Goal: Use online tool/utility: Utilize a website feature to perform a specific function

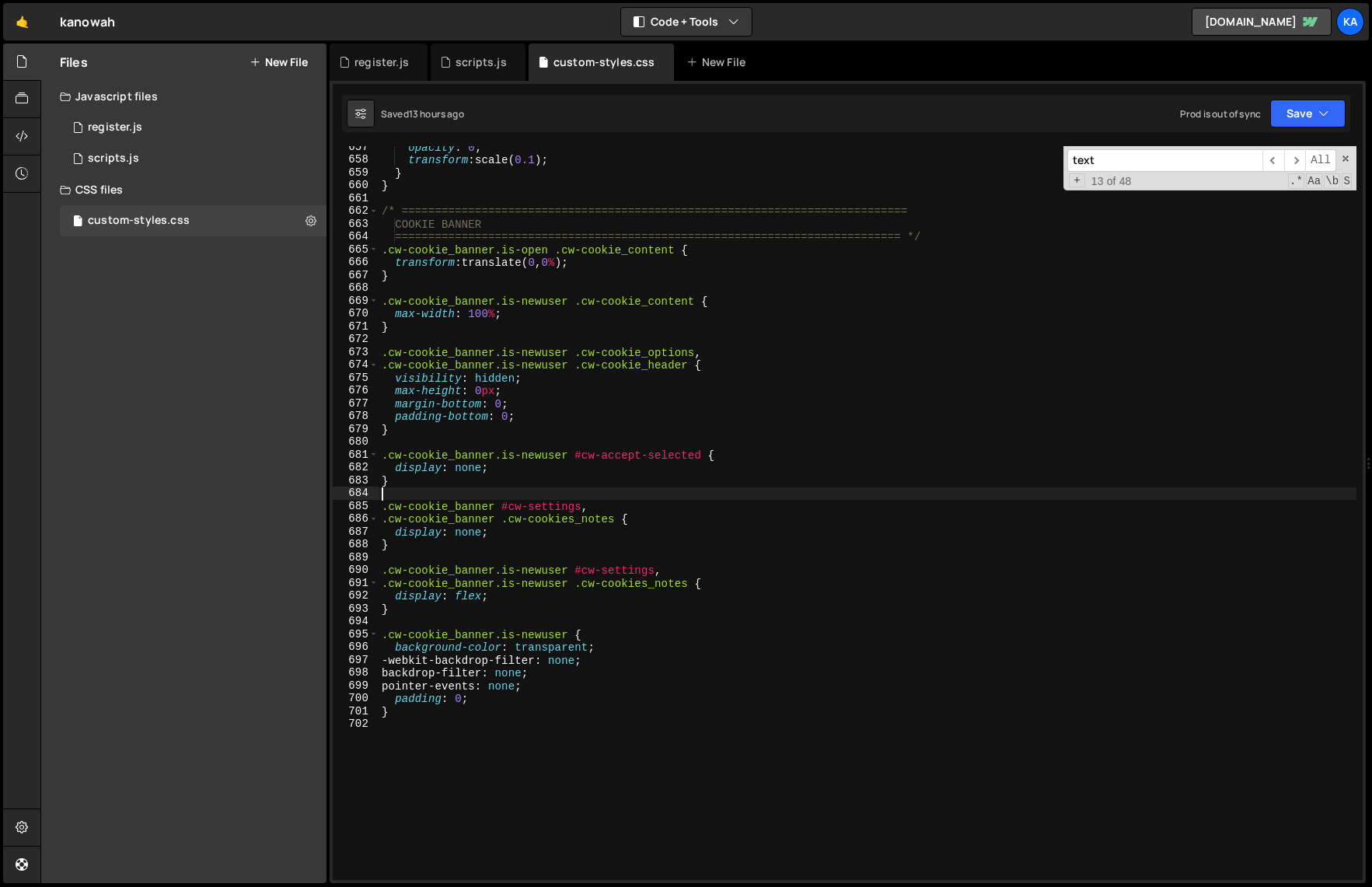
click at [783, 497] on div "opacity : 0 ; transform : scale( 0.1 ) ; } } /* ===============================…" at bounding box center [867, 520] width 978 height 759
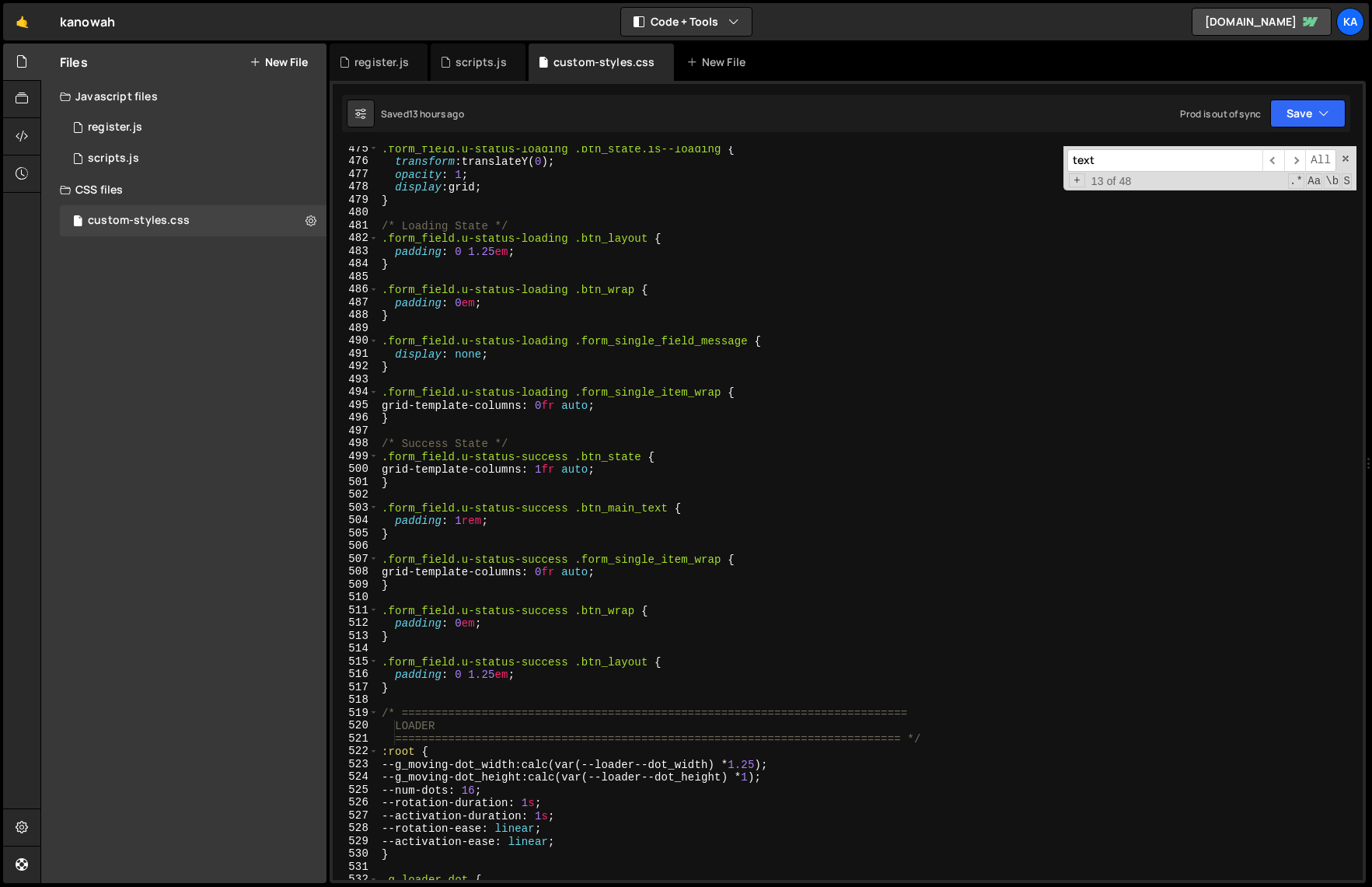
scroll to position [6094, 0]
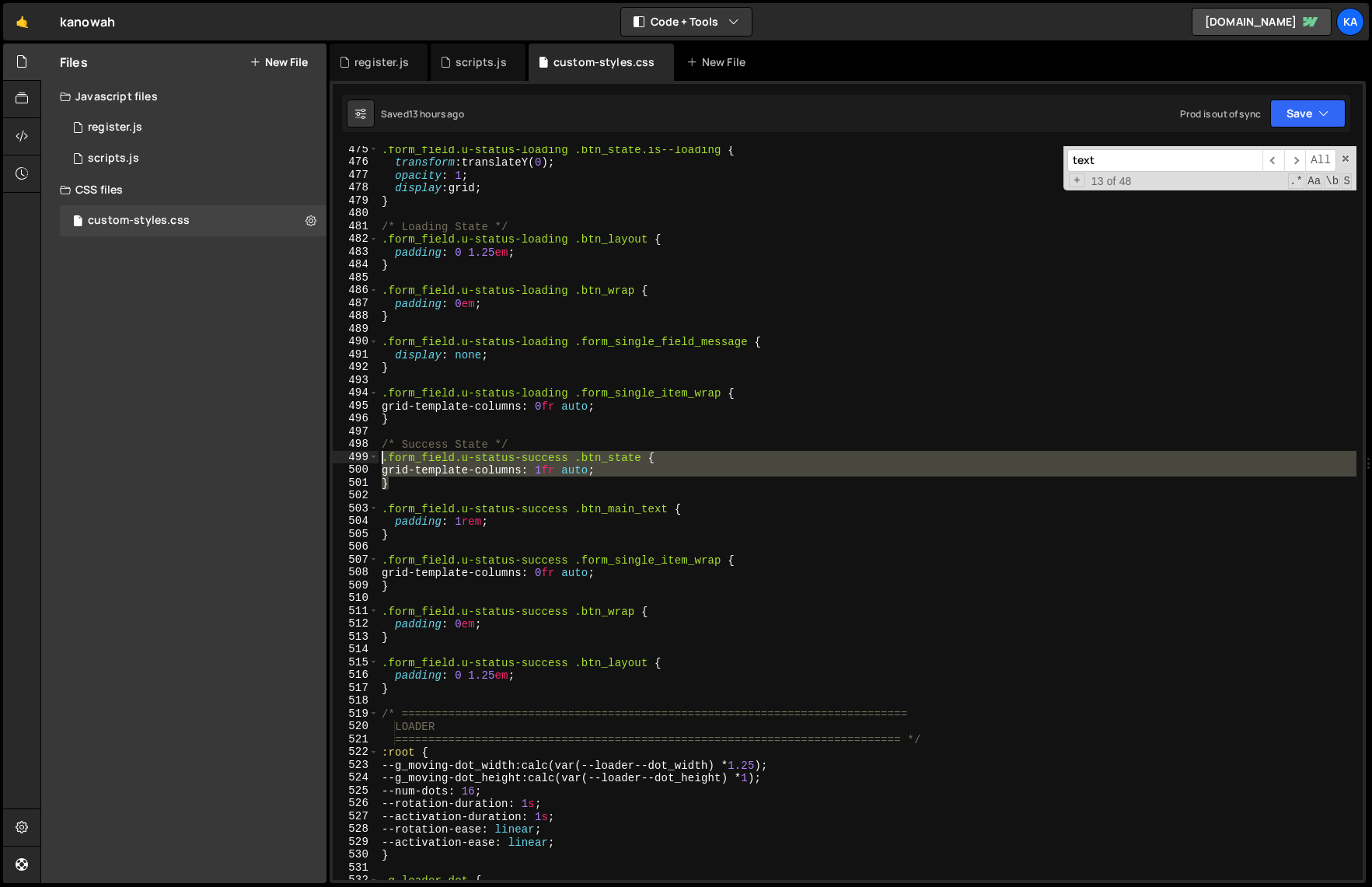
drag, startPoint x: 402, startPoint y: 484, endPoint x: 360, endPoint y: 456, distance: 50.5
click at [360, 456] on div "475 476 477 478 479 480 481 482 483 484 485 486 487 488 489 490 491 492 493 494…" at bounding box center [847, 513] width 1030 height 734
click at [454, 479] on div ".form_field.u-status-loading .btn_state.is--loading { transform : translateY( 0…" at bounding box center [867, 513] width 978 height 734
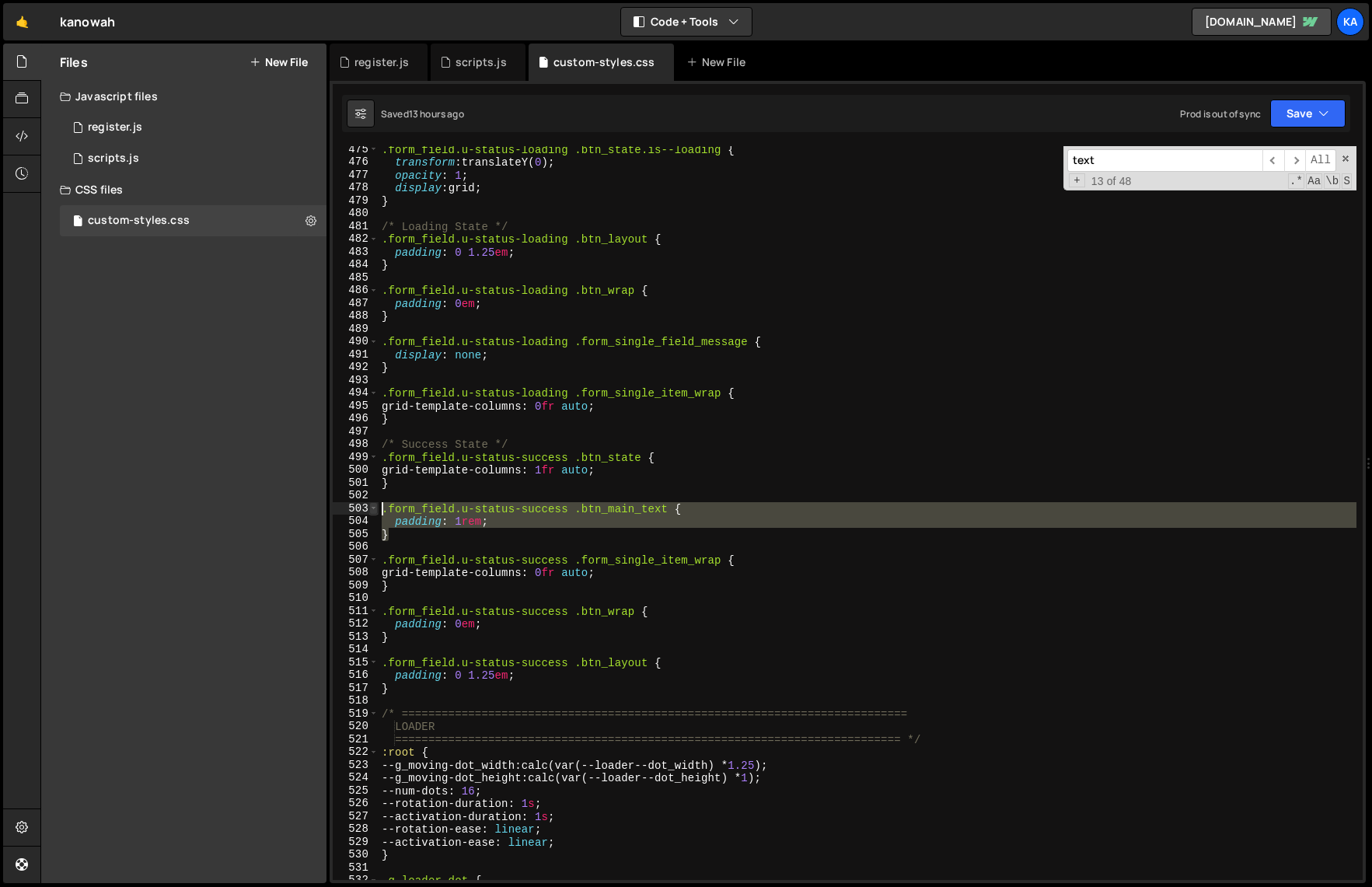
drag, startPoint x: 401, startPoint y: 536, endPoint x: 376, endPoint y: 508, distance: 37.5
click at [376, 508] on div "} 475 476 477 478 479 480 481 482 483 484 485 486 487 488 489 490 491 492 493 4…" at bounding box center [847, 513] width 1030 height 734
type textarea ".form_field.u-status-success .btn_main_text { padding: 1rem;"
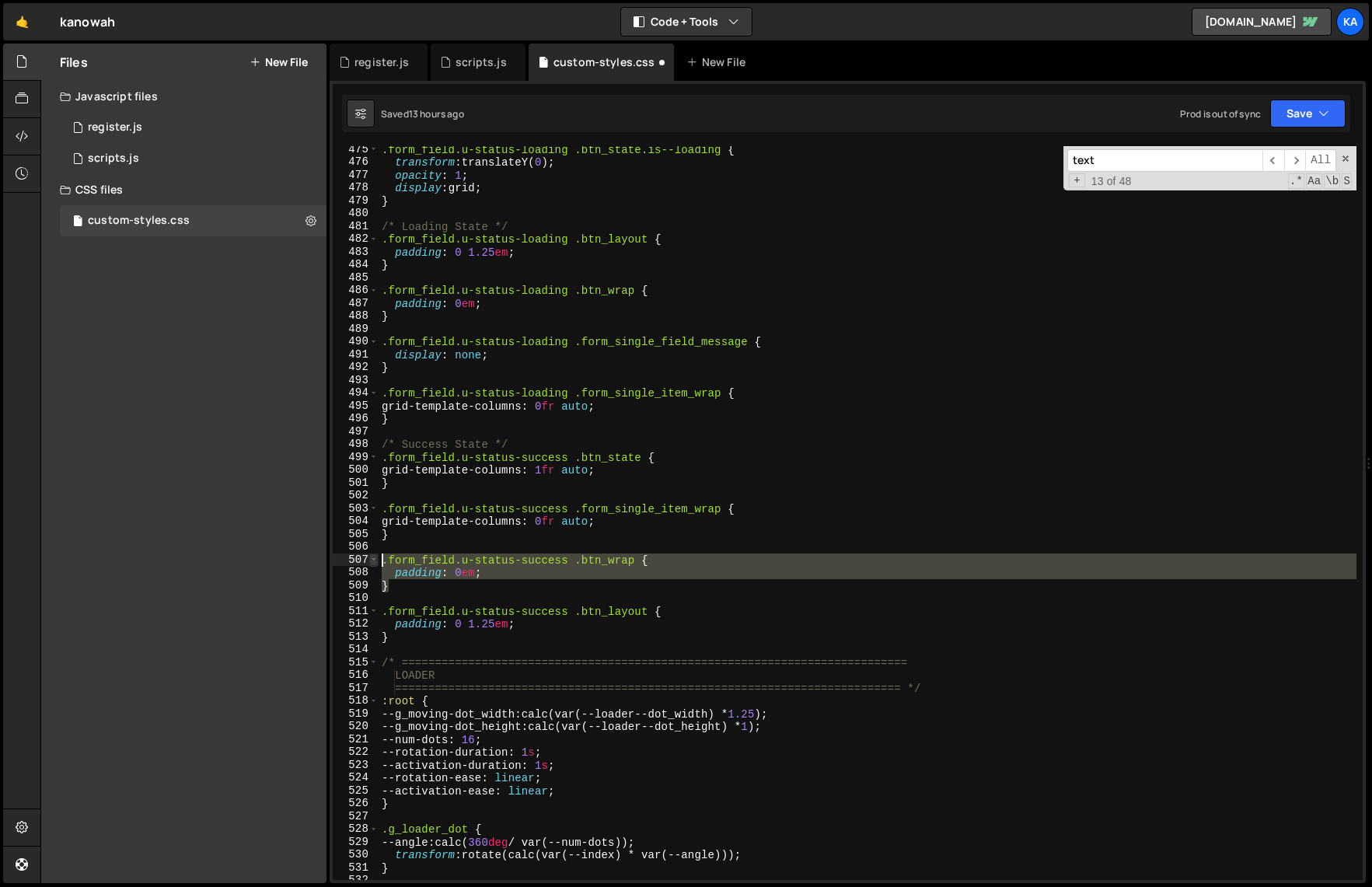
drag, startPoint x: 426, startPoint y: 584, endPoint x: 372, endPoint y: 561, distance: 58.7
click at [372, 561] on div "} 475 476 477 478 479 480 481 482 483 484 485 486 487 488 489 490 491 492 493 4…" at bounding box center [847, 513] width 1030 height 734
type textarea ".form_field.u-status-success .btn_wrap { padding: 0em;"
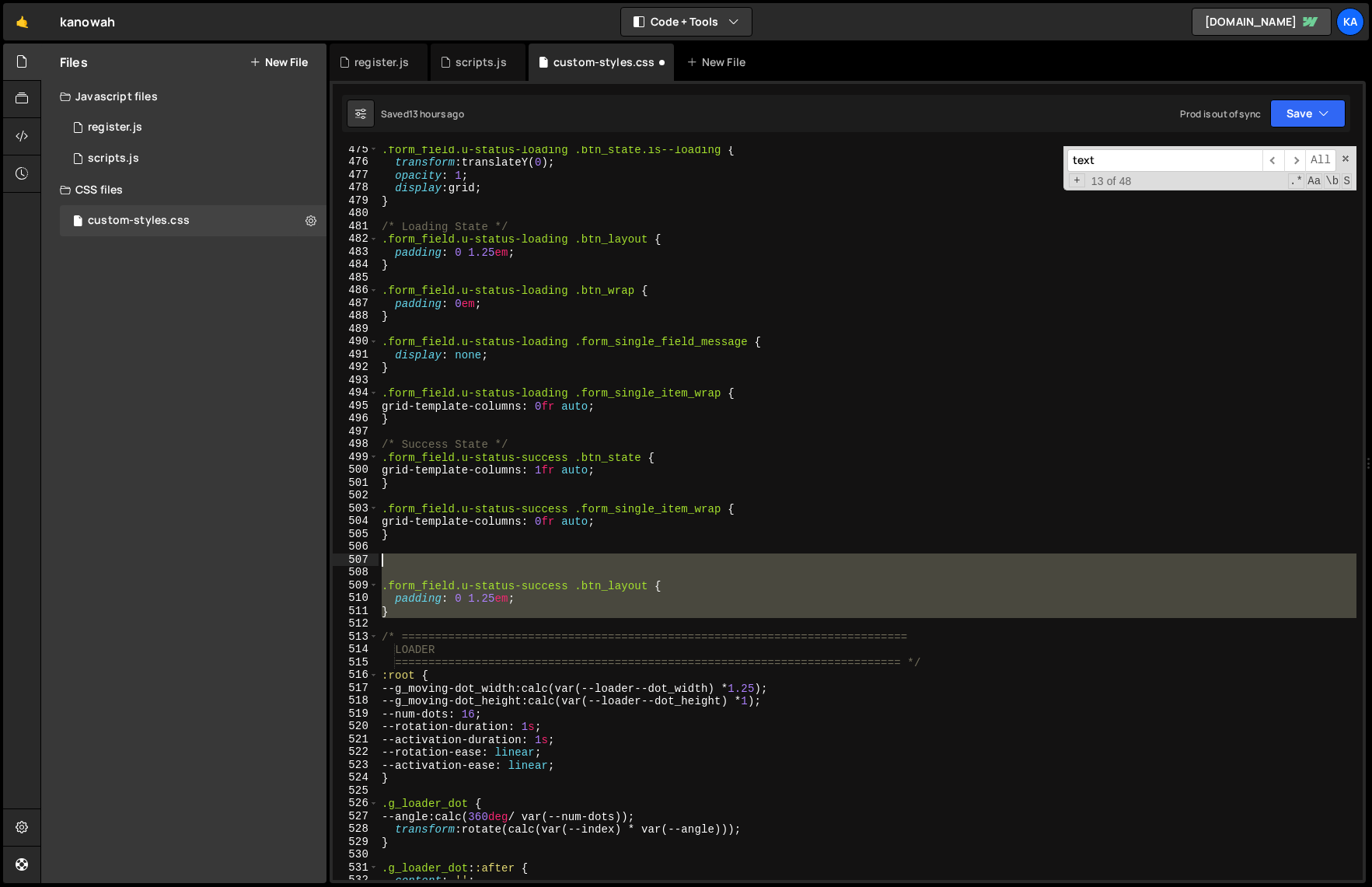
drag, startPoint x: 411, startPoint y: 621, endPoint x: 362, endPoint y: 566, distance: 73.7
click at [362, 566] on div "475 476 477 478 479 480 481 482 483 484 485 486 487 488 489 490 491 492 493 494…" at bounding box center [847, 513] width 1030 height 734
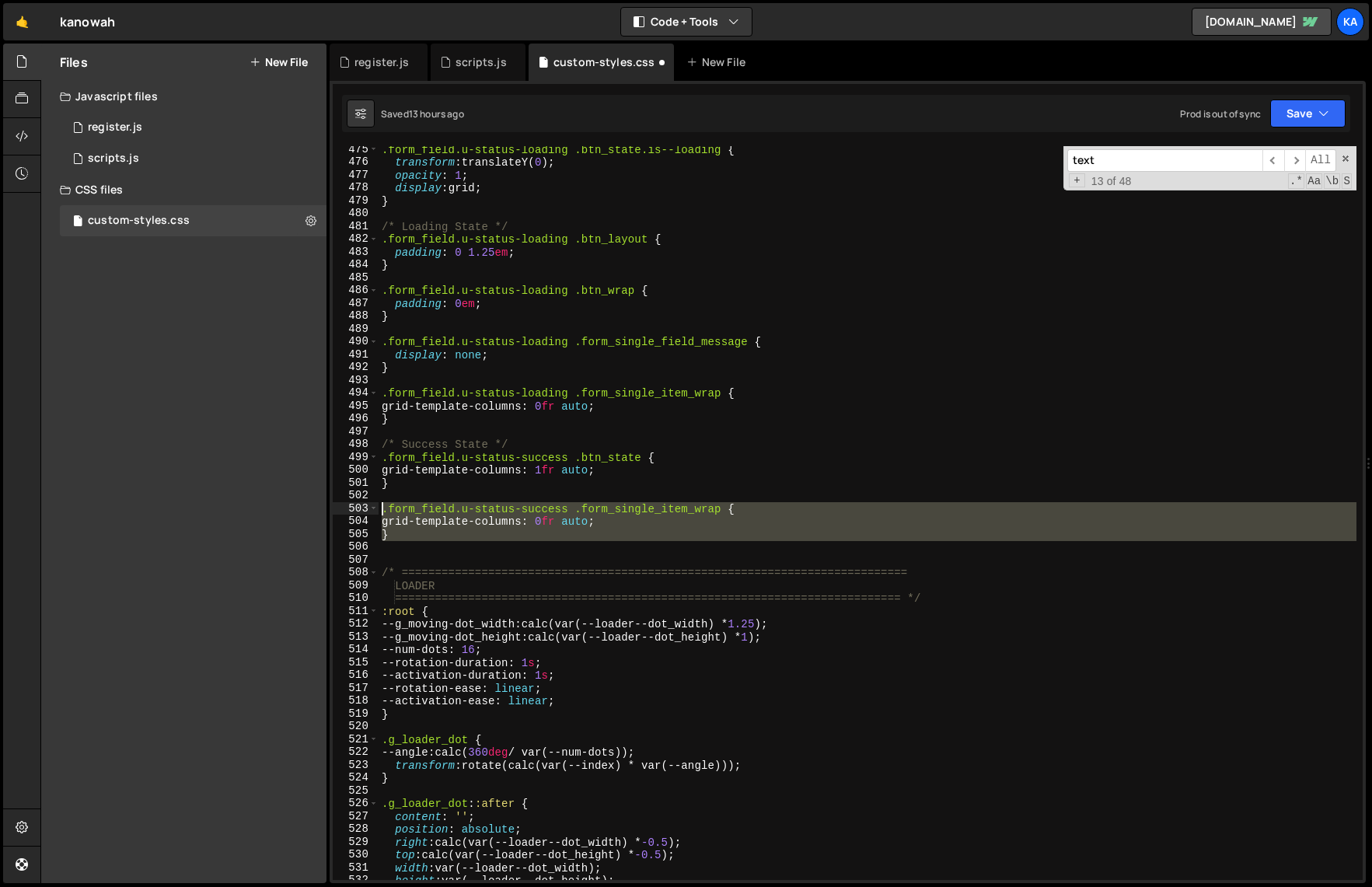
drag, startPoint x: 415, startPoint y: 542, endPoint x: 361, endPoint y: 509, distance: 63.3
click at [361, 509] on div "475 476 477 478 479 480 481 482 483 484 485 486 487 488 489 490 491 492 493 494…" at bounding box center [847, 513] width 1030 height 734
click at [687, 506] on div ".form_field.u-status-loading .btn_state.is--loading { transform : translateY( 0…" at bounding box center [867, 513] width 978 height 734
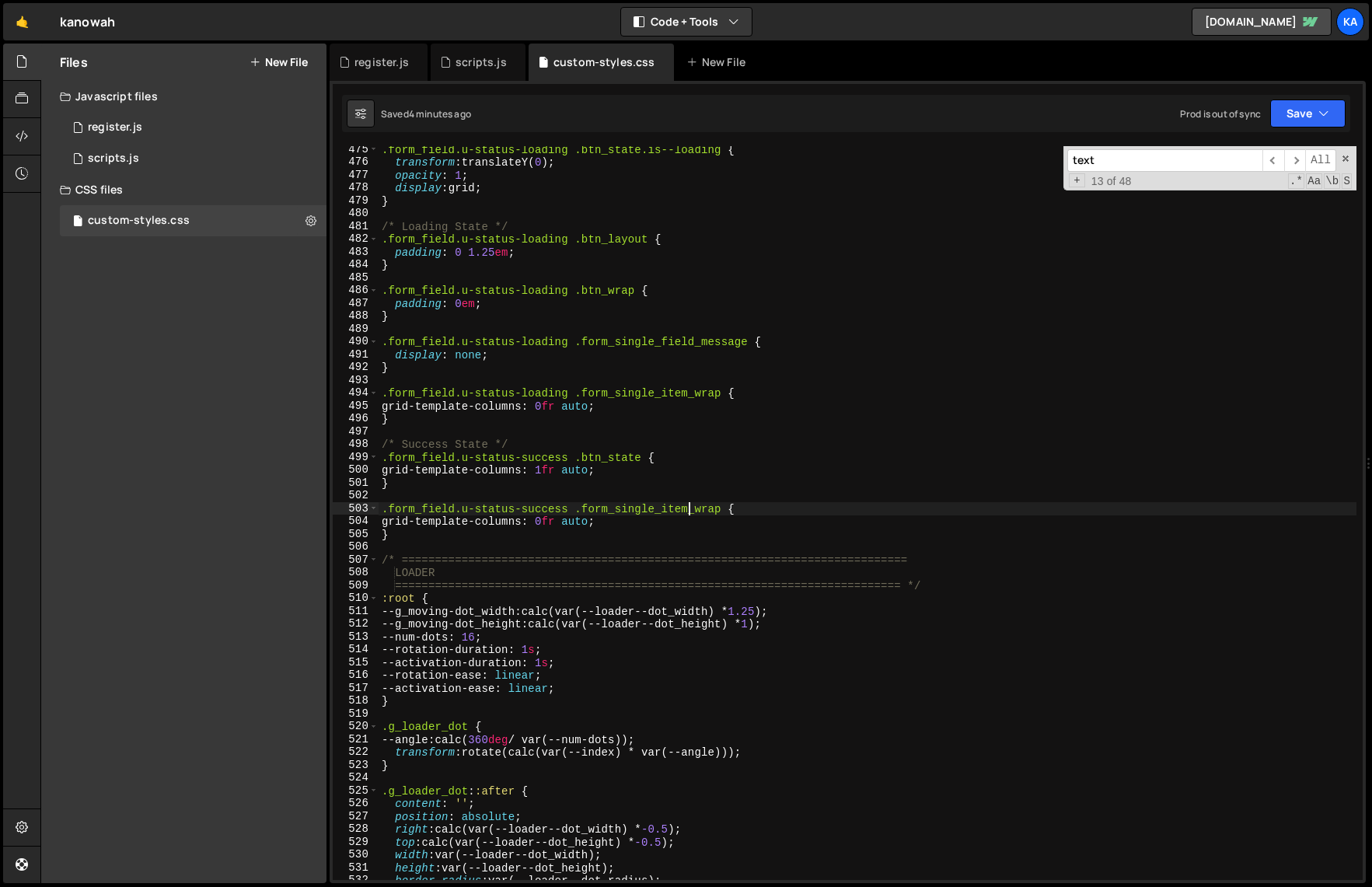
click at [707, 554] on div ".form_field.u-status-loading .btn_state.is--loading { transform : translateY( 0…" at bounding box center [867, 522] width 978 height 759
click at [717, 481] on div ".form_field.u-status-loading .btn_state.is--loading { transform : translateY( 0…" at bounding box center [867, 522] width 978 height 759
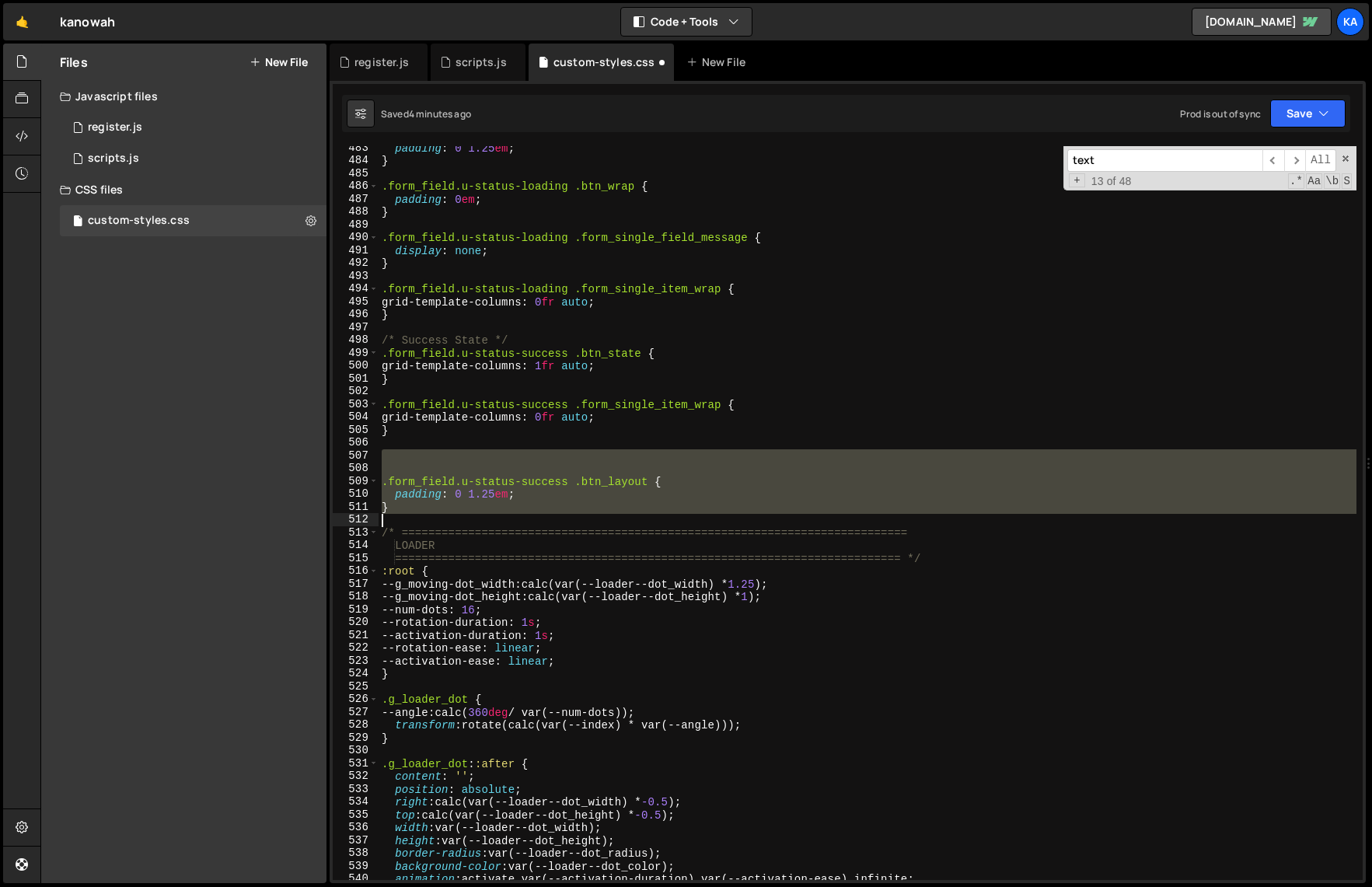
scroll to position [6199, 0]
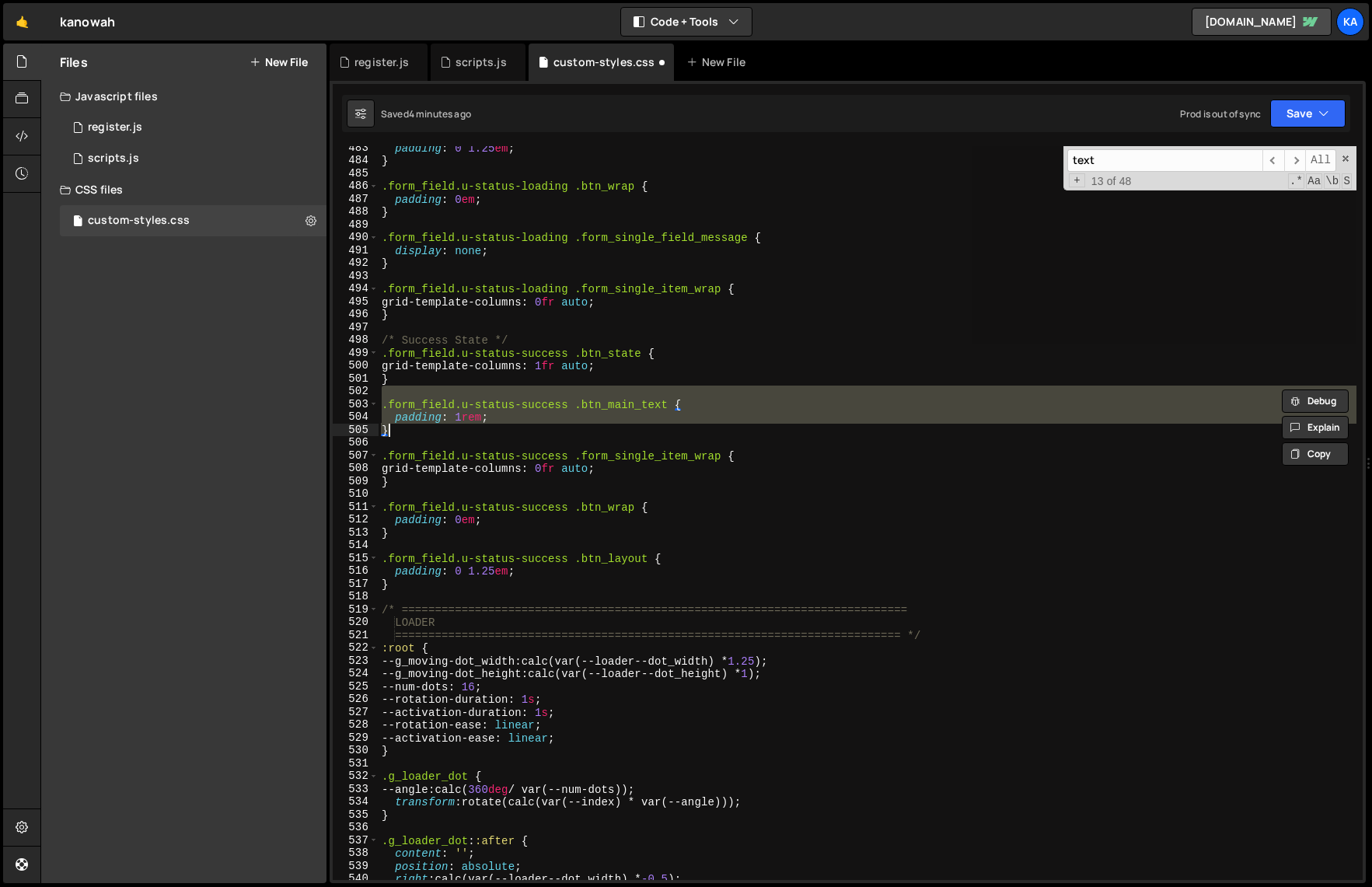
click at [427, 431] on div "padding : 0 1.25 em ; } .form_field.u-status-loading .btn_wrap { padding : 0 em…" at bounding box center [867, 513] width 978 height 734
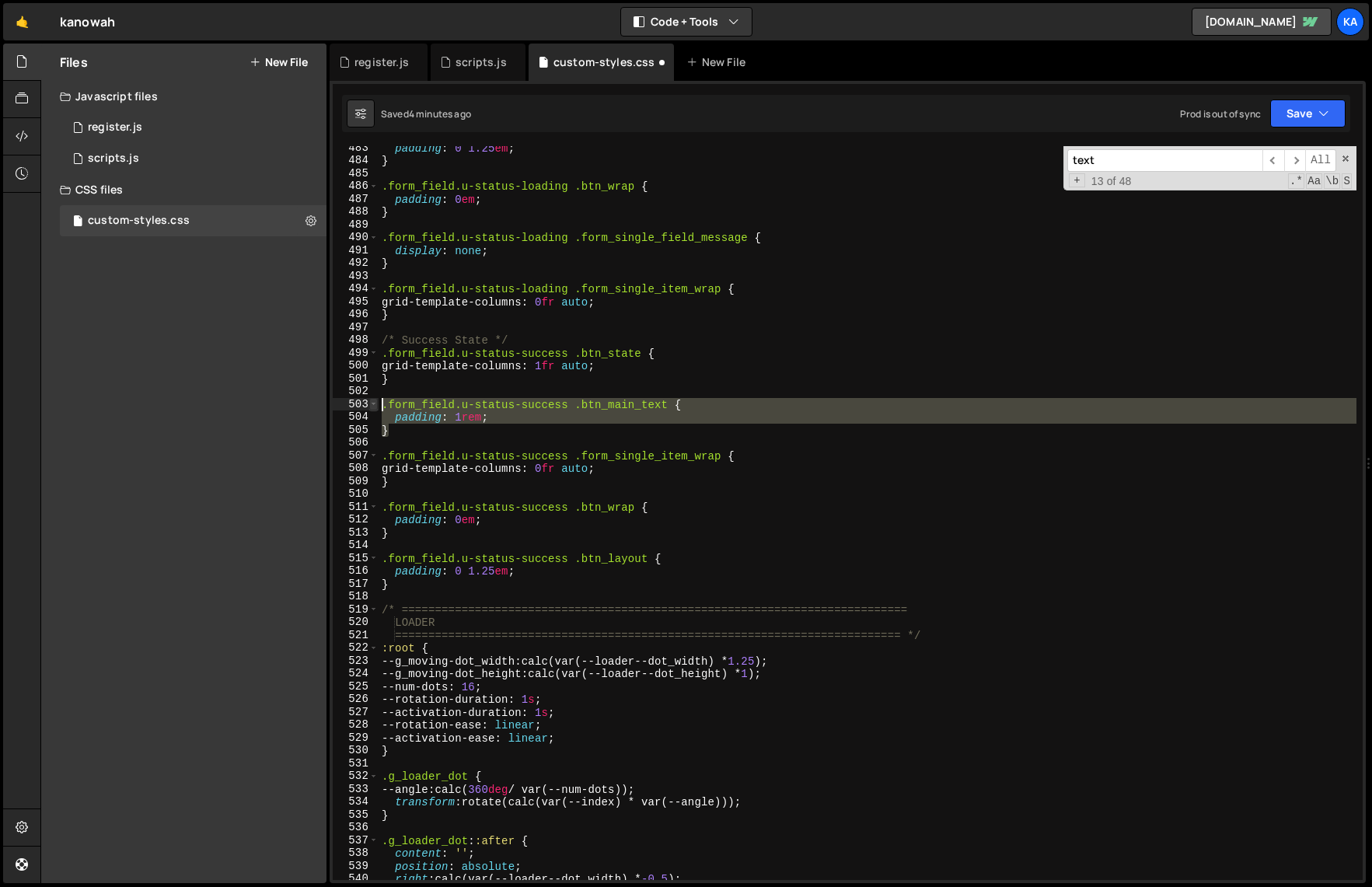
drag, startPoint x: 433, startPoint y: 431, endPoint x: 377, endPoint y: 398, distance: 65.0
click at [377, 398] on div "} 483 484 485 486 487 488 489 490 491 492 493 494 495 496 497 498 499 500 501 5…" at bounding box center [847, 513] width 1030 height 734
type textarea ".form_field.u-status-success .btn_main_text { padding: 1rem;"
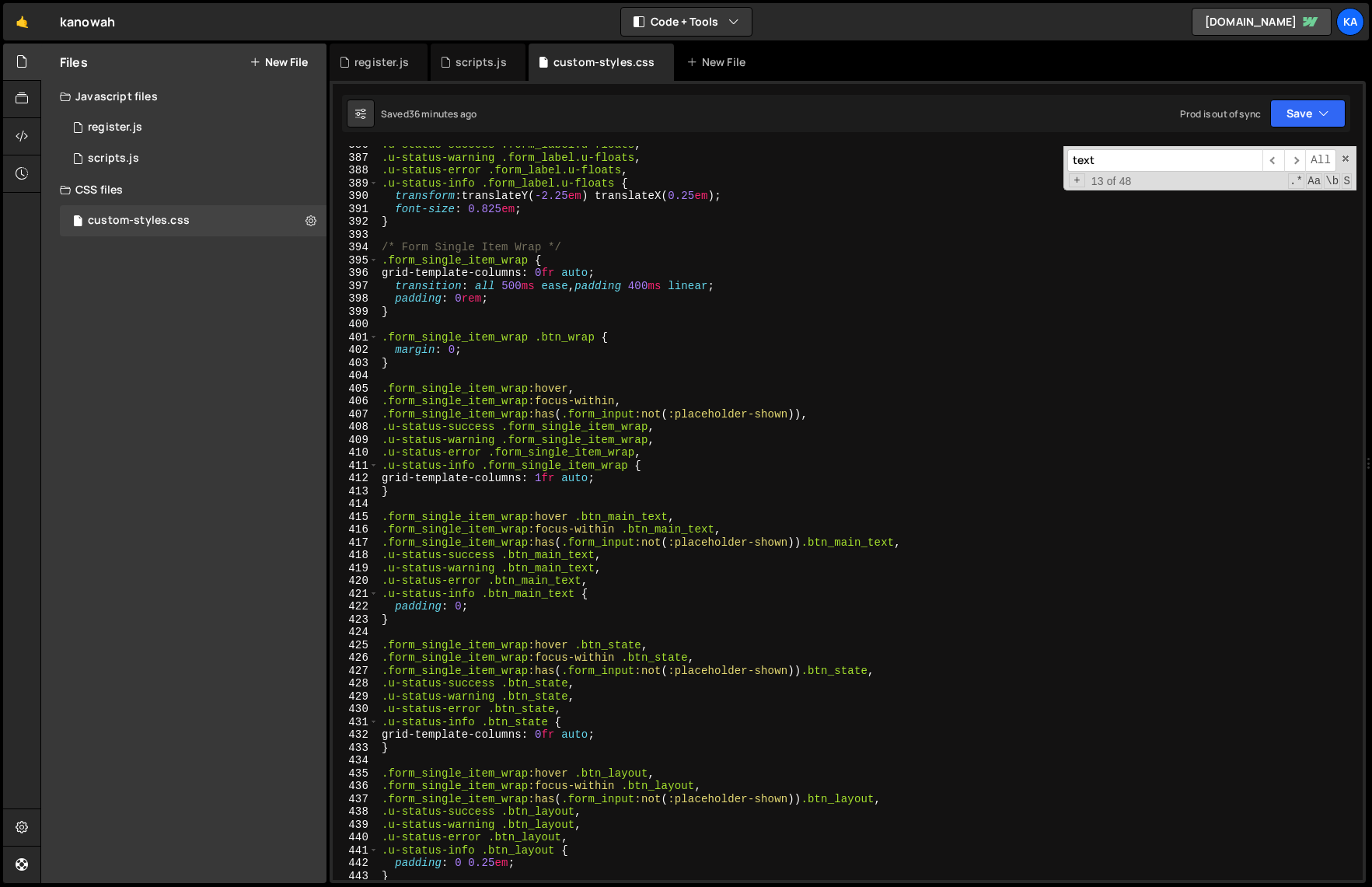
scroll to position [4961, 0]
click at [440, 364] on div ".u-status-success .form_label.u-floats , .u-status-warning .form_label.u-floats…" at bounding box center [867, 513] width 978 height 759
type textarea "}"
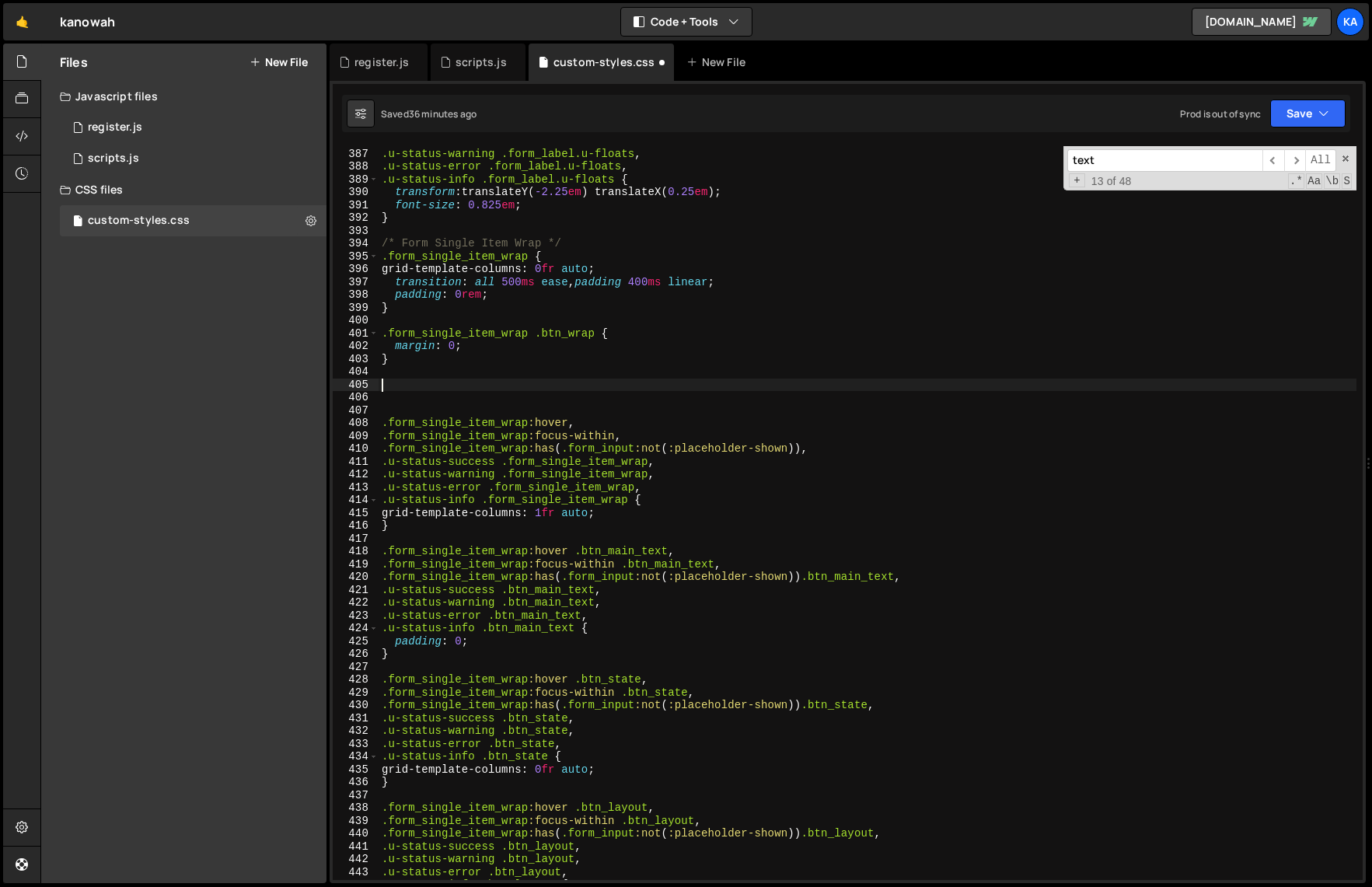
paste textarea "}"
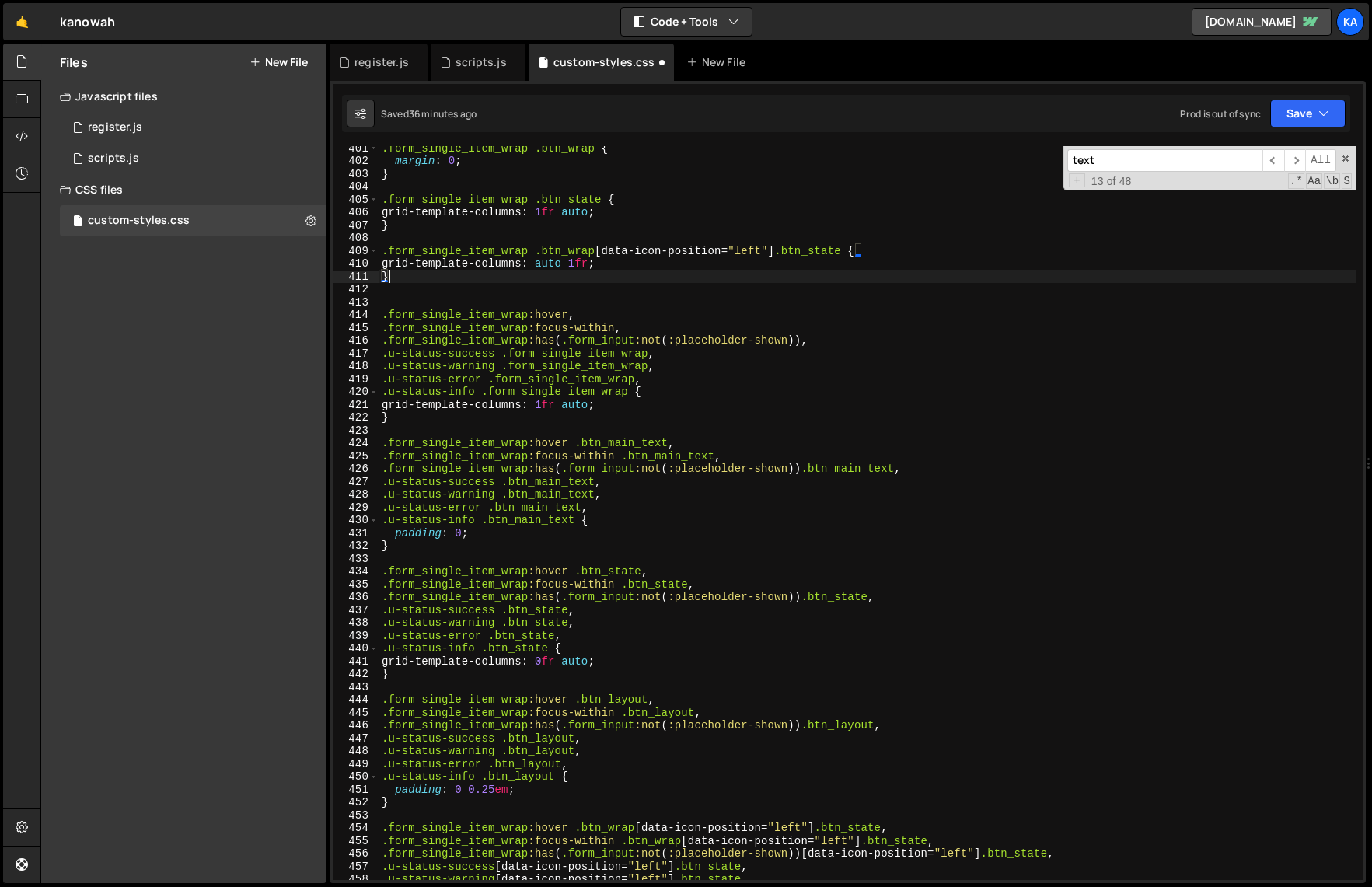
scroll to position [5141, 0]
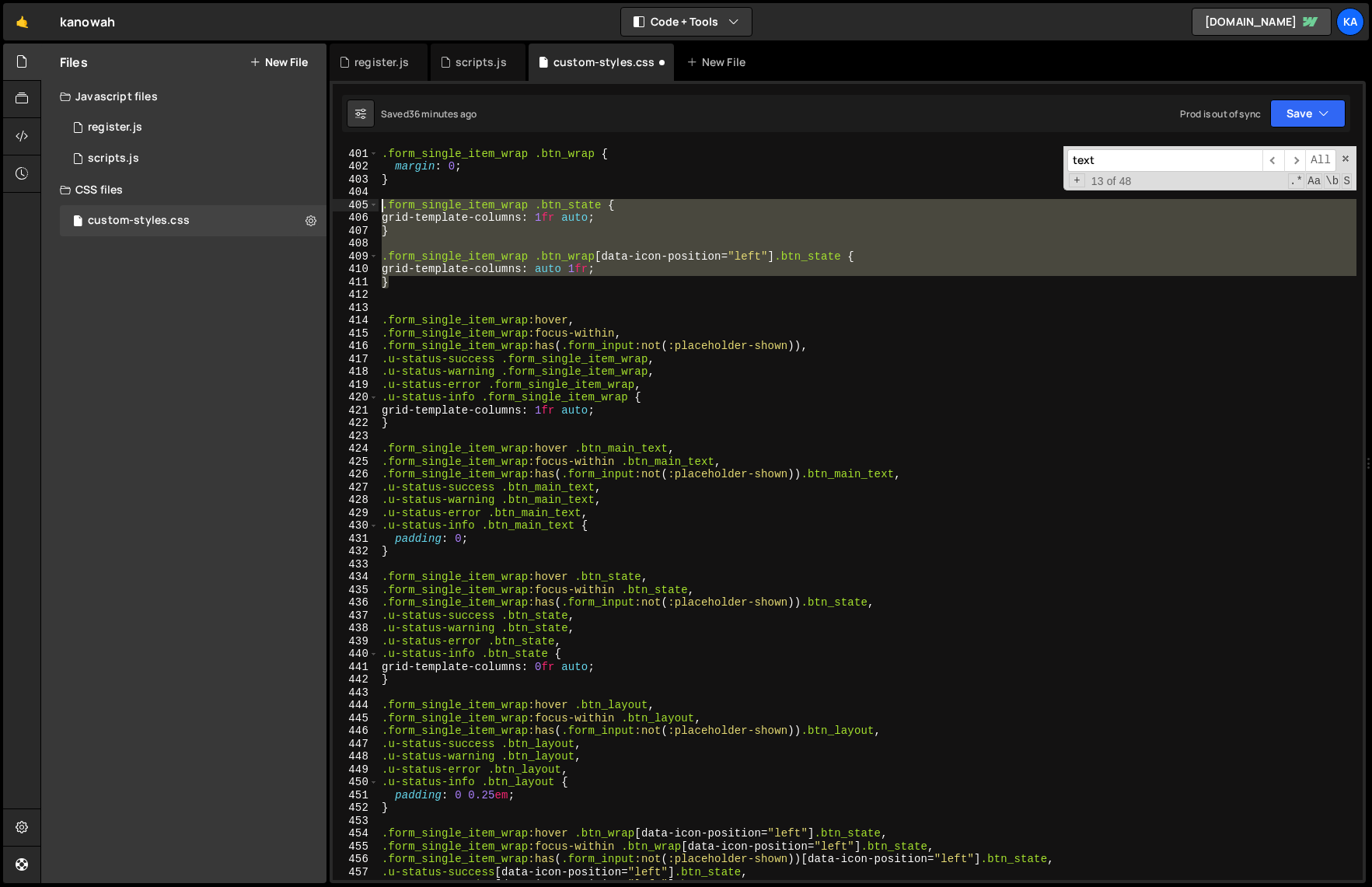
drag, startPoint x: 401, startPoint y: 283, endPoint x: 367, endPoint y: 209, distance: 81.4
click at [367, 209] on div "} 400 401 402 403 404 405 406 407 408 409 410 411 412 413 414 415 416 417 418 4…" at bounding box center [847, 513] width 1030 height 734
type textarea ".form_single_item_wrap .btn_state { grid-template-columns: 1fr auto;"
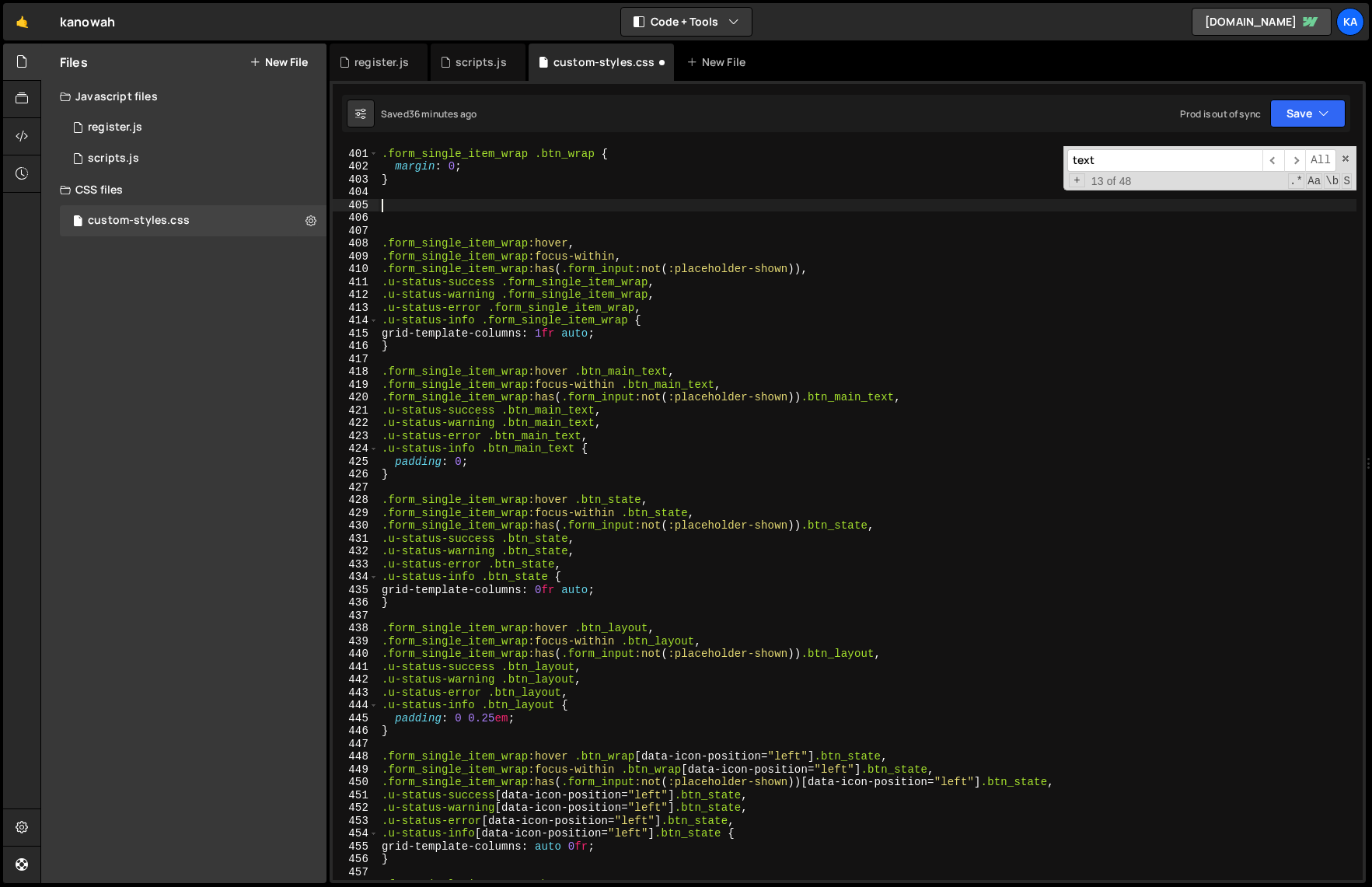
type textarea "}"
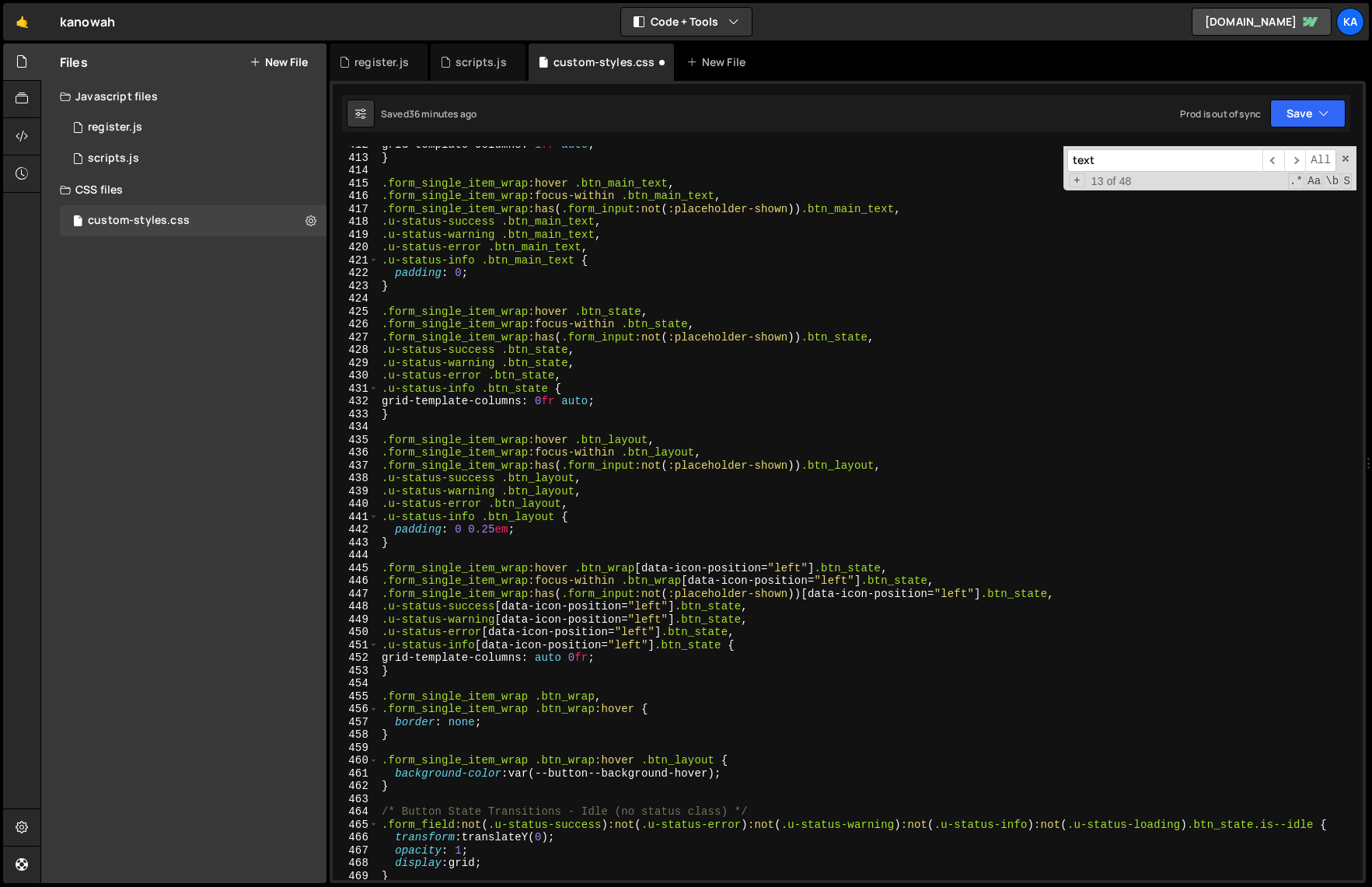
scroll to position [5359, 0]
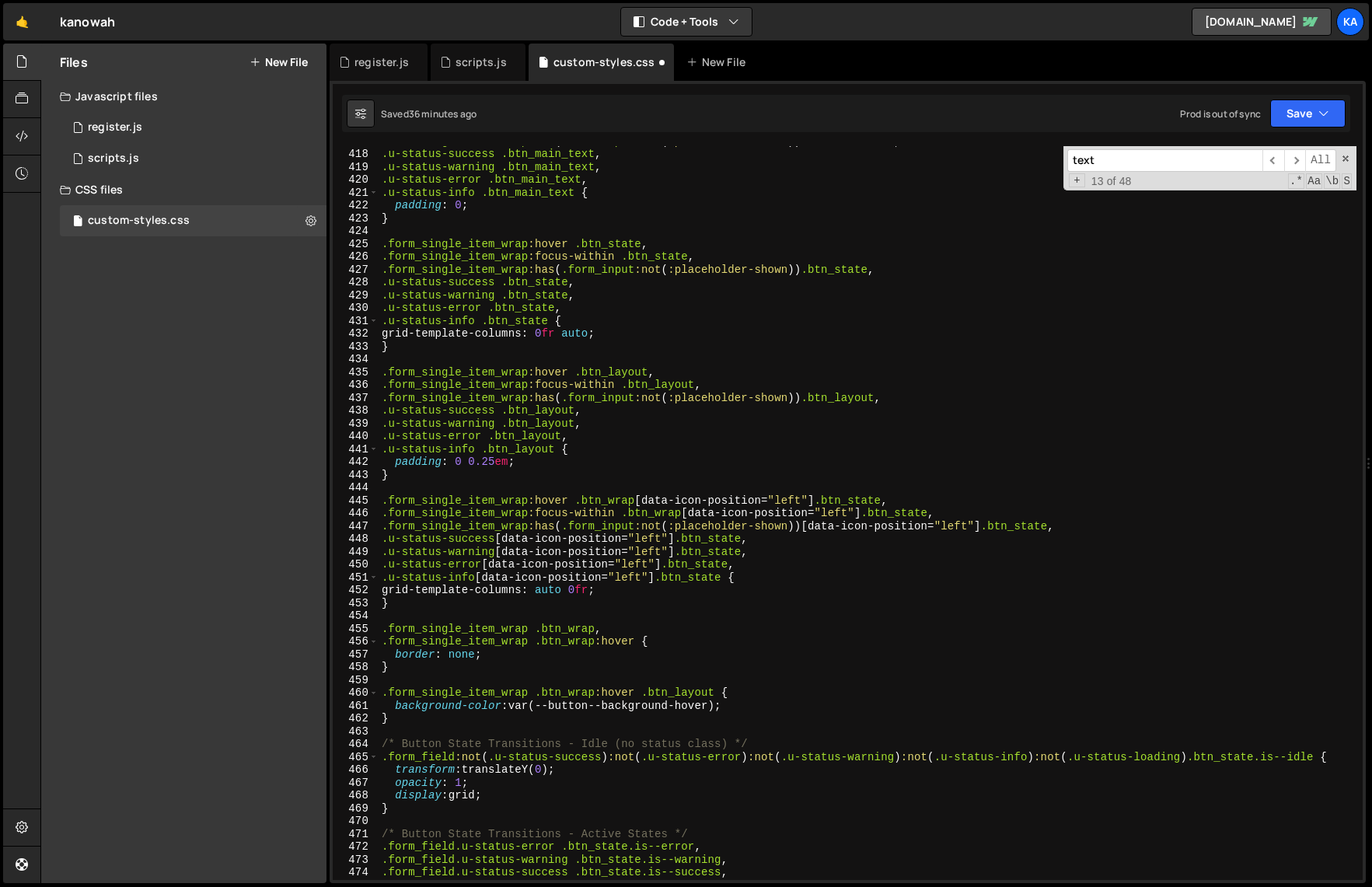
click at [440, 604] on div ".form_single_item_wrap :has ( .form_input :not ( :placeholder-shown )) .btn_mai…" at bounding box center [867, 513] width 978 height 759
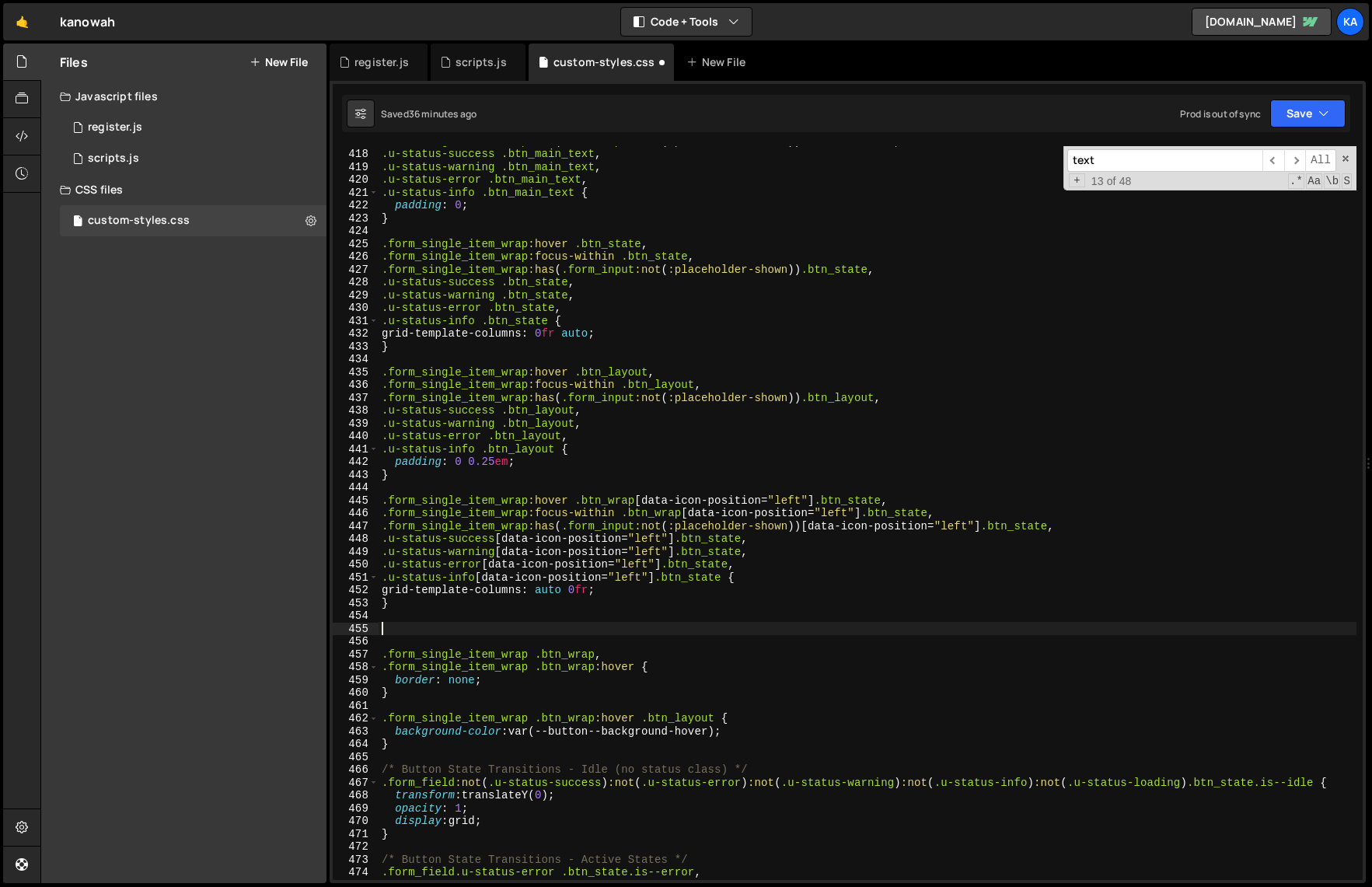
paste textarea "}"
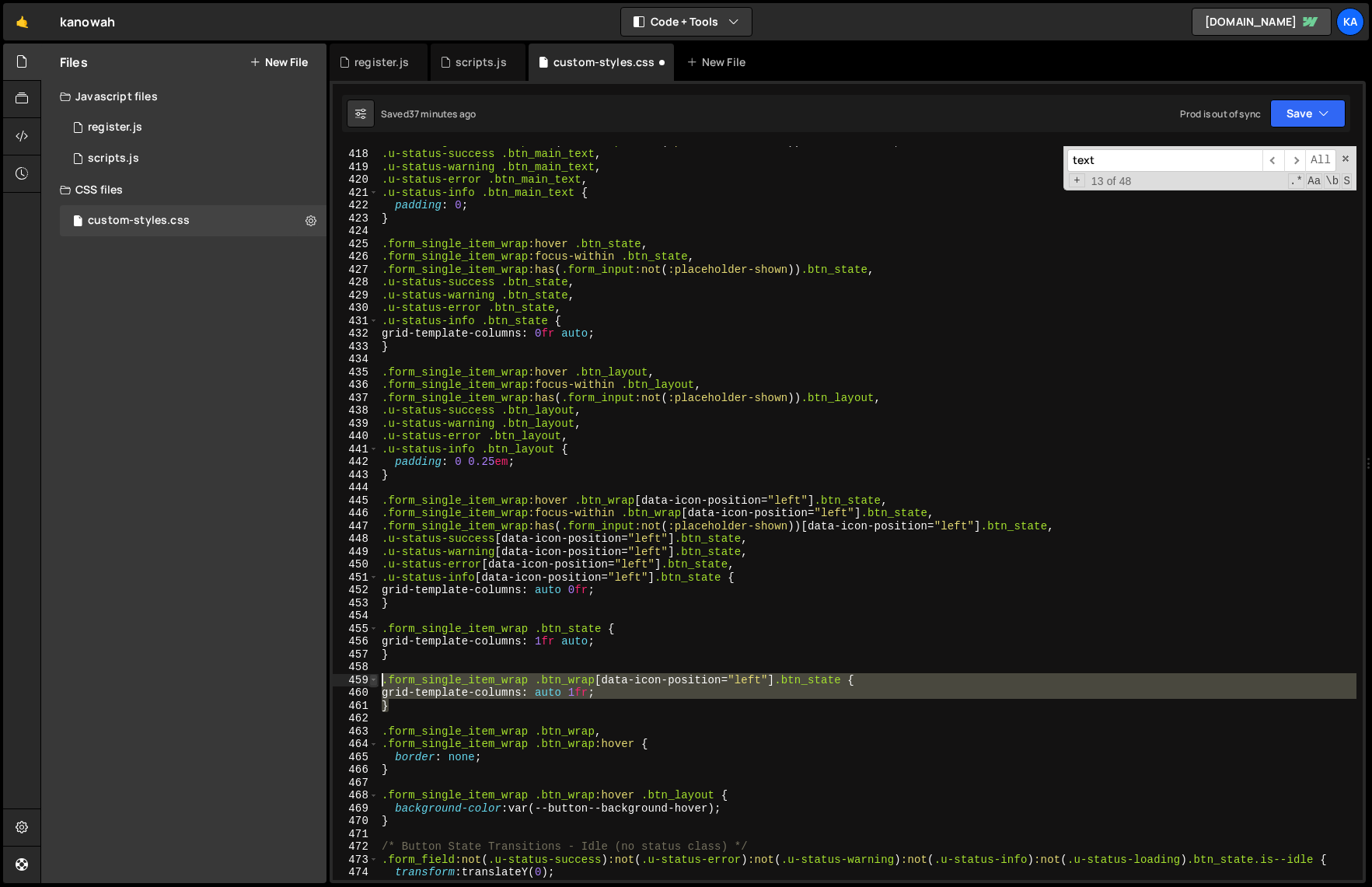
drag, startPoint x: 413, startPoint y: 709, endPoint x: 369, endPoint y: 680, distance: 52.7
click at [369, 680] on div "} 417 418 419 420 421 422 423 424 425 426 427 428 429 430 431 432 433 434 435 4…" at bounding box center [847, 513] width 1030 height 734
type textarea ".form_single_item_wrap .btn_wrap[data-icon-position="left"] .btn_state { grid-t…"
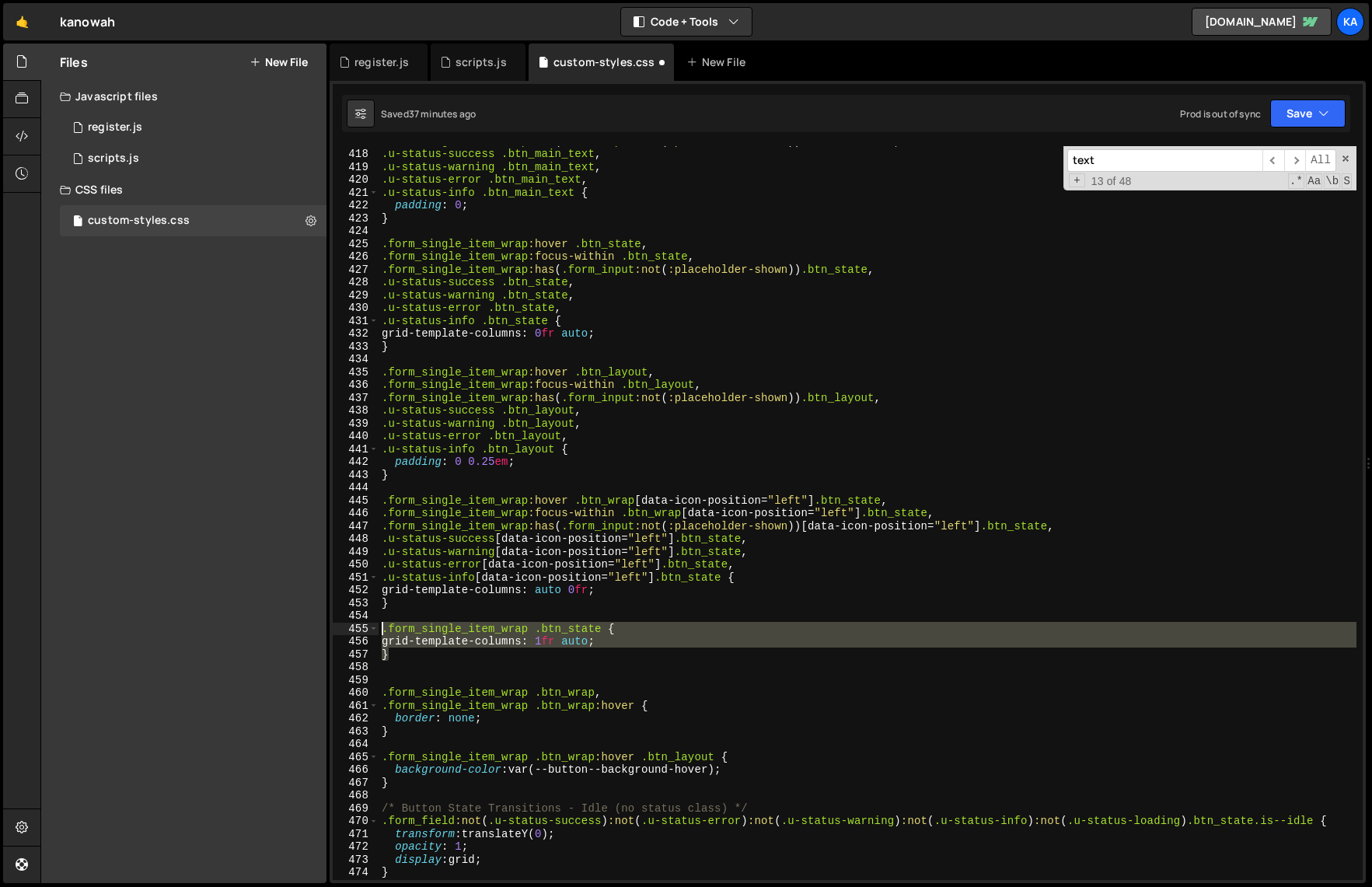
drag, startPoint x: 431, startPoint y: 655, endPoint x: 359, endPoint y: 627, distance: 77.3
click at [359, 627] on div "417 418 419 420 421 422 423 424 425 426 427 428 429 430 431 432 433 434 435 436…" at bounding box center [847, 513] width 1030 height 734
type textarea ".form_single_item_wrap .btn_state { grid-template-columns: 1fr auto;"
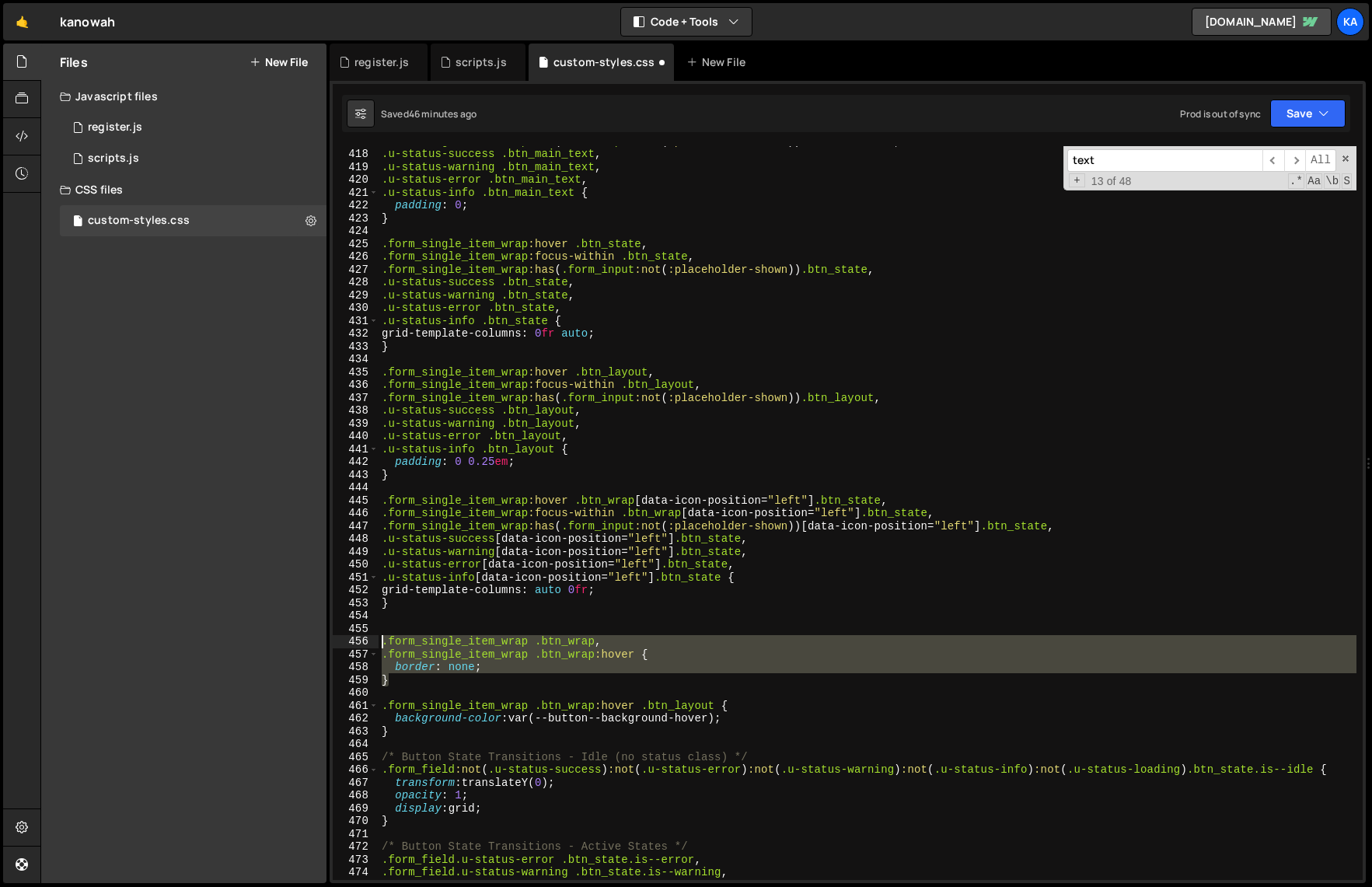
drag, startPoint x: 406, startPoint y: 678, endPoint x: 358, endPoint y: 634, distance: 65.1
click at [355, 635] on div "} 417 418 419 420 421 422 423 424 425 426 427 428 429 430 431 432 433 434 435 4…" at bounding box center [847, 513] width 1030 height 734
type textarea ".form_single_item_wrap .btn_wrap, .form_single_item_wrap .btn_wrap:hover {"
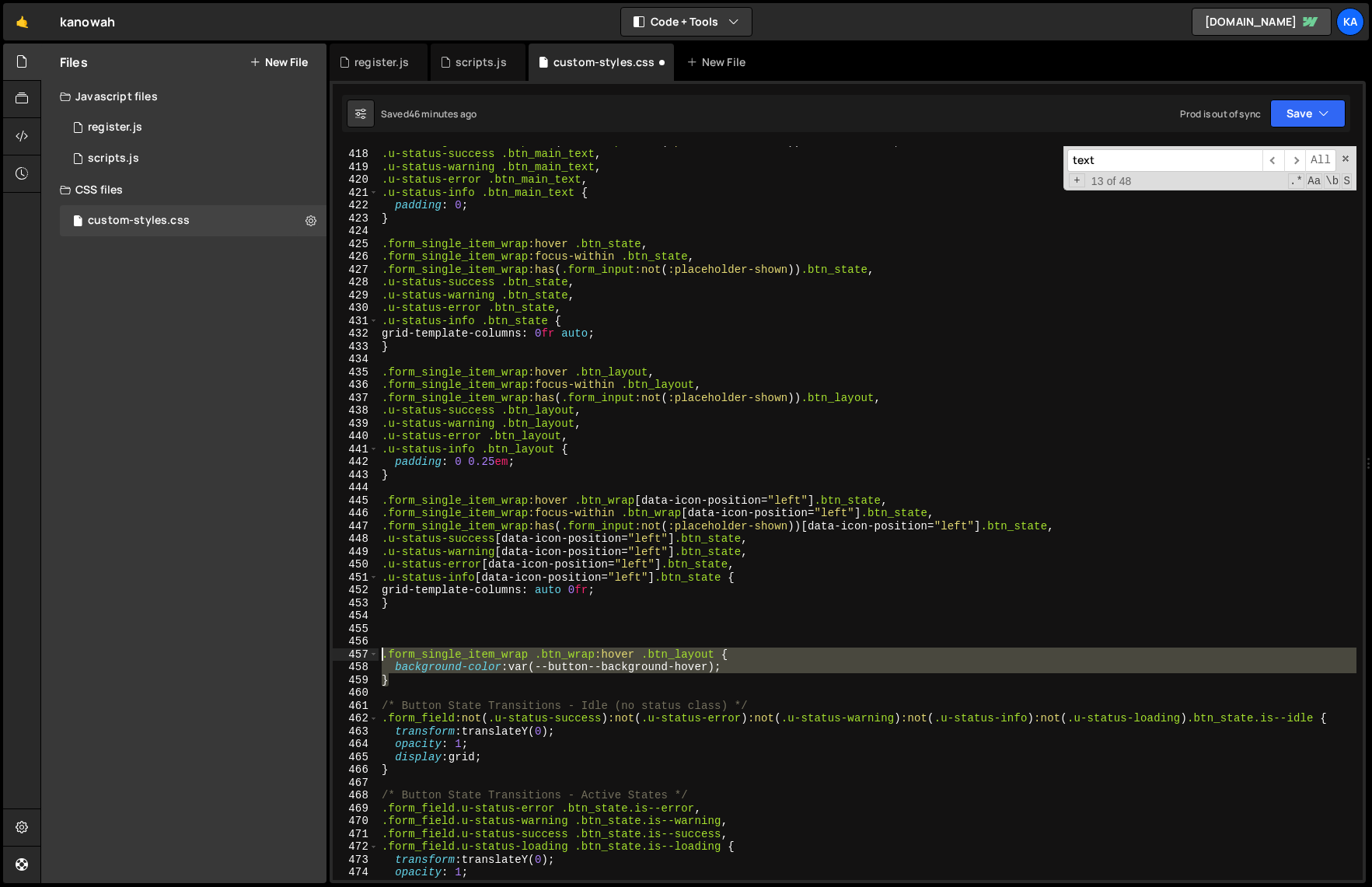
drag, startPoint x: 432, startPoint y: 680, endPoint x: 353, endPoint y: 652, distance: 83.8
click at [353, 652] on div "417 418 419 420 421 422 423 424 425 426 427 428 429 430 431 432 433 434 435 436…" at bounding box center [847, 513] width 1030 height 734
click at [460, 677] on div ".form_single_item_wrap :has ( .form_input :not ( :placeholder-shown )) .btn_mai…" at bounding box center [867, 513] width 978 height 734
drag, startPoint x: 415, startPoint y: 682, endPoint x: 369, endPoint y: 655, distance: 53.3
click at [369, 655] on div "} 417 418 419 420 421 422 423 424 425 426 427 428 429 430 431 432 433 434 435 4…" at bounding box center [847, 513] width 1030 height 734
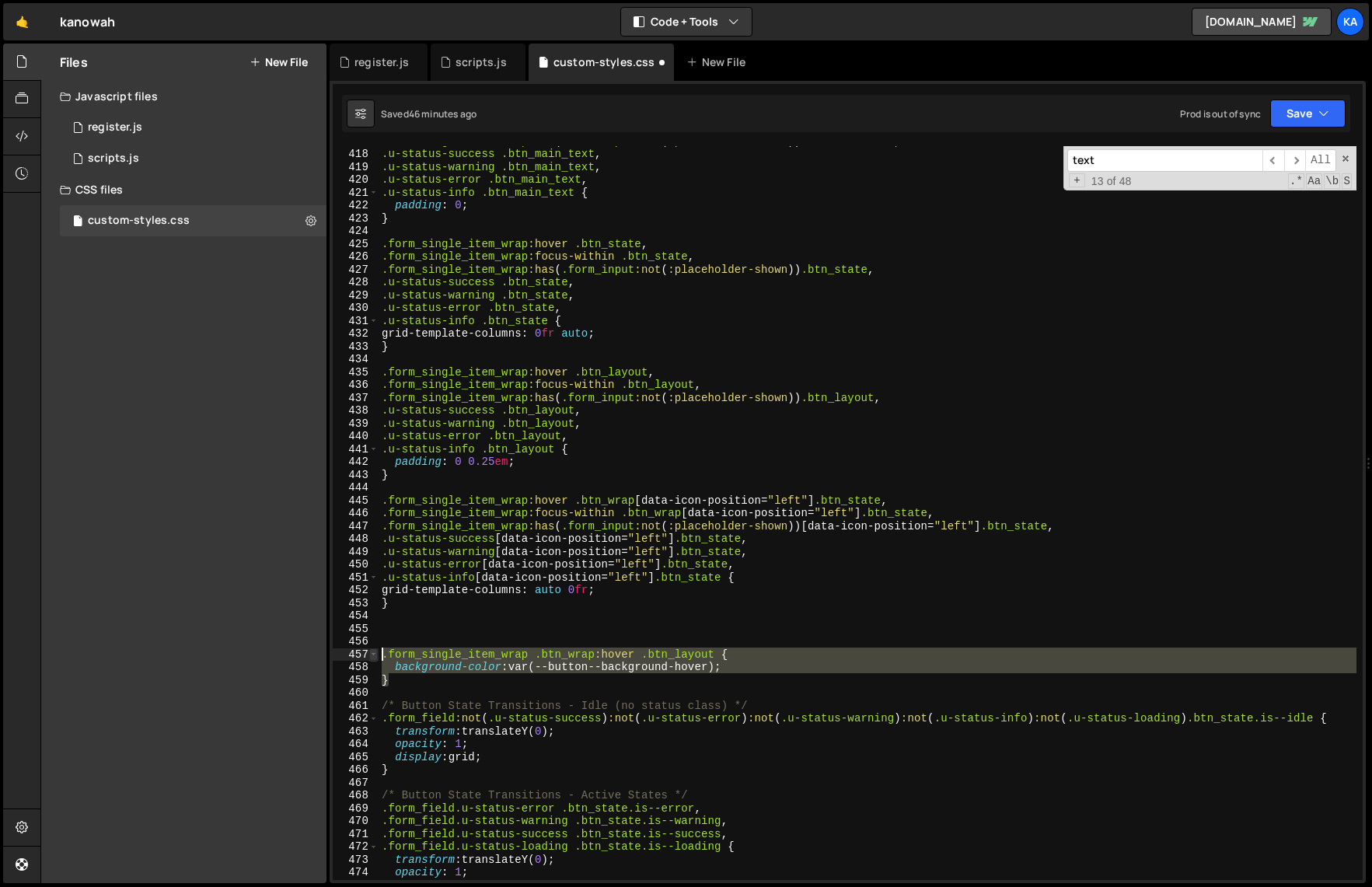
type textarea ".form_single_item_wrap .btn_wrap:hover .btn_layout { background-color: var(--bu…"
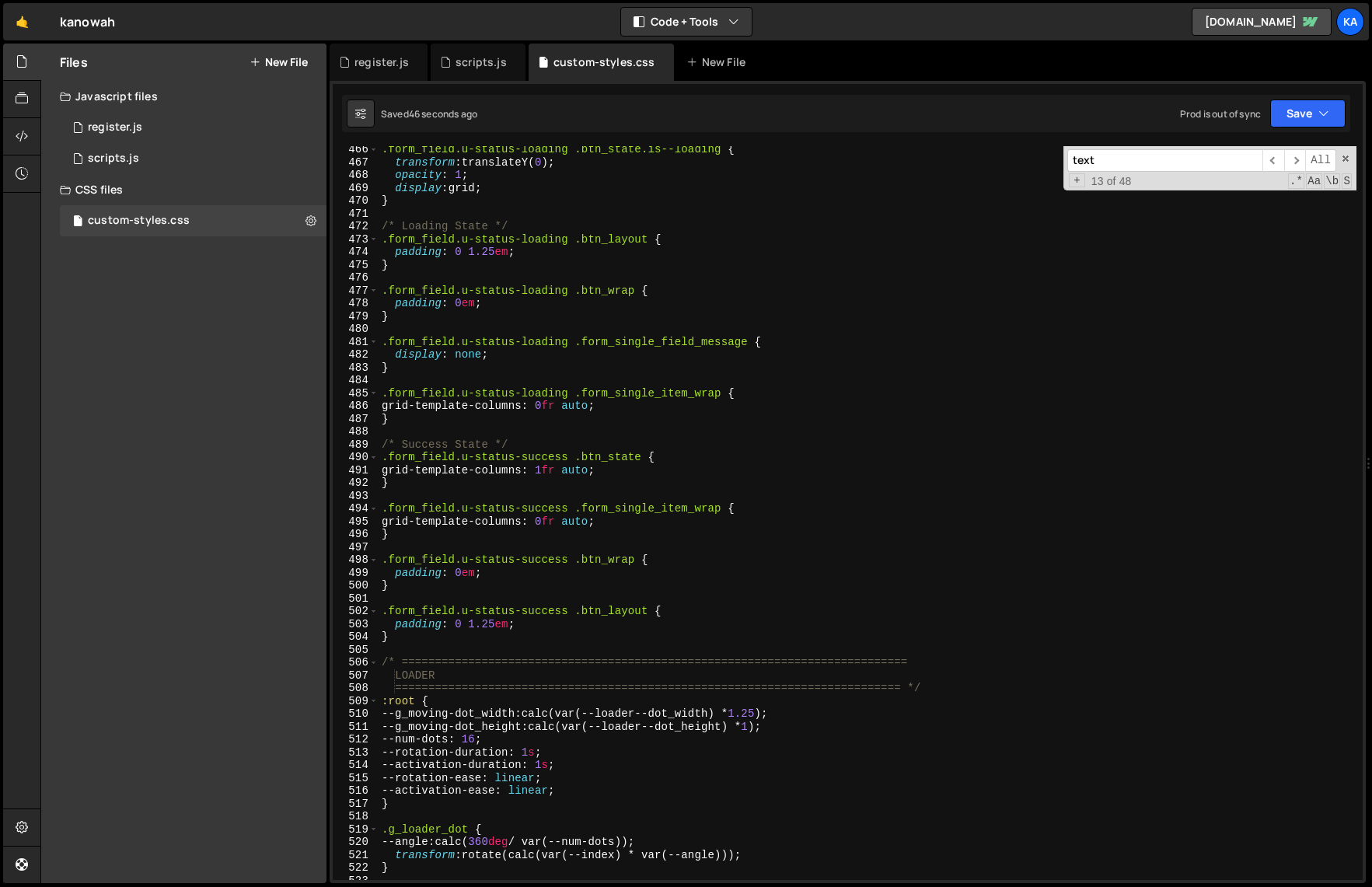
scroll to position [5947, 0]
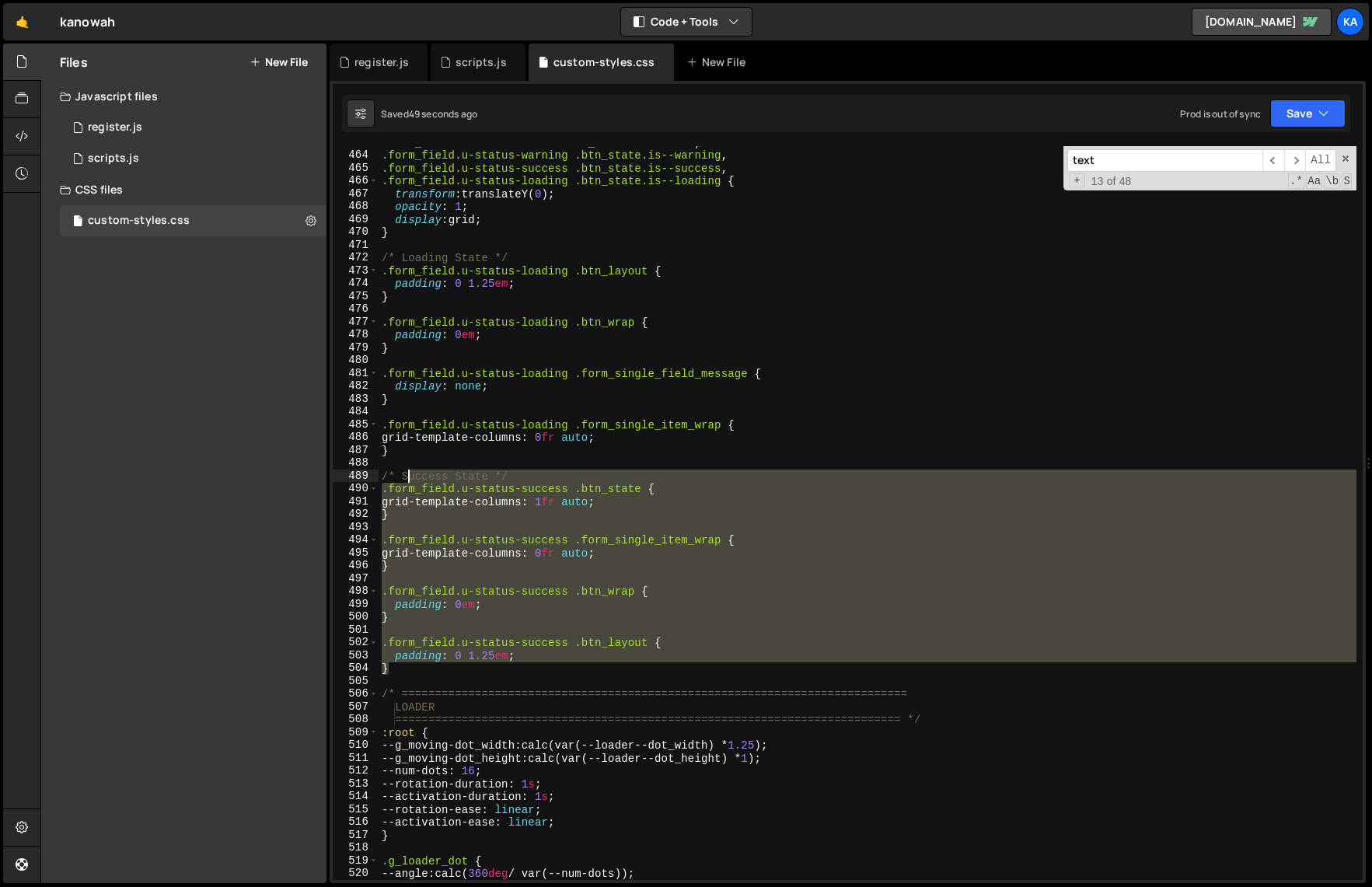
drag, startPoint x: 399, startPoint y: 668, endPoint x: 409, endPoint y: 470, distance: 198.3
click at [409, 470] on div ".form_field.u-status-error .btn_state.is--error , .form_field.u-status-warning …" at bounding box center [867, 515] width 978 height 759
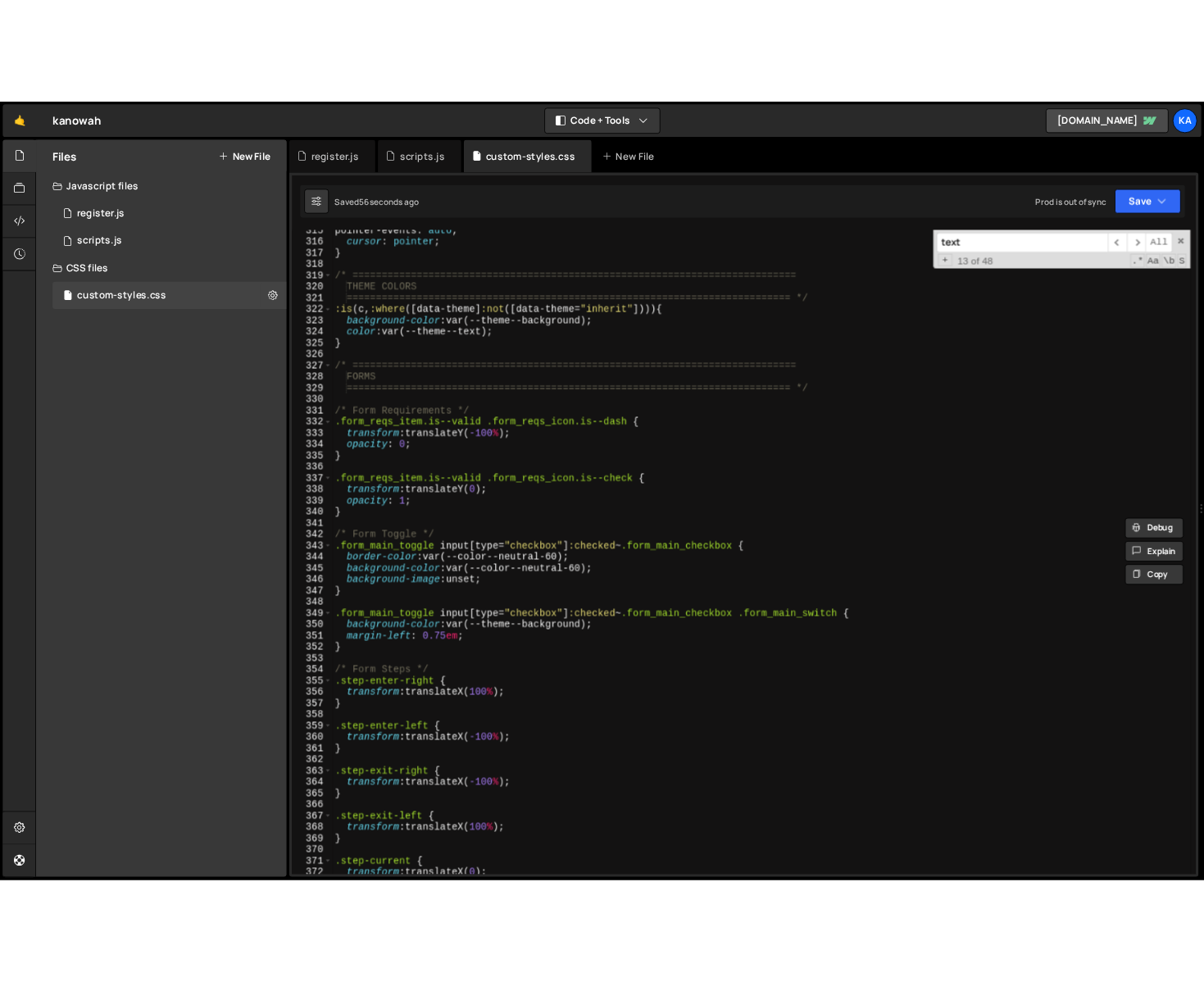
scroll to position [4265, 0]
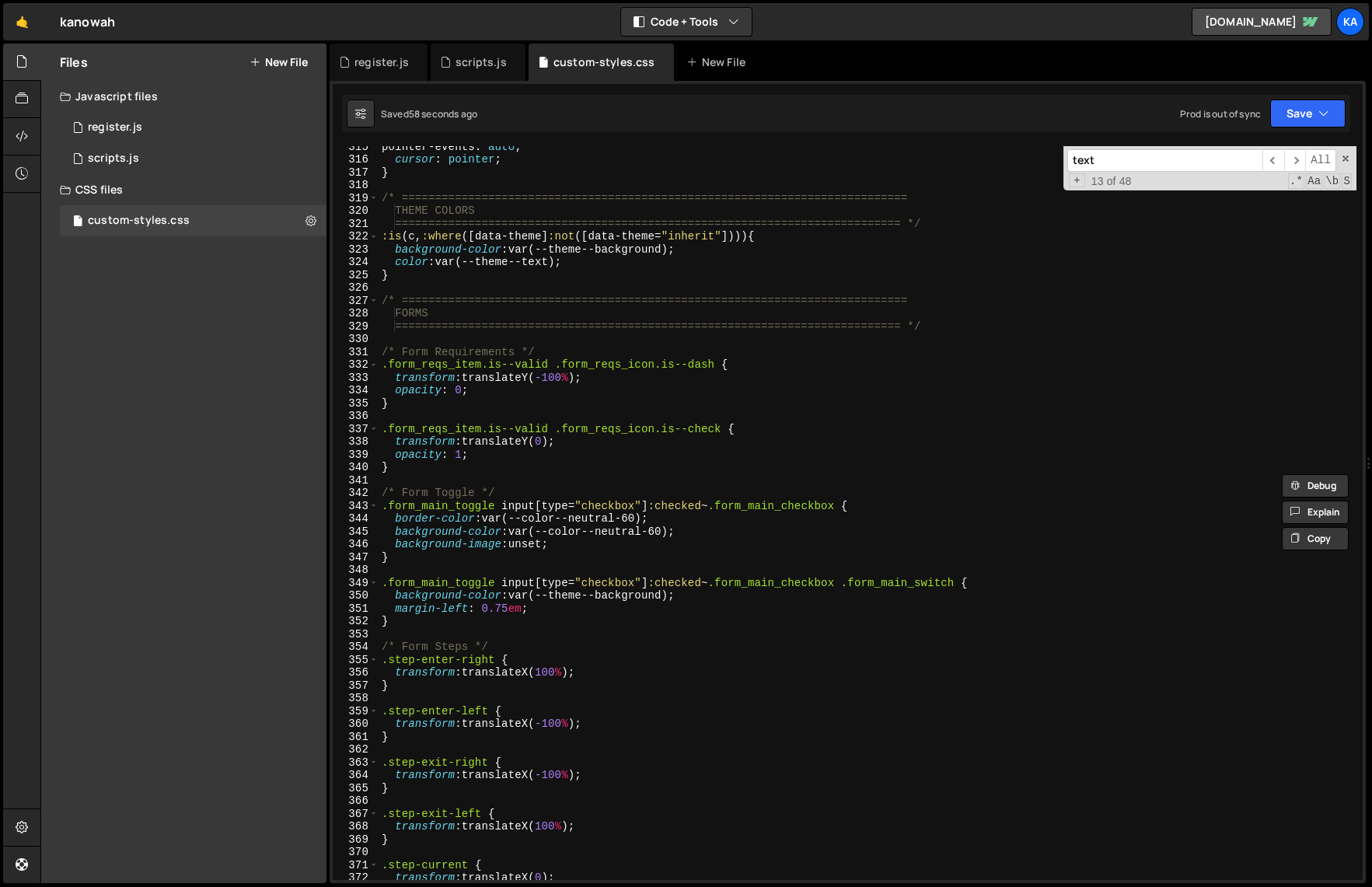
click at [379, 297] on div "pointer-events : auto ; cursor : pointer ; } /* ===============================…" at bounding box center [867, 519] width 978 height 759
type textarea "/* ============================================================================…"
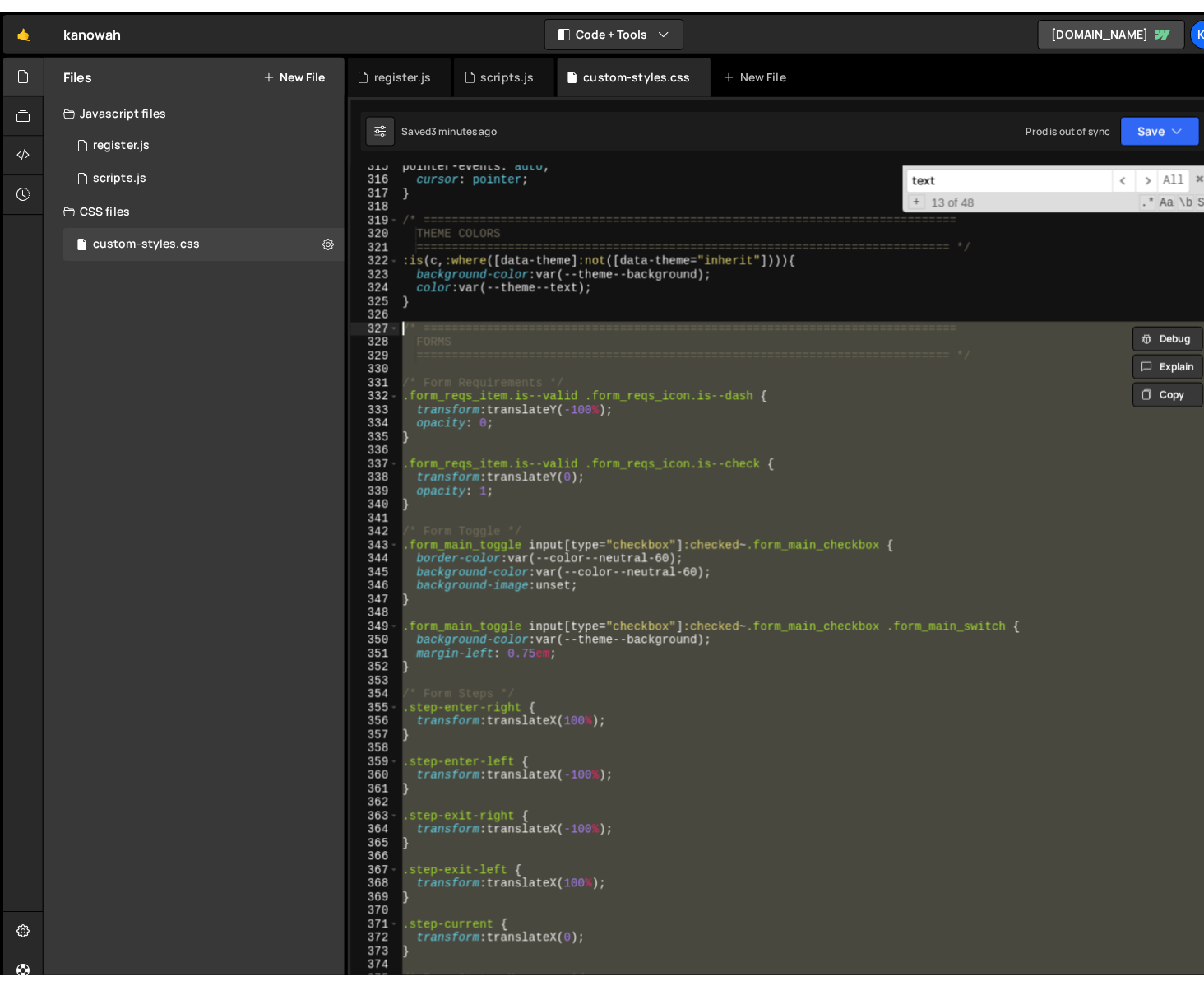
scroll to position [4296, 0]
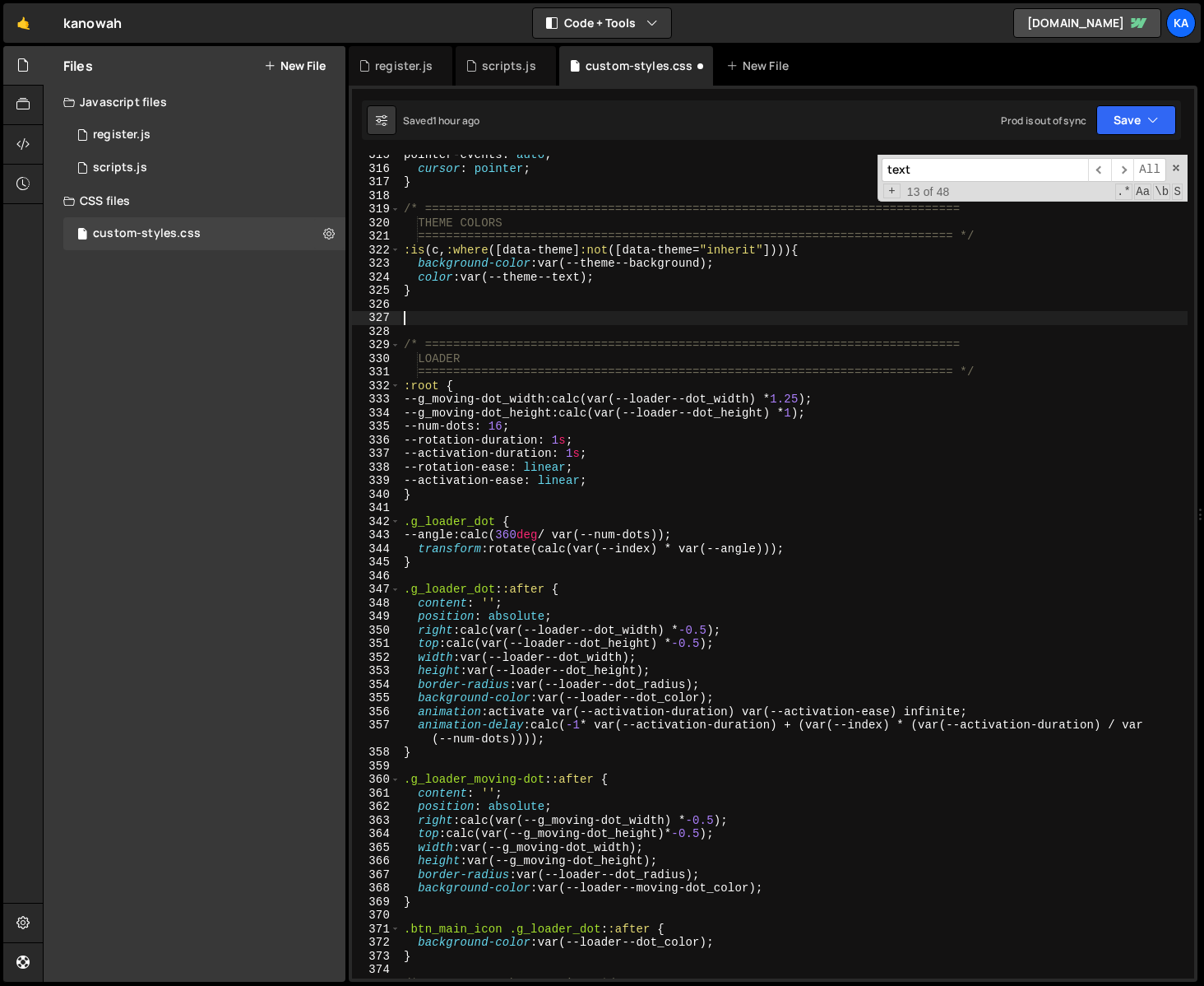
paste textarea ".step-current { transform: translateX(0); }"
type textarea ".step-current { transform: translateX(0); }"
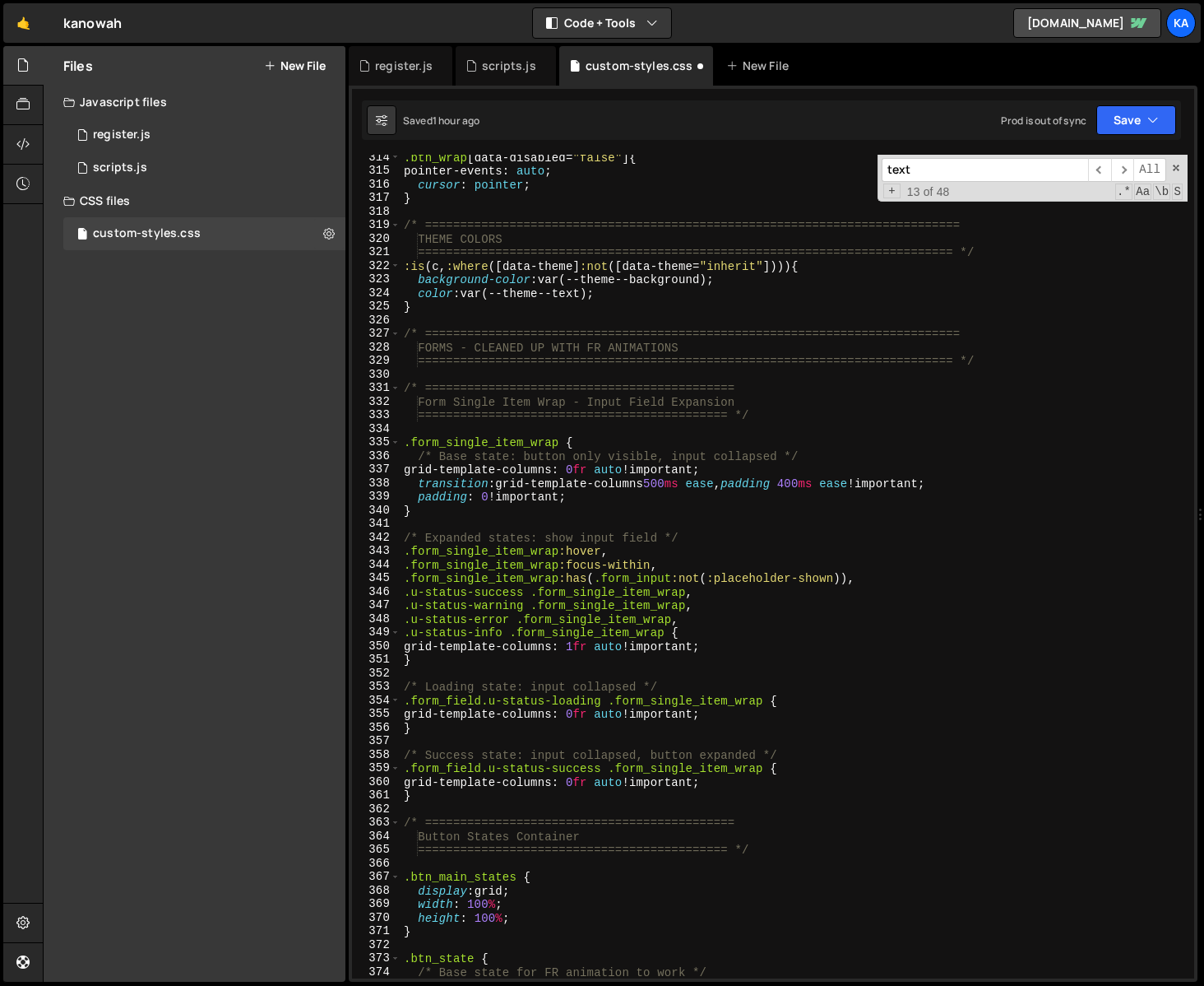
scroll to position [4179, 0]
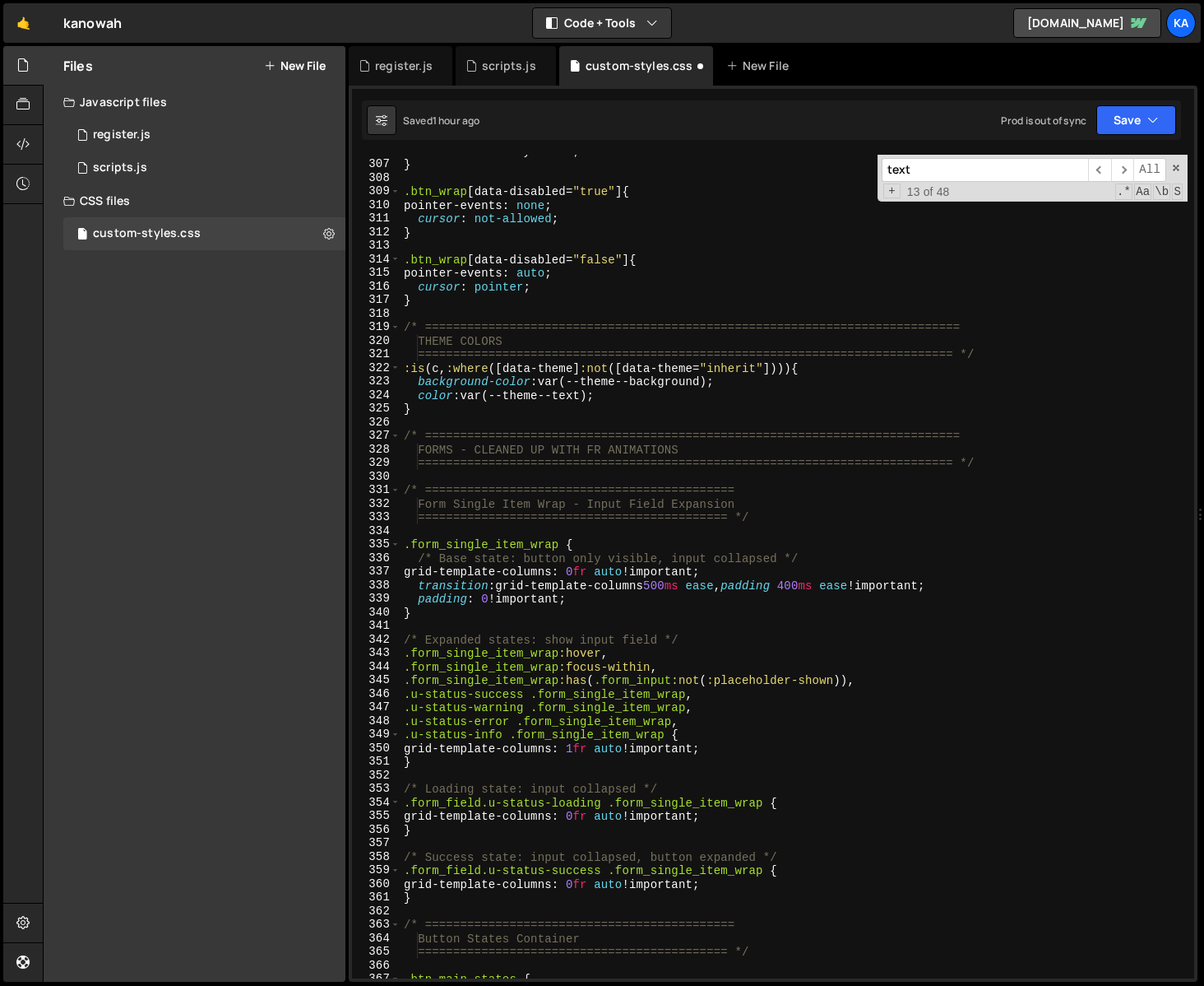
click at [484, 449] on div "--transition-delay : 0.2 s ; } .btn_wrap [ data-disabled = " true " ] { pointer…" at bounding box center [794, 569] width 788 height 851
drag, startPoint x: 484, startPoint y: 449, endPoint x: 664, endPoint y: 443, distance: 180.1
click at [664, 443] on div "--transition-delay : 0.2 s ; } .btn_wrap [ data-disabled = " true " ] { pointer…" at bounding box center [794, 569] width 788 height 851
click at [1023, 718] on div "--transition-delay : 0.2 s ; } .btn_wrap [ data-disabled = " true " ] { pointer…" at bounding box center [794, 569] width 788 height 851
click at [1033, 495] on div "--transition-delay : 0.2 s ; } .btn_wrap [ data-disabled = " true " ] { pointer…" at bounding box center [794, 569] width 788 height 851
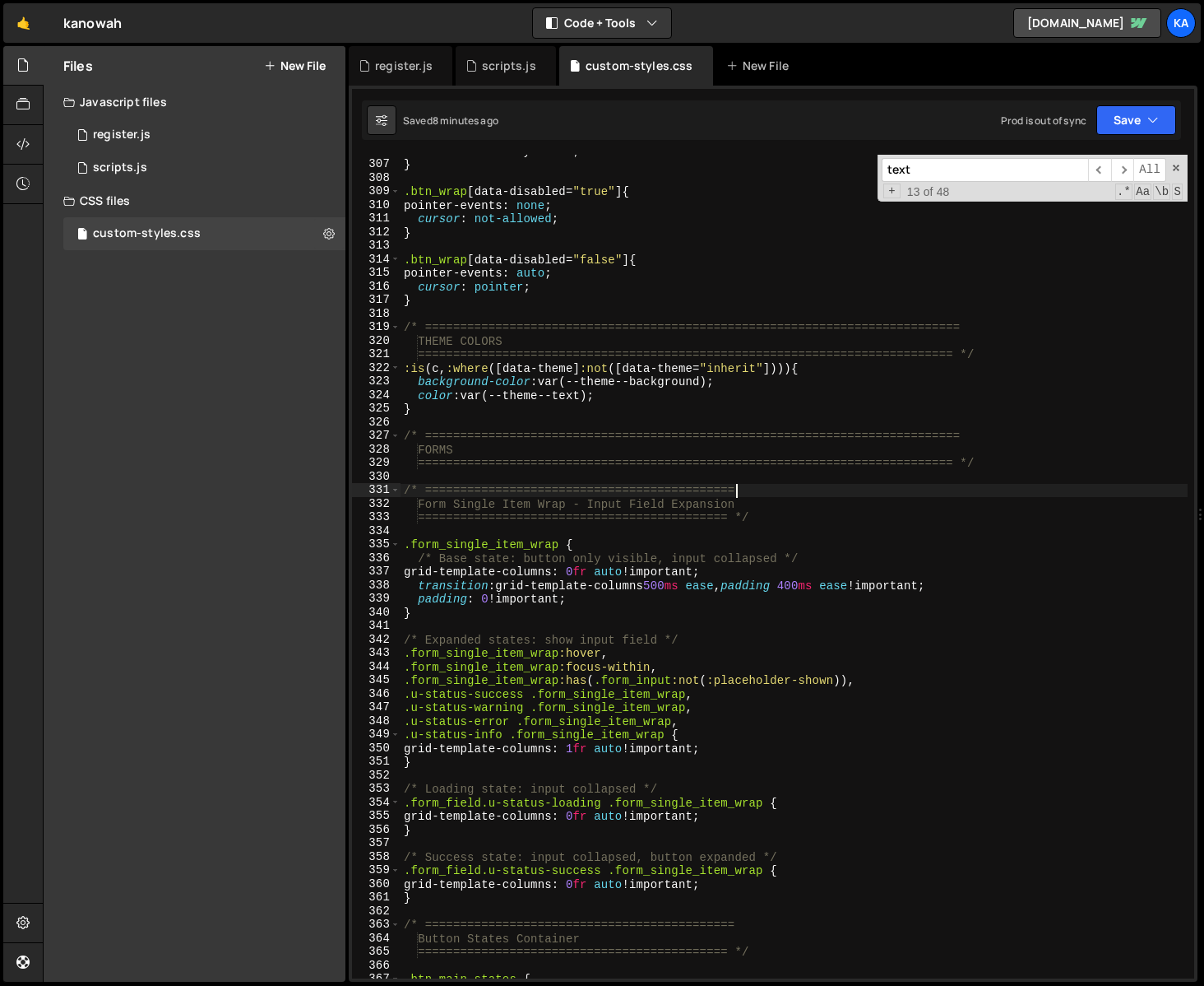
type textarea "}"
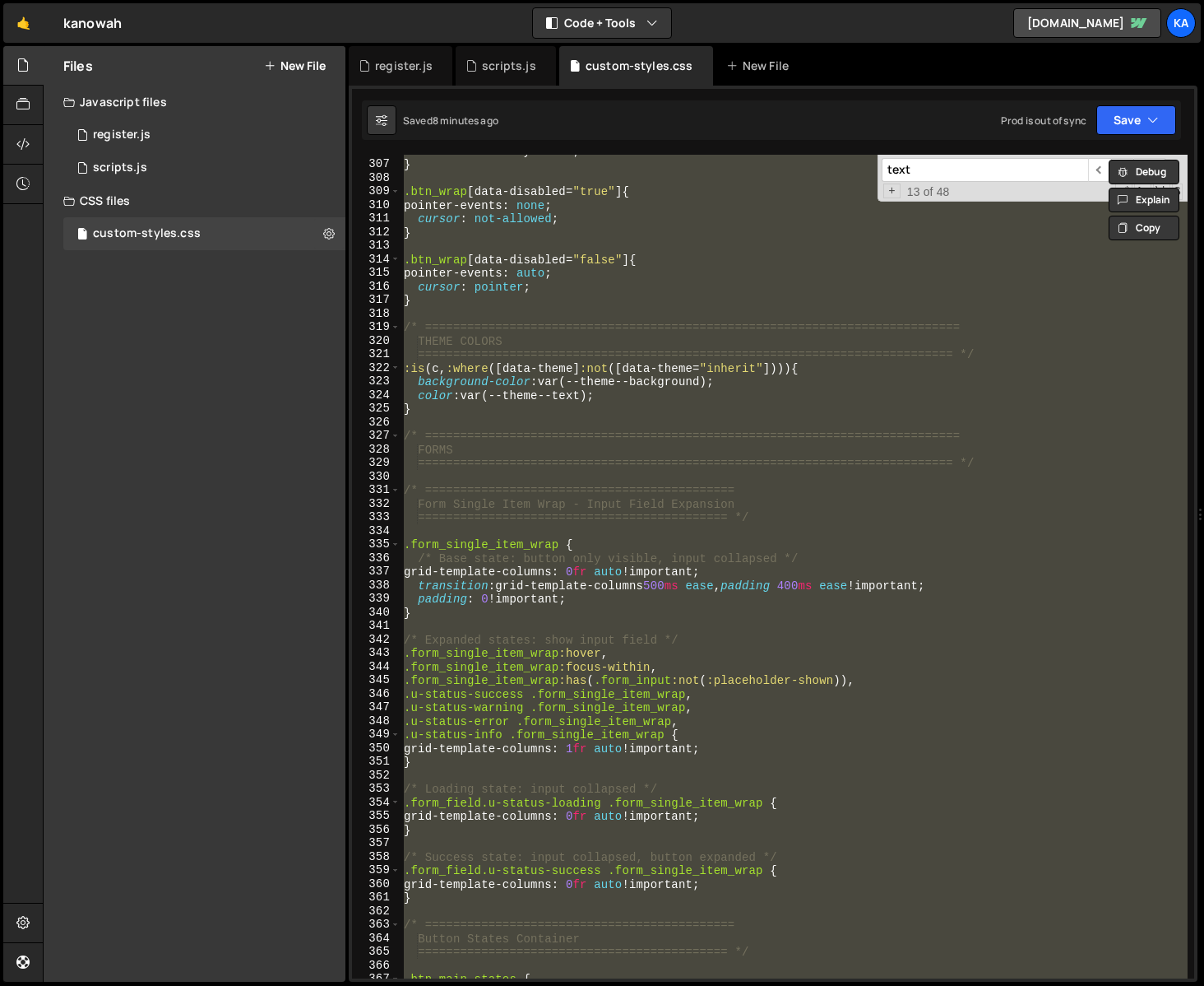
scroll to position [10367, 0]
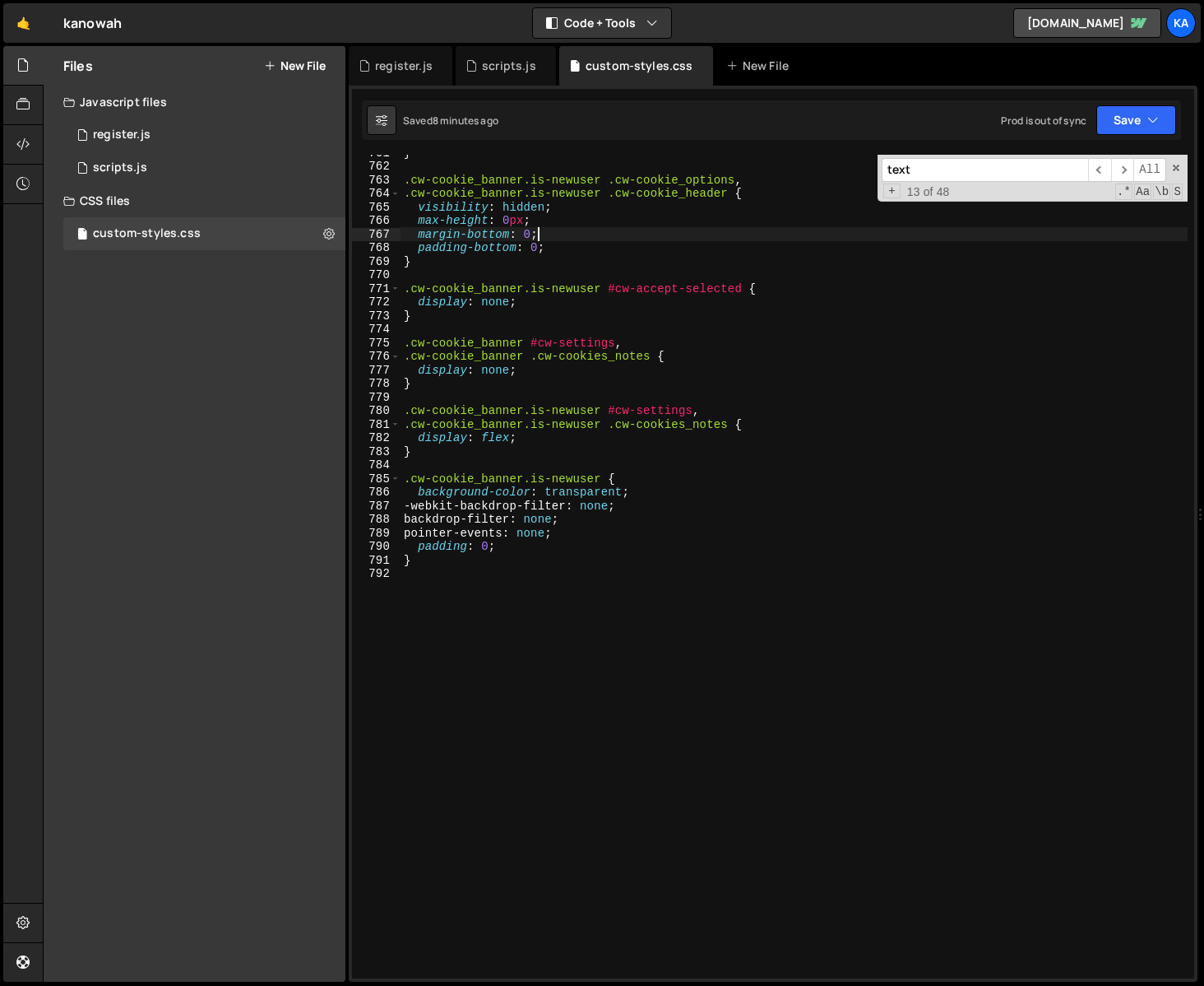
click at [1101, 240] on div "} .cw-cookie_banner.is-newuser .cw-cookie_options , .cw-cookie_banner.is-newuse…" at bounding box center [794, 570] width 788 height 851
click at [1176, 168] on span at bounding box center [1176, 168] width 12 height 12
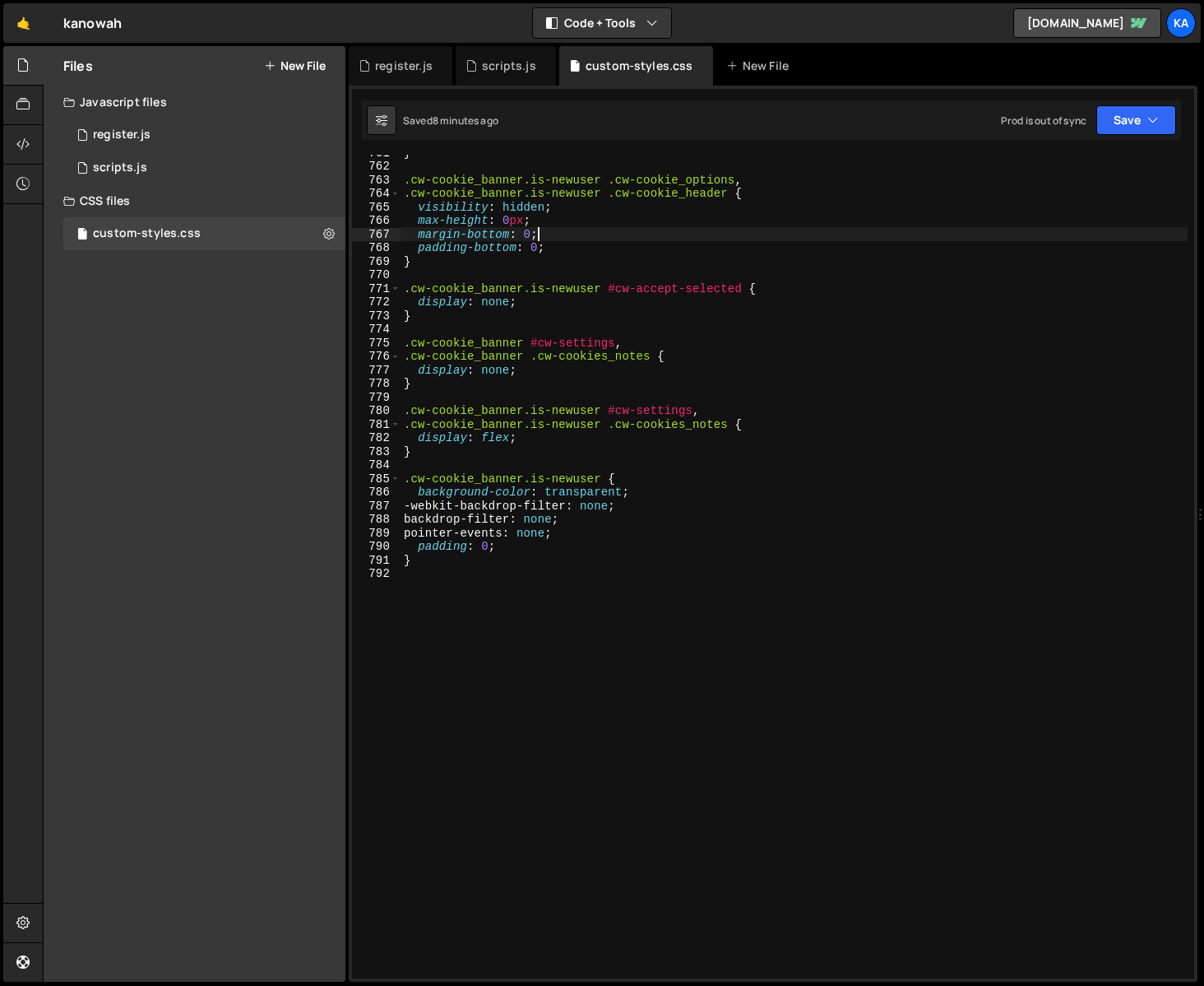
click at [1013, 377] on div "} .cw-cookie_banner.is-newuser .cw-cookie_options , .cw-cookie_banner.is-newuse…" at bounding box center [794, 570] width 788 height 851
type textarea "}"
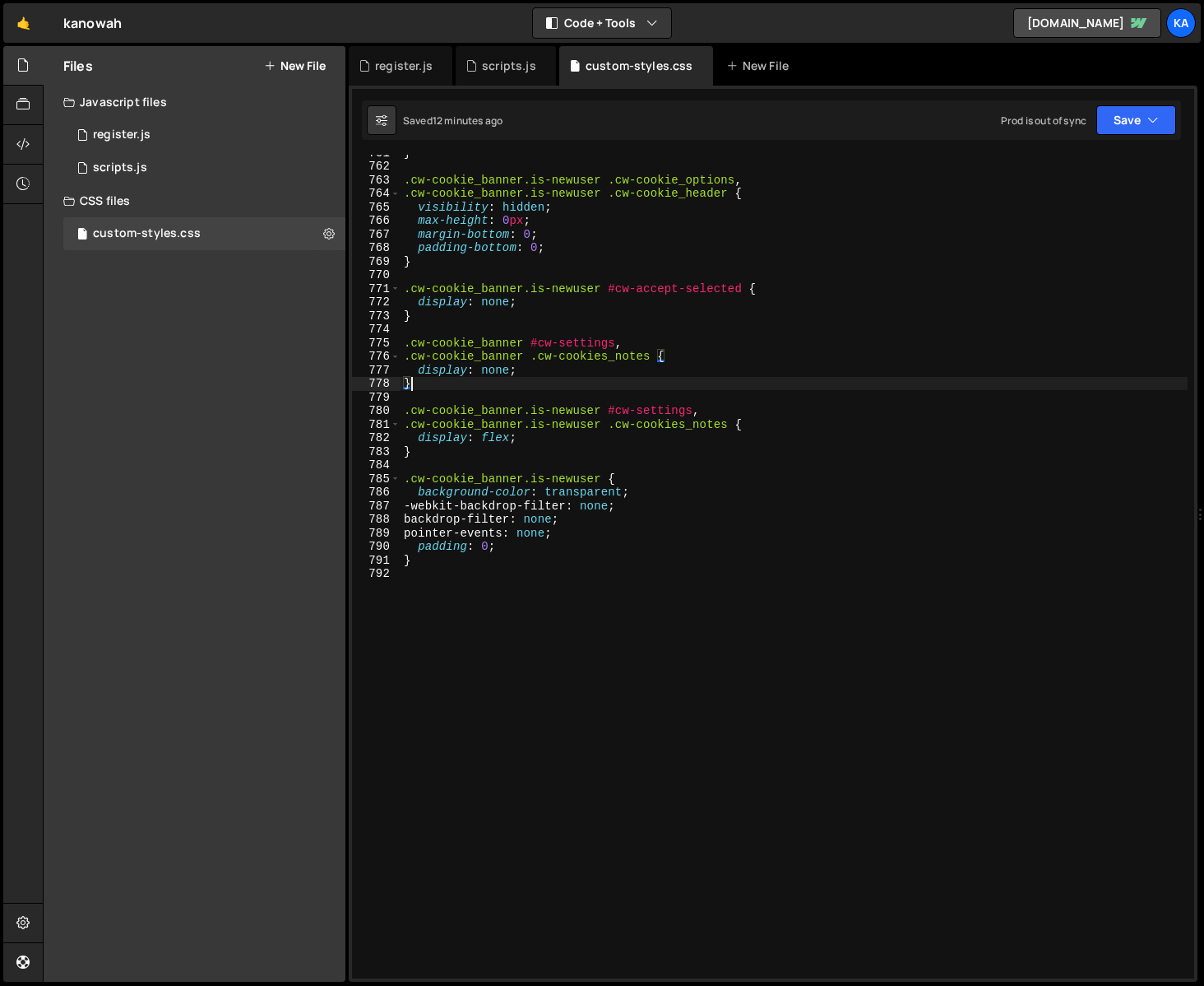
click at [868, 561] on div "} .cw-cookie_banner.is-newuser .cw-cookie_options , .cw-cookie_banner.is-newuse…" at bounding box center [794, 570] width 788 height 851
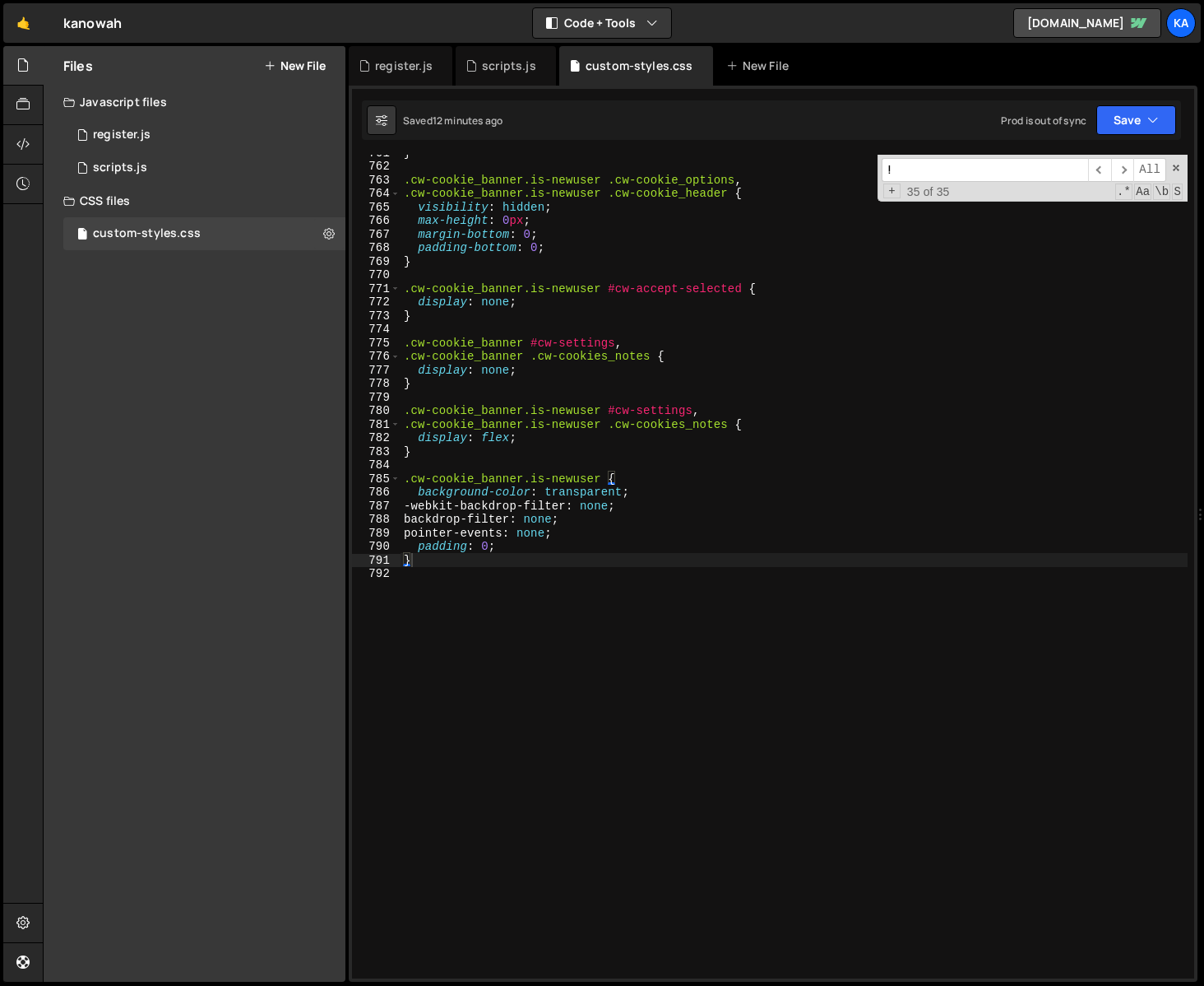
scroll to position [199, 0]
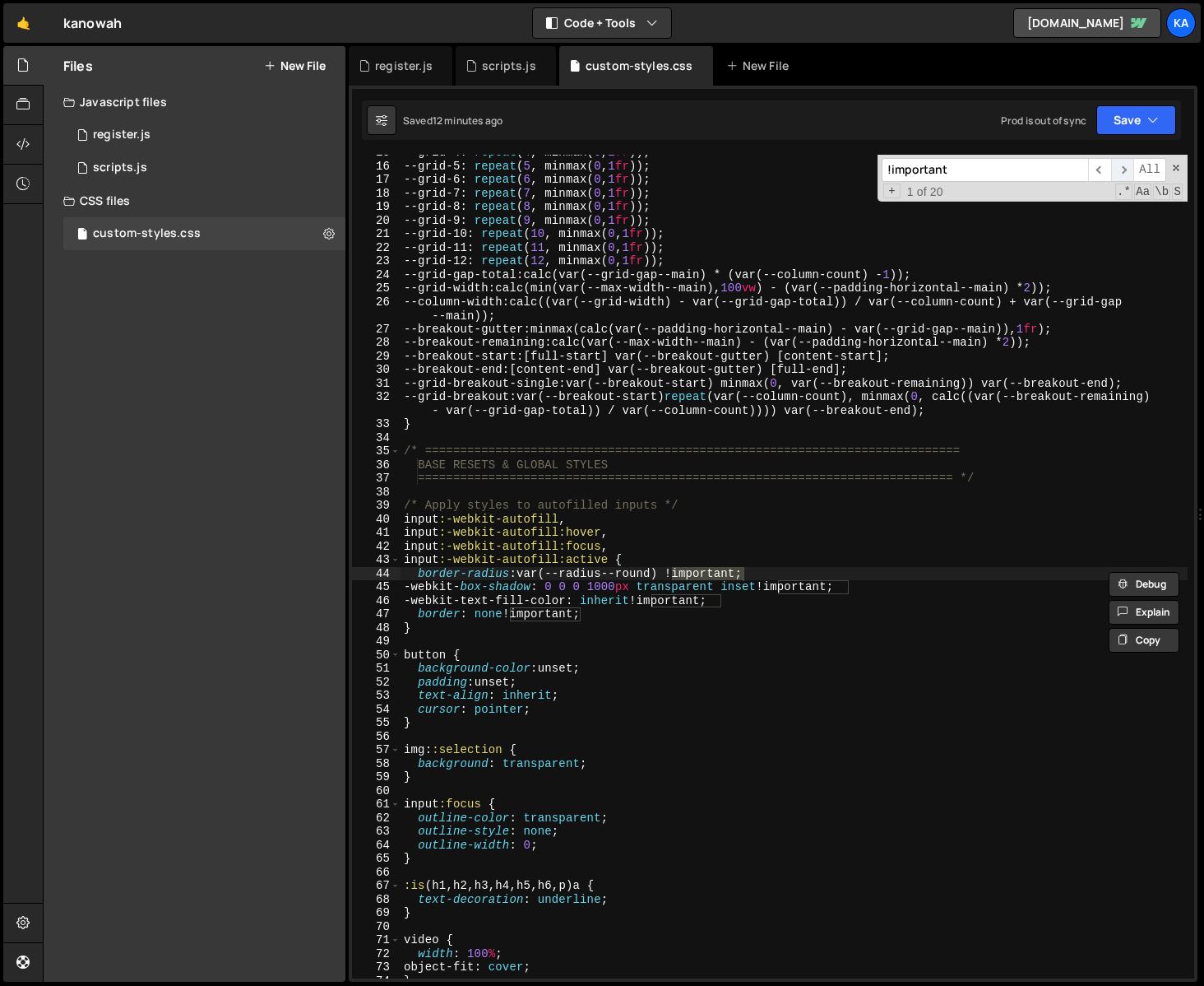
type input "!important"
click at [1120, 172] on span "​" at bounding box center [1123, 170] width 23 height 24
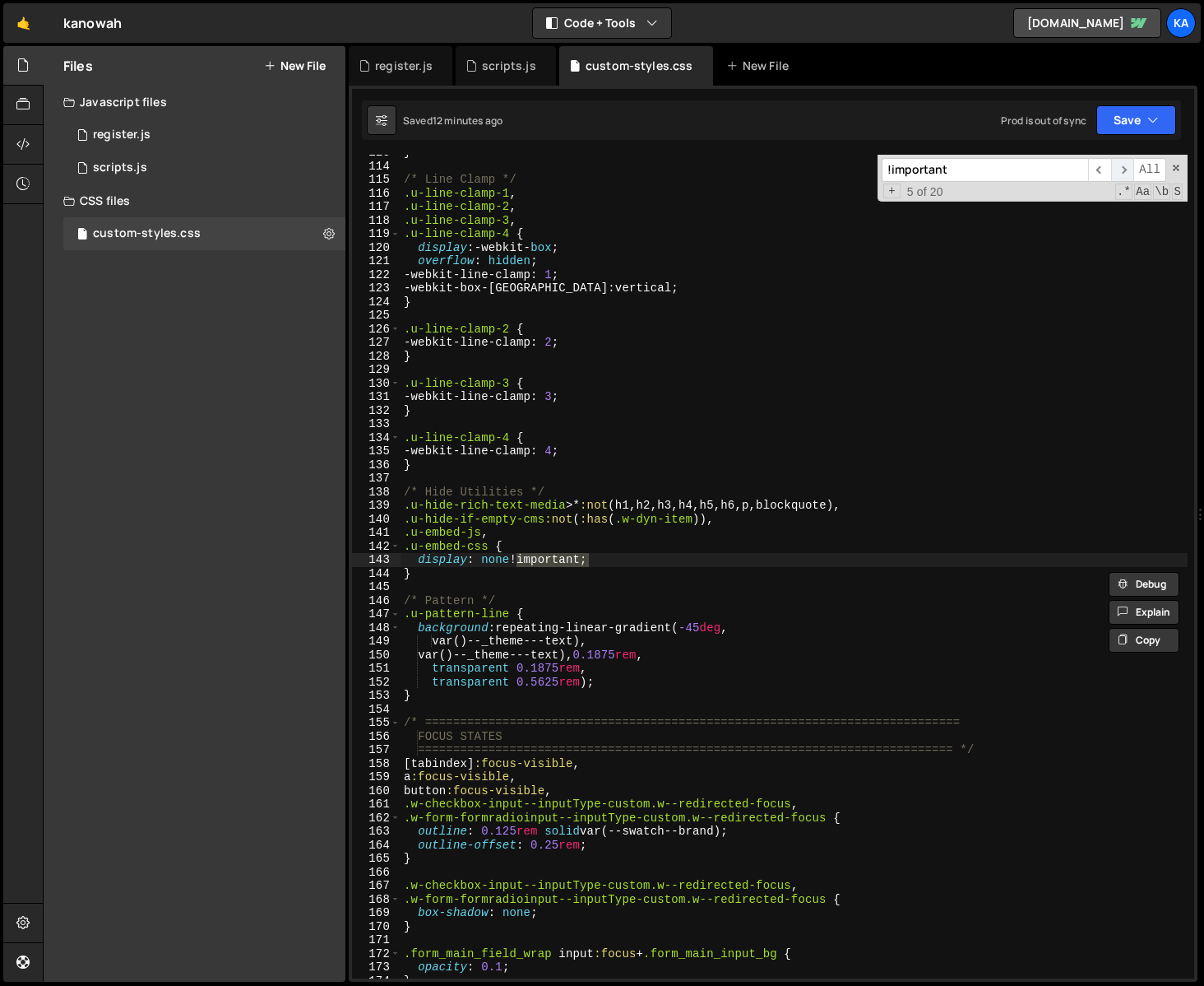
scroll to position [1556, 0]
click at [1120, 172] on span "​" at bounding box center [1123, 170] width 23 height 24
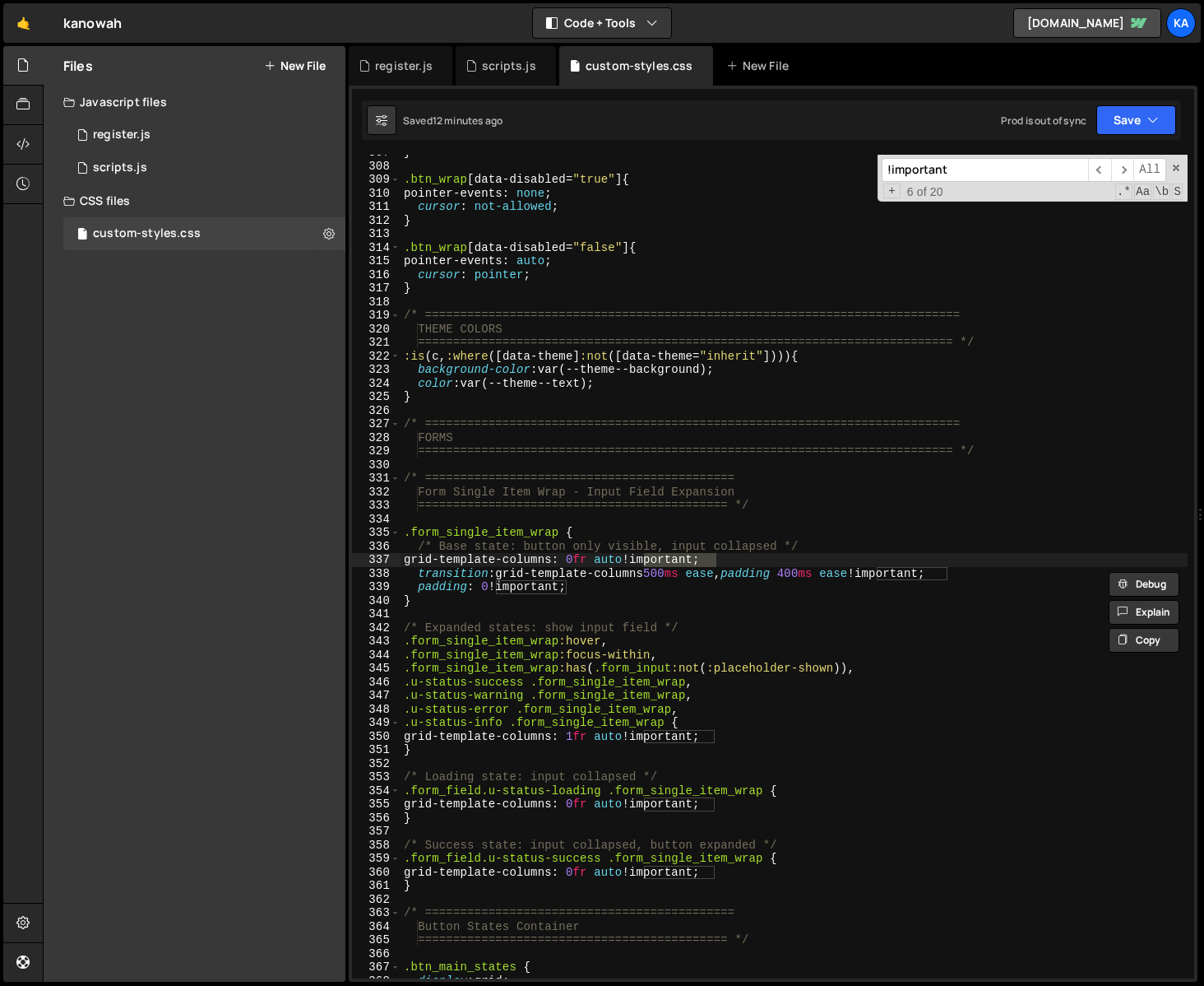
click at [651, 559] on div "} .btn_wrap [ data-disabled = " true " ] { pointer-events : none ; cursor : not…" at bounding box center [794, 566] width 788 height 824
drag, startPoint x: 712, startPoint y: 561, endPoint x: 644, endPoint y: 561, distance: 68.0
click at [644, 561] on div "} .btn_wrap [ data-disabled = " true " ] { pointer-events : none ; cursor : not…" at bounding box center [794, 570] width 788 height 851
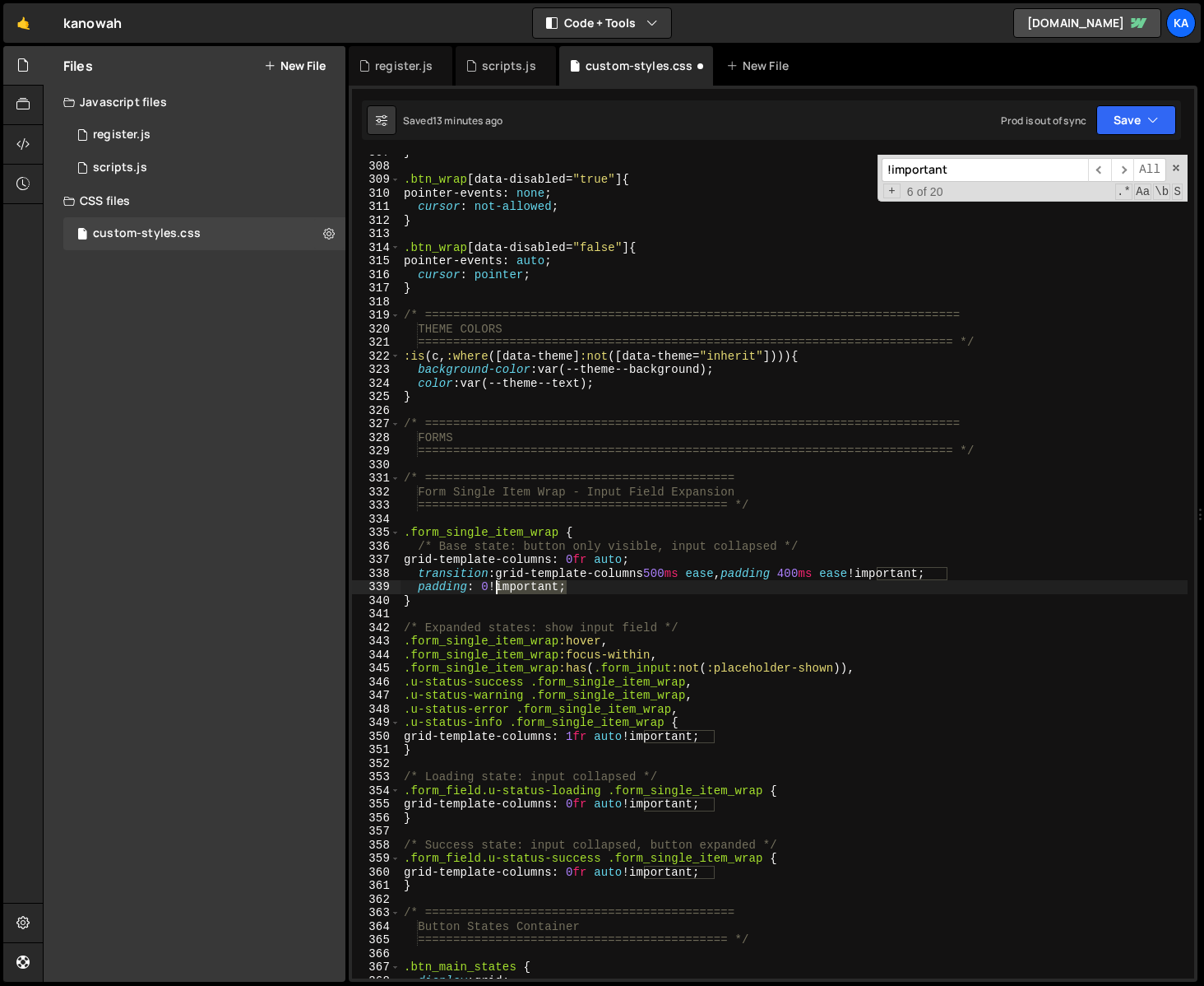
drag, startPoint x: 566, startPoint y: 590, endPoint x: 497, endPoint y: 589, distance: 69.0
click at [497, 589] on div "} .btn_wrap [ data-disabled = " true " ] { pointer-events : none ; cursor : not…" at bounding box center [794, 570] width 788 height 851
drag, startPoint x: 713, startPoint y: 740, endPoint x: 636, endPoint y: 736, distance: 77.1
click at [636, 736] on div "} .btn_wrap [ data-disabled = " true " ] { pointer-events : none ; cursor : not…" at bounding box center [794, 570] width 788 height 851
drag, startPoint x: 714, startPoint y: 801, endPoint x: 638, endPoint y: 805, distance: 76.1
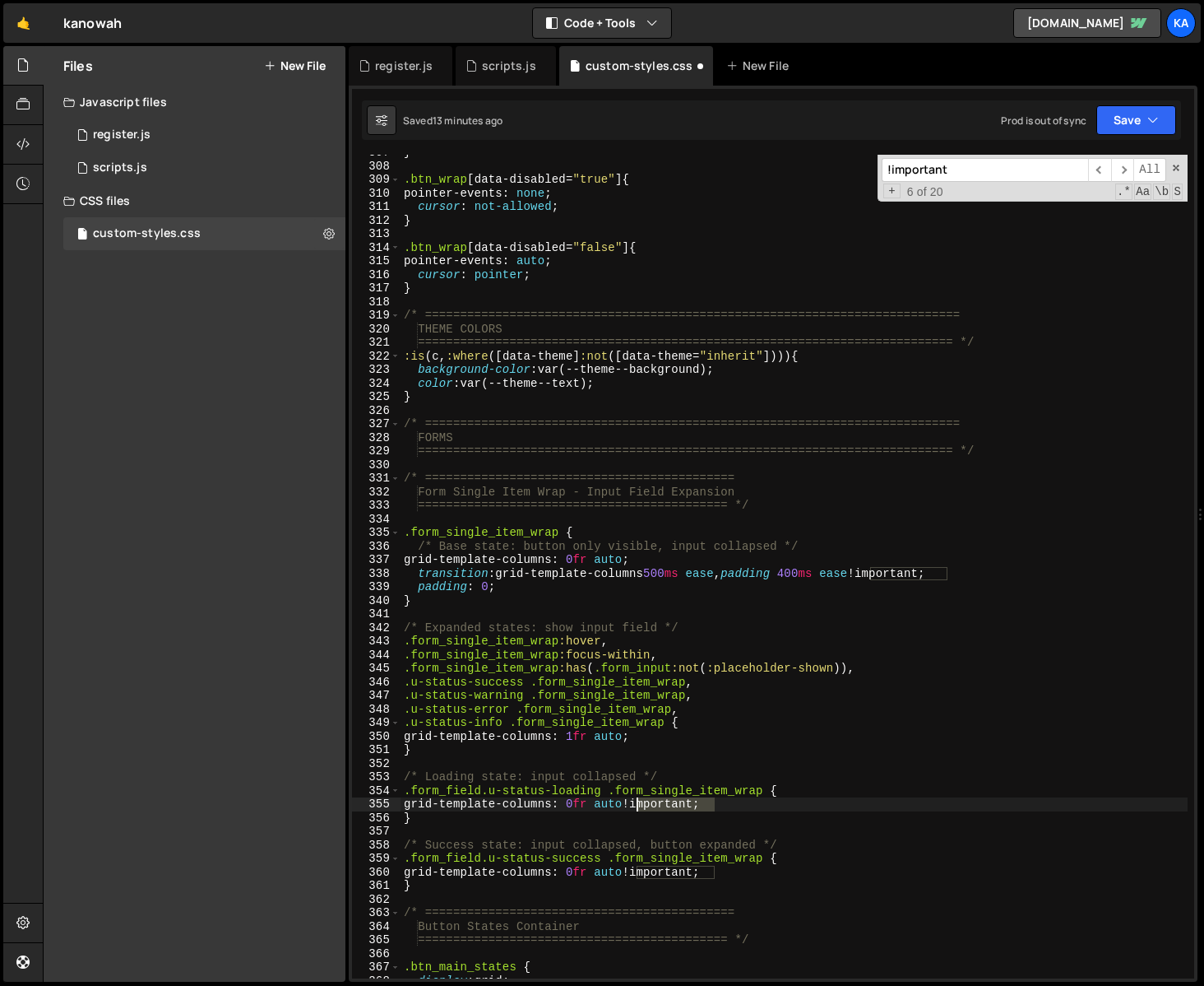
click at [638, 805] on div "} .btn_wrap [ data-disabled = " true " ] { pointer-events : none ; cursor : not…" at bounding box center [794, 570] width 788 height 851
drag, startPoint x: 713, startPoint y: 871, endPoint x: 639, endPoint y: 875, distance: 74.1
click at [639, 875] on div "} .btn_wrap [ data-disabled = " true " ] { pointer-events : none ; cursor : not…" at bounding box center [794, 570] width 788 height 851
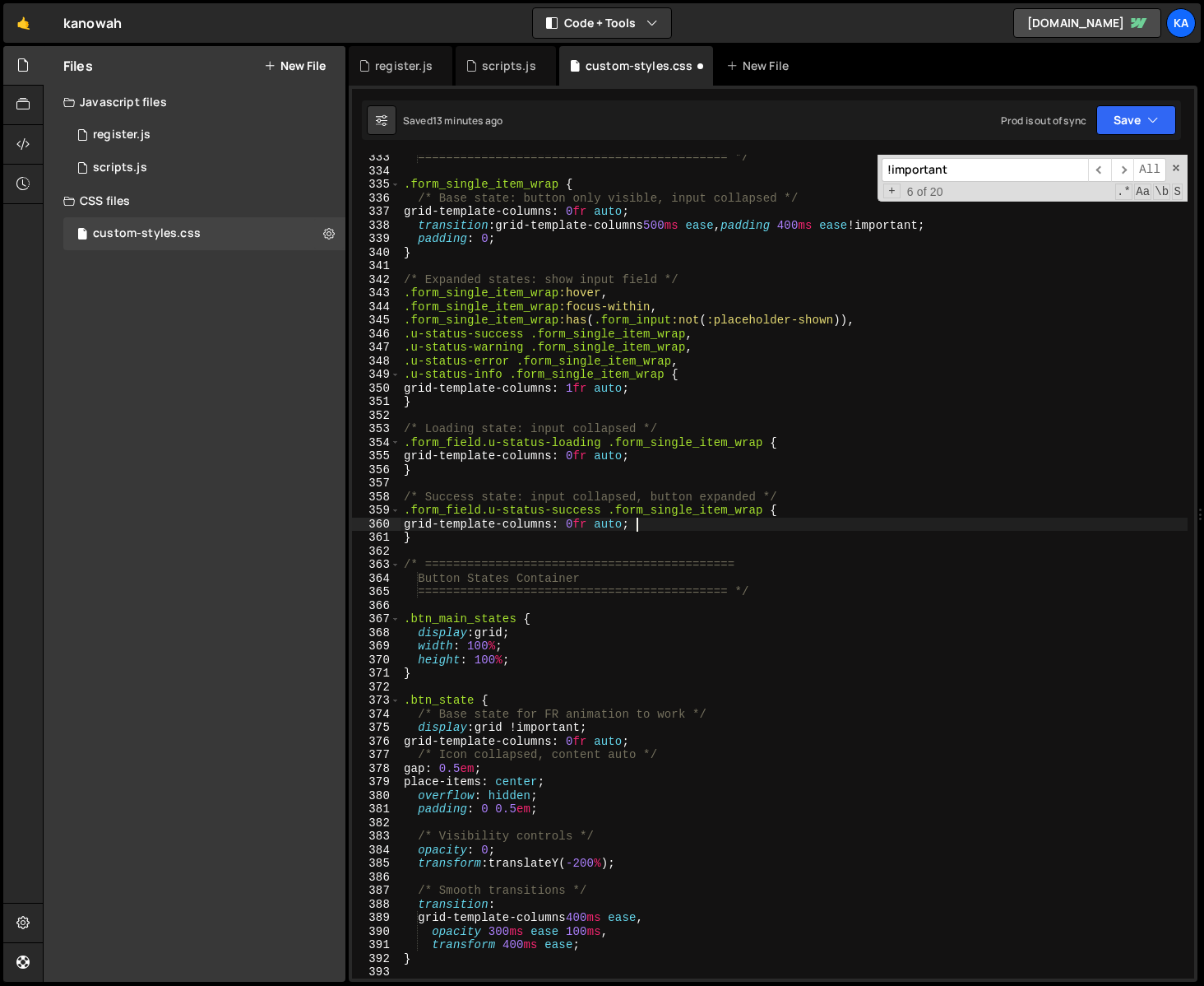
scroll to position [4553, 0]
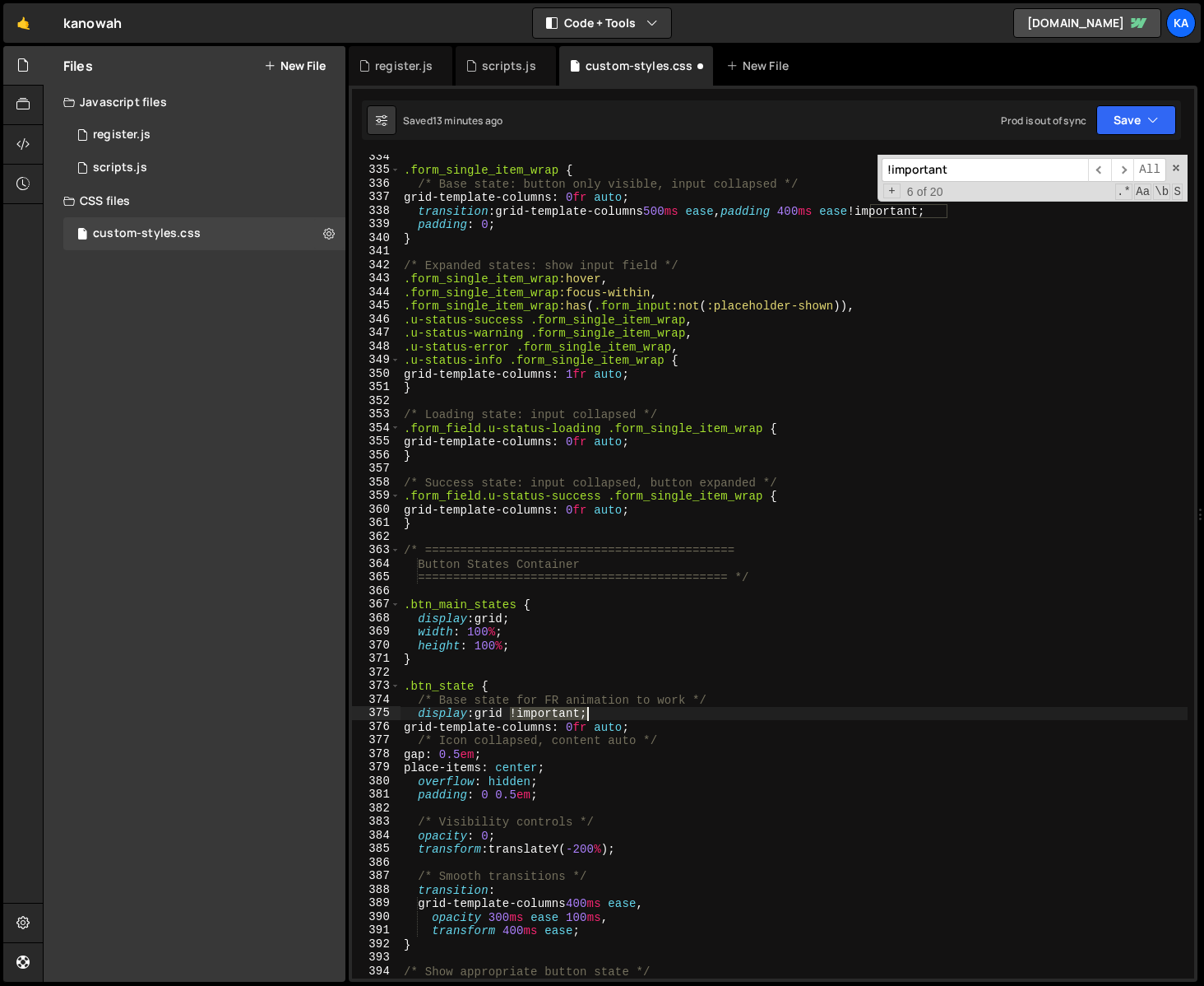
drag, startPoint x: 513, startPoint y: 714, endPoint x: 586, endPoint y: 711, distance: 73.1
click at [586, 711] on div ".form_single_item_wrap { /* Base state: button only visible, input collapsed */…" at bounding box center [794, 574] width 788 height 851
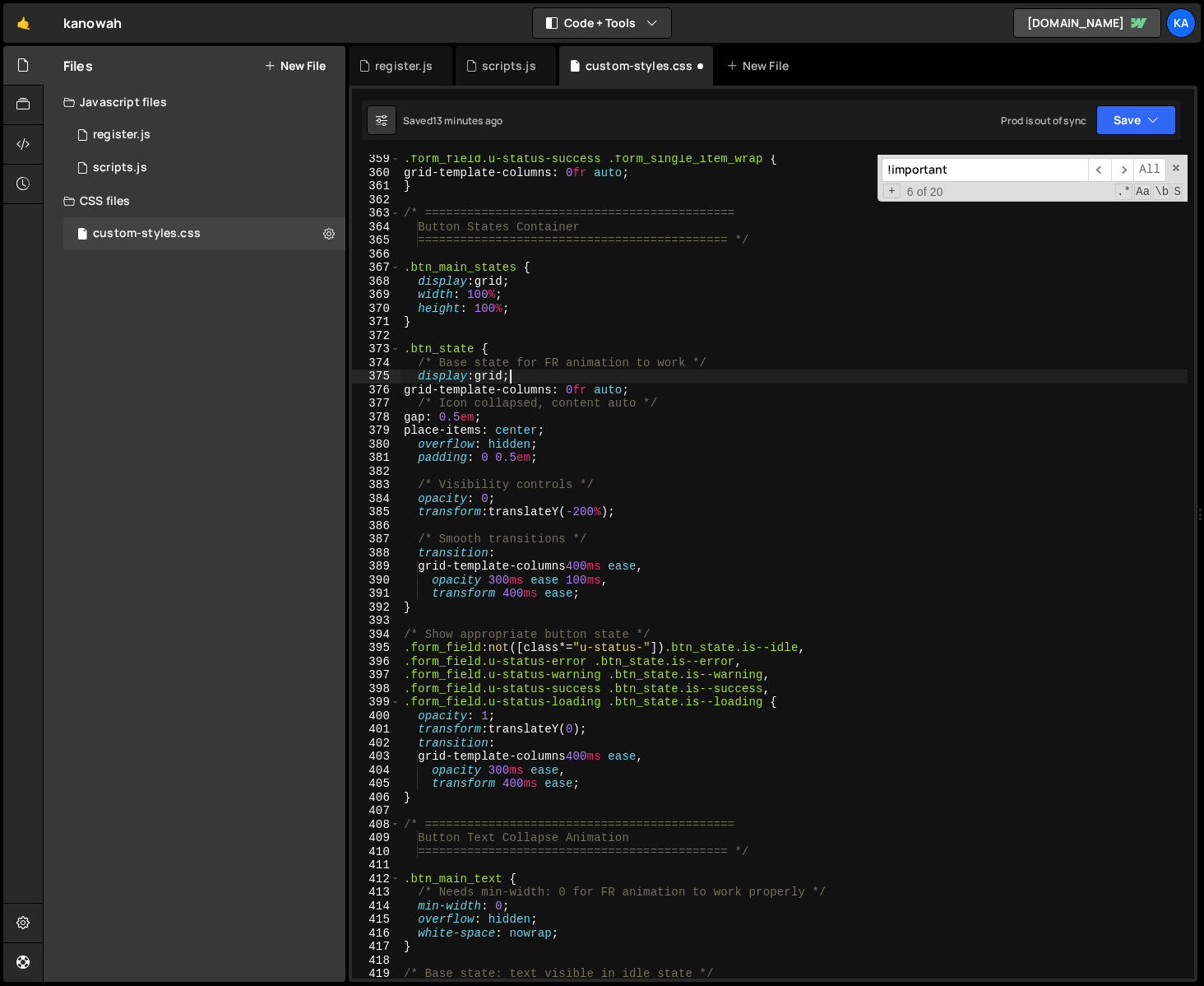
scroll to position [4893, 0]
click at [1130, 170] on span "​" at bounding box center [1123, 170] width 23 height 24
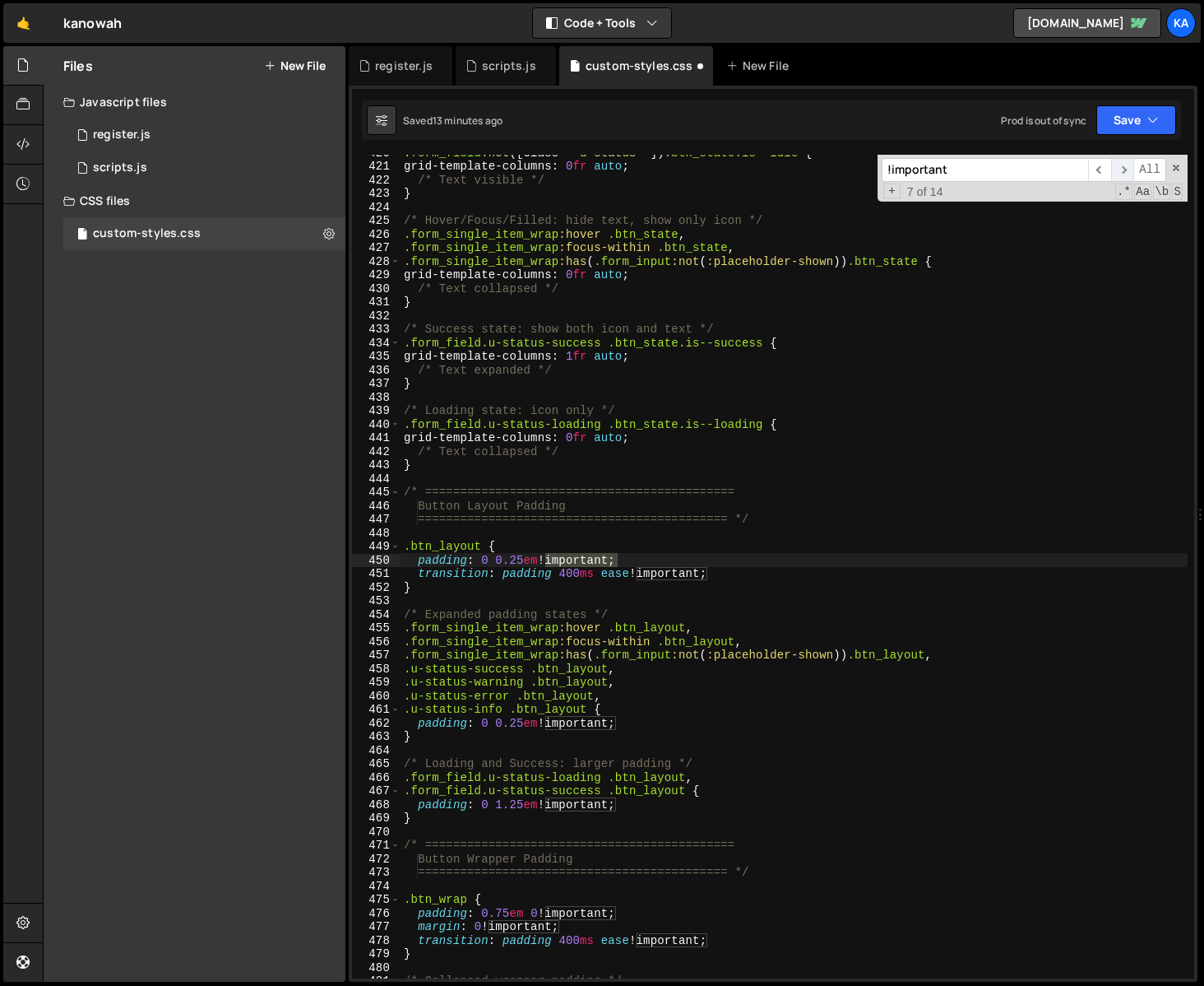
scroll to position [5724, 0]
click at [547, 549] on div ".form_field :not ([ class *= " u-status- " ]) .btn_state.is--idle { grid-templa…" at bounding box center [794, 570] width 788 height 851
drag, startPoint x: 542, startPoint y: 559, endPoint x: 615, endPoint y: 561, distance: 73.0
click at [615, 561] on div ".form_field :not ([ class *= " u-status- " ]) .btn_state.is--idle { grid-templa…" at bounding box center [794, 570] width 788 height 851
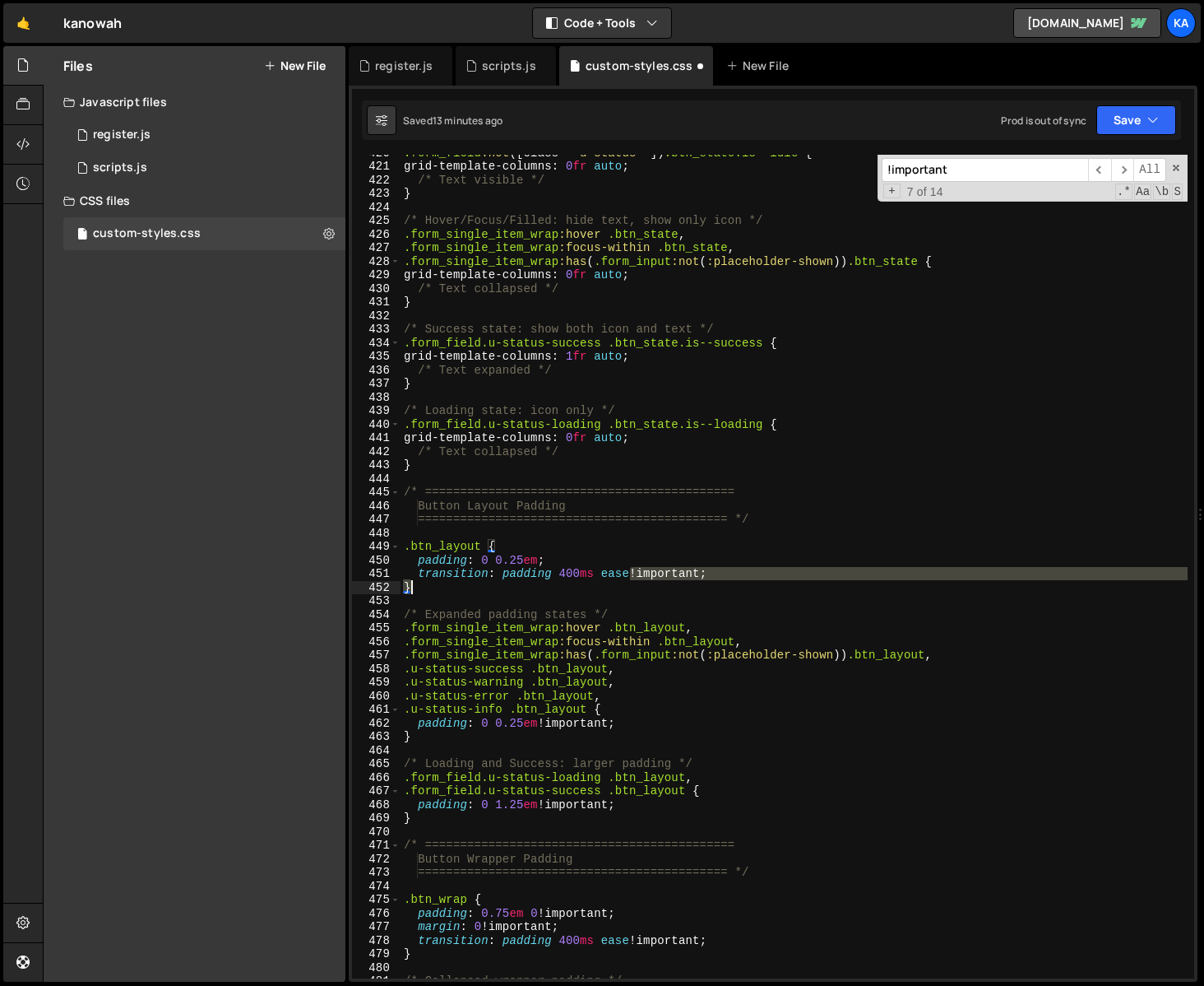
drag, startPoint x: 631, startPoint y: 574, endPoint x: 707, endPoint y: 580, distance: 76.2
click at [707, 580] on div ".form_field :not ([ class *= " u-status- " ]) .btn_state.is--idle { grid-templa…" at bounding box center [794, 570] width 788 height 851
click at [707, 580] on div ".form_field :not ([ class *= " u-status- " ]) .btn_state.is--idle { grid-templa…" at bounding box center [794, 566] width 788 height 824
drag, startPoint x: 707, startPoint y: 574, endPoint x: 629, endPoint y: 574, distance: 78.0
click at [629, 574] on div ".form_field :not ([ class *= " u-status- " ]) .btn_state.is--idle { grid-templa…" at bounding box center [794, 570] width 788 height 851
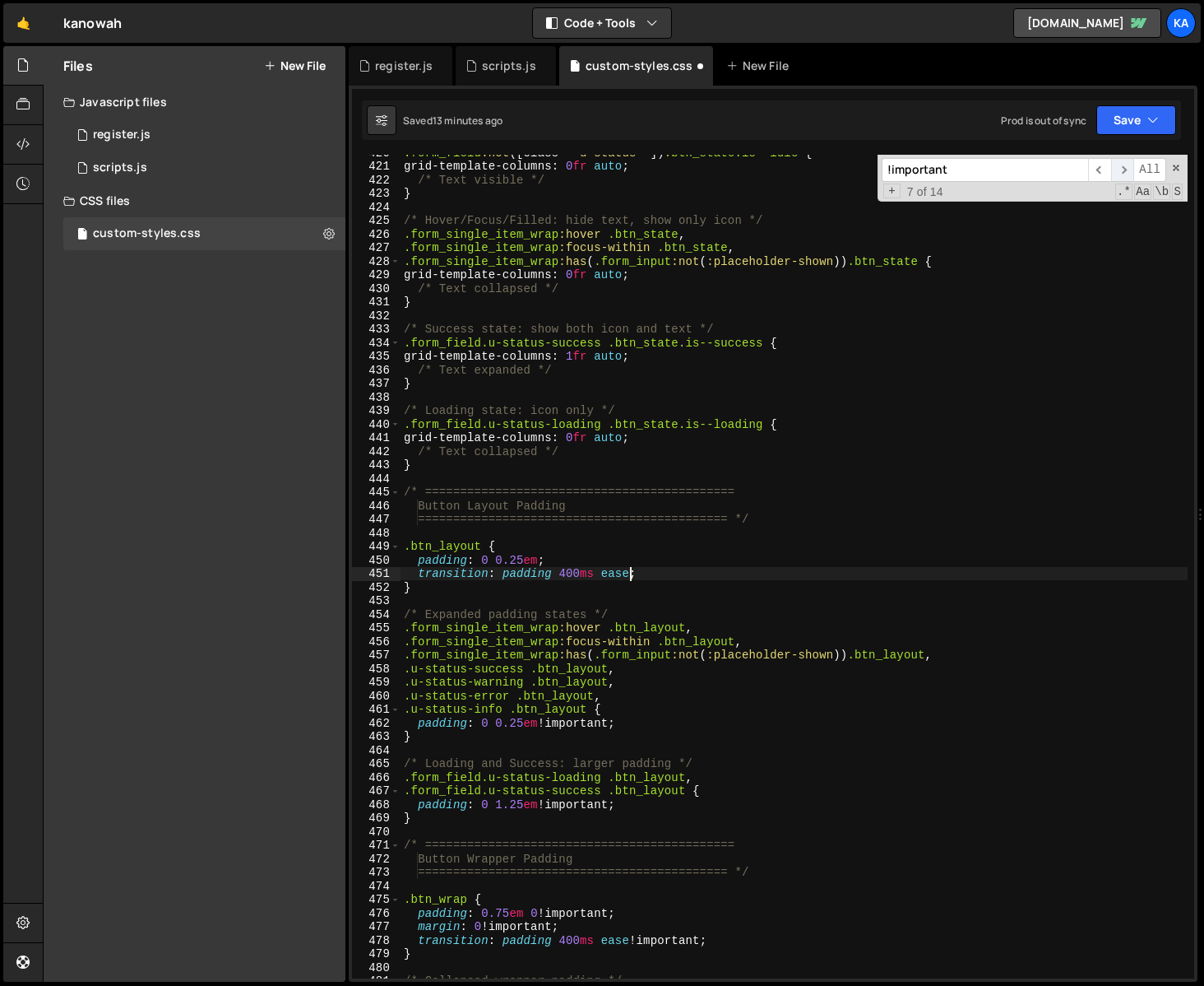
click at [1124, 170] on span "​" at bounding box center [1123, 170] width 23 height 24
click at [568, 723] on div ".form_field :not ([ class *= " u-status- " ]) .btn_state.is--idle { grid-templa…" at bounding box center [794, 566] width 788 height 824
drag, startPoint x: 542, startPoint y: 726, endPoint x: 615, endPoint y: 721, distance: 73.2
click at [615, 721] on div ".form_field :not ([ class *= " u-status- " ]) .btn_state.is--idle { grid-templa…" at bounding box center [794, 570] width 788 height 851
drag, startPoint x: 540, startPoint y: 807, endPoint x: 614, endPoint y: 809, distance: 74.0
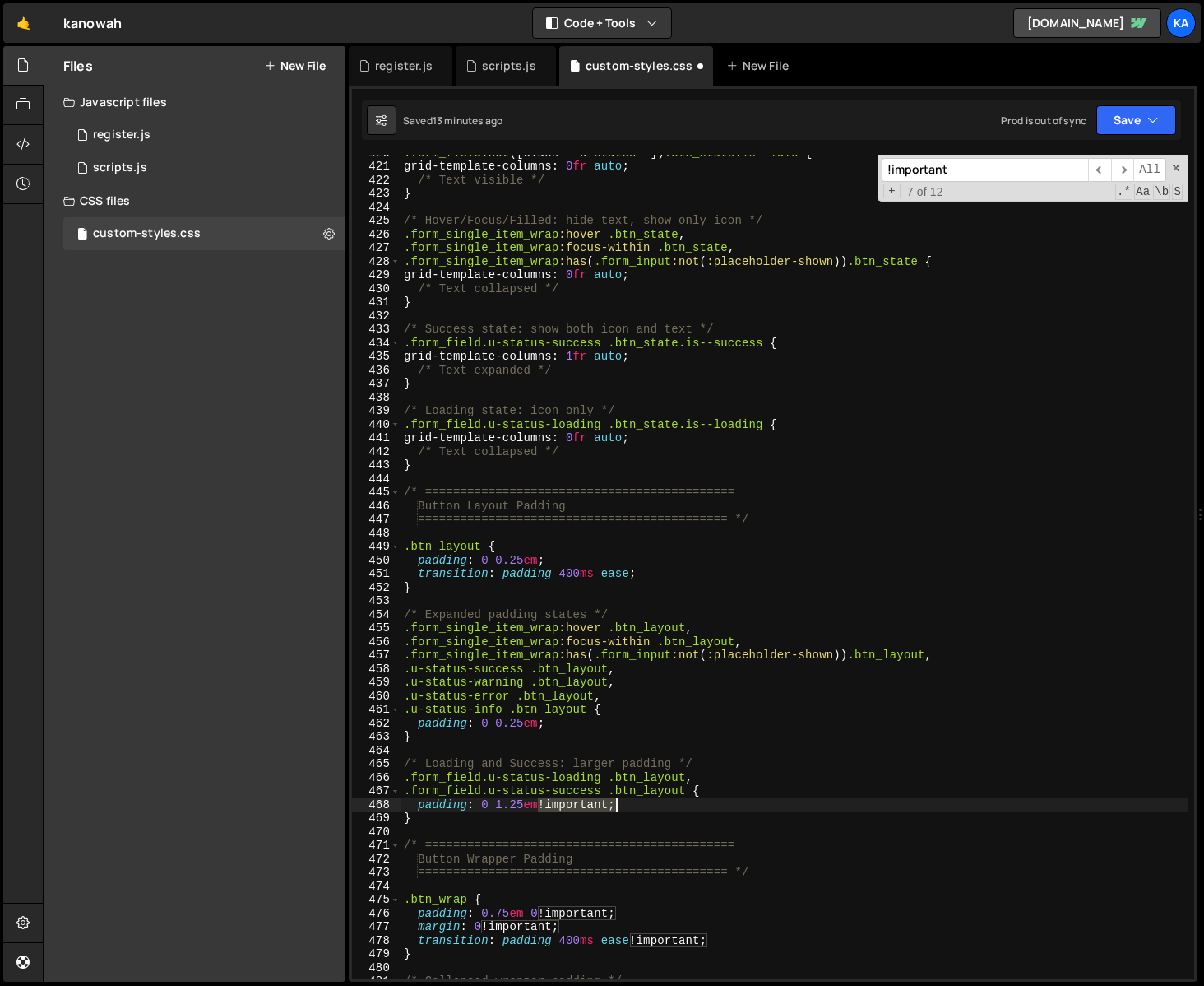
click at [614, 809] on div ".form_field :not ([ class *= " u-status- " ]) .btn_state.is--idle { grid-templa…" at bounding box center [794, 570] width 788 height 851
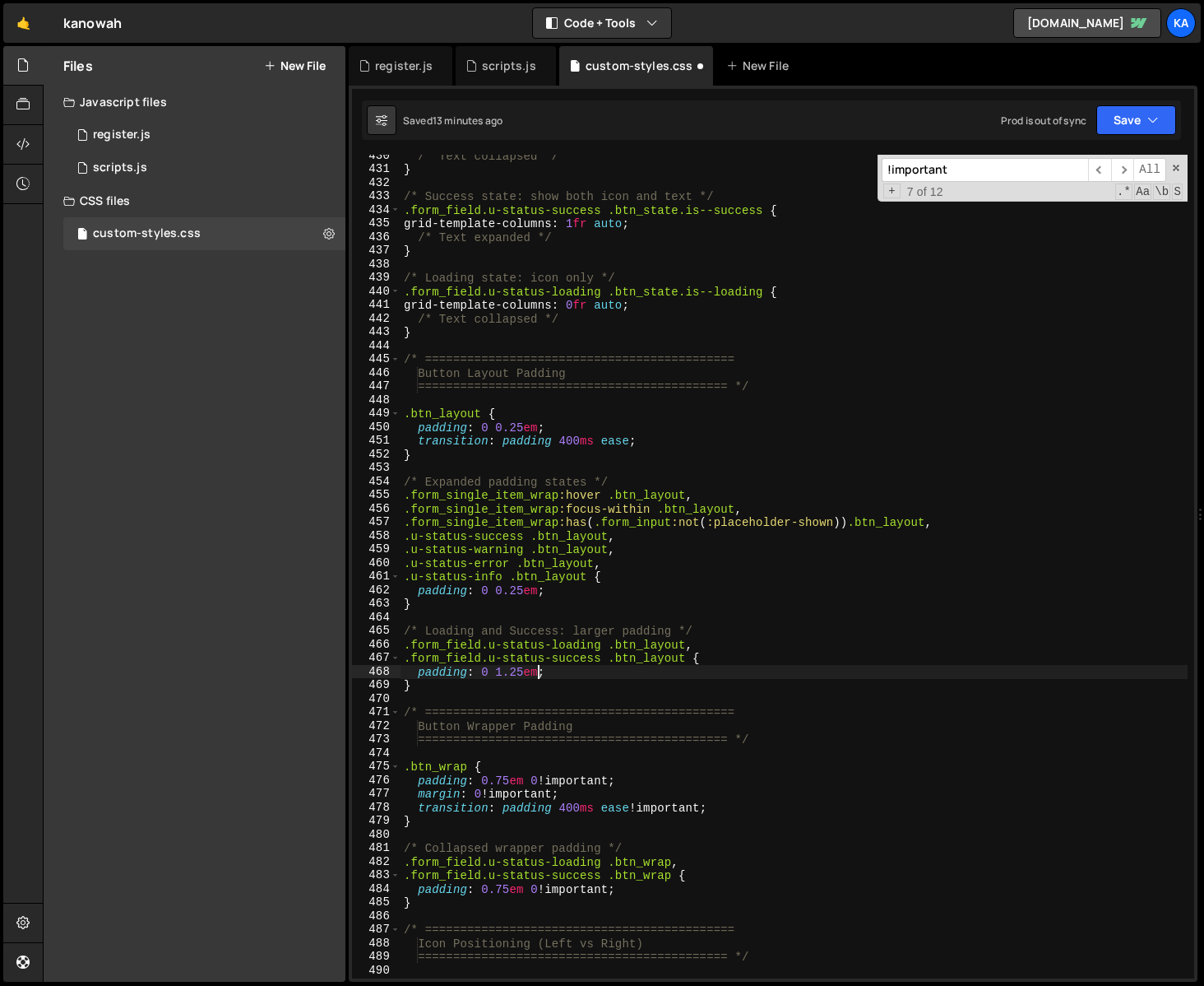
scroll to position [5857, 0]
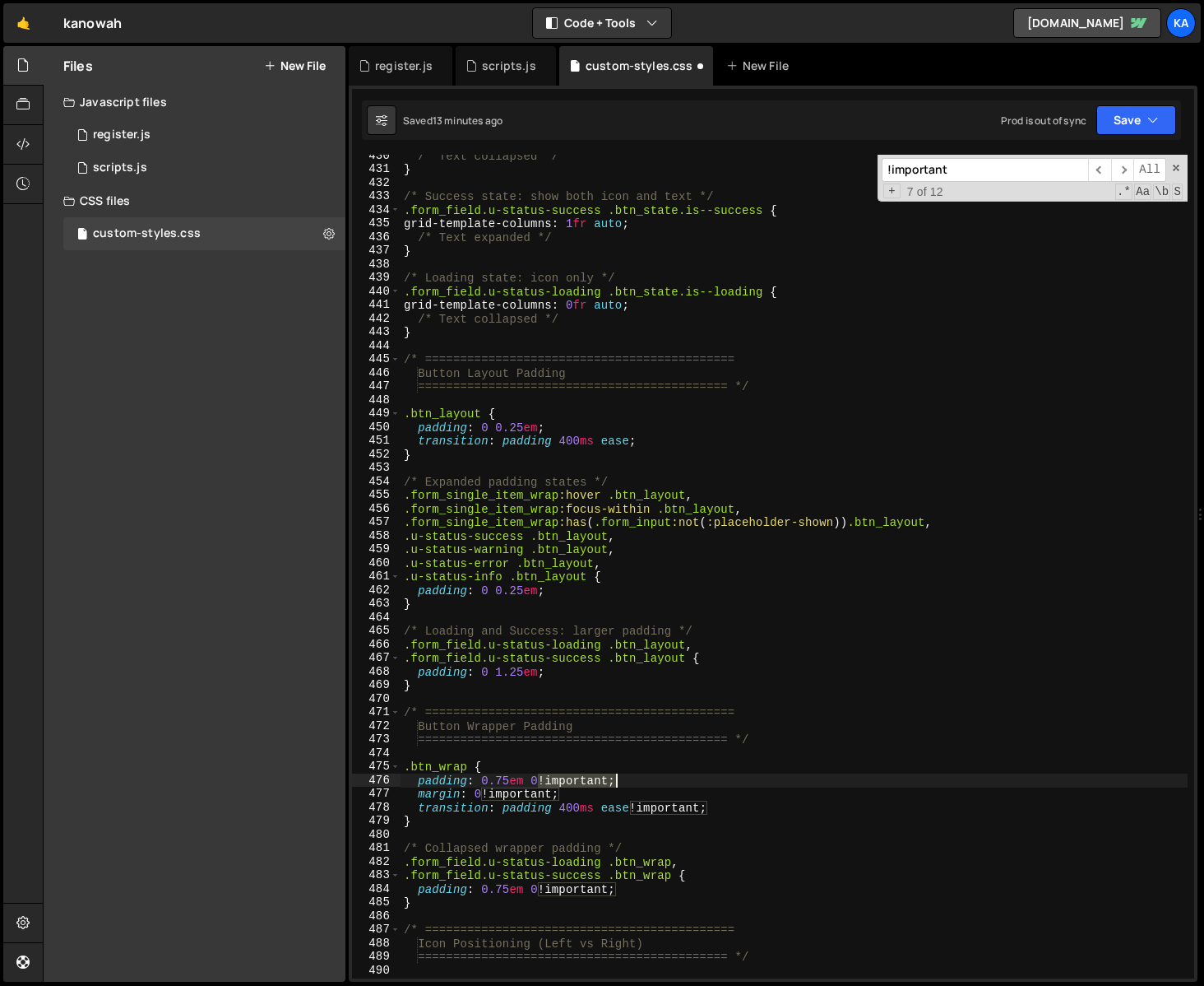
drag, startPoint x: 539, startPoint y: 780, endPoint x: 618, endPoint y: 778, distance: 79.0
click at [618, 778] on div "/* Text collapsed */ } /* Success state: show both icon and text */ .form_field…" at bounding box center [794, 574] width 788 height 851
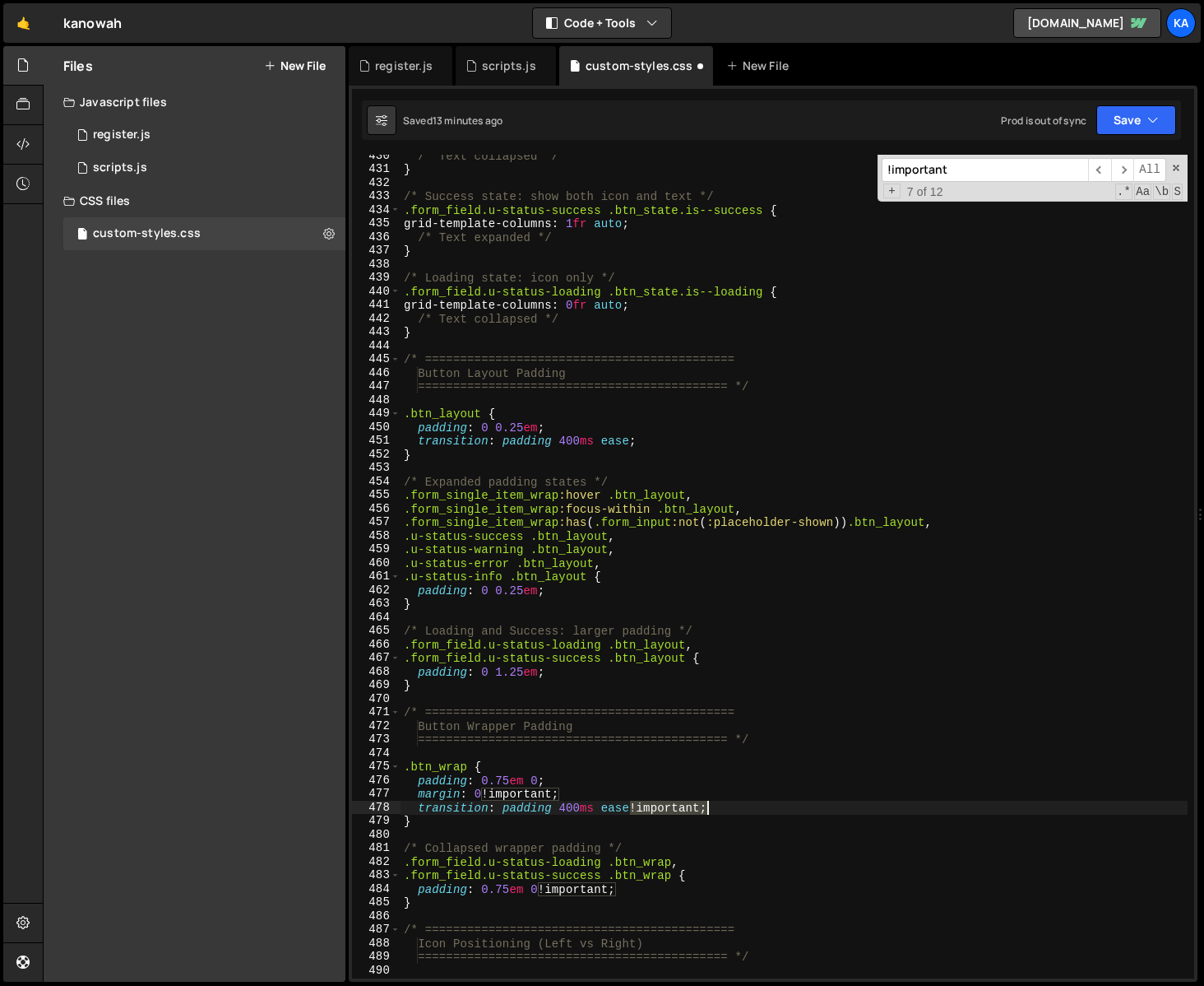
drag, startPoint x: 630, startPoint y: 808, endPoint x: 707, endPoint y: 808, distance: 77.0
click at [708, 808] on div "/* Text collapsed */ } /* Success state: show both icon and text */ .form_field…" at bounding box center [794, 574] width 788 height 851
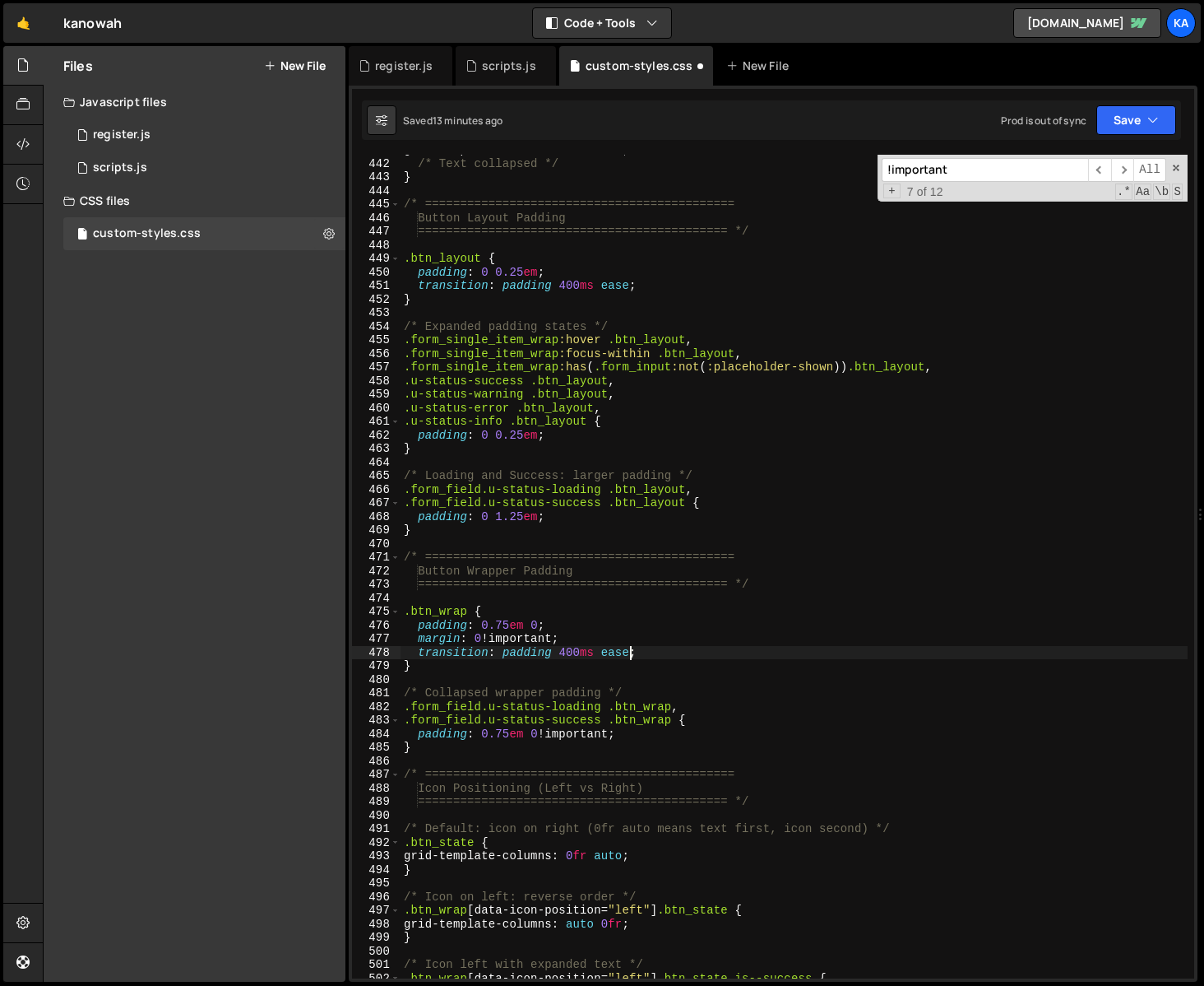
scroll to position [6014, 0]
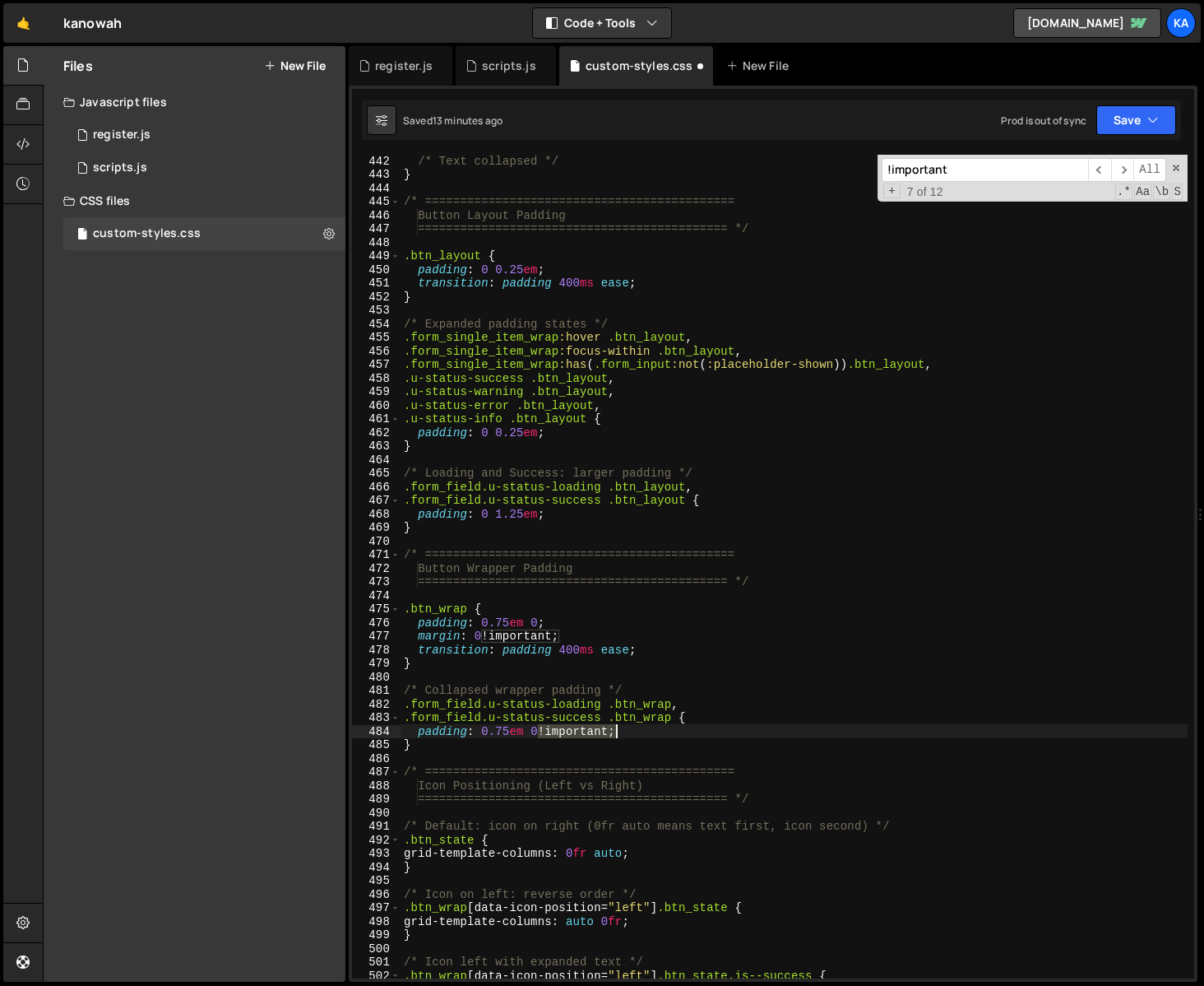
drag, startPoint x: 539, startPoint y: 733, endPoint x: 617, endPoint y: 733, distance: 78.0
click at [617, 733] on div "/* Text collapsed */ } /* ============================================ Button L…" at bounding box center [794, 579] width 788 height 851
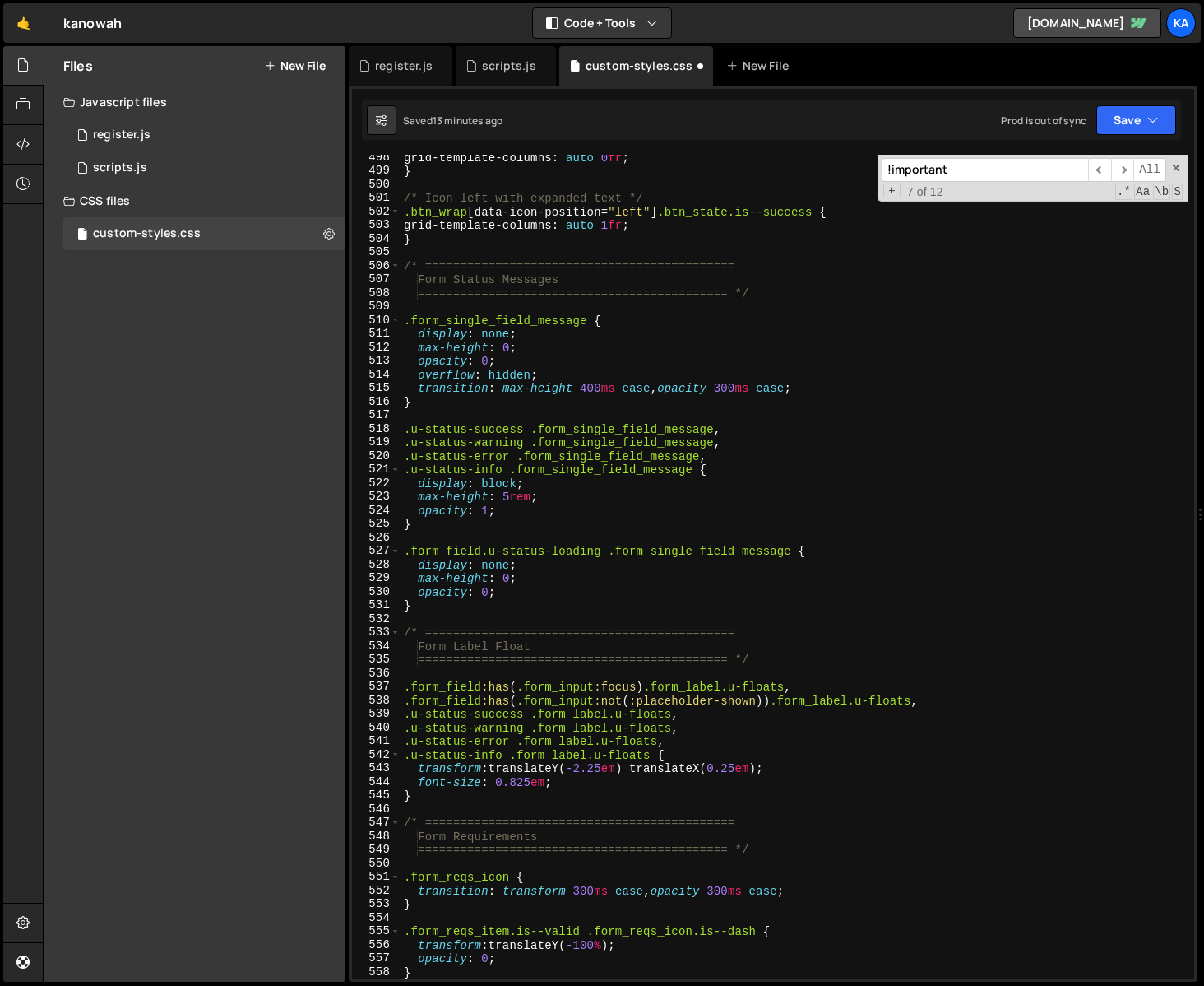
scroll to position [6778, 0]
click at [1120, 167] on span "​" at bounding box center [1123, 170] width 23 height 24
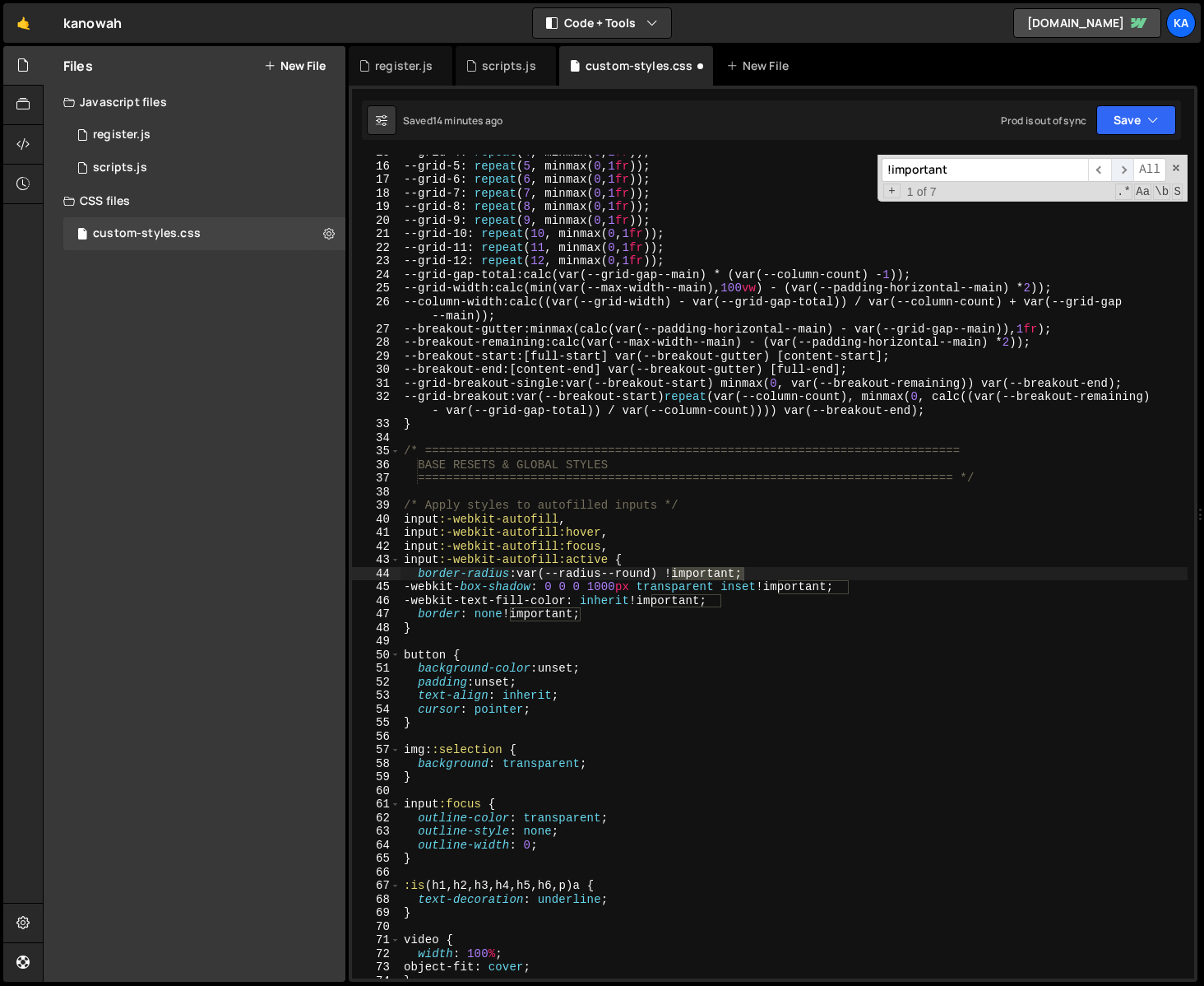
scroll to position [199, 0]
click at [1120, 166] on span "​" at bounding box center [1123, 170] width 23 height 24
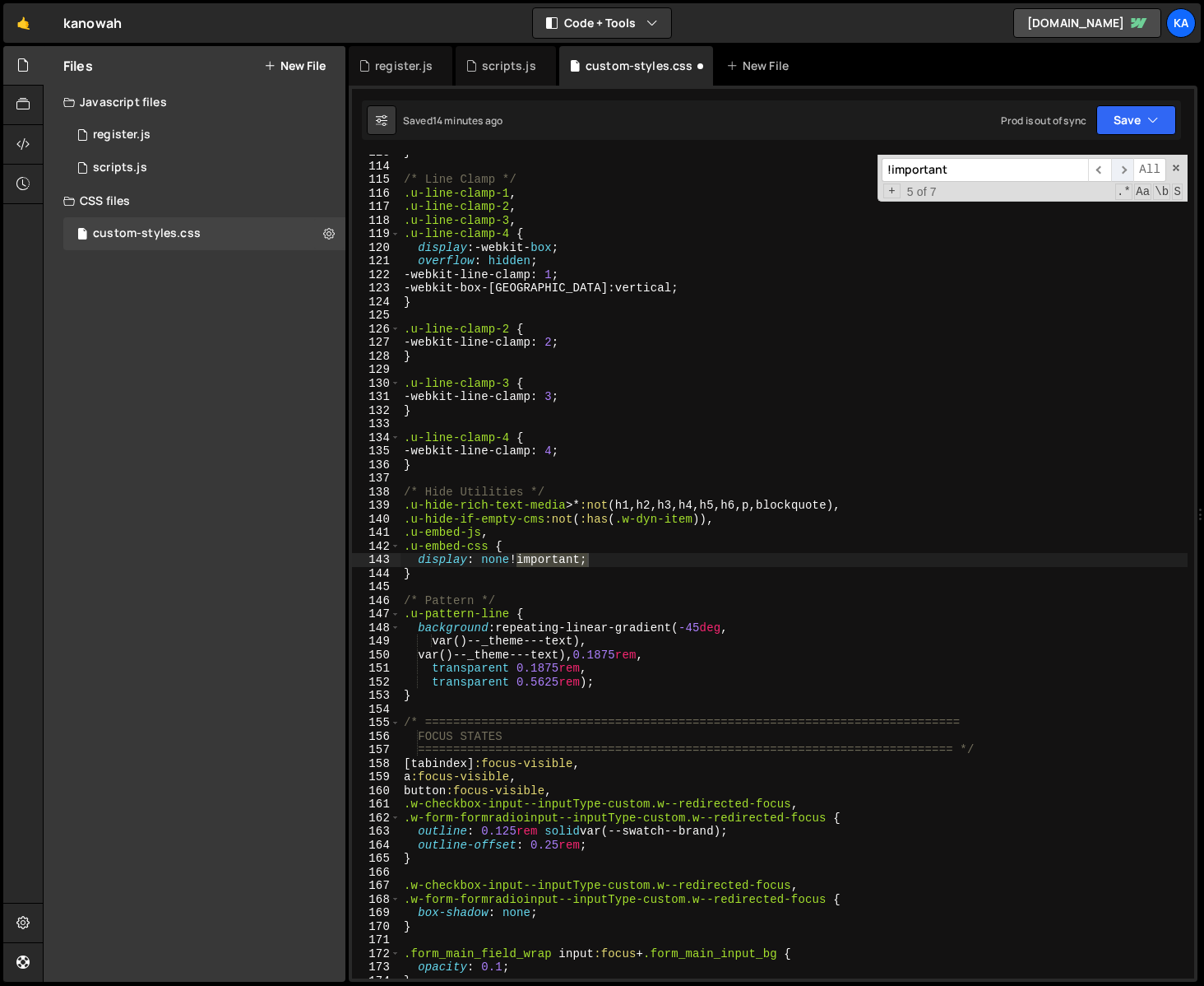
scroll to position [1556, 0]
click at [1120, 166] on span "​" at bounding box center [1123, 170] width 23 height 24
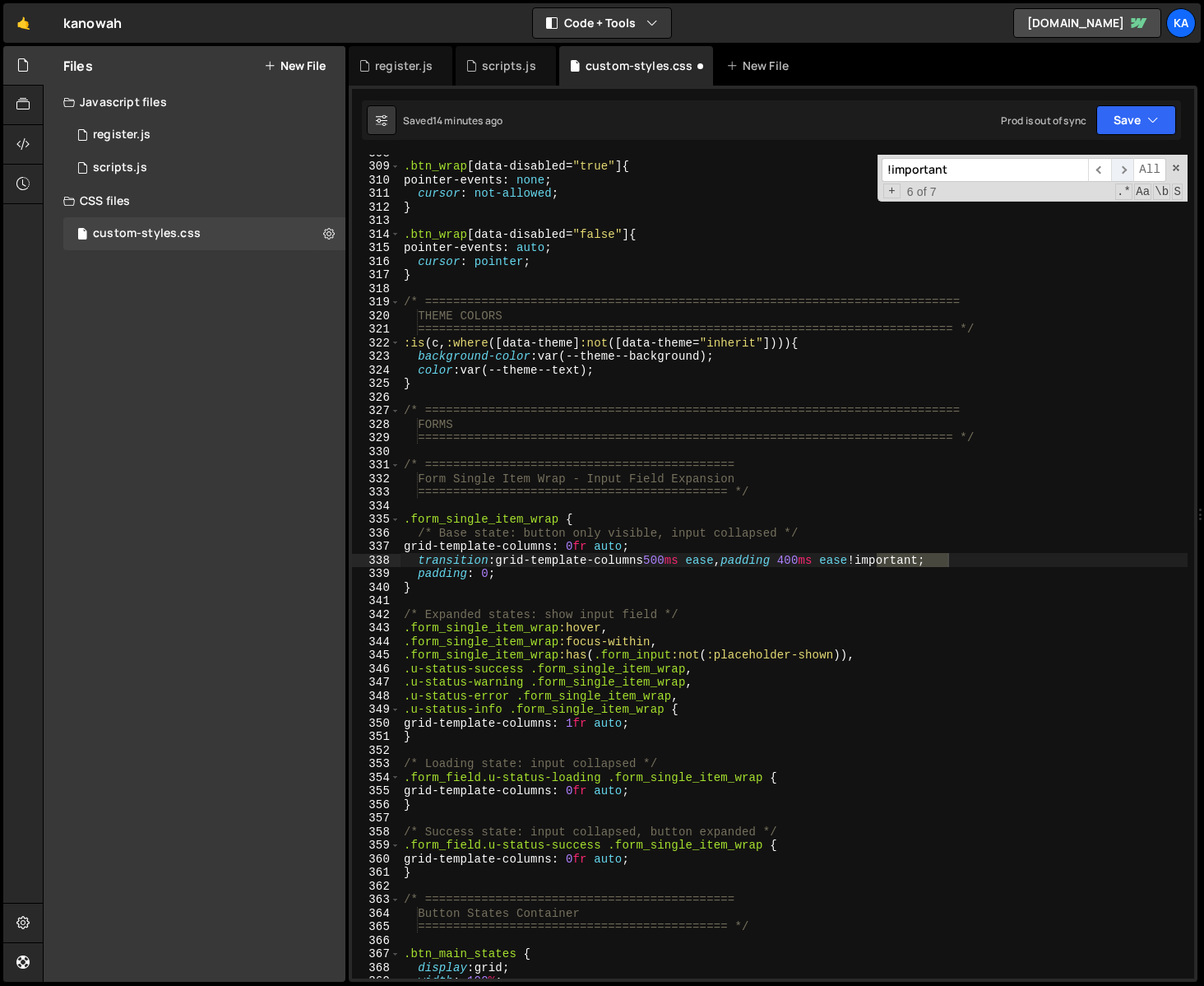
scroll to position [4204, 0]
click at [934, 557] on div ".btn_wrap [ data-disabled = " true " ] { pointer-events : none ; cursor : not-a…" at bounding box center [794, 566] width 788 height 824
drag, startPoint x: 872, startPoint y: 561, endPoint x: 945, endPoint y: 560, distance: 73.0
click at [945, 560] on div ".btn_wrap [ data-disabled = " true " ] { pointer-events : none ; cursor : not-a…" at bounding box center [794, 570] width 788 height 851
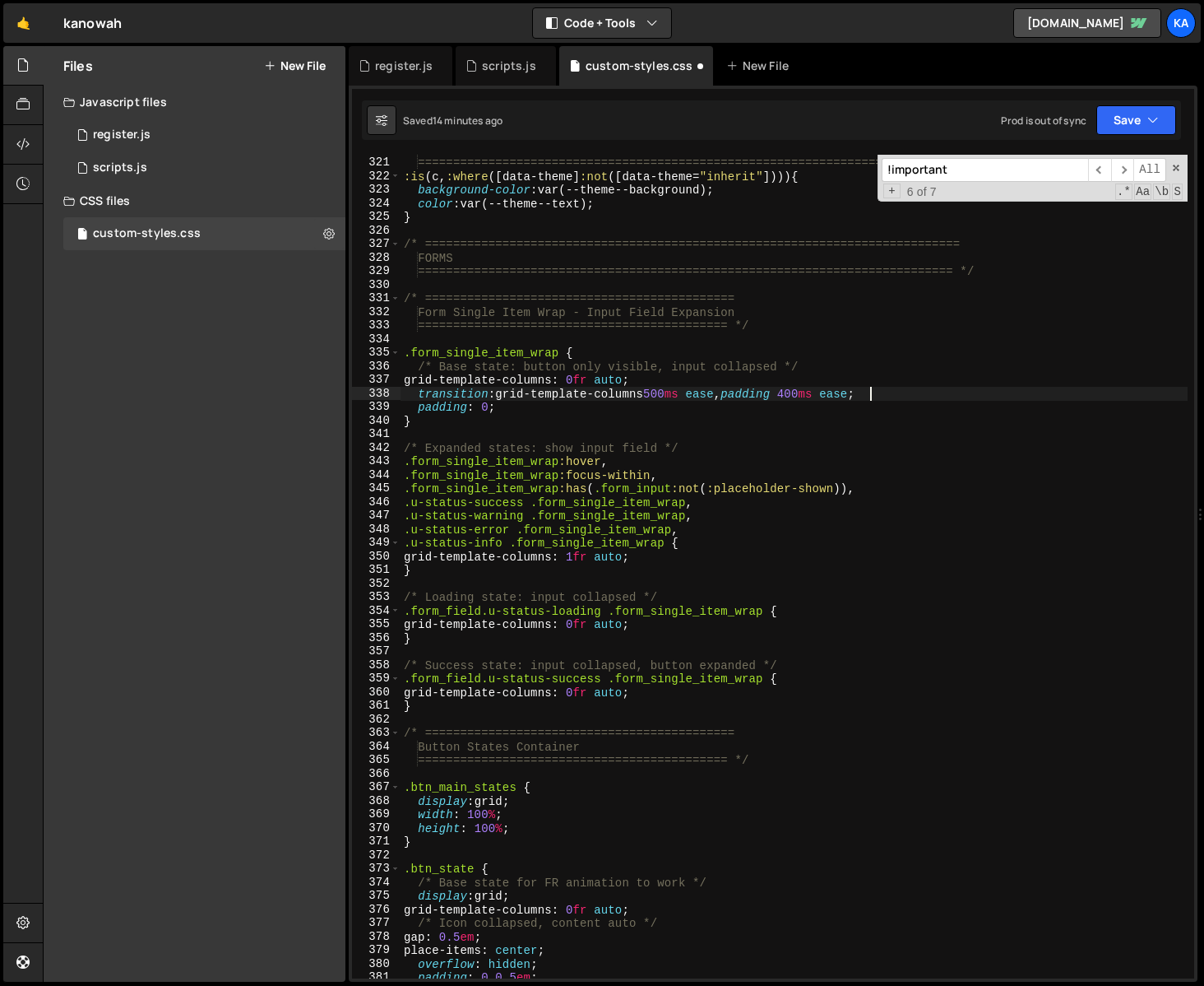
scroll to position [4370, 0]
click at [1127, 165] on span "​" at bounding box center [1123, 170] width 23 height 24
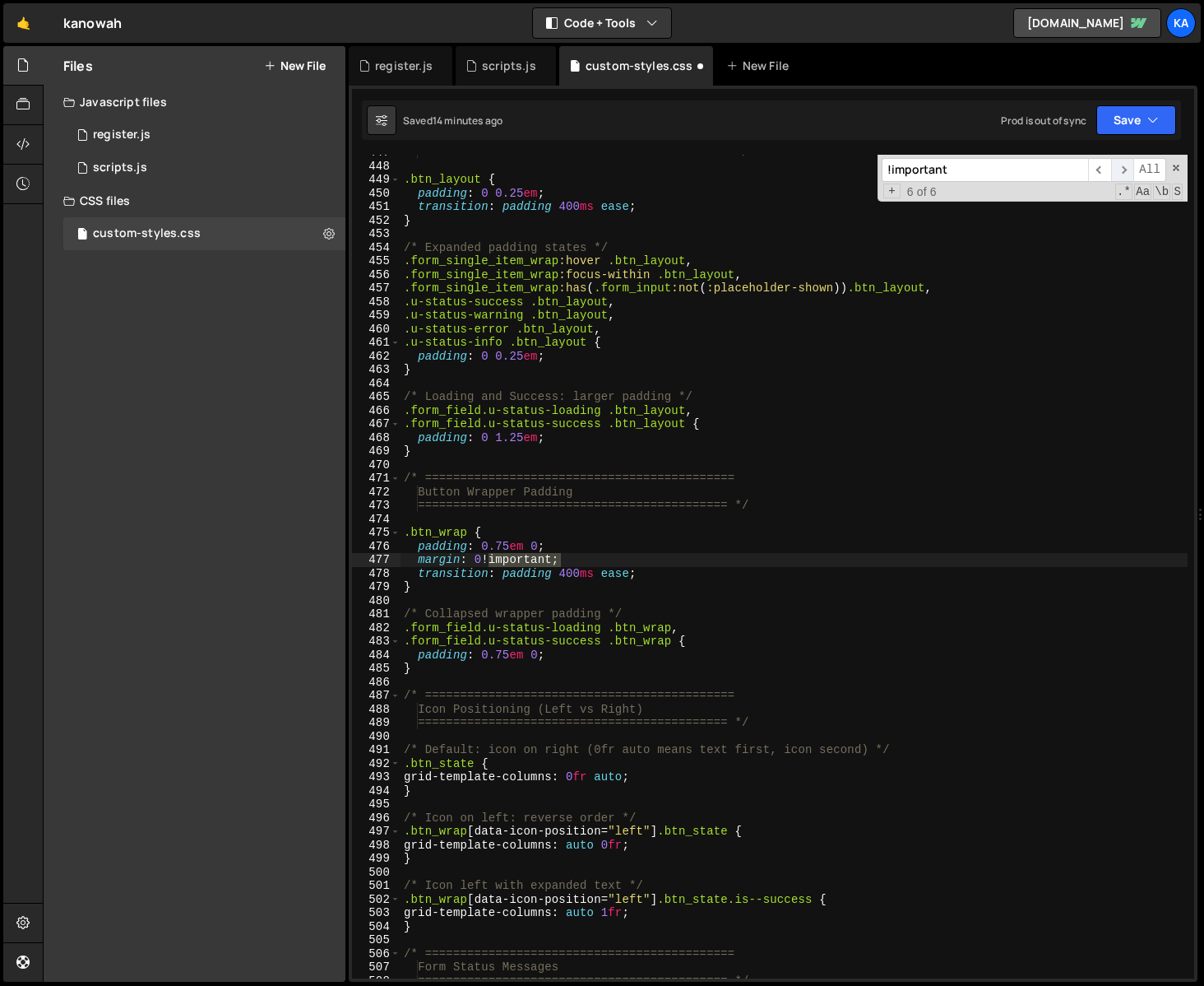
scroll to position [6091, 0]
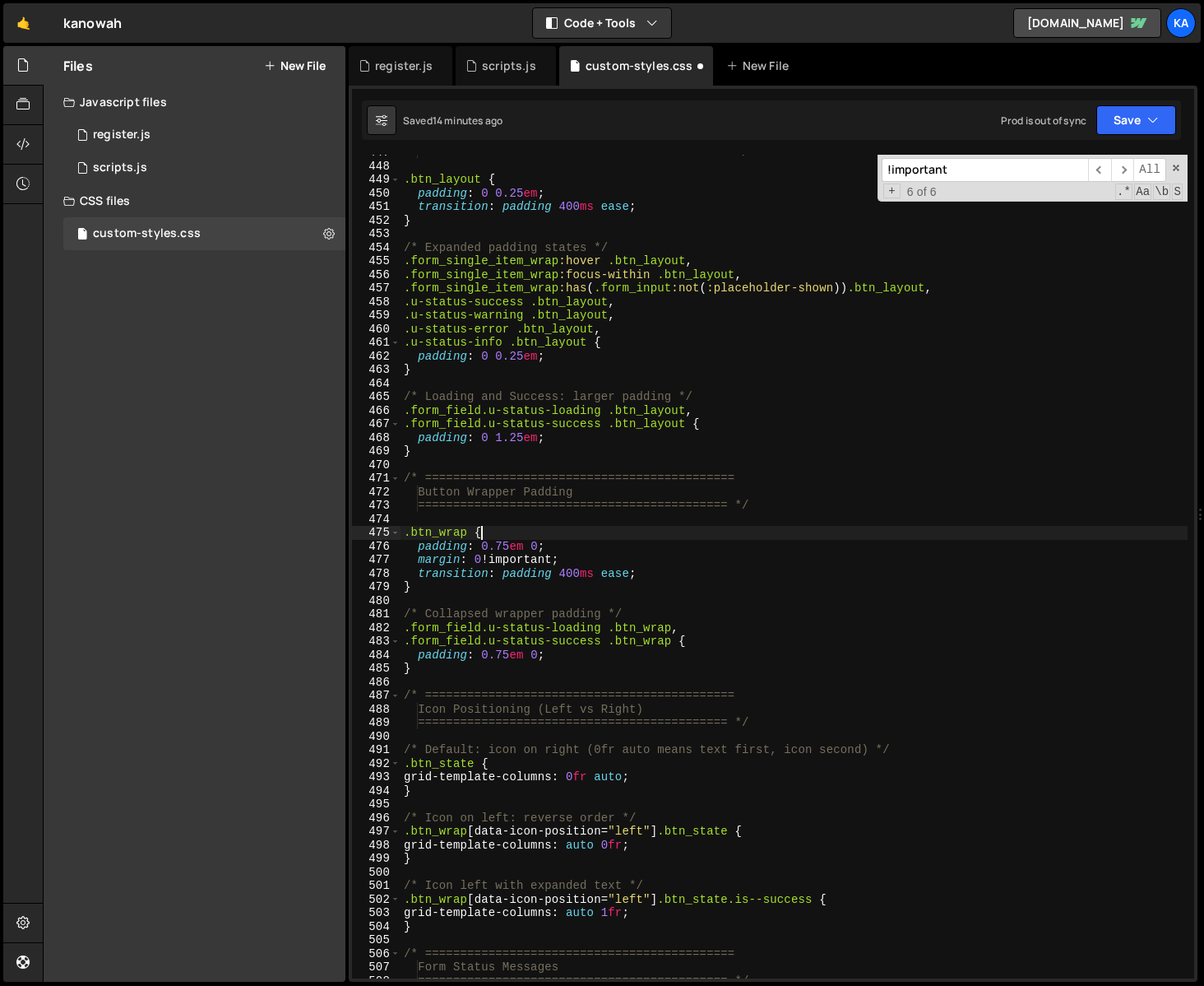
click at [538, 538] on div "============================================ */ .btn_layout { padding : 0 0.25 …" at bounding box center [794, 570] width 788 height 851
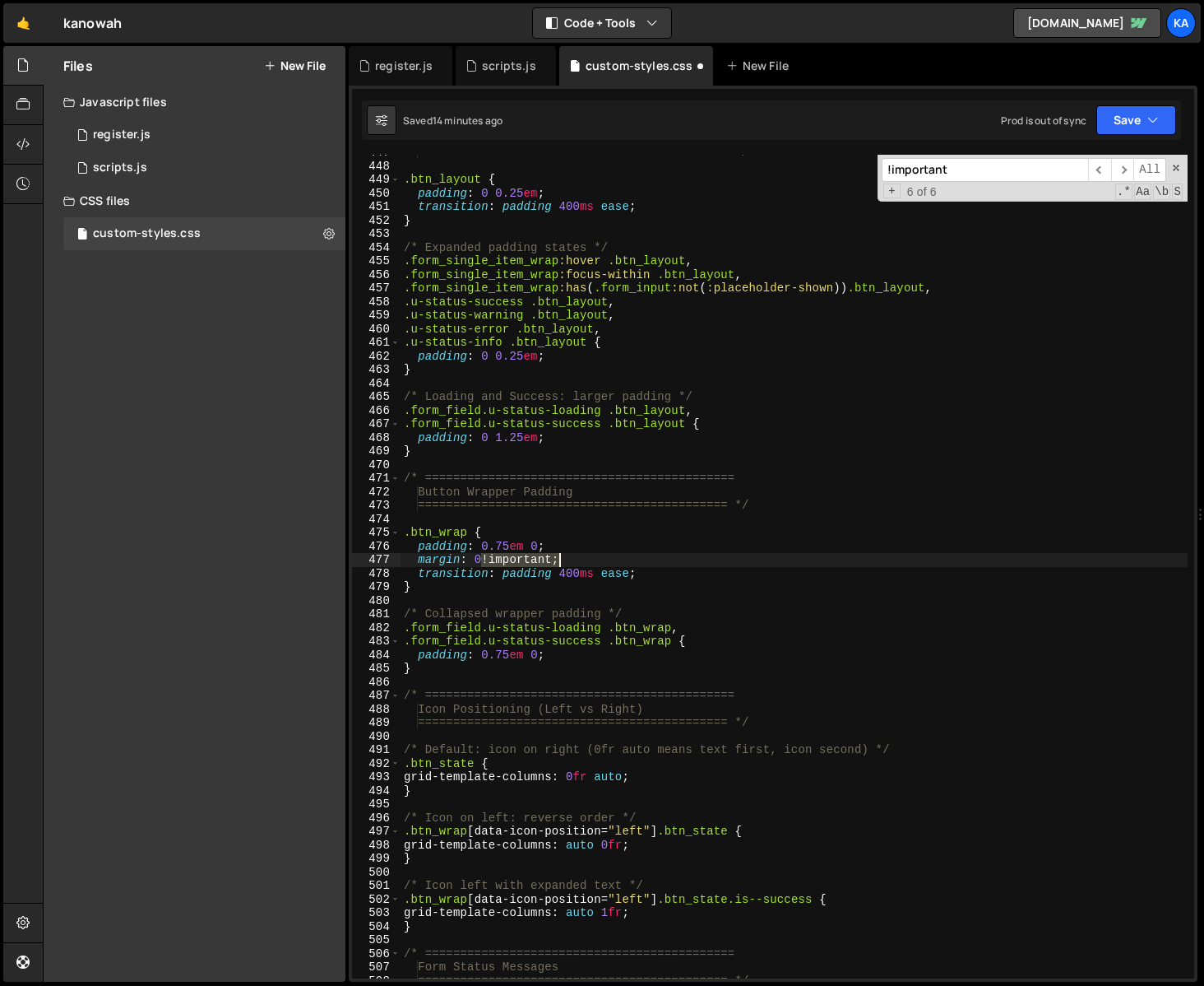
drag, startPoint x: 484, startPoint y: 559, endPoint x: 556, endPoint y: 559, distance: 72.0
click at [557, 559] on div "============================================ */ .btn_layout { padding : 0 0.25 …" at bounding box center [794, 570] width 788 height 851
click at [1124, 172] on span "​" at bounding box center [1123, 170] width 23 height 24
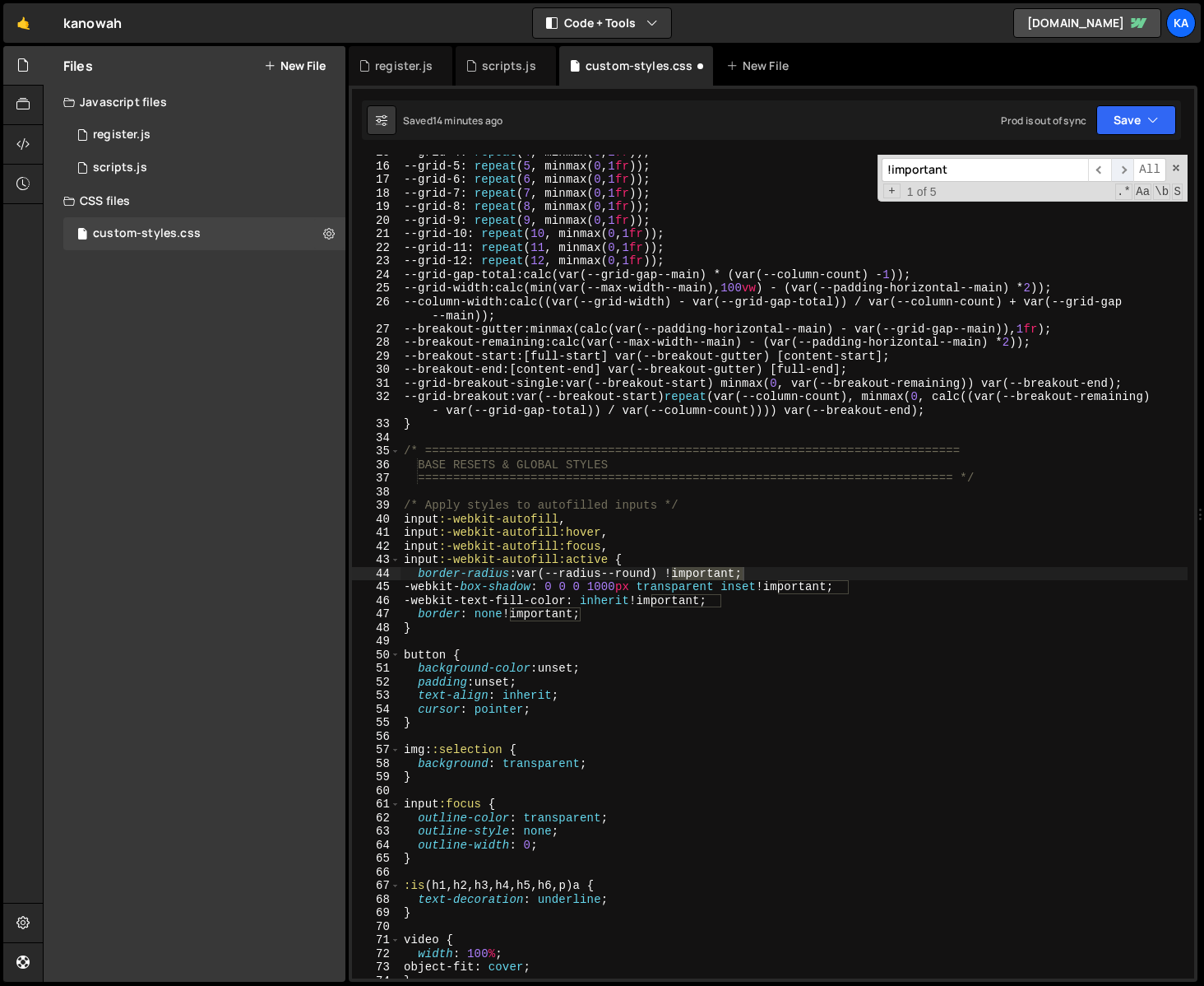
scroll to position [199, 0]
click at [1124, 172] on span "​" at bounding box center [1123, 170] width 23 height 24
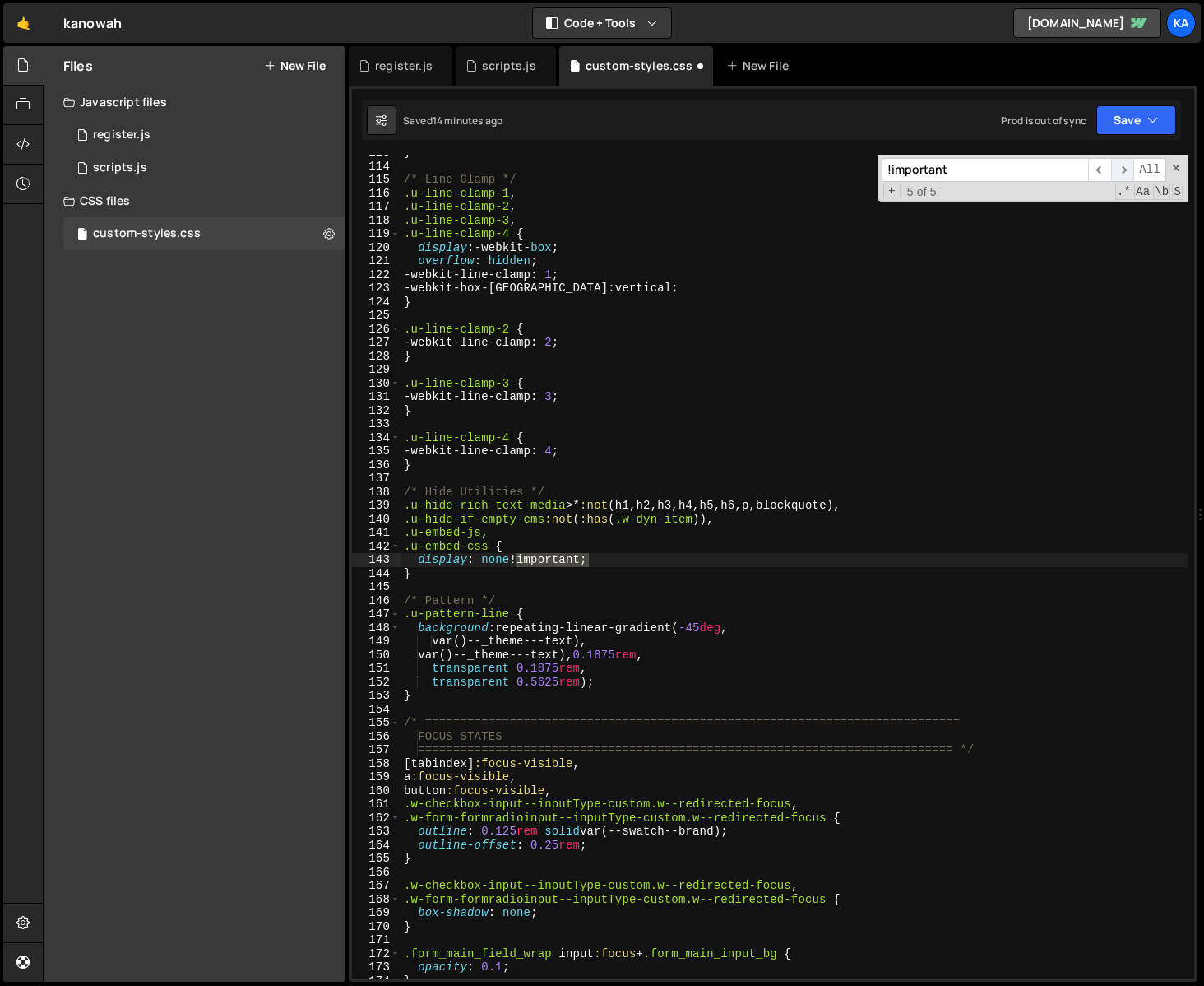
scroll to position [1556, 0]
click at [1126, 176] on span "​" at bounding box center [1123, 170] width 23 height 24
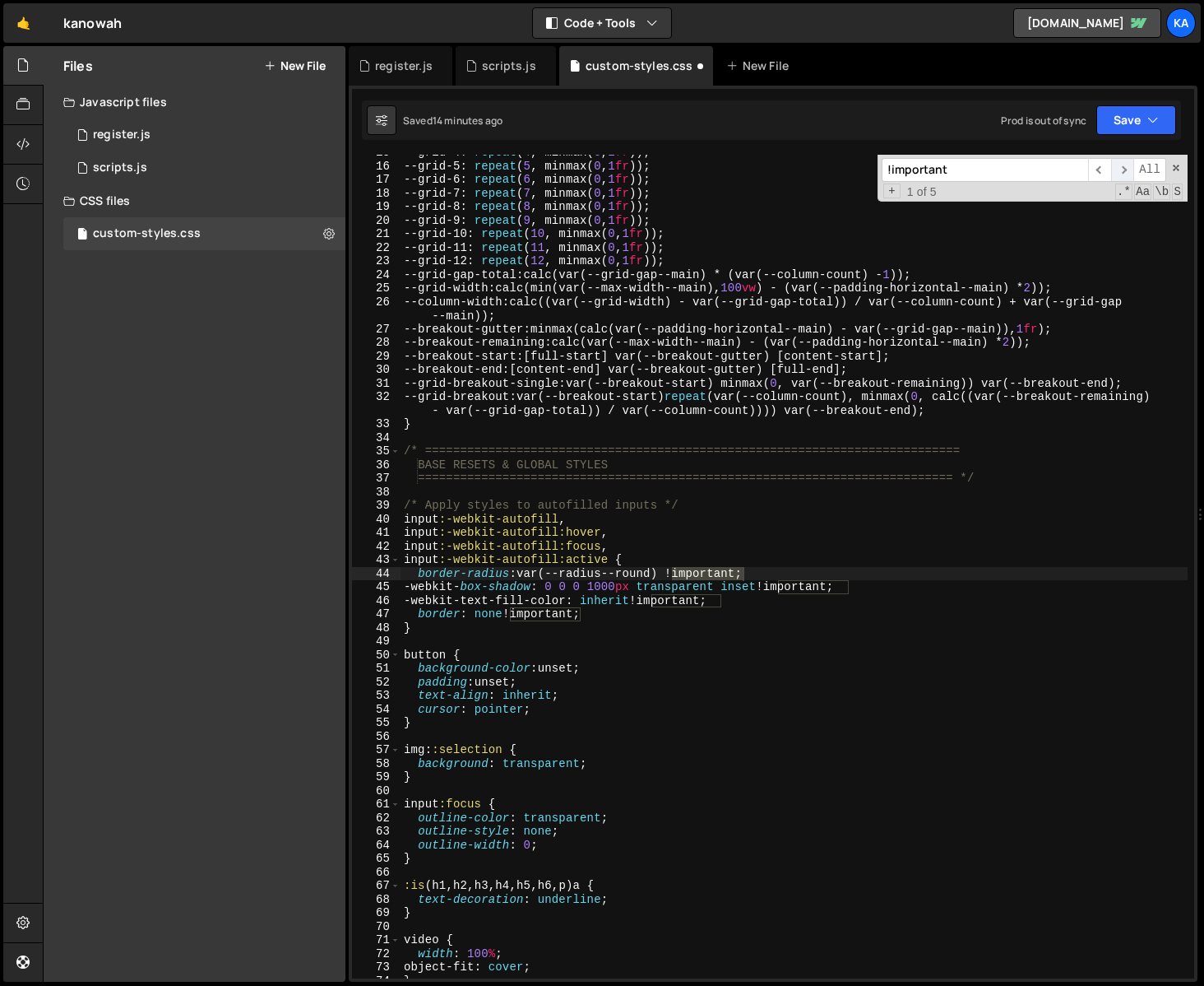
scroll to position [199, 0]
click at [1126, 176] on span "​" at bounding box center [1123, 170] width 23 height 24
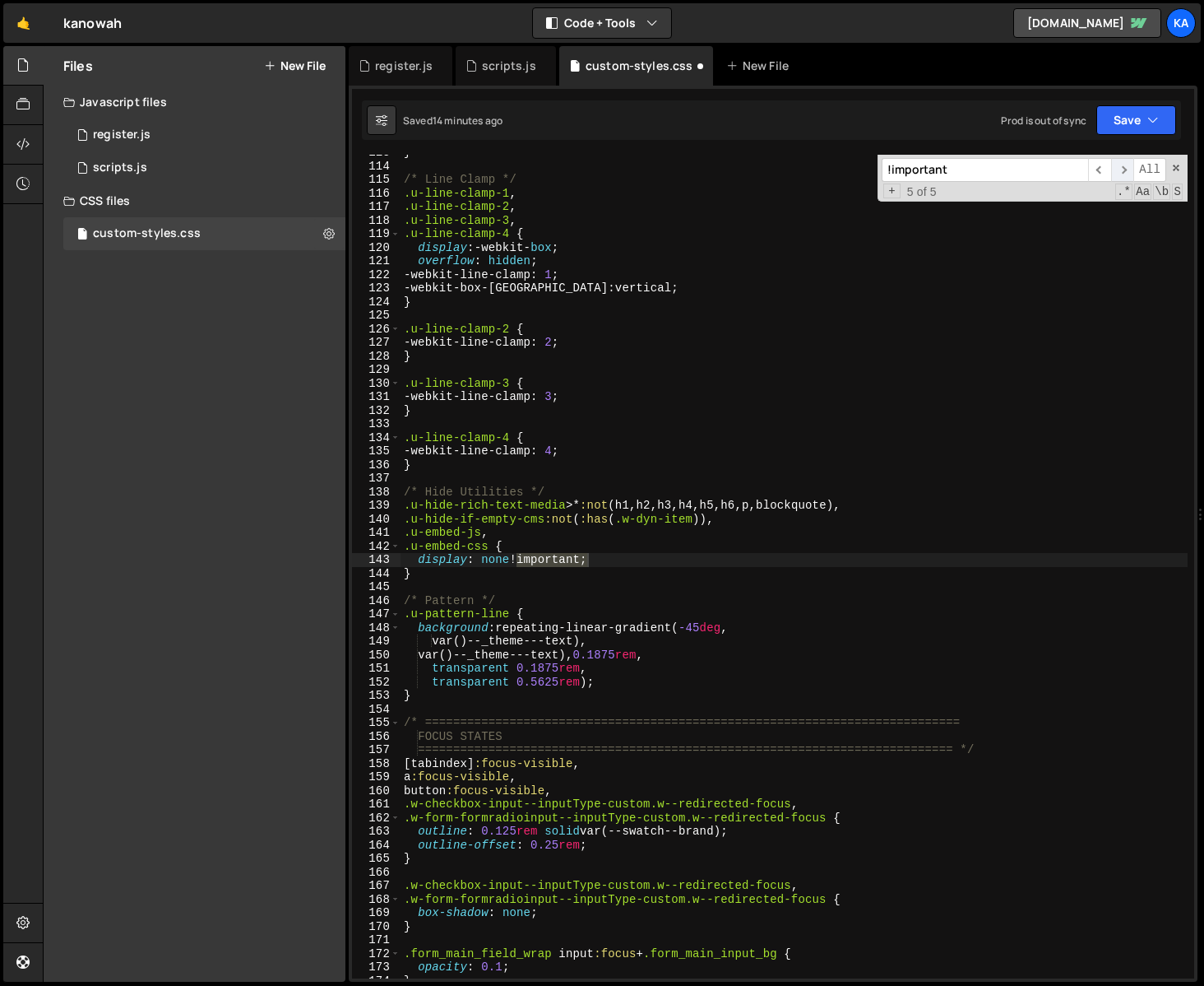
scroll to position [1556, 0]
click at [1126, 176] on span "​" at bounding box center [1123, 170] width 23 height 24
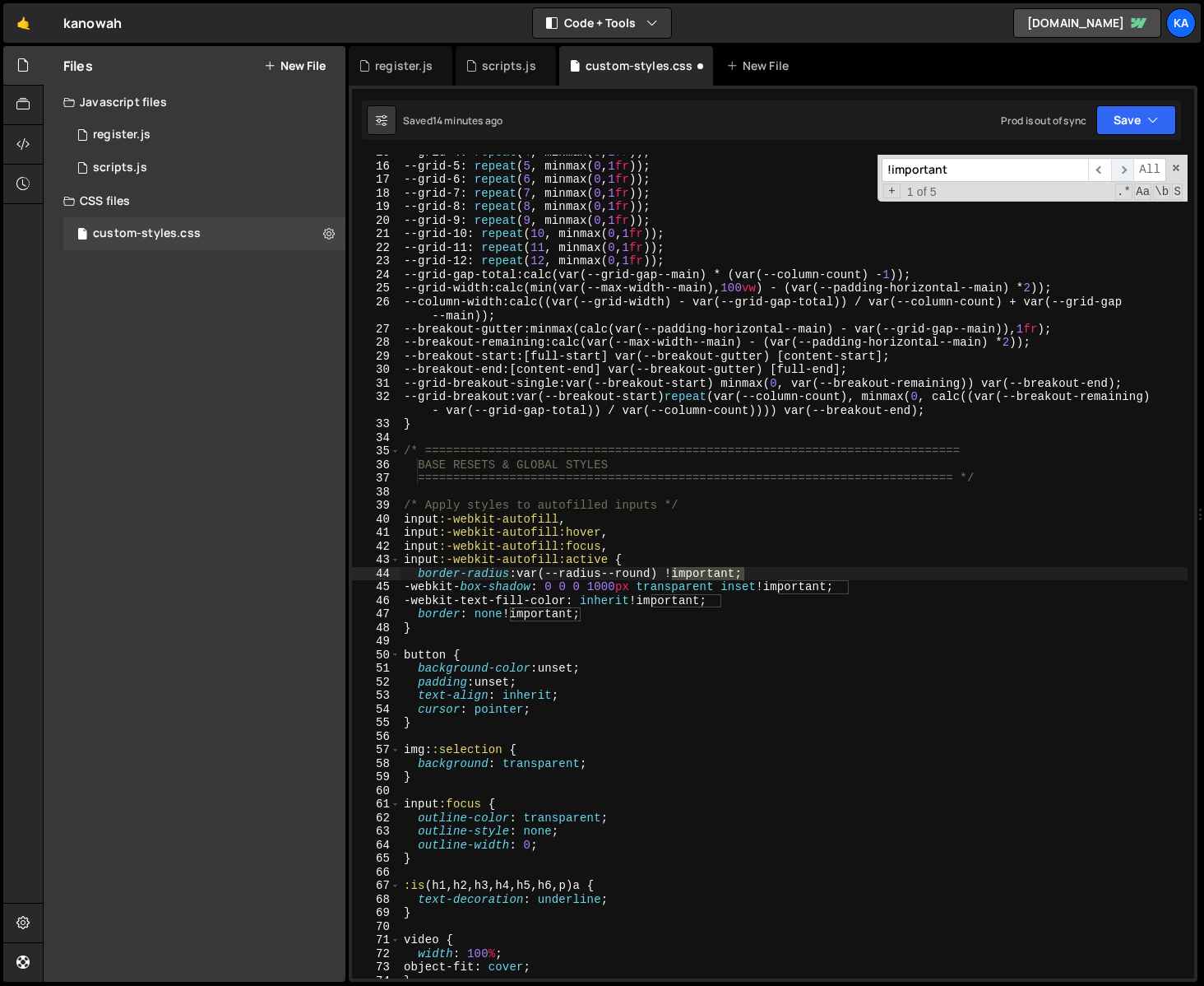
scroll to position [199, 0]
type textarea "--breakout-start: [full-start] var(--breakout-gutter) [content-start];"
click at [1138, 359] on div "--grid-4 : repeat ( 4 , minmax( 0 , 1 fr )) ; --grid-5 : repeat ( 5 , minmax( 0…" at bounding box center [794, 570] width 788 height 851
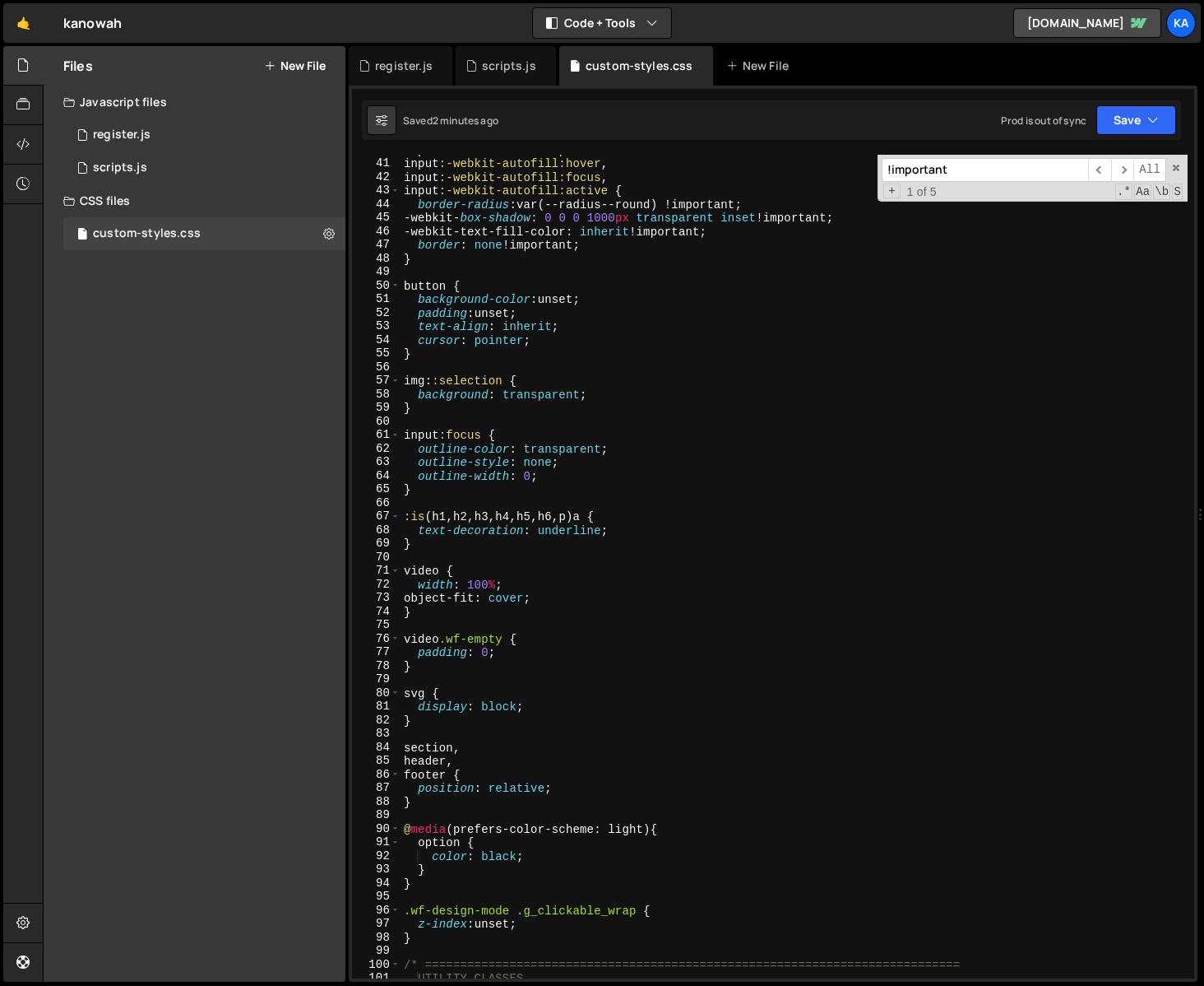
scroll to position [569, 0]
drag, startPoint x: 977, startPoint y: 171, endPoint x: 737, endPoint y: 153, distance: 240.7
click at [737, 153] on div "1 Type cmd + s to save your Javascript file. הההההההההההההההההההההההההההההההההה…" at bounding box center [772, 533] width 849 height 896
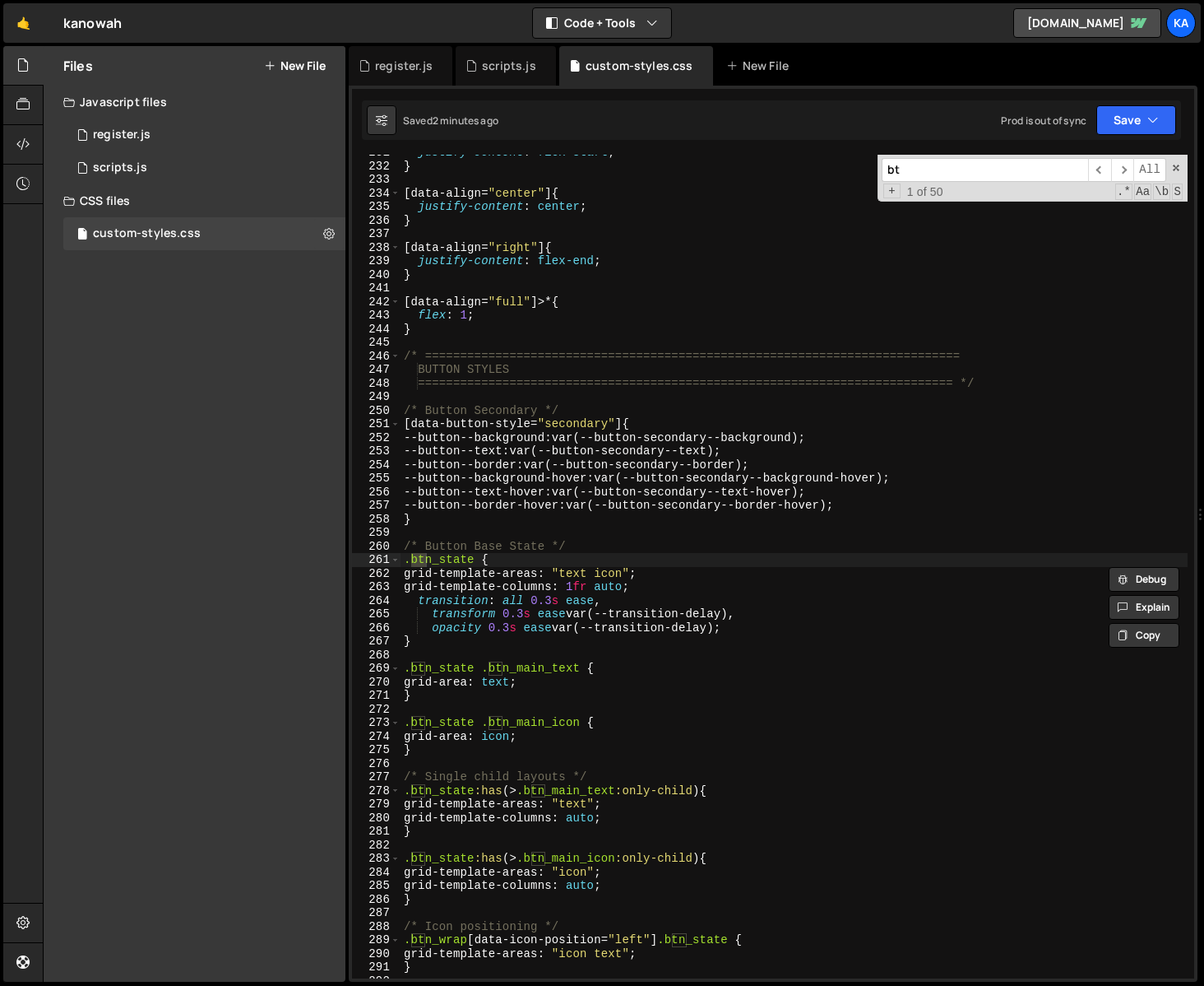
scroll to position [3159, 0]
type input "btn_state"
click at [1127, 172] on span "​" at bounding box center [1123, 170] width 23 height 24
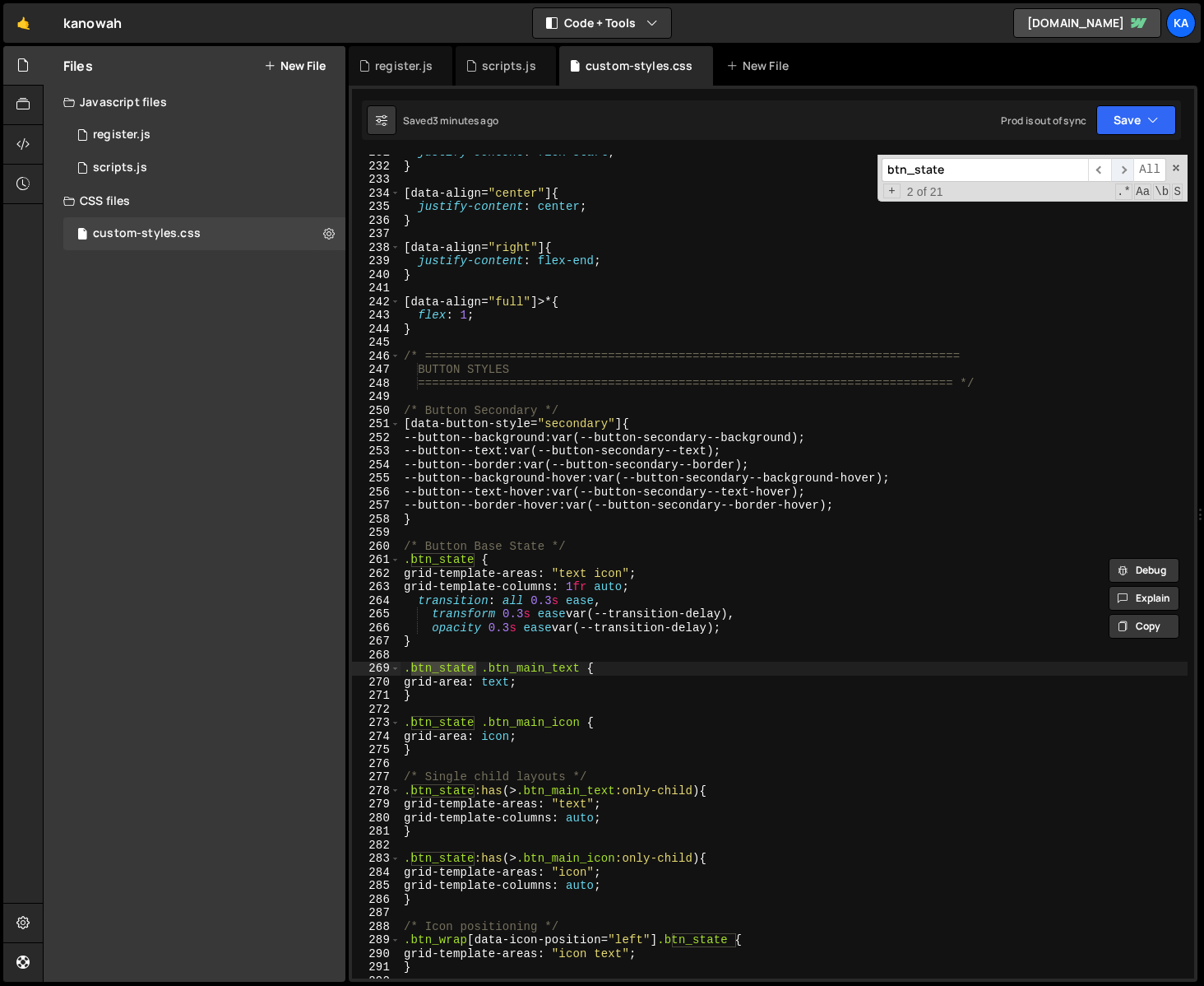
click at [1127, 172] on span "​" at bounding box center [1123, 170] width 23 height 24
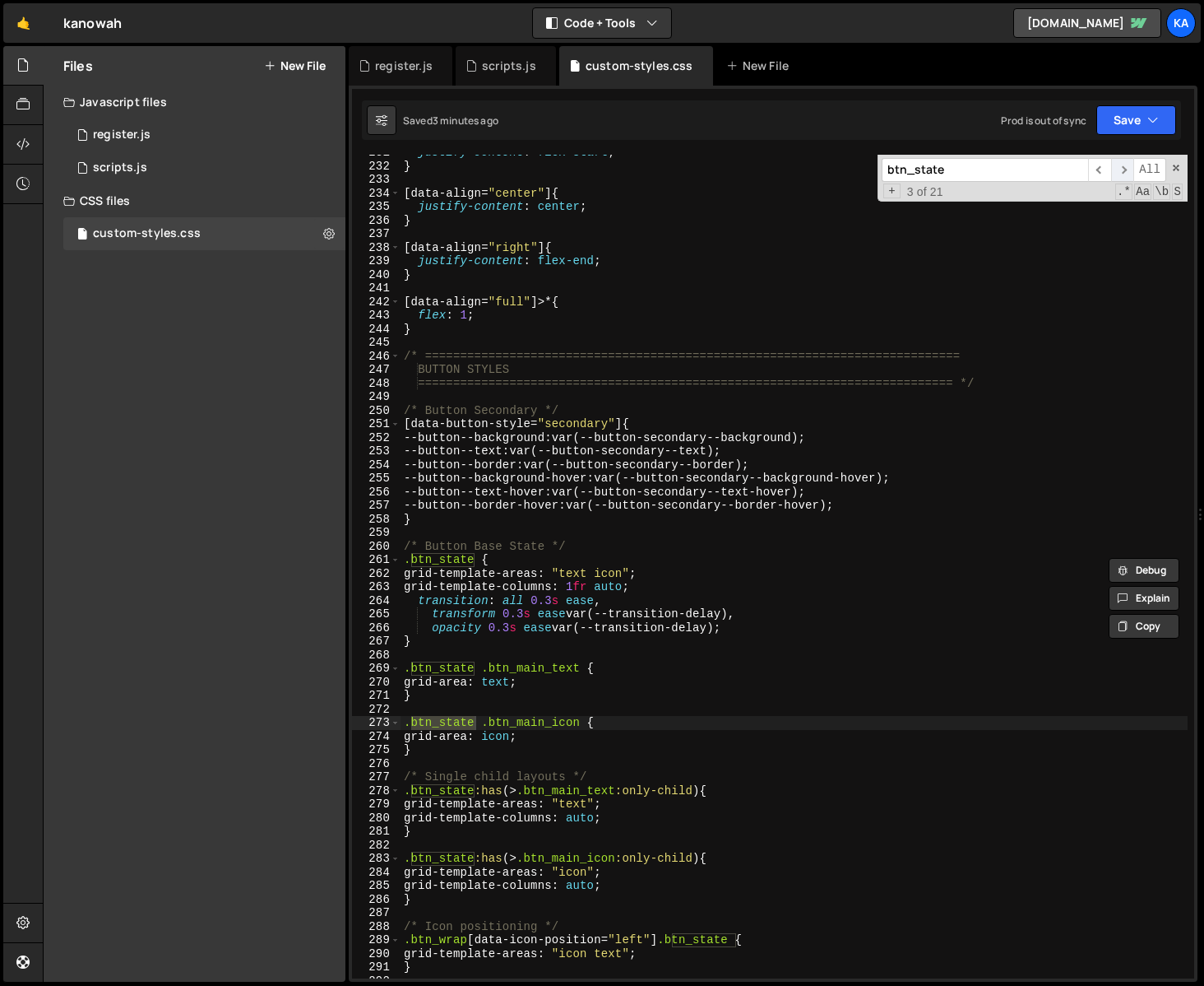
click at [1127, 172] on span "​" at bounding box center [1123, 170] width 23 height 24
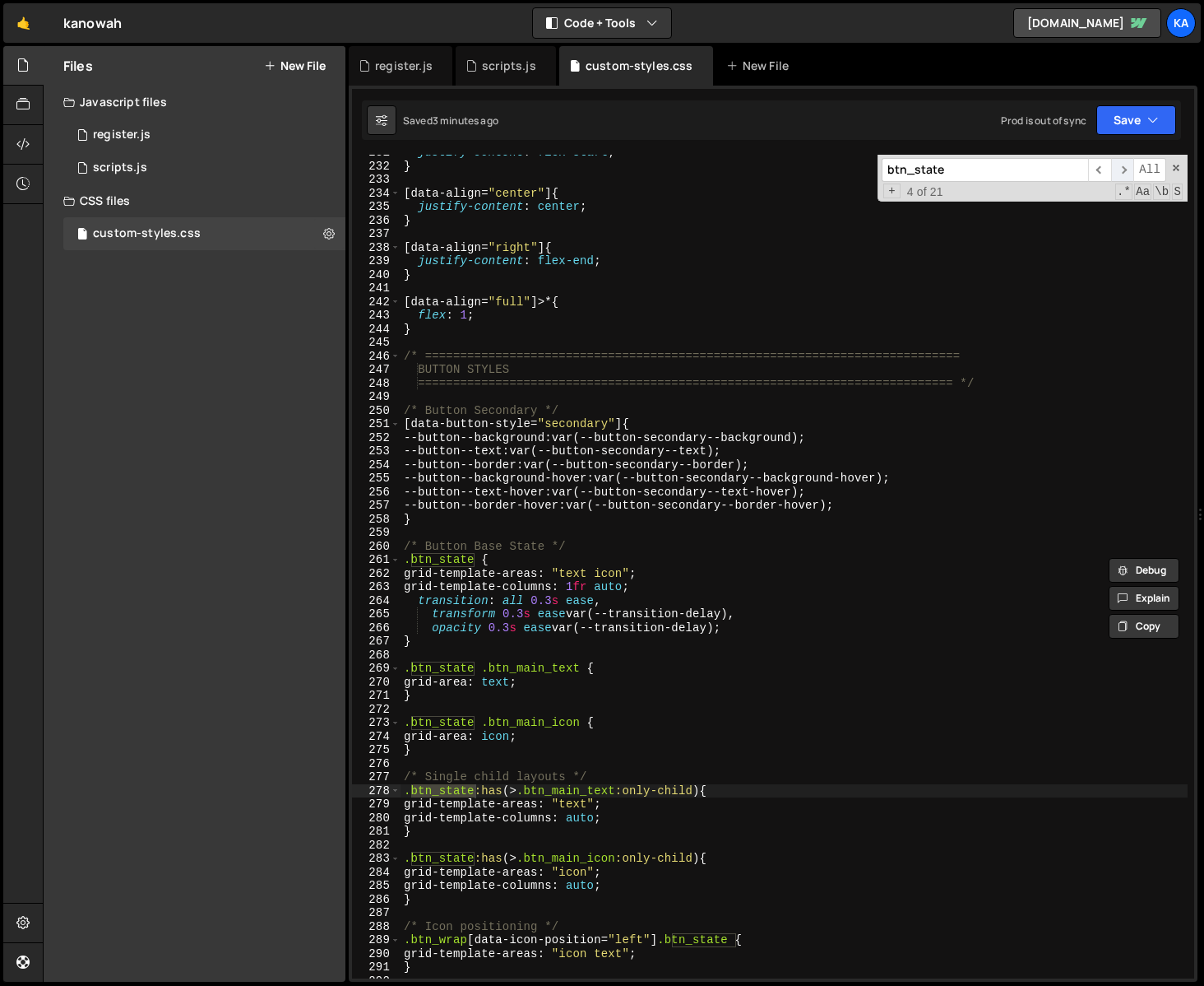
click at [1127, 172] on span "​" at bounding box center [1123, 170] width 23 height 24
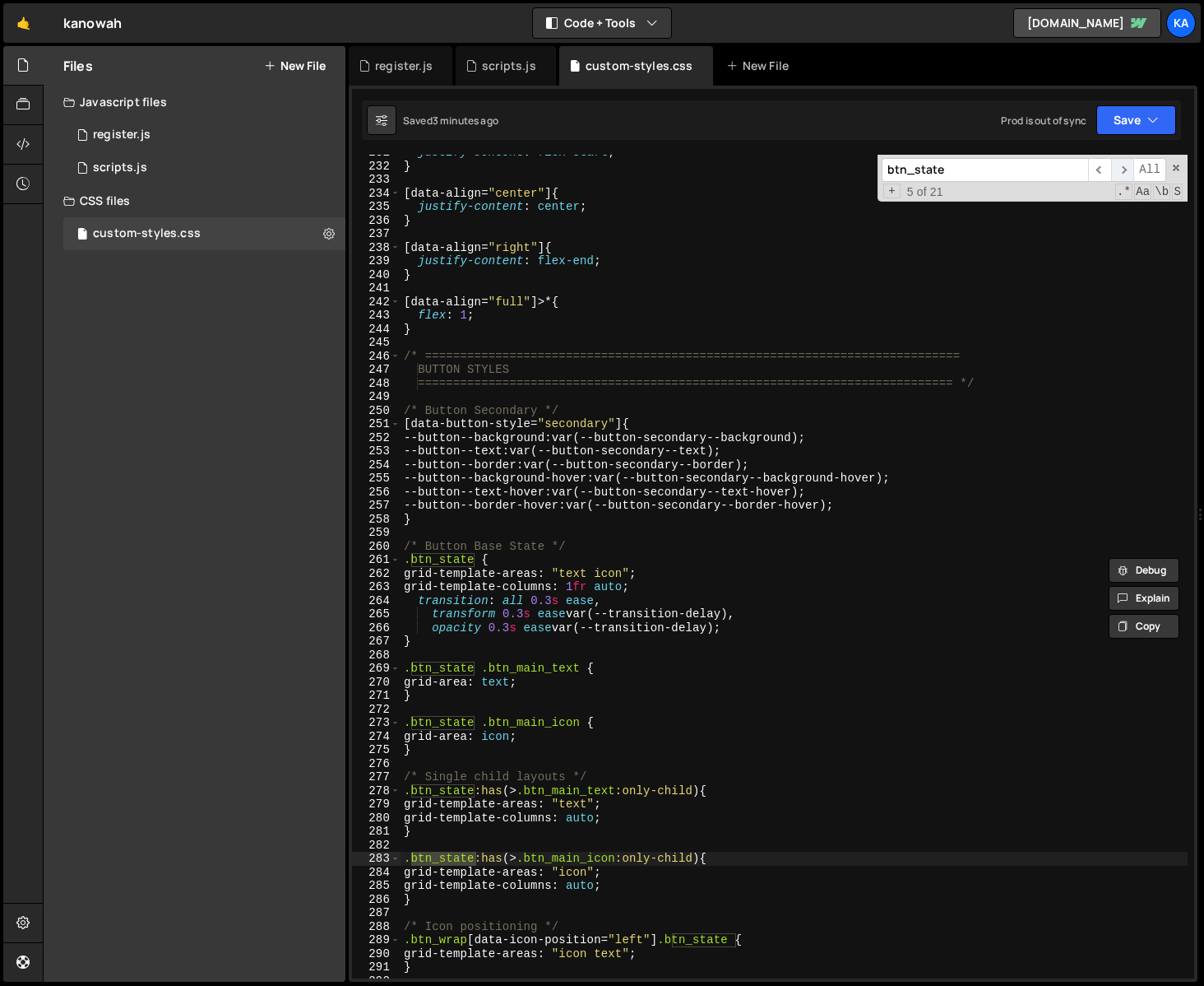
click at [1127, 172] on span "​" at bounding box center [1123, 170] width 23 height 24
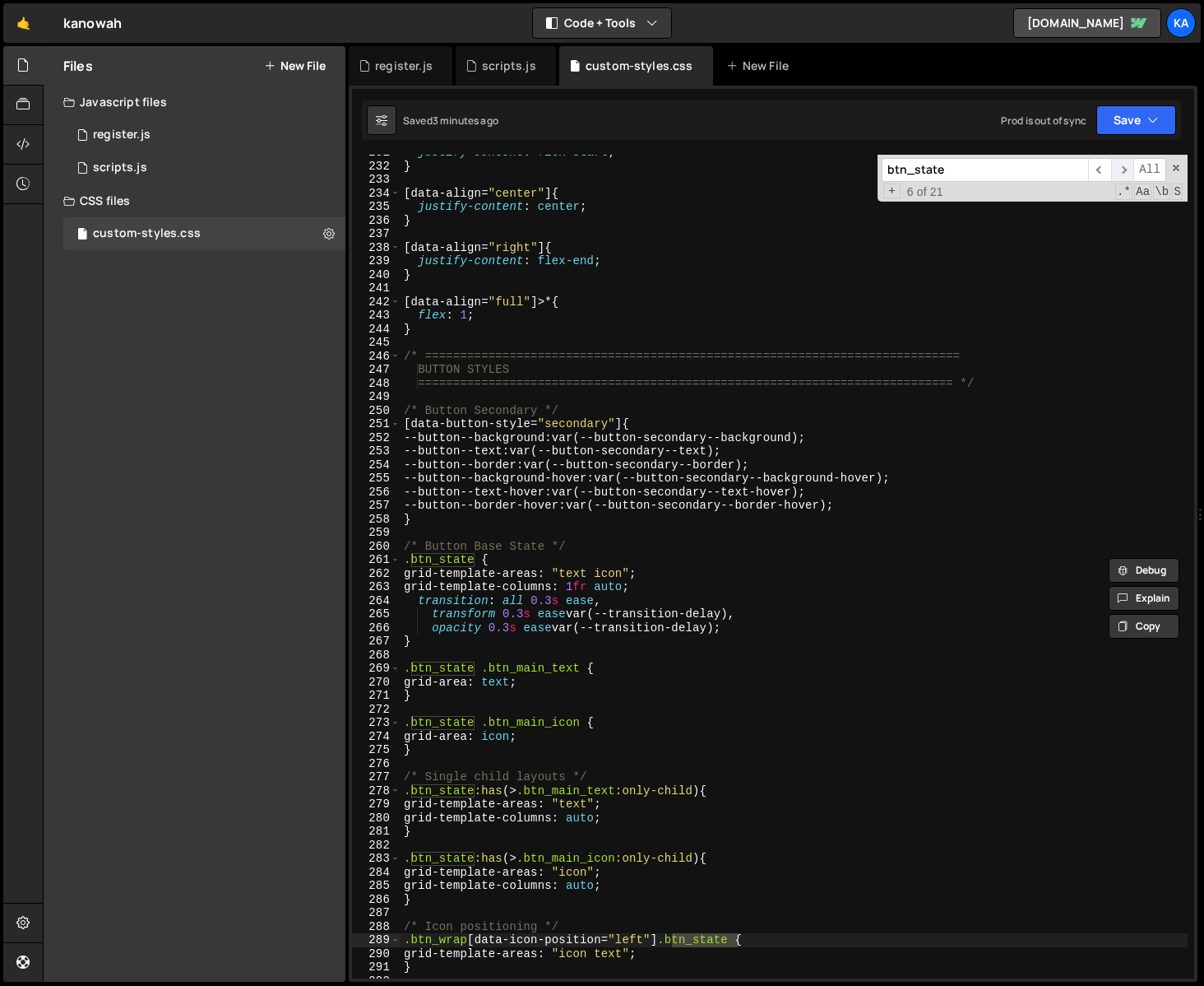
click at [1127, 172] on span "​" at bounding box center [1123, 170] width 23 height 24
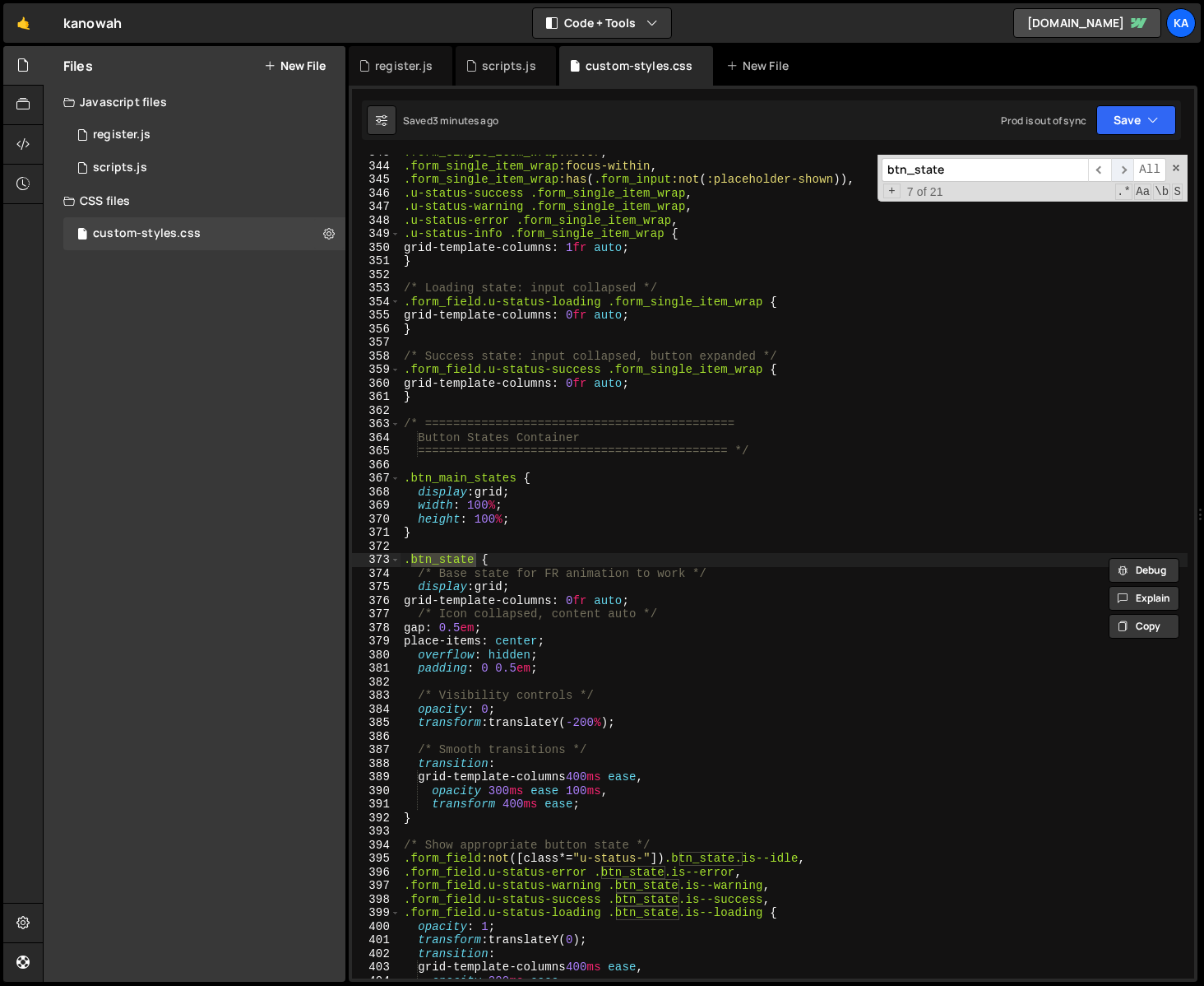
click at [1127, 172] on span "​" at bounding box center [1123, 170] width 23 height 24
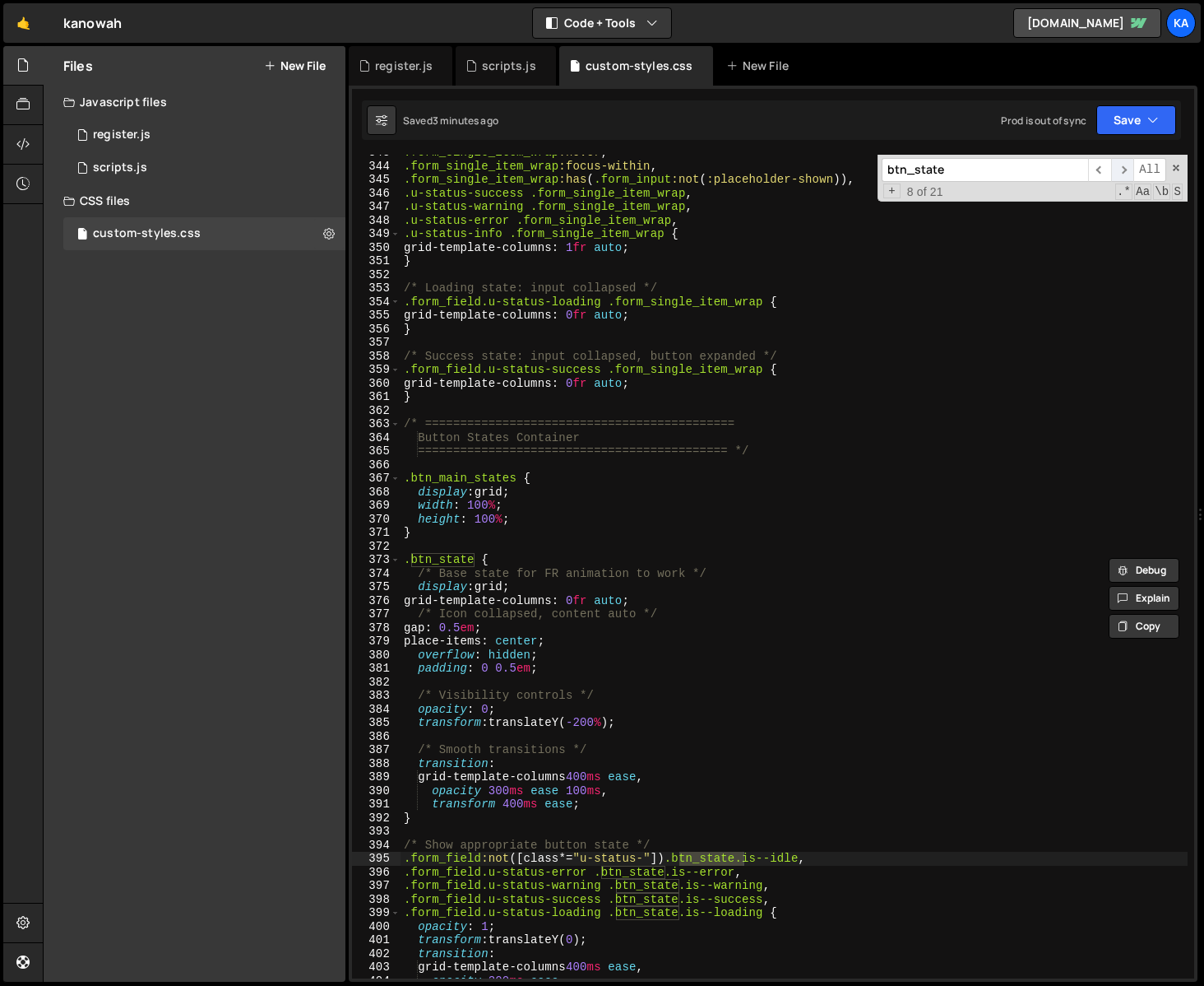
click at [1127, 172] on span "​" at bounding box center [1123, 170] width 23 height 24
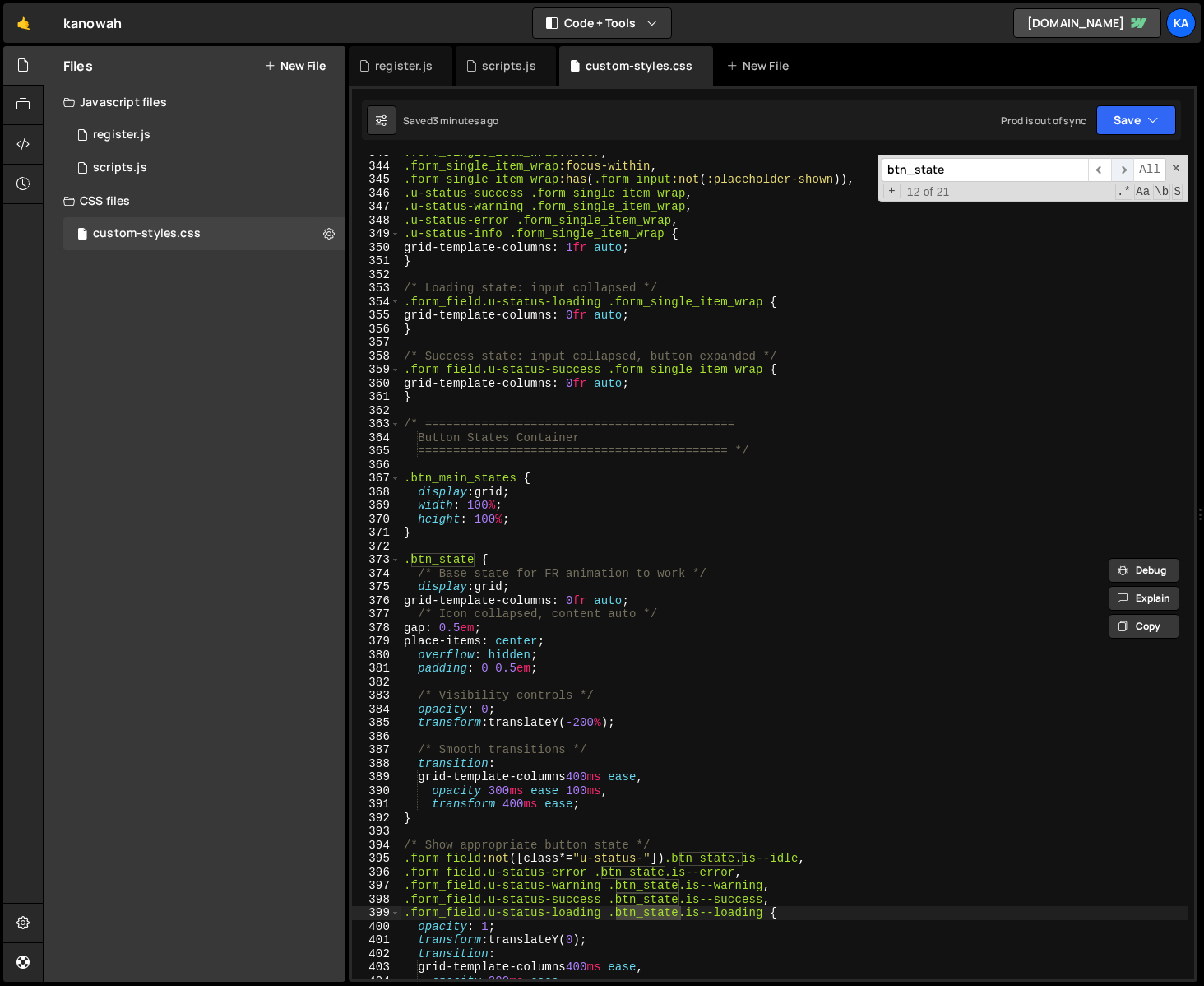
click at [1127, 172] on span "​" at bounding box center [1123, 170] width 23 height 24
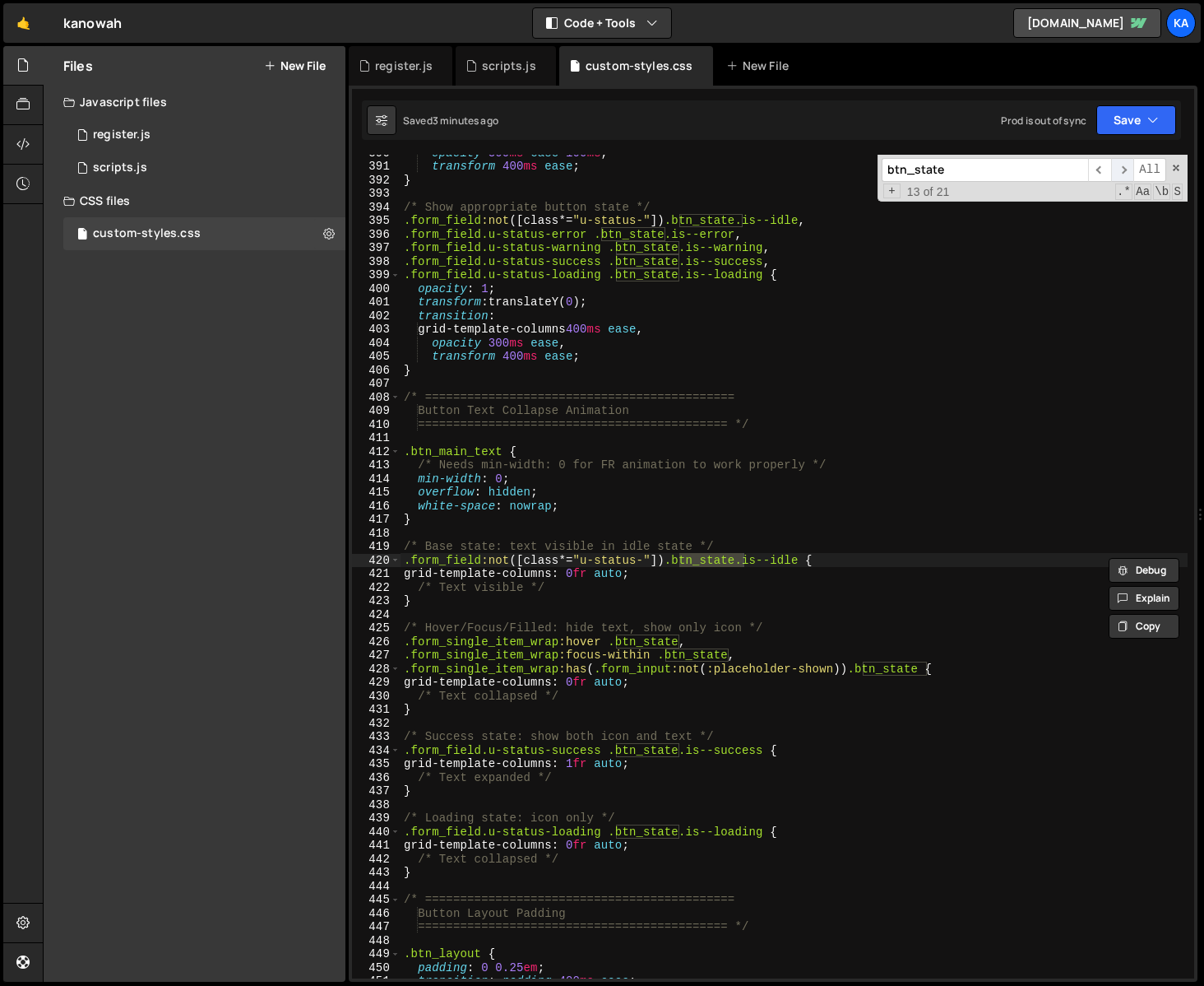
scroll to position [5316, 0]
click at [1127, 172] on span "​" at bounding box center [1123, 170] width 23 height 24
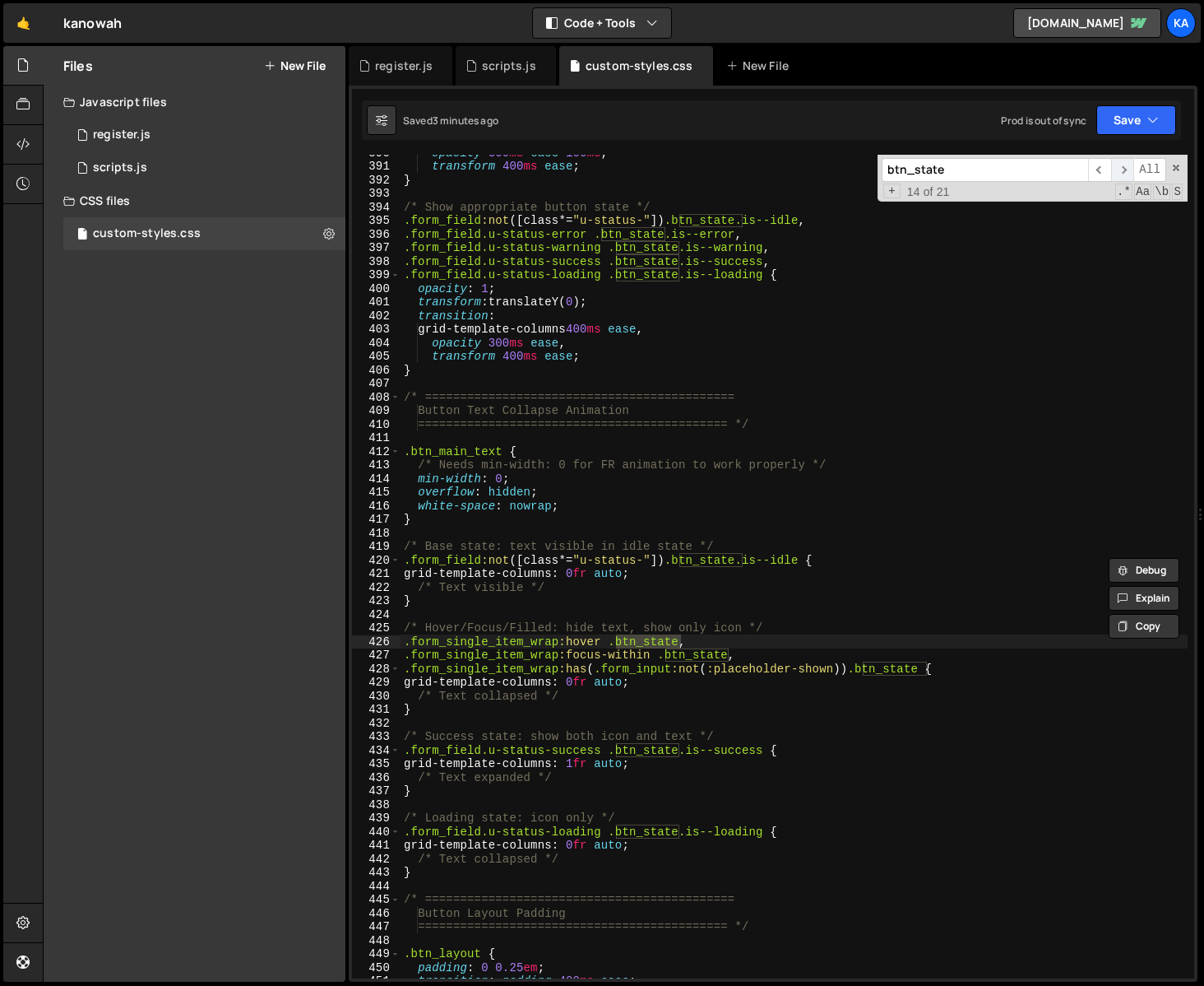
click at [1127, 172] on span "​" at bounding box center [1123, 170] width 23 height 24
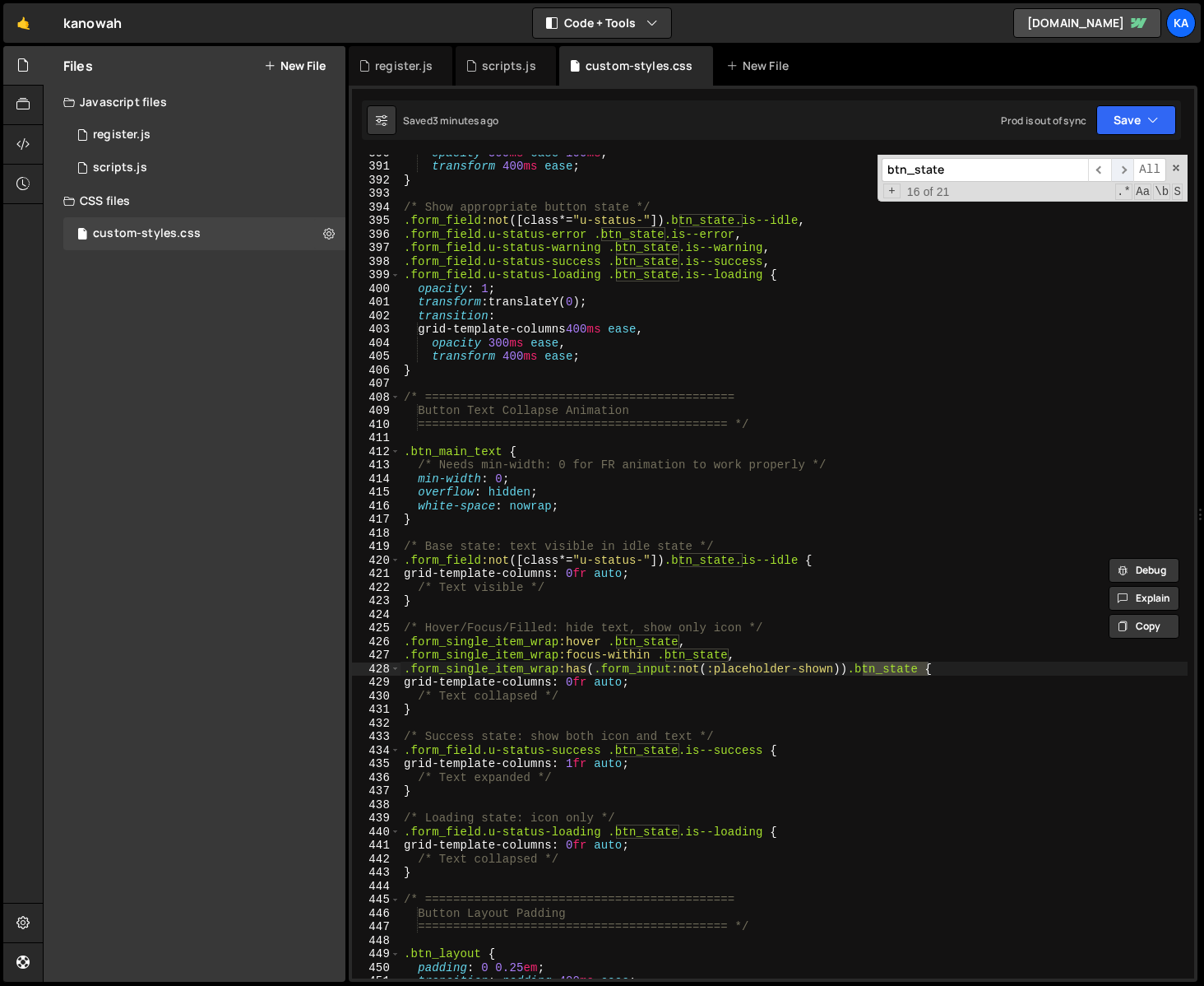
click at [1127, 172] on span "​" at bounding box center [1123, 170] width 23 height 24
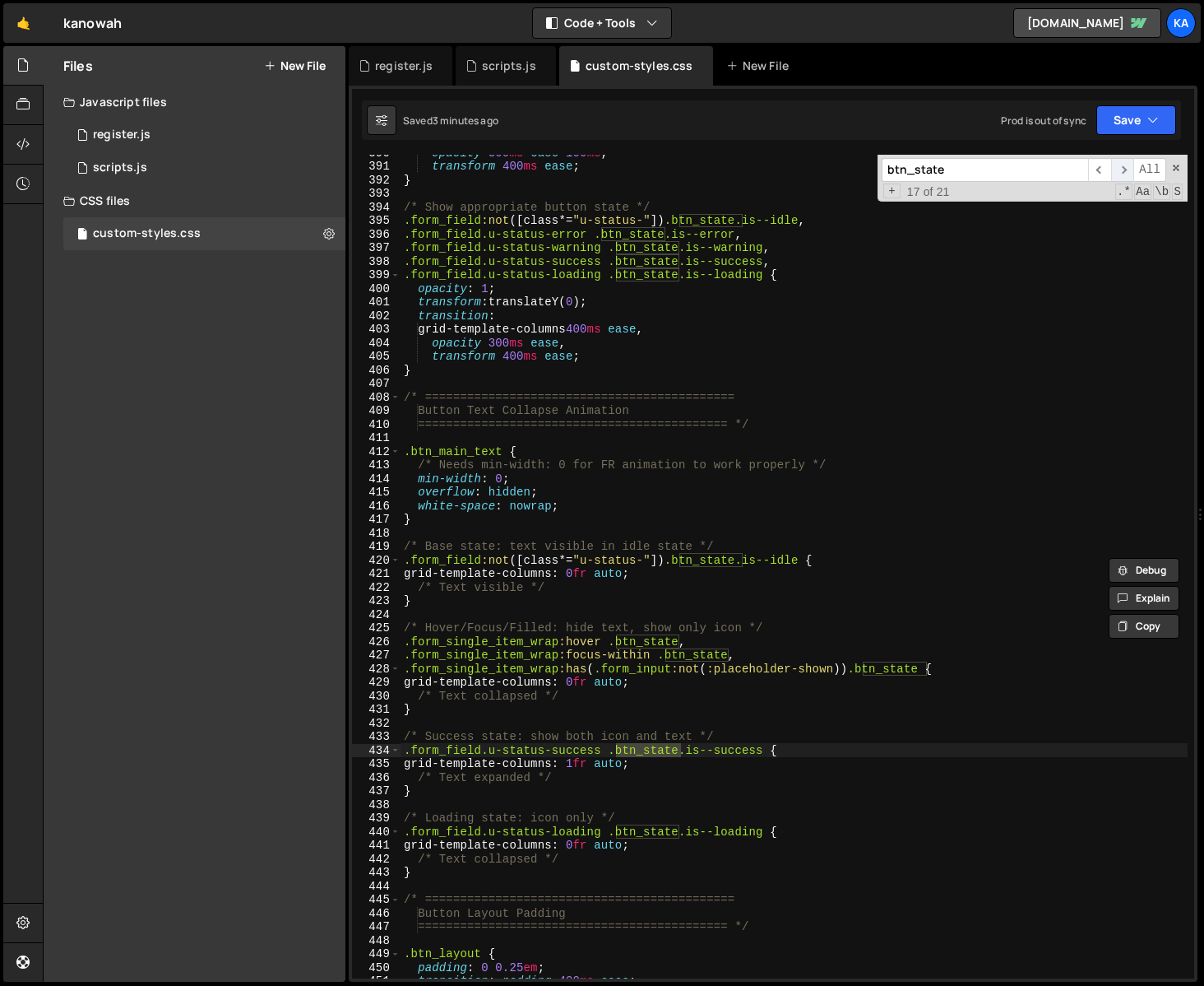
click at [1127, 172] on span "​" at bounding box center [1123, 170] width 23 height 24
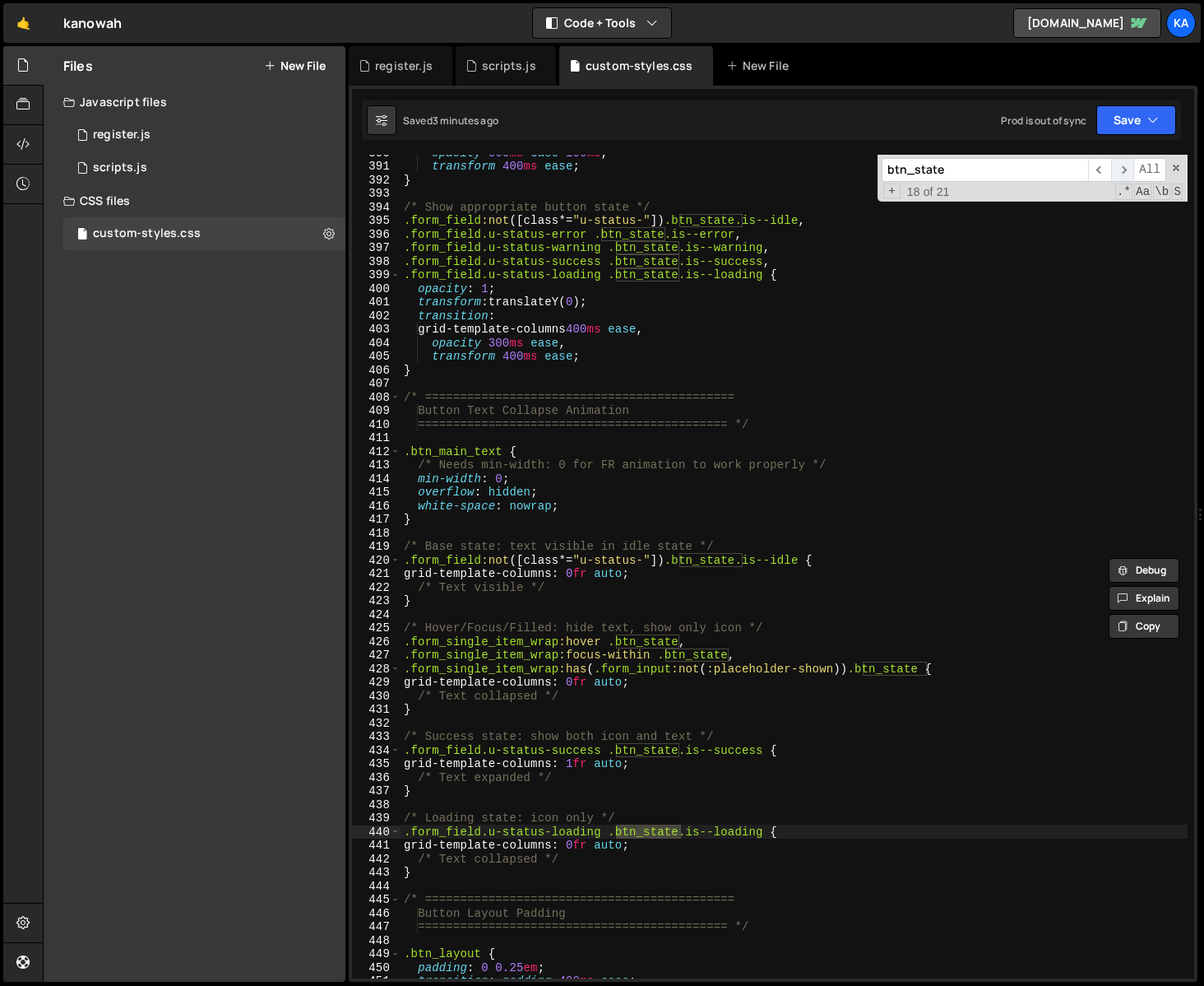
click at [1127, 172] on span "​" at bounding box center [1123, 170] width 23 height 24
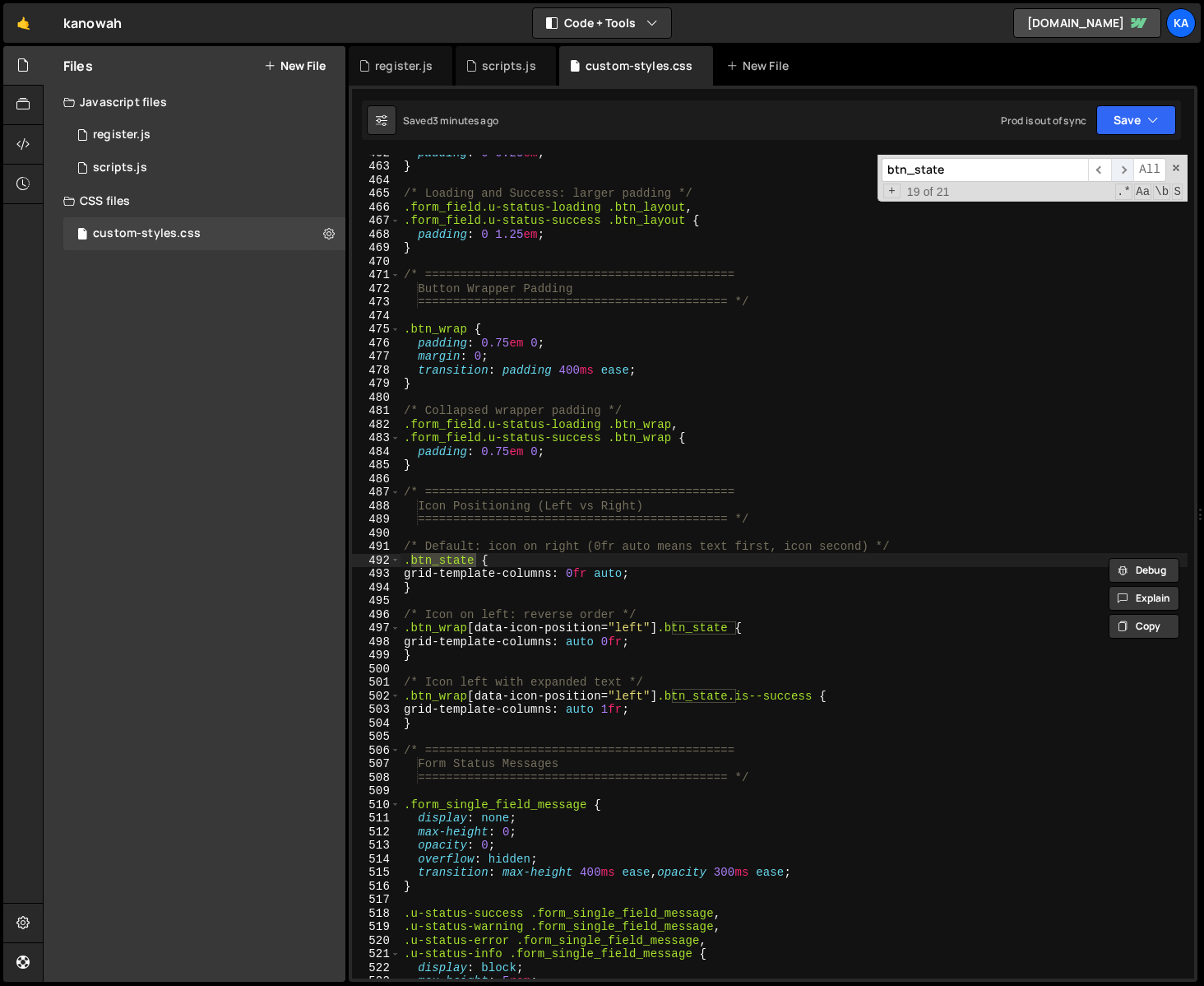
scroll to position [6294, 0]
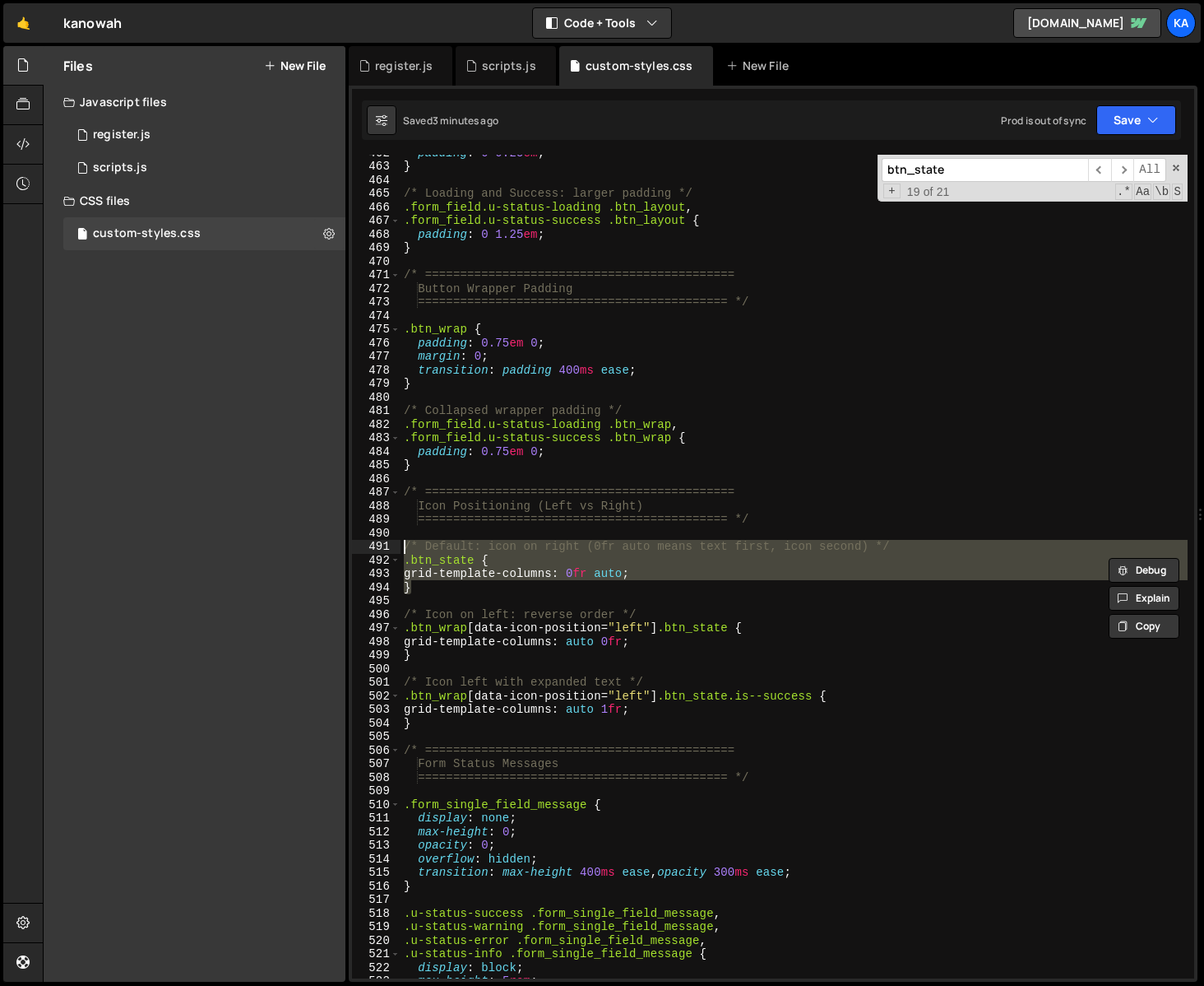
drag, startPoint x: 424, startPoint y: 590, endPoint x: 377, endPoint y: 548, distance: 63.0
click at [377, 548] on div "} 462 463 464 465 466 467 468 469 470 471 472 473 474 475 476 477 478 479 480 4…" at bounding box center [772, 566] width 842 height 824
type textarea "/* Default: icon on right (0fr auto means text first, icon second) */ .btn_stat…"
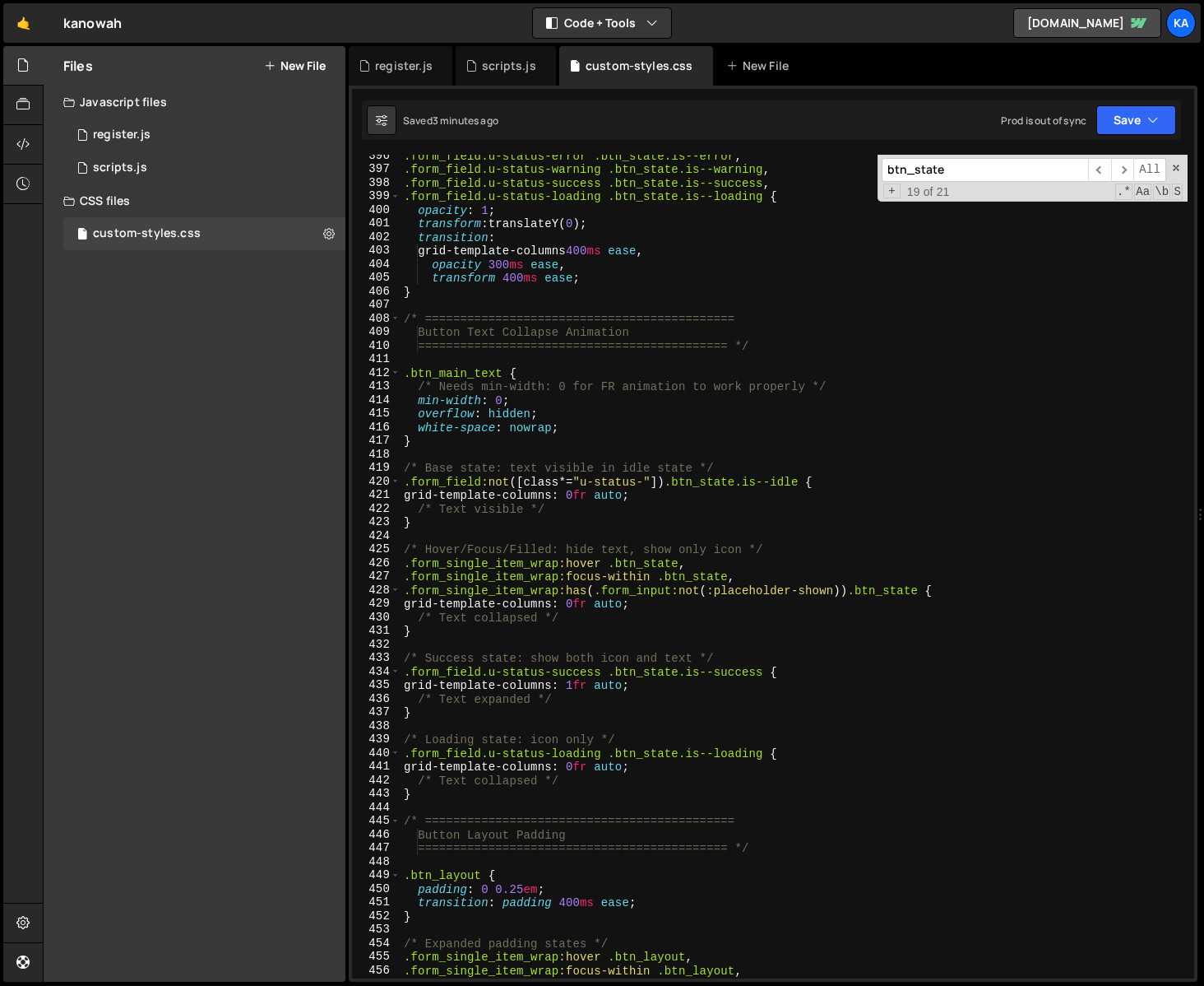
scroll to position [5388, 0]
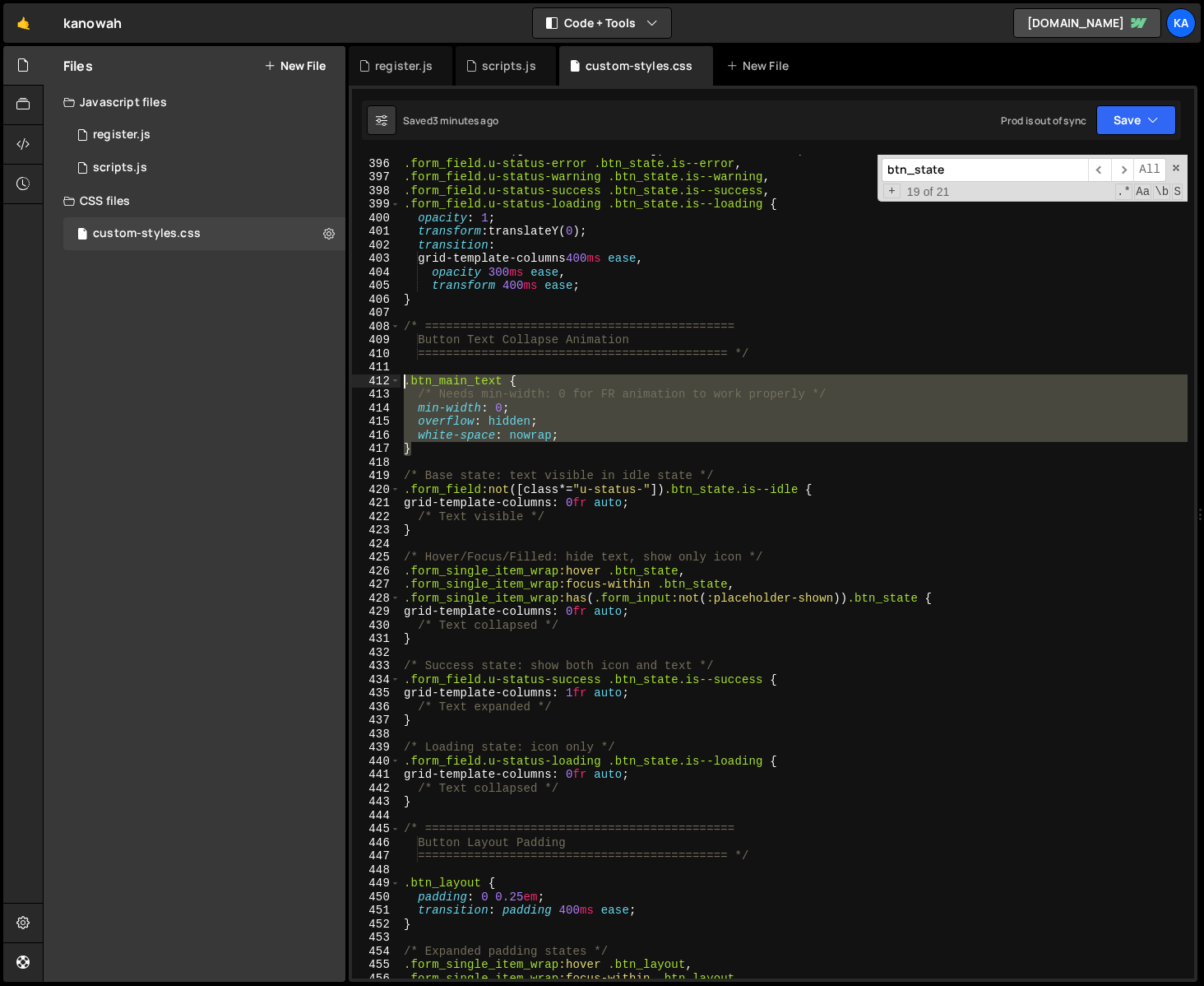
drag, startPoint x: 423, startPoint y: 454, endPoint x: 364, endPoint y: 378, distance: 96.2
click at [364, 378] on div "============================================ */ 395 396 397 398 399 400 401 402…" at bounding box center [772, 566] width 842 height 824
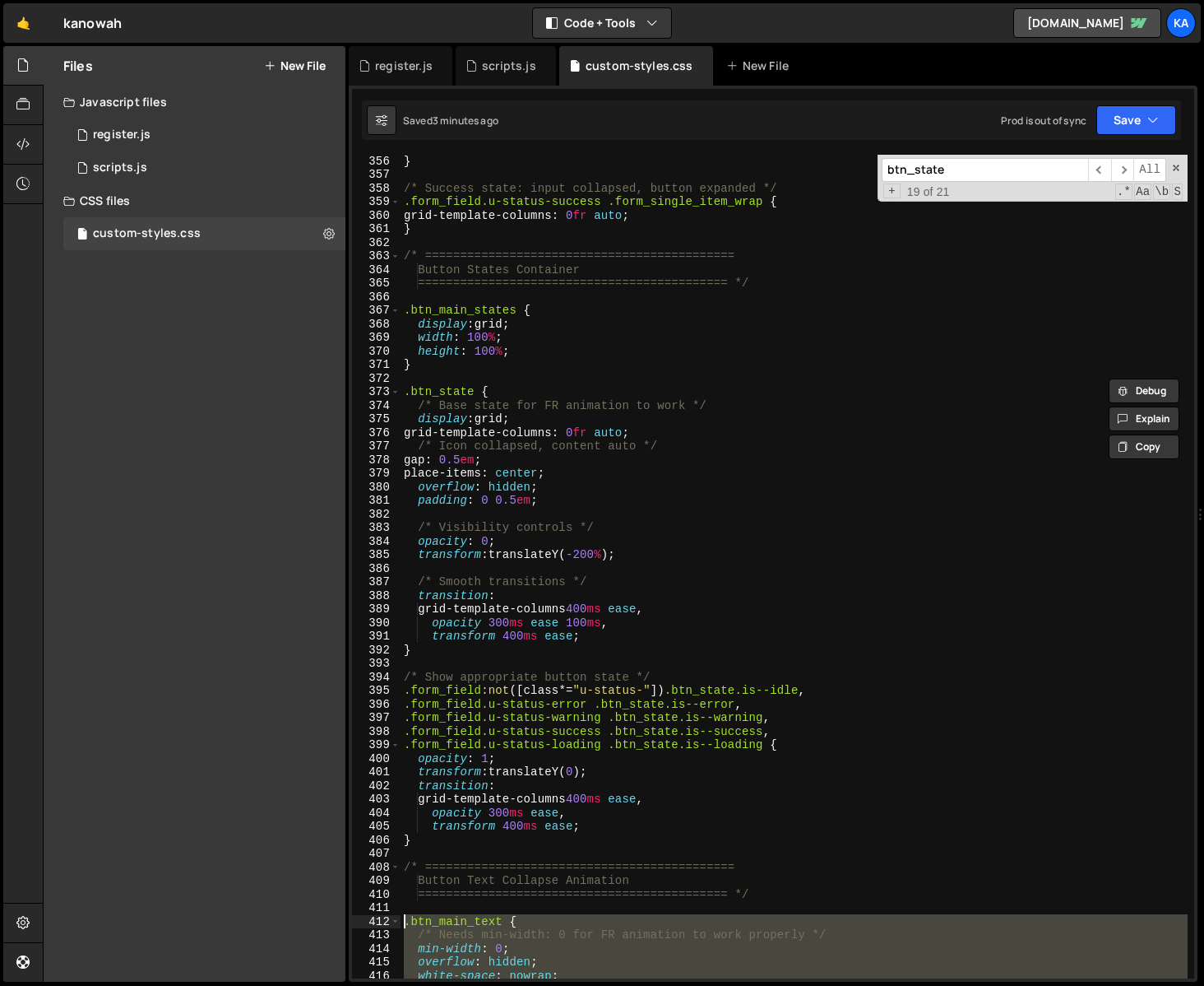
scroll to position [4748, 0]
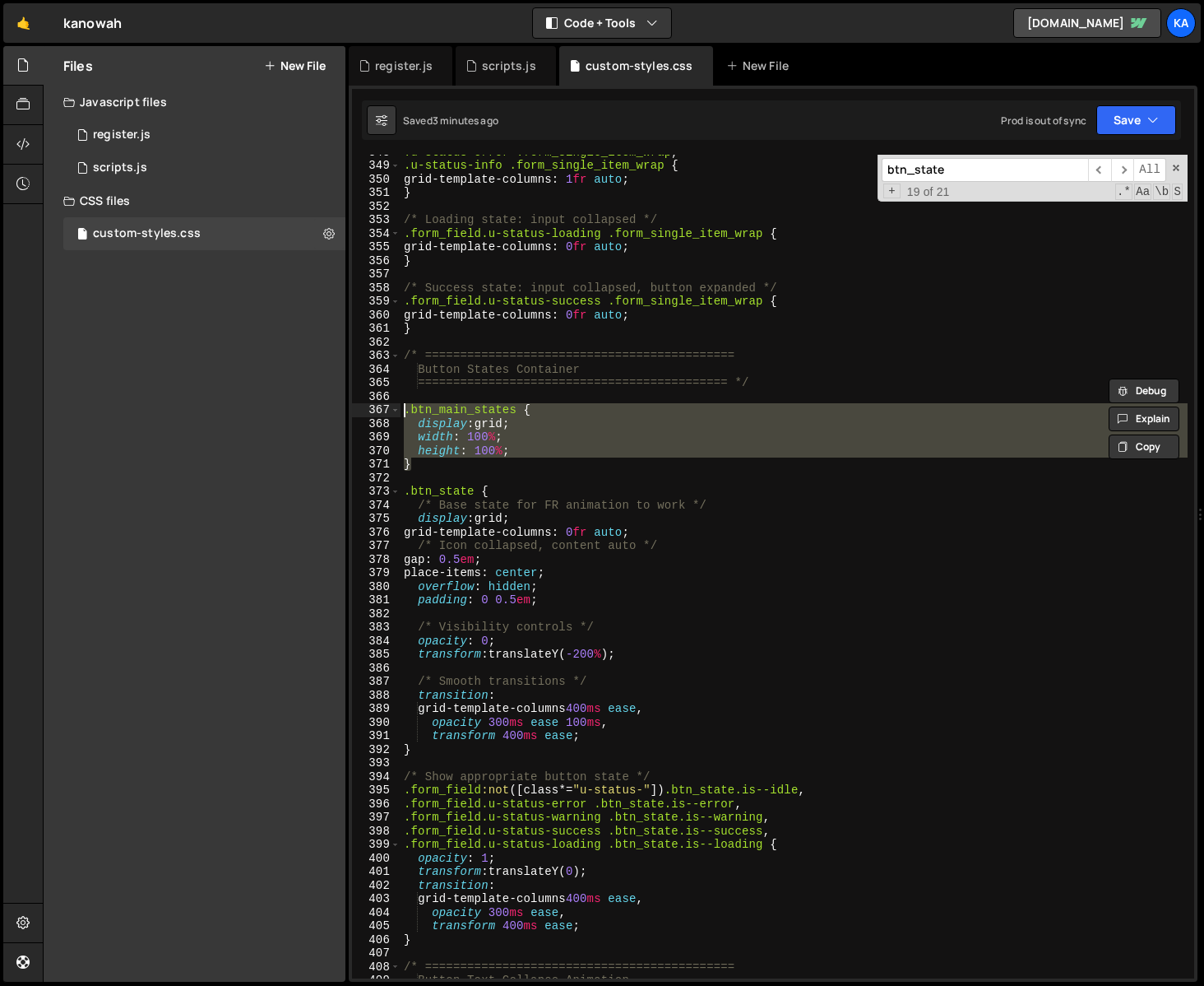
drag, startPoint x: 443, startPoint y: 462, endPoint x: 371, endPoint y: 410, distance: 88.8
click at [371, 409] on div ".btn_main_text { /* Needs min-width: 0 for FR animation to work properly */ 348…" at bounding box center [772, 566] width 842 height 824
type textarea ".btn_main_states { display: grid;"
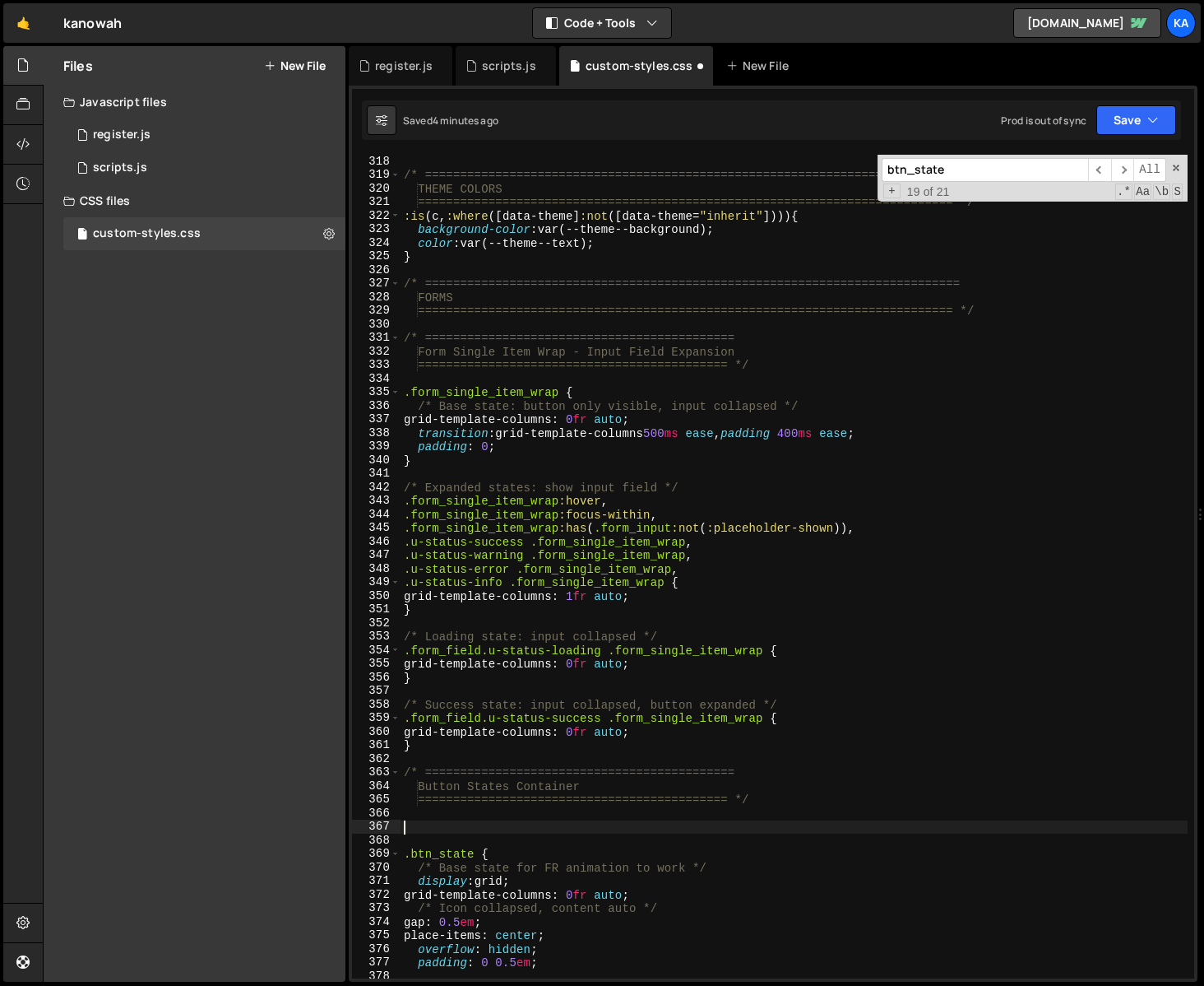
scroll to position [4253, 0]
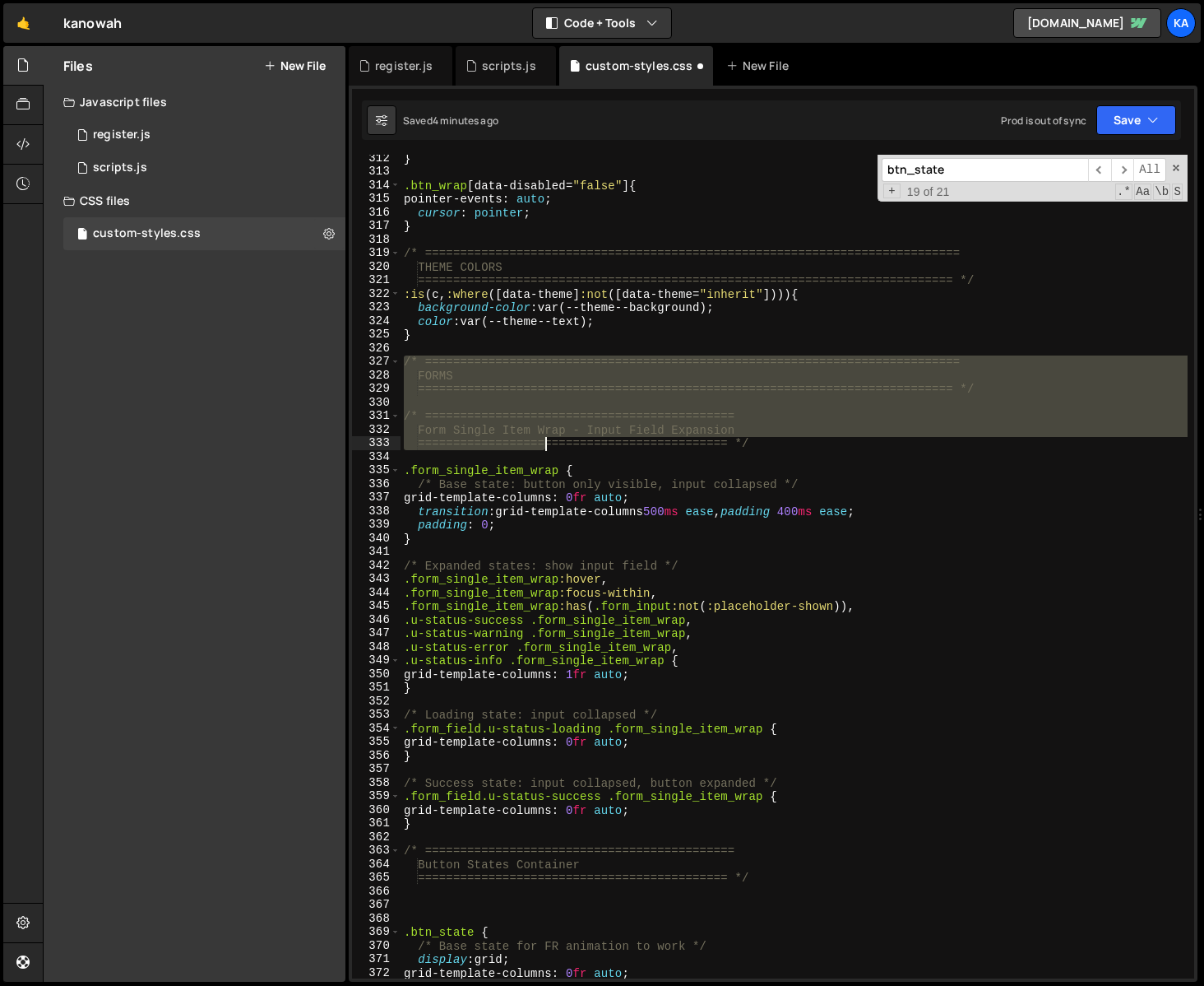
drag, startPoint x: 406, startPoint y: 361, endPoint x: 588, endPoint y: 480, distance: 217.5
click at [588, 480] on div "} .btn_wrap [ data-disabled = " false " ] { pointer-events : auto ; cursor : po…" at bounding box center [794, 576] width 788 height 851
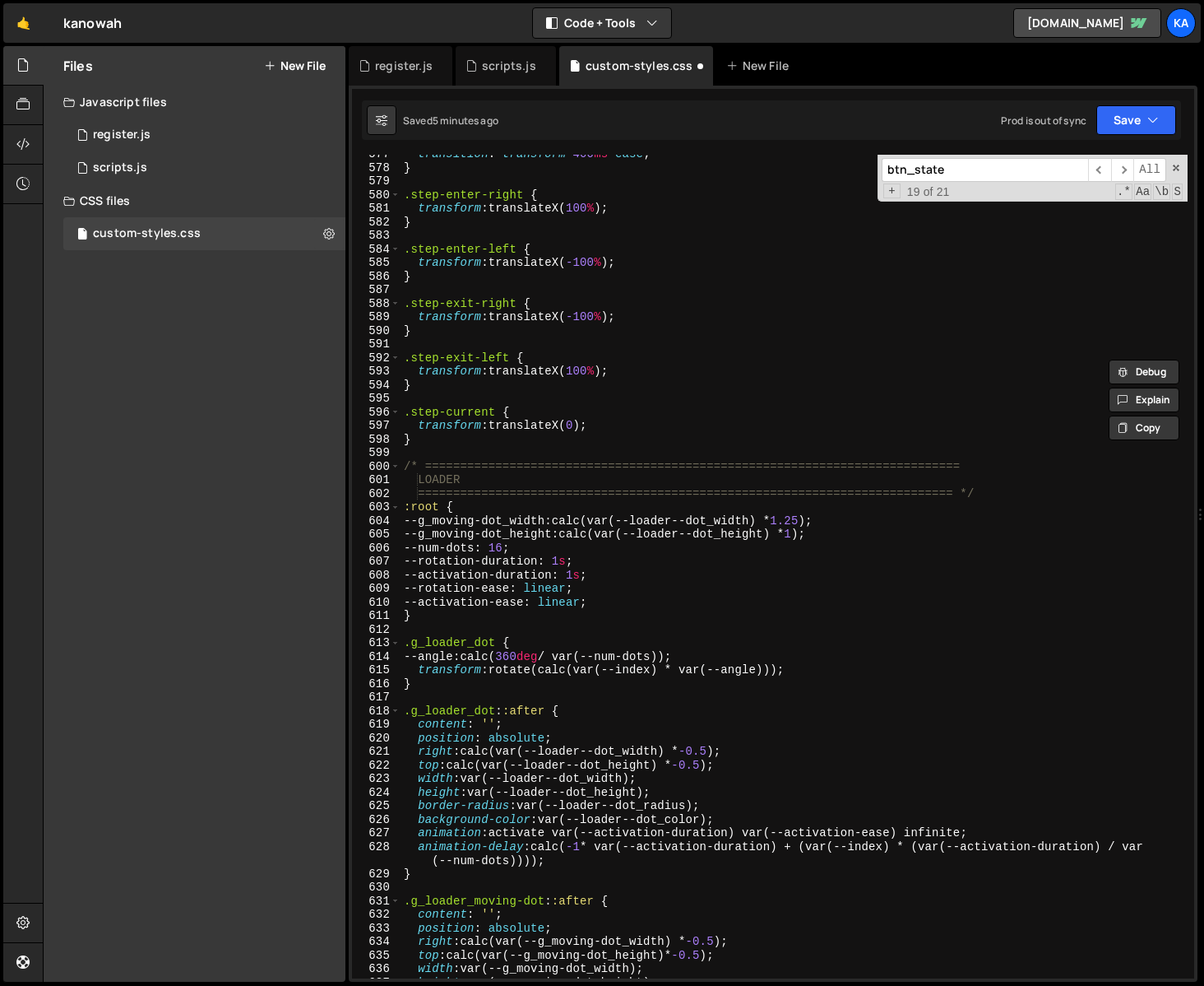
scroll to position [7824, 0]
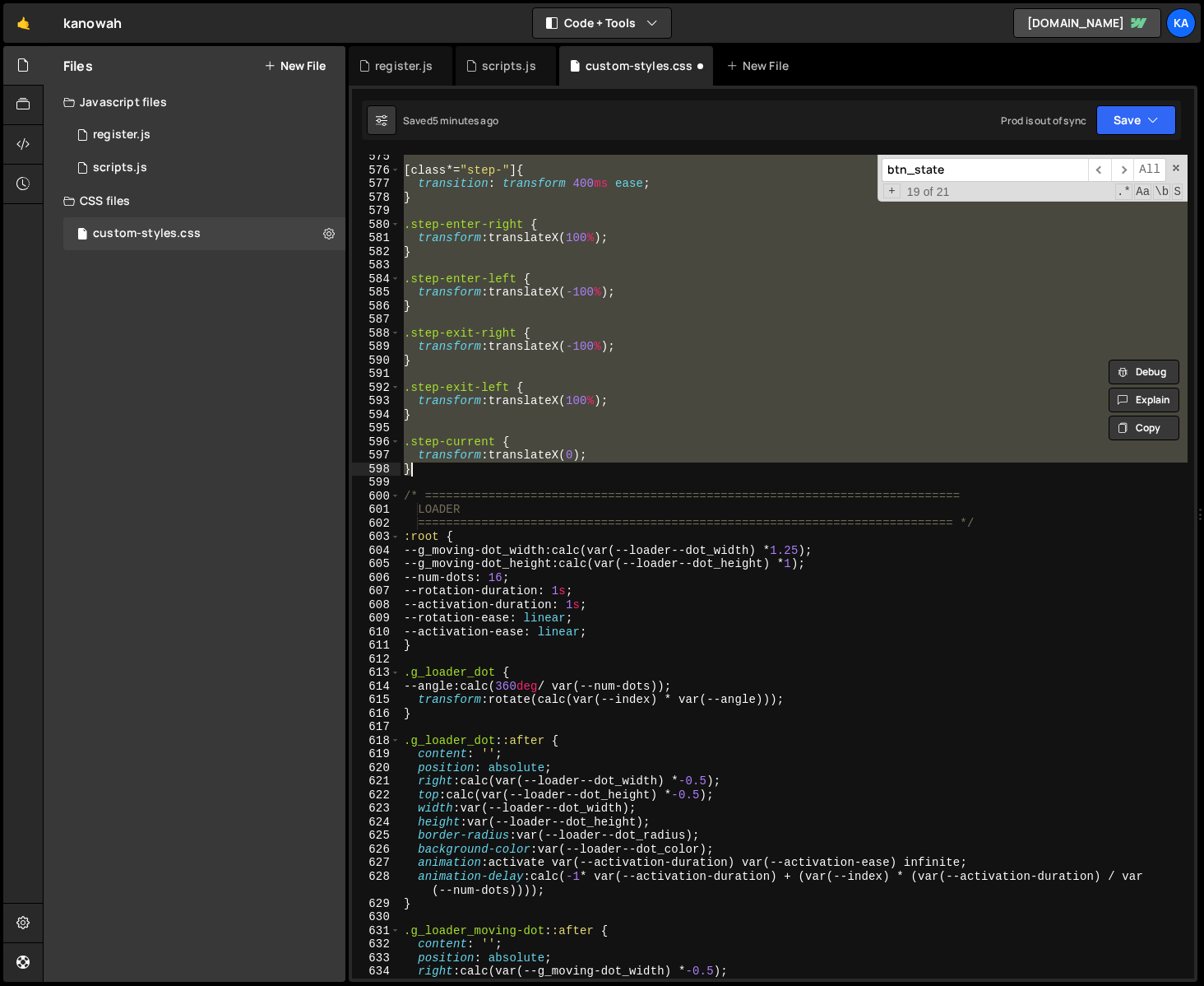
click at [436, 469] on div "[ class *= " step- " ] { transition : transform 400 ms ease ; } .step-enter-rig…" at bounding box center [794, 574] width 788 height 851
paste textarea
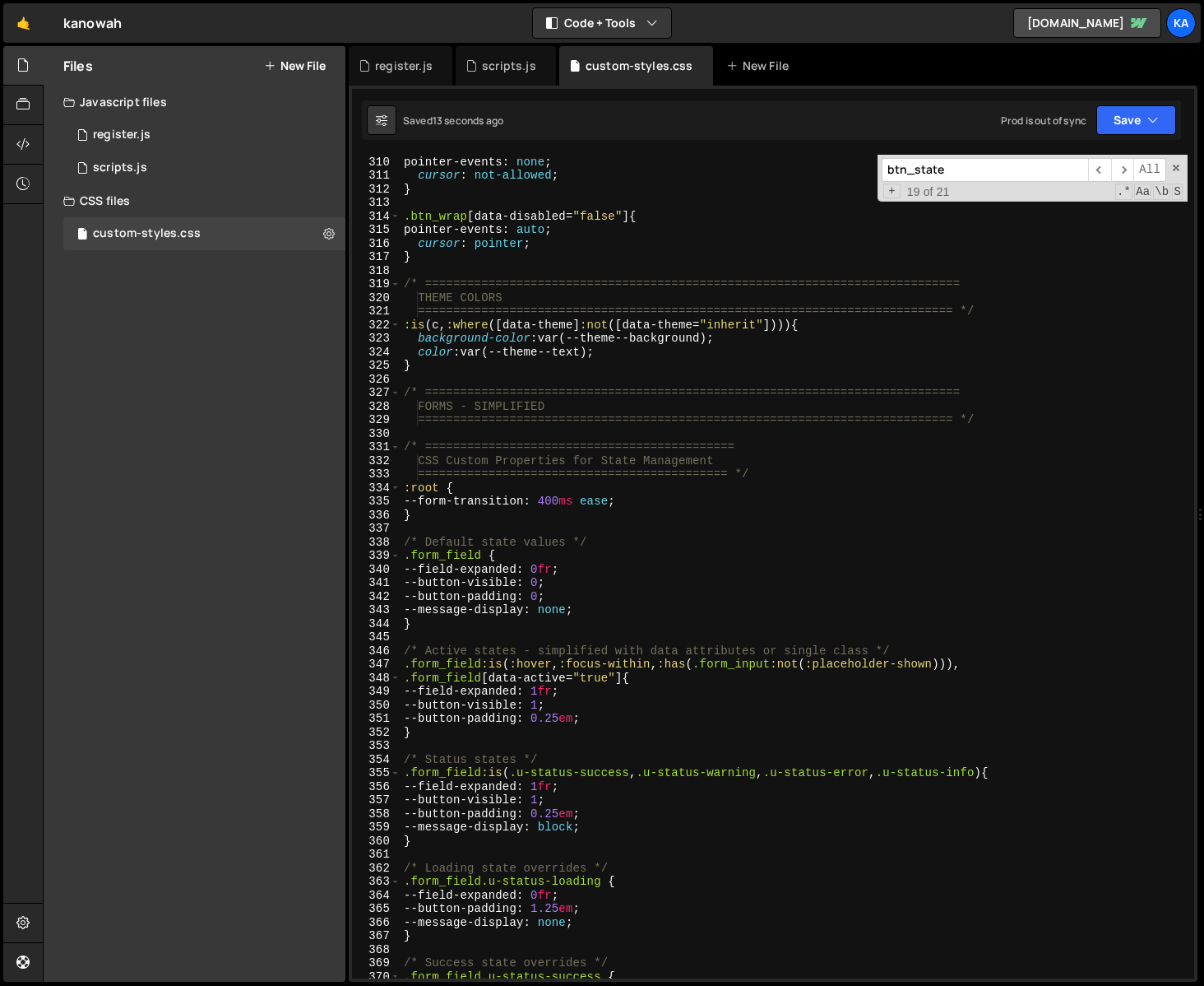
scroll to position [4222, 0]
drag, startPoint x: 568, startPoint y: 406, endPoint x: 465, endPoint y: 405, distance: 103.0
click at [465, 405] on div ".btn_wrap [ data-disabled = " true " ] { pointer-events : none ; cursor : not-a…" at bounding box center [794, 566] width 788 height 851
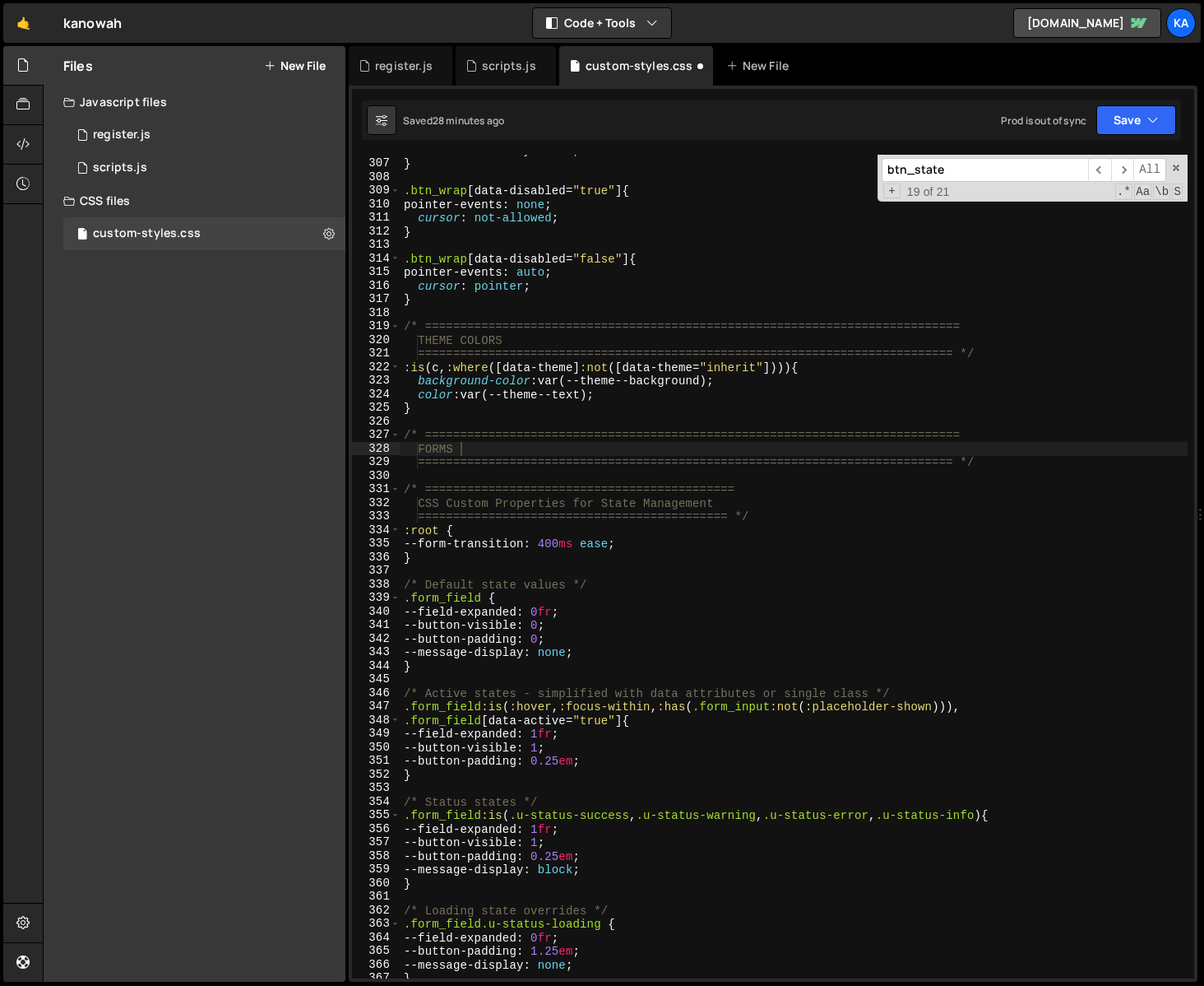
scroll to position [4181, 0]
click at [604, 649] on div "--transition-delay : 0.2 s ; } .btn_wrap [ data-disabled = " true " ] { pointer…" at bounding box center [794, 567] width 788 height 851
type textarea "--message-display: none;"
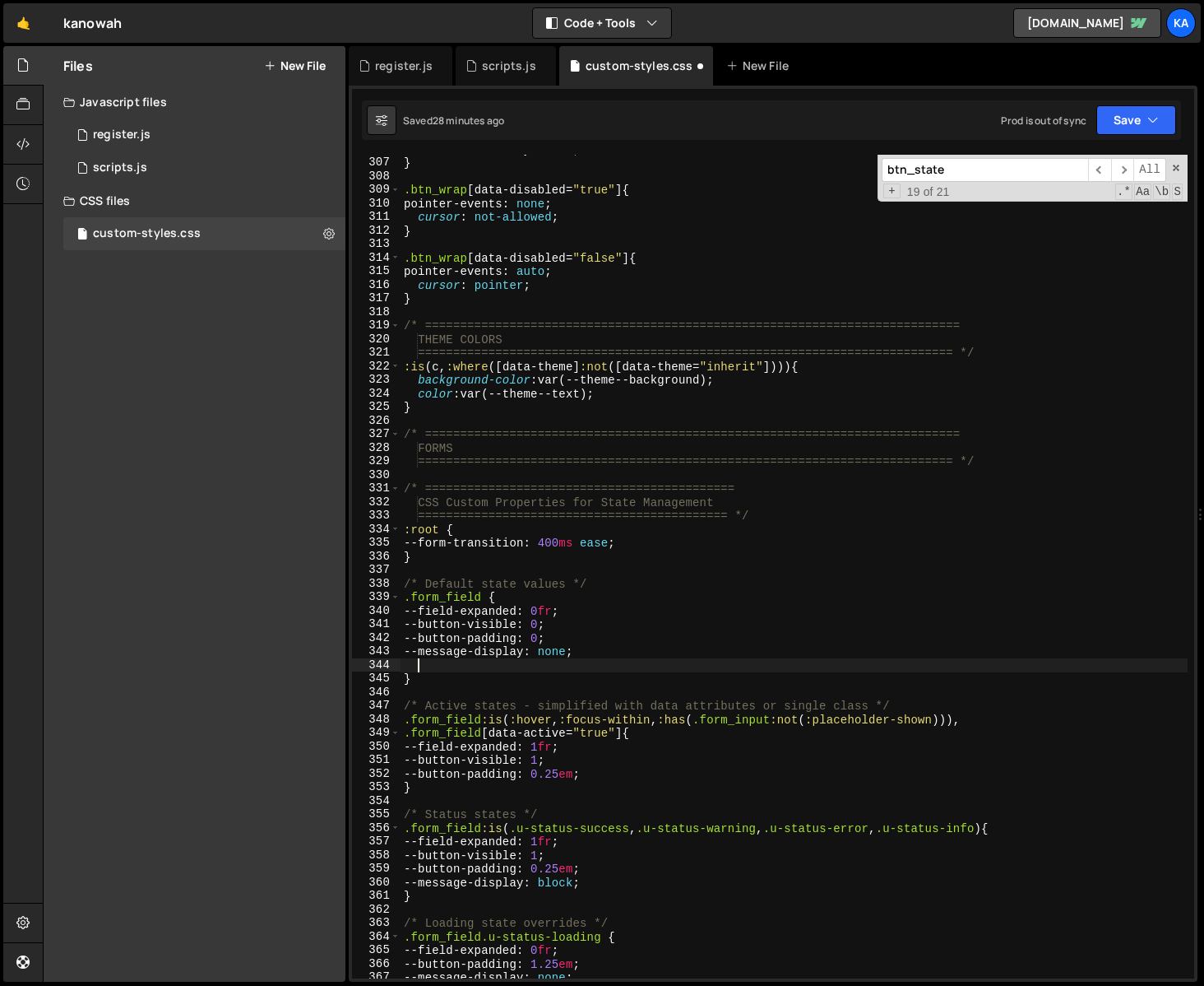
paste textarea "--idle-text-width: 1fr;"
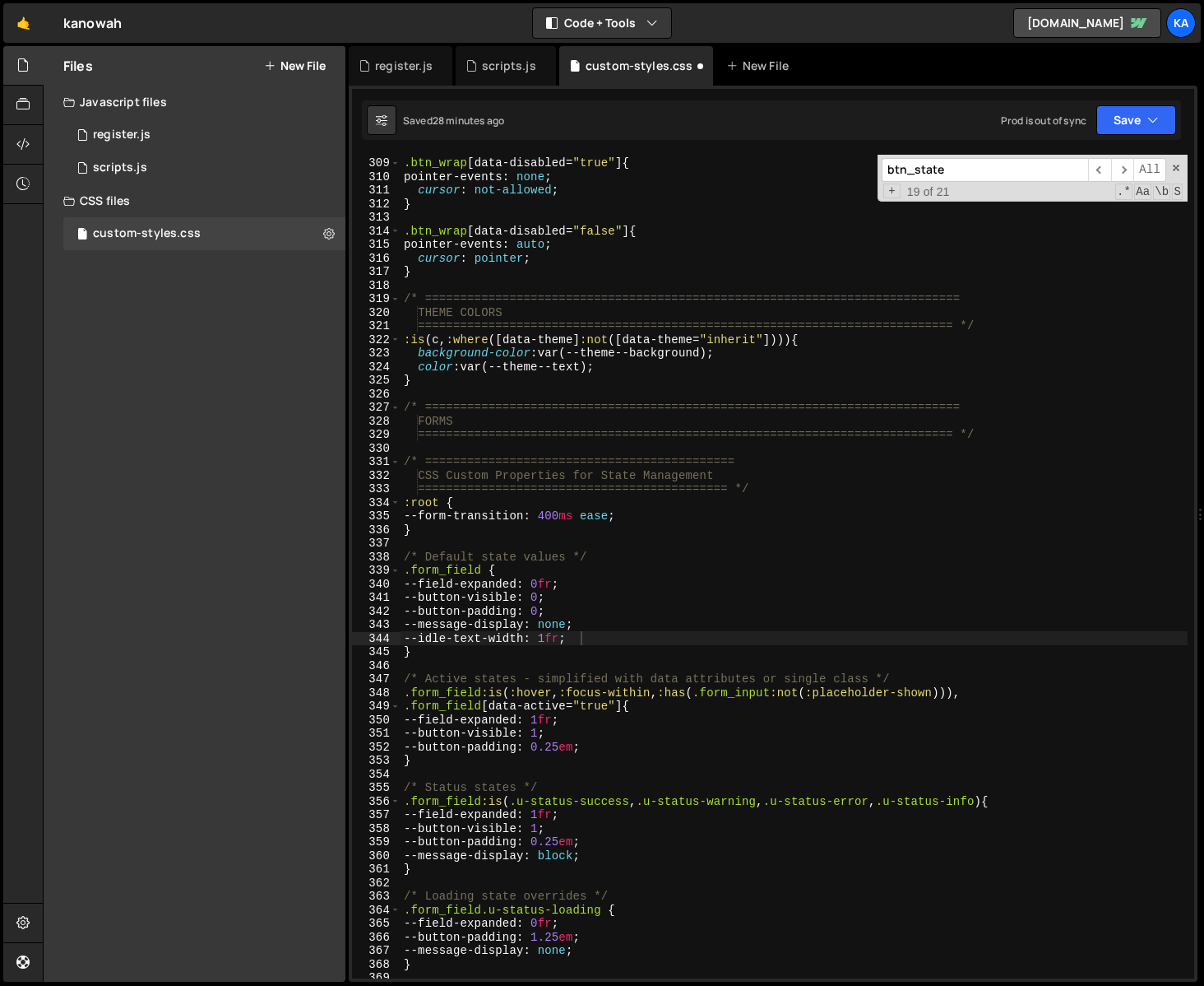
scroll to position [4207, 0]
click at [626, 751] on div ".btn_wrap [ data-disabled = " true " ] { pointer-events : none ; cursor : not-a…" at bounding box center [794, 567] width 788 height 851
type textarea "--button-padding: 0.25em;"
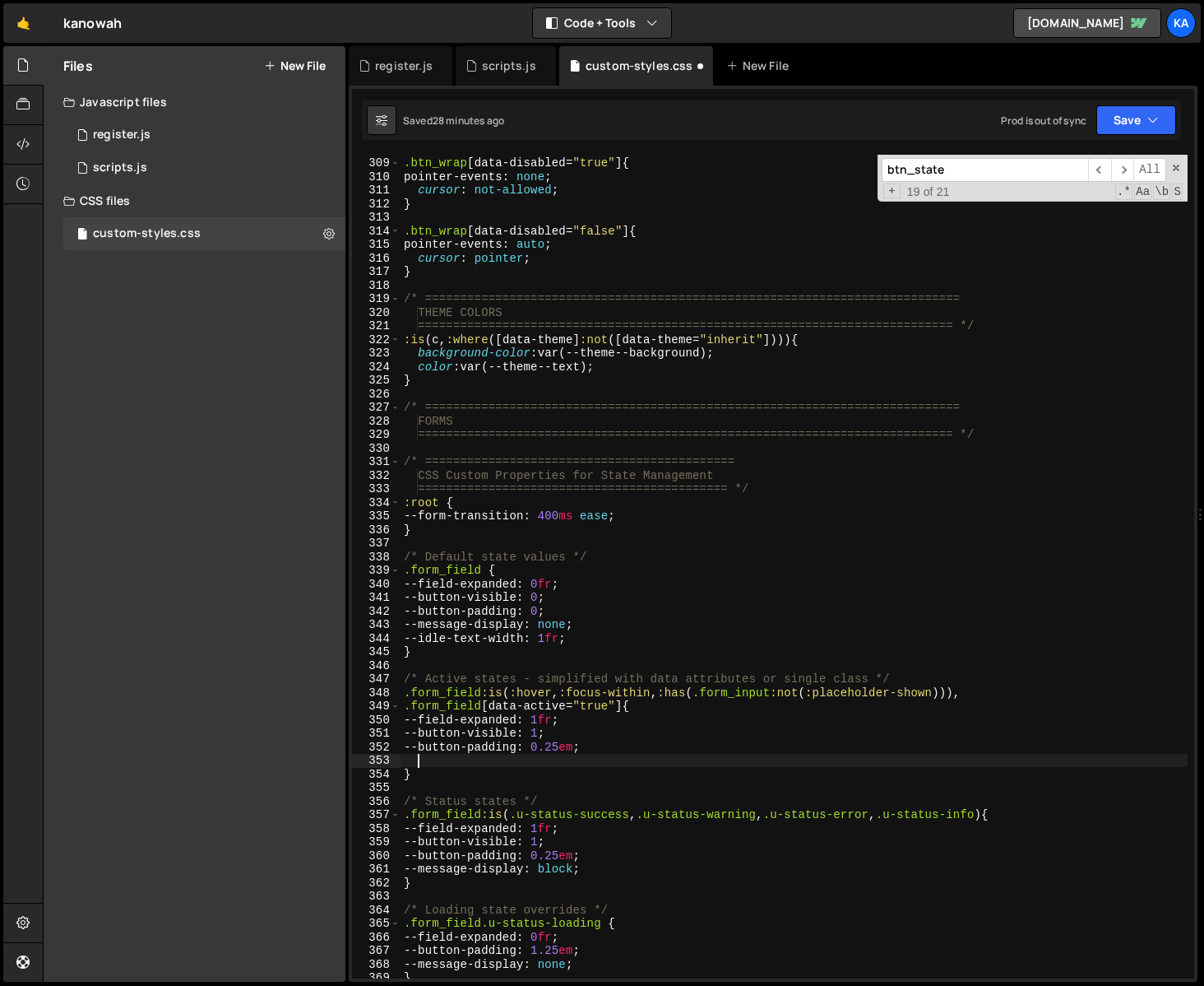
paste textarea "--idle-text-width: 0fr;"
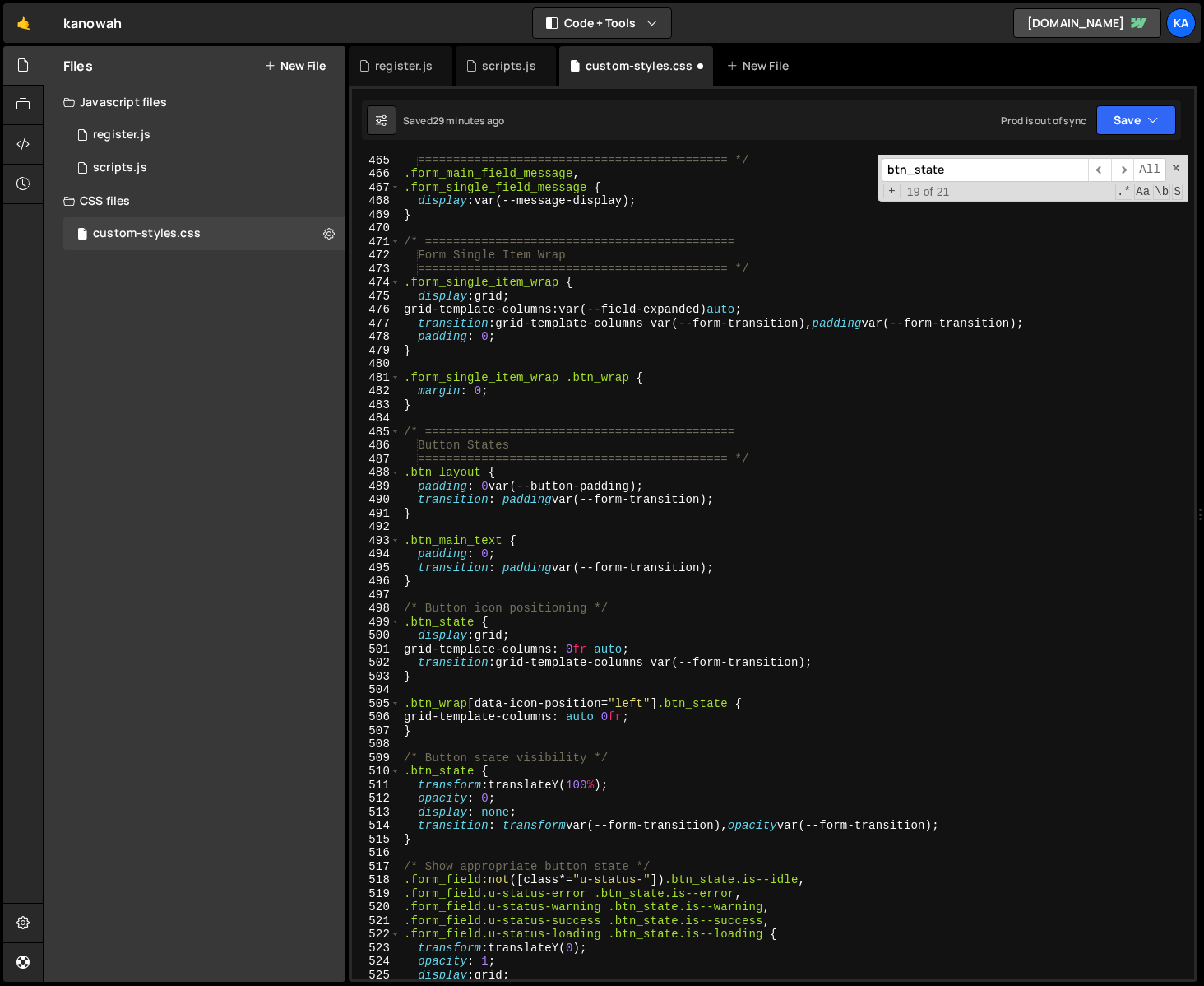
scroll to position [6341, 0]
click at [481, 678] on div "============================================ */ .form_main_field_message , .for…" at bounding box center [794, 578] width 788 height 851
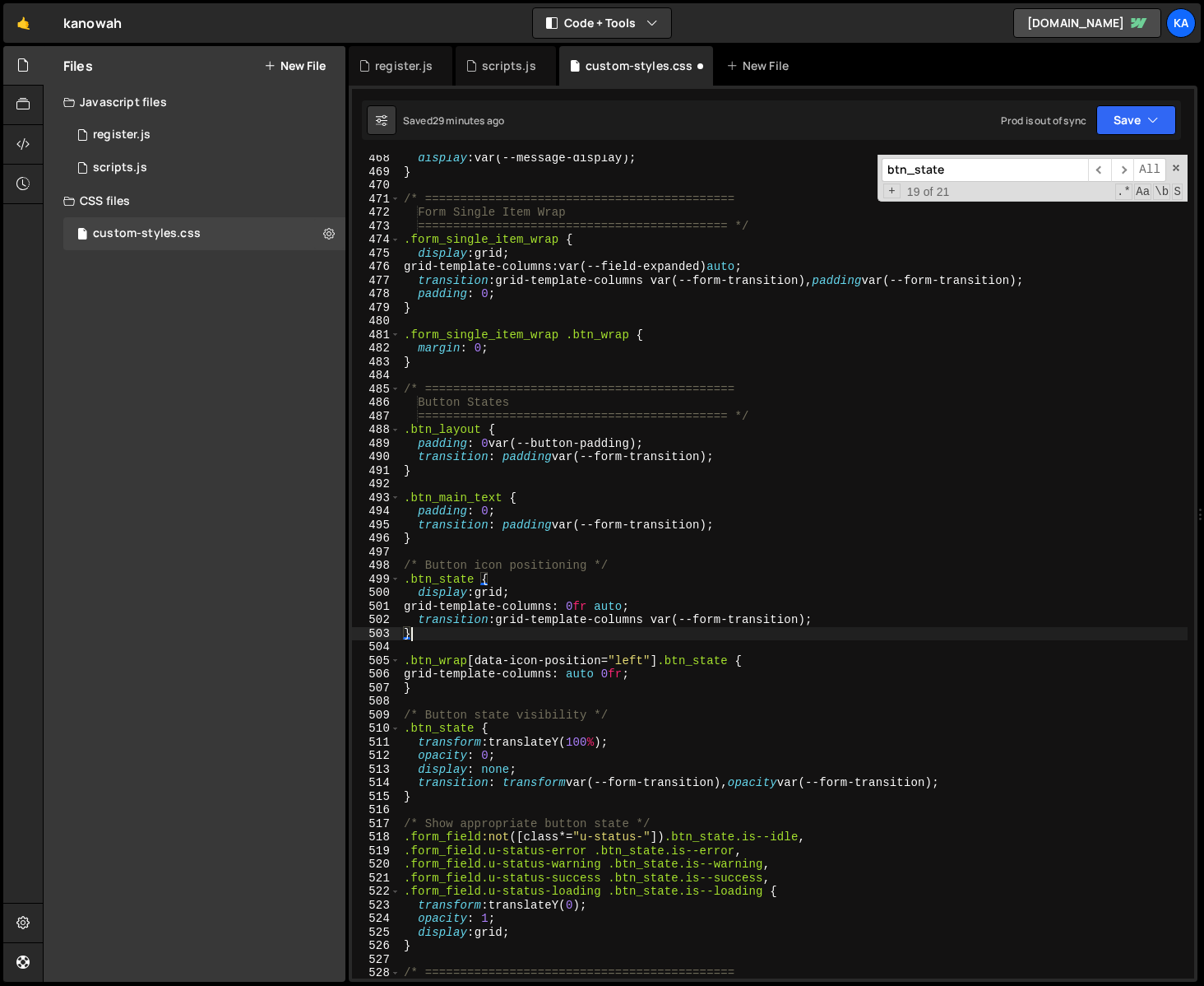
scroll to position [6386, 0]
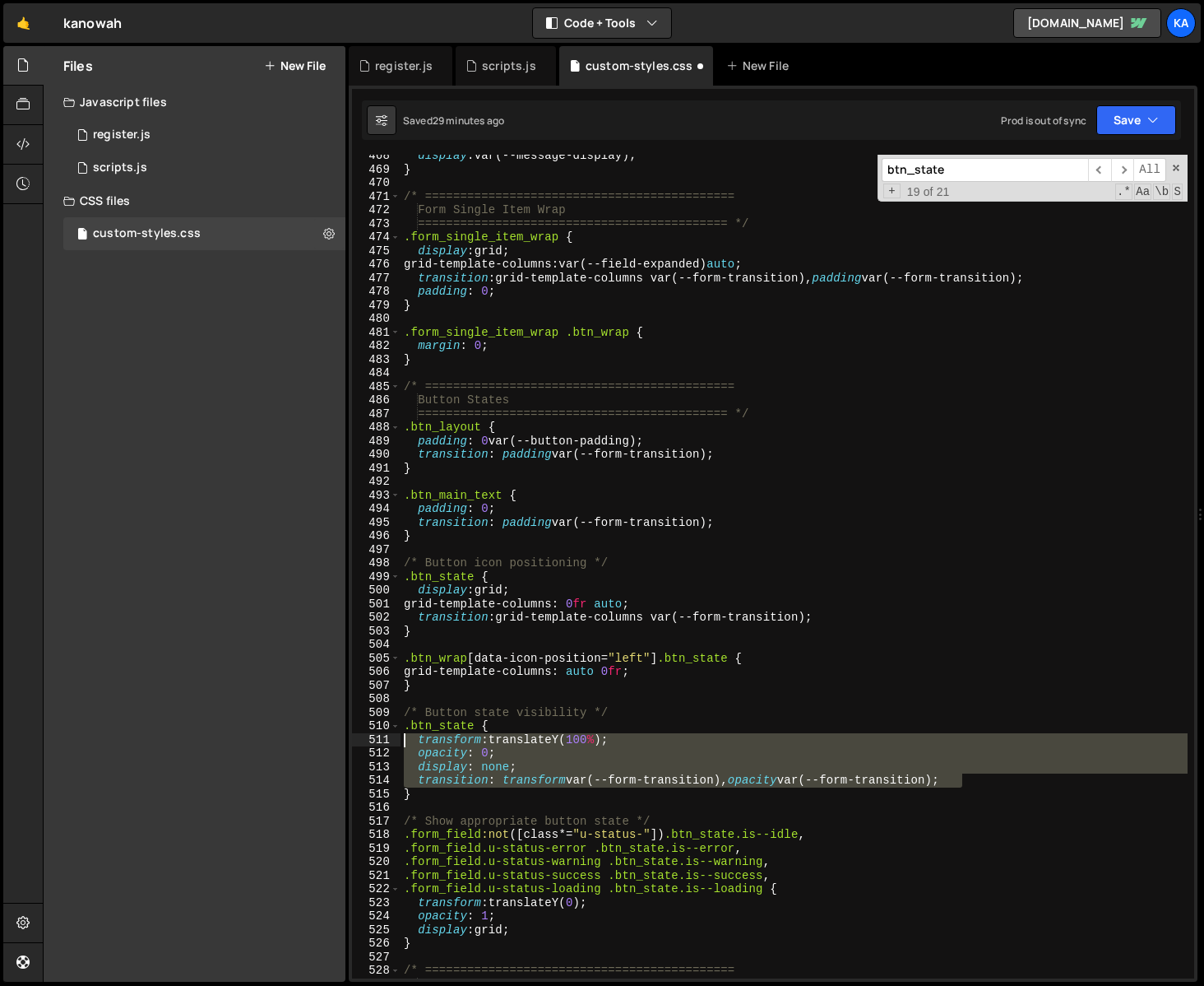
drag, startPoint x: 967, startPoint y: 778, endPoint x: 380, endPoint y: 738, distance: 588.4
click at [380, 738] on div "} 468 469 470 471 472 473 474 475 476 477 478 479 480 481 482 483 484 485 486 4…" at bounding box center [772, 566] width 842 height 824
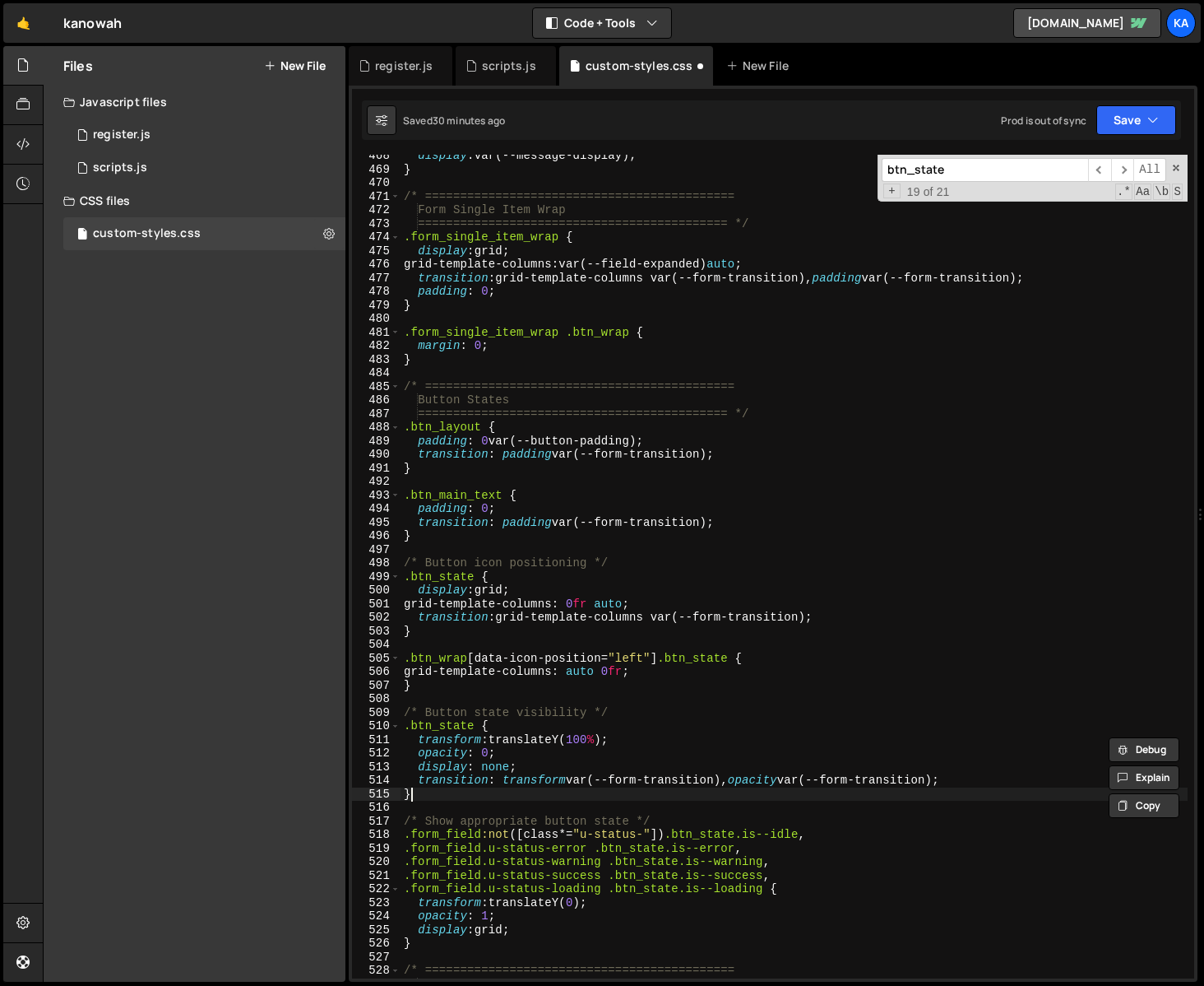
click at [450, 789] on div "display : var(--message-display) ; } /* =======================================…" at bounding box center [794, 574] width 788 height 851
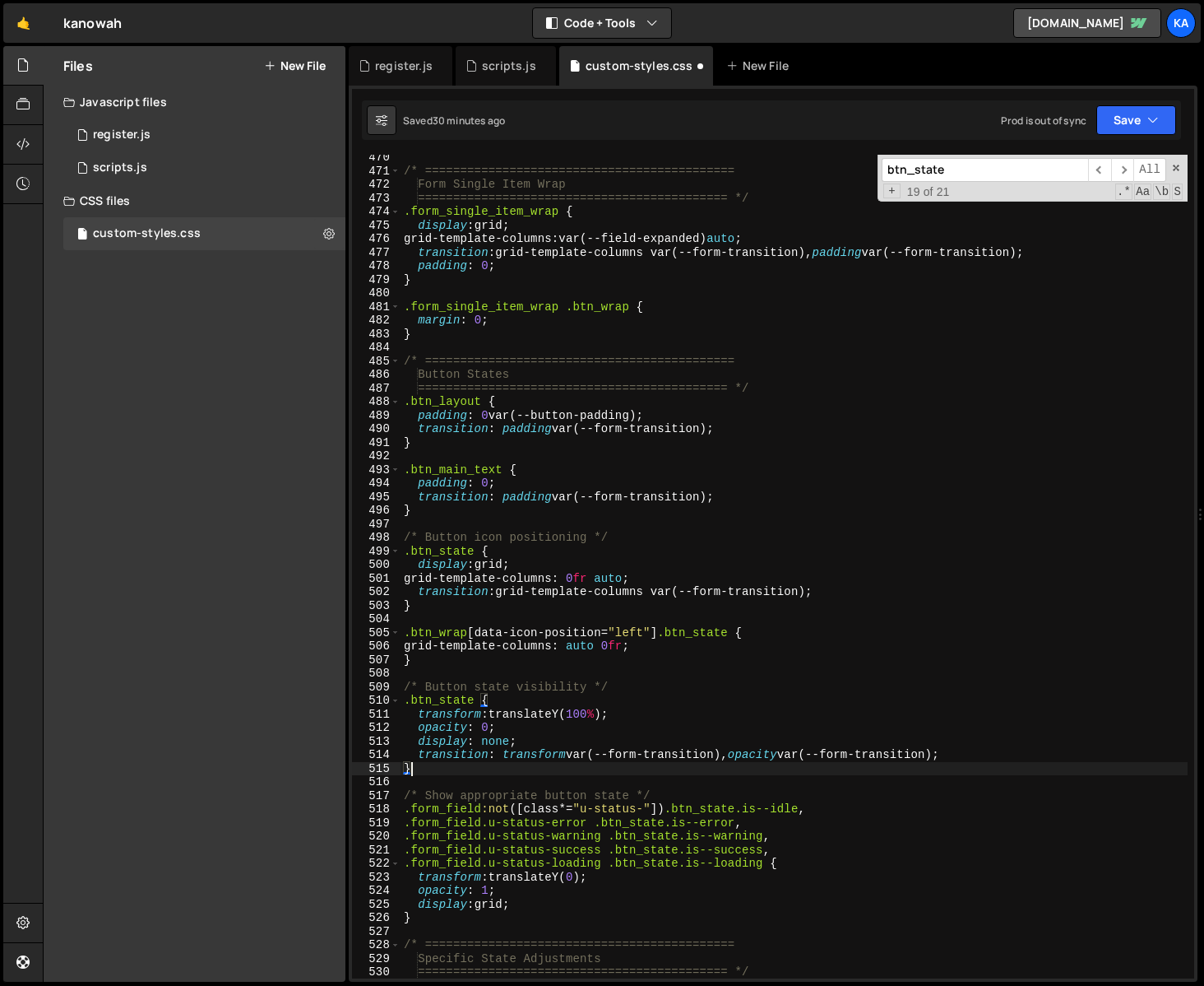
scroll to position [6514, 0]
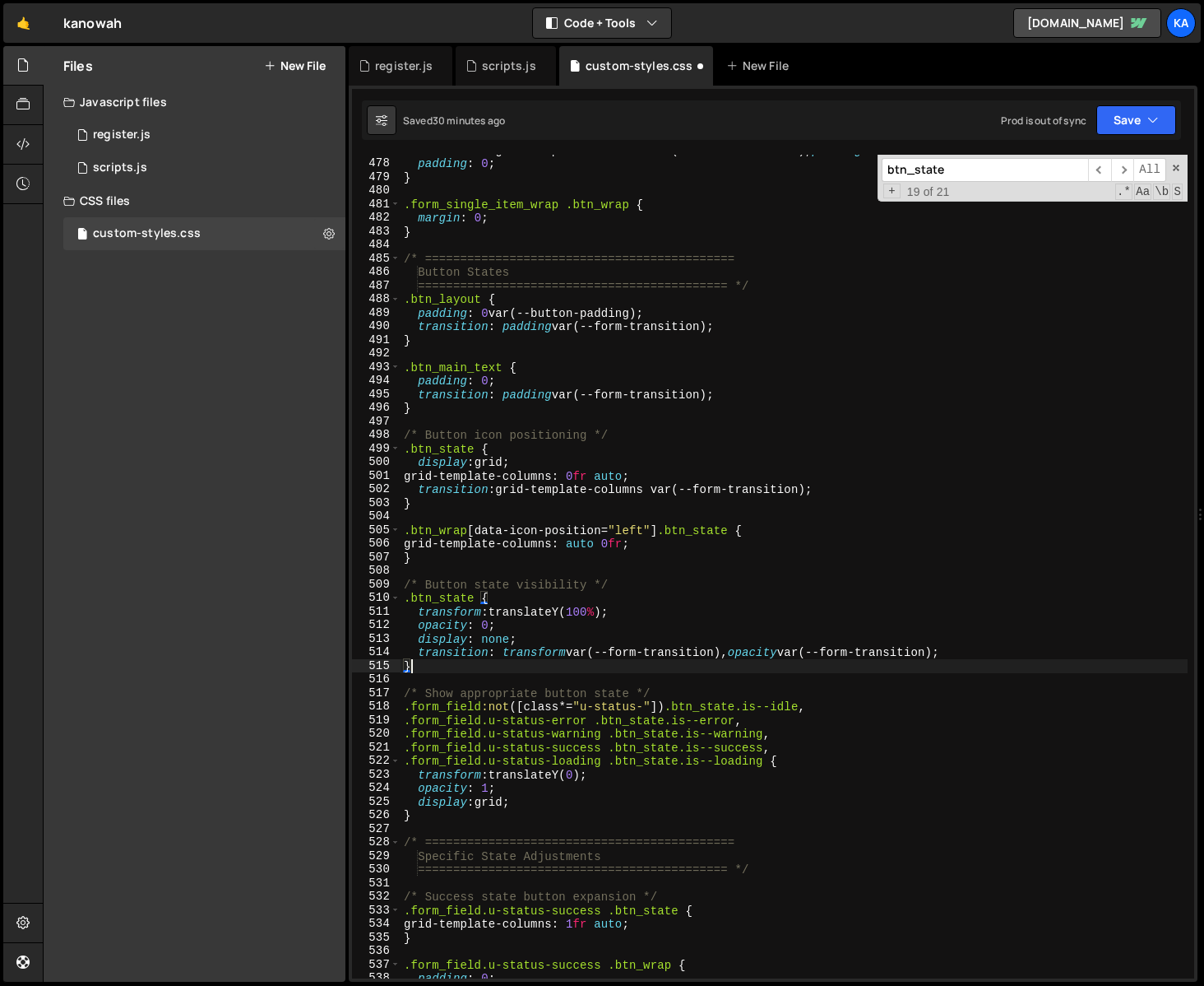
click at [492, 381] on div "transition : grid-template-columns var(--form-transition), padding var(--form-t…" at bounding box center [794, 568] width 788 height 851
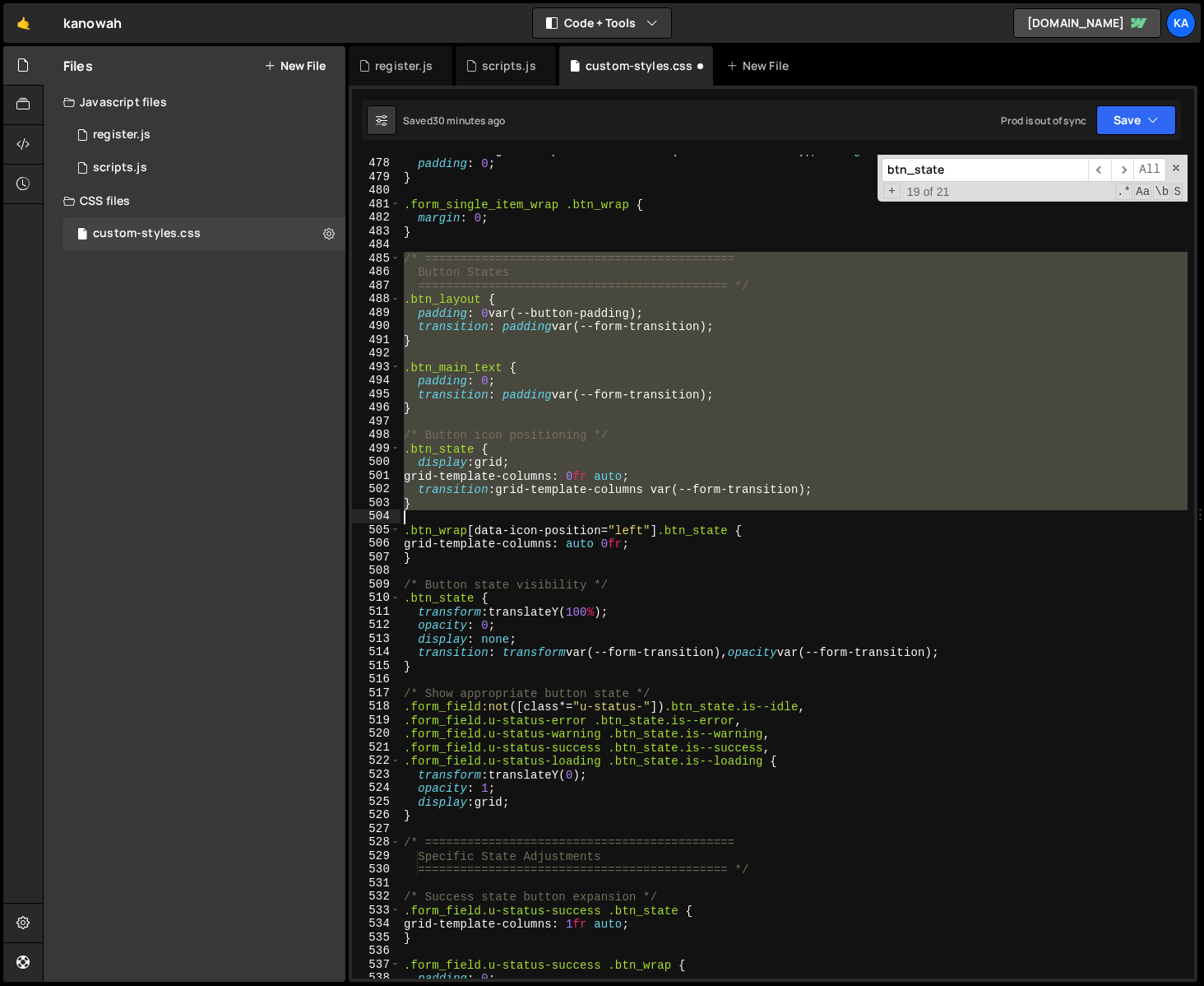
drag, startPoint x: 403, startPoint y: 254, endPoint x: 576, endPoint y: 519, distance: 316.5
click at [576, 519] on div "transition : grid-template-columns var(--form-transition), padding var(--form-t…" at bounding box center [794, 568] width 788 height 851
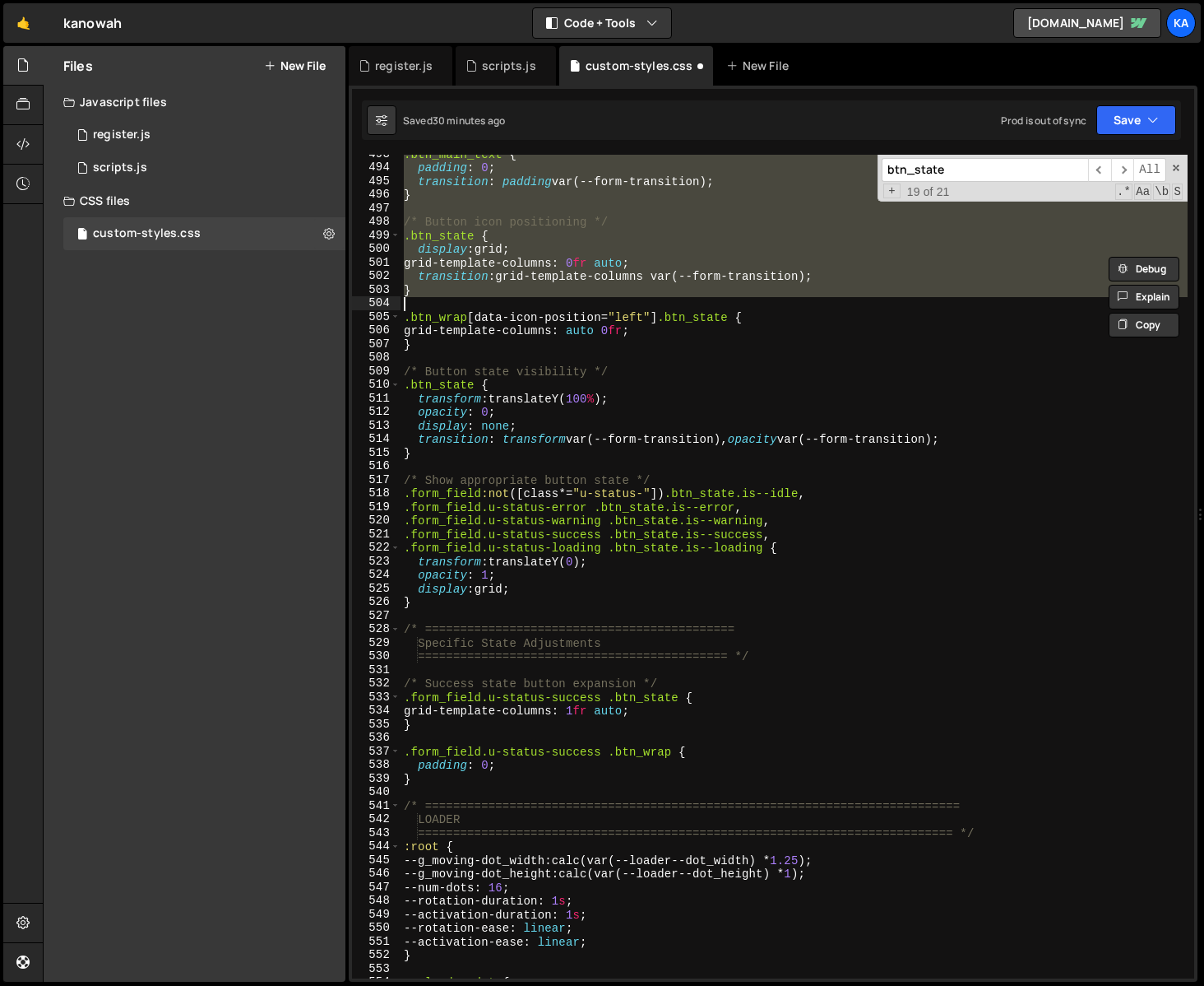
scroll to position [6732, 0]
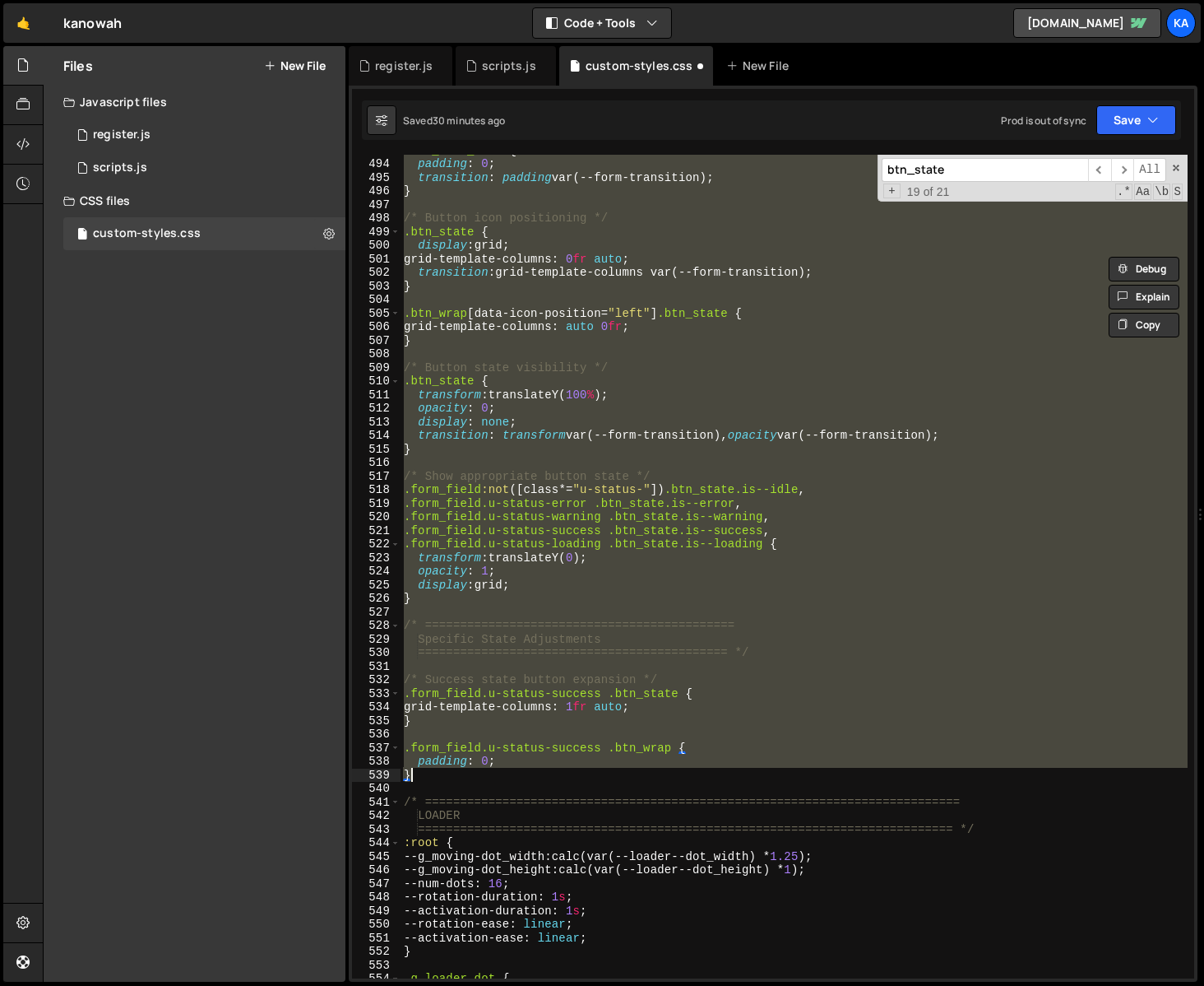
click at [430, 776] on div ".btn_main_text { padding : 0 ; transition : padding var(--form-transition) ; } …" at bounding box center [794, 568] width 788 height 851
type textarea "padding: 0; }"
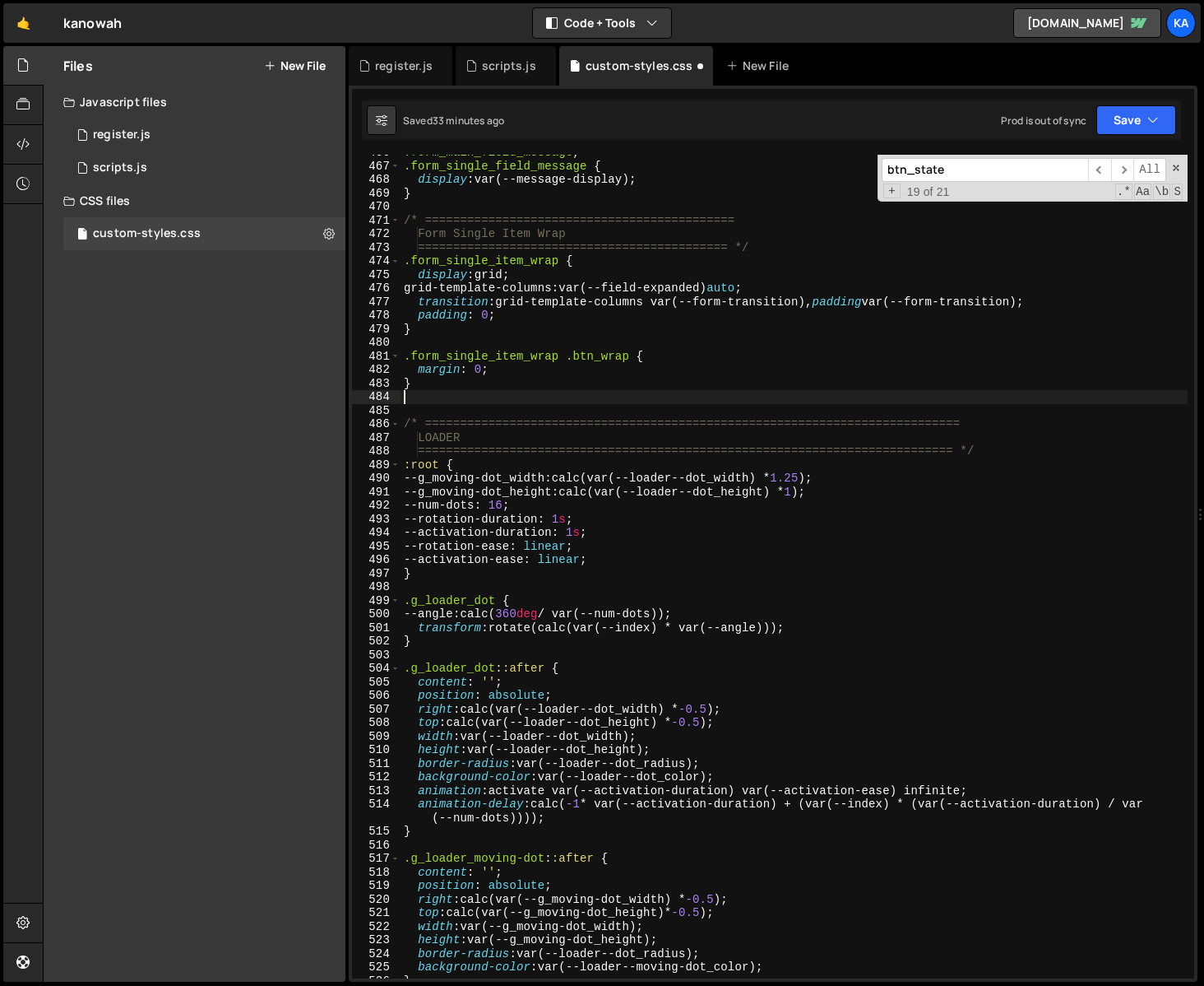
scroll to position [6336, 0]
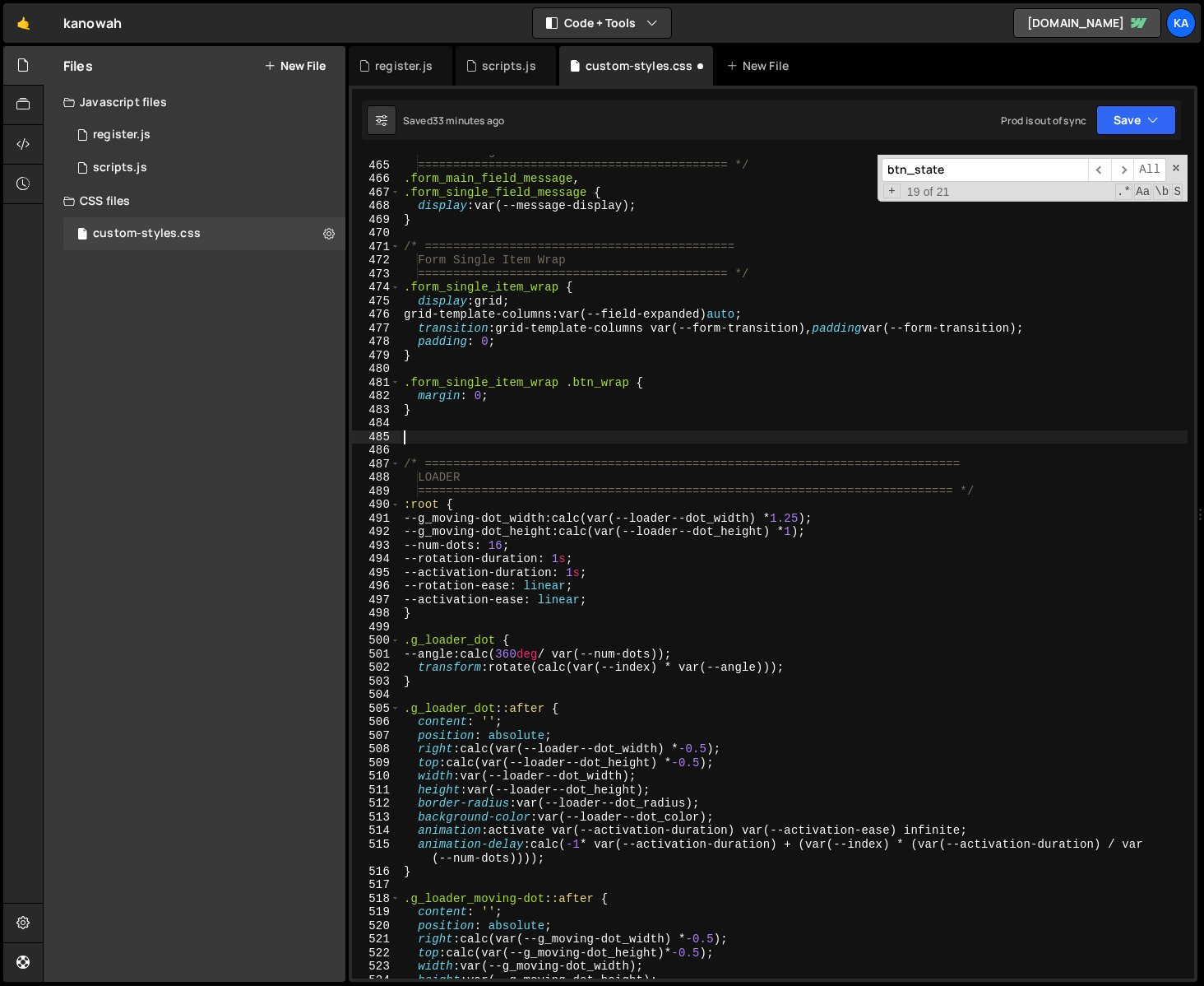
paste textarea "}"
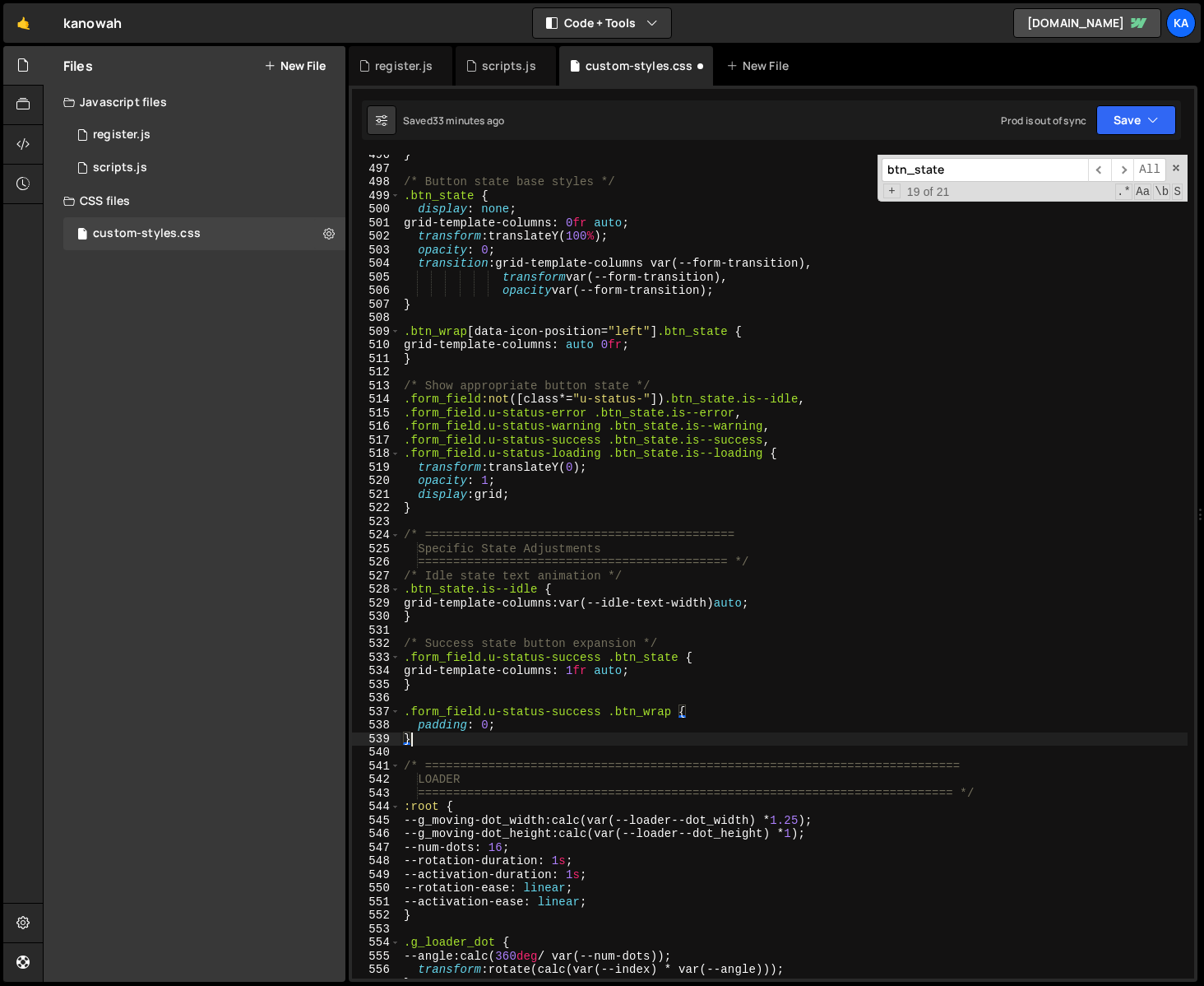
scroll to position [6767, 0]
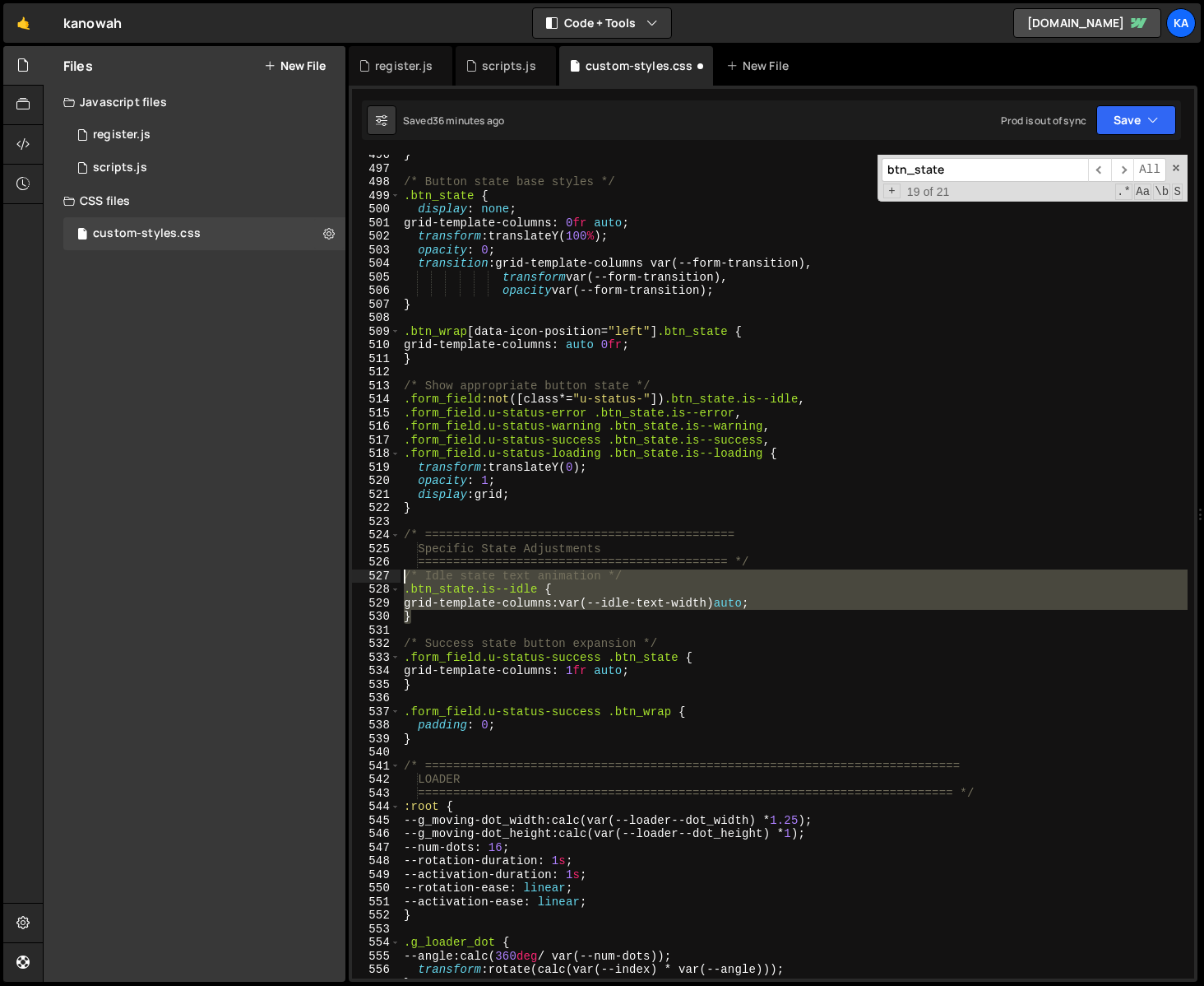
drag, startPoint x: 453, startPoint y: 621, endPoint x: 391, endPoint y: 580, distance: 74.3
click at [391, 580] on div "} 496 497 498 499 500 501 502 503 504 505 506 507 508 509 510 511 512 513 514 5…" at bounding box center [772, 566] width 842 height 824
paste textarea "}"
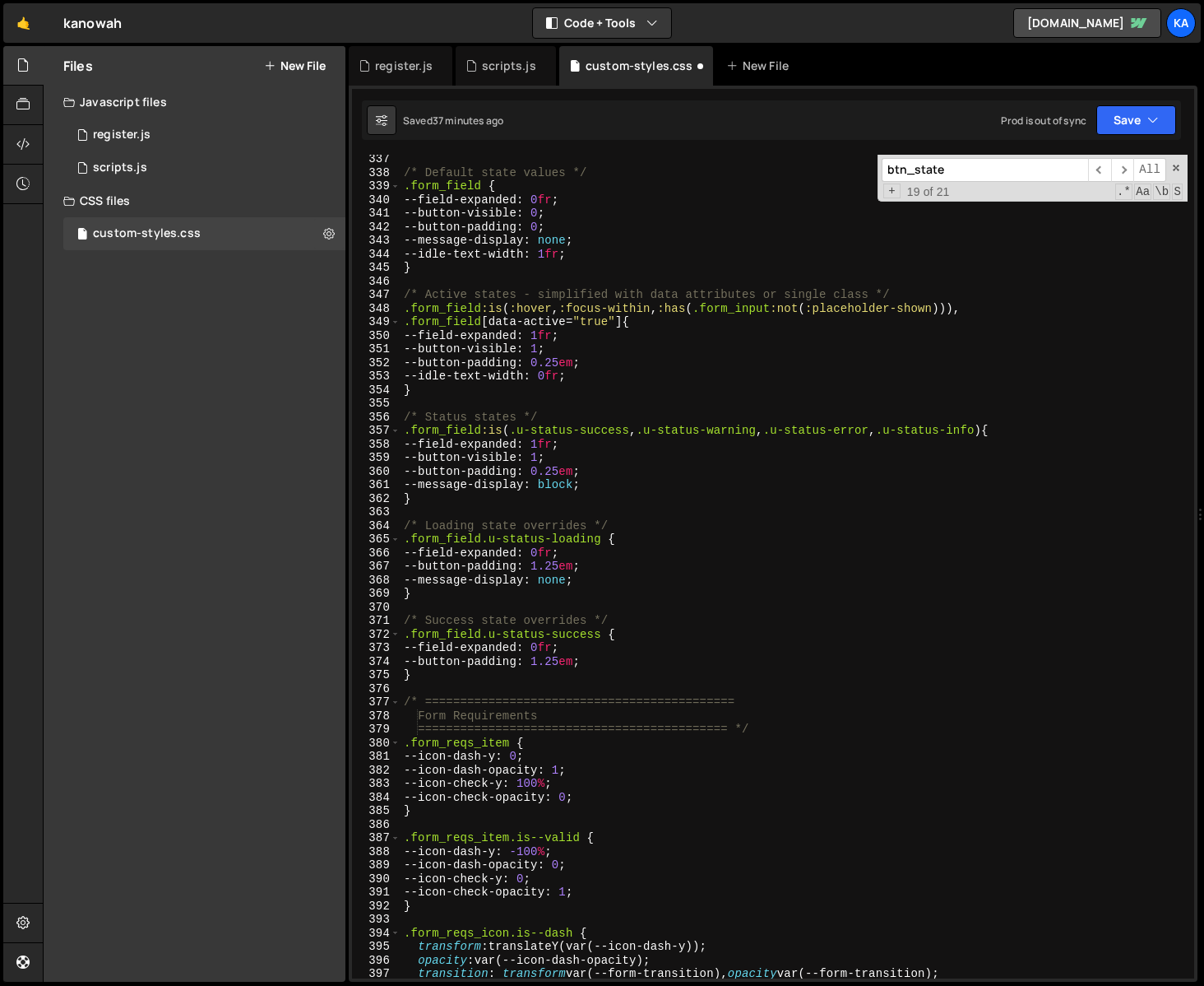
scroll to position [4549, 0]
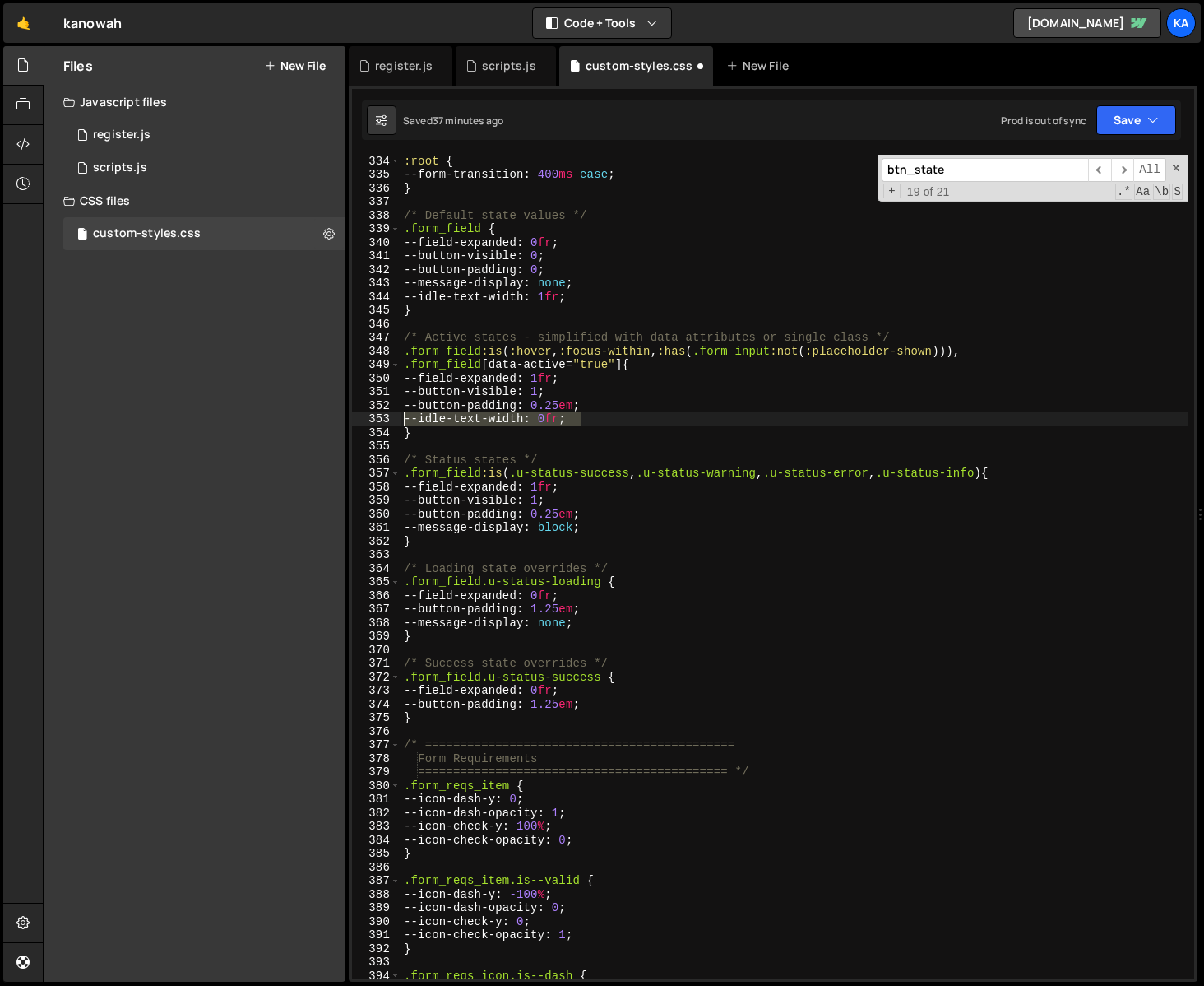
drag, startPoint x: 585, startPoint y: 422, endPoint x: 388, endPoint y: 423, distance: 197.0
click at [388, 423] on div "} 334 335 336 337 338 339 340 341 342 343 344 345 346 347 348 349 350 351 352 3…" at bounding box center [772, 566] width 842 height 824
type textarea "--idle-text-width: 0fr;"
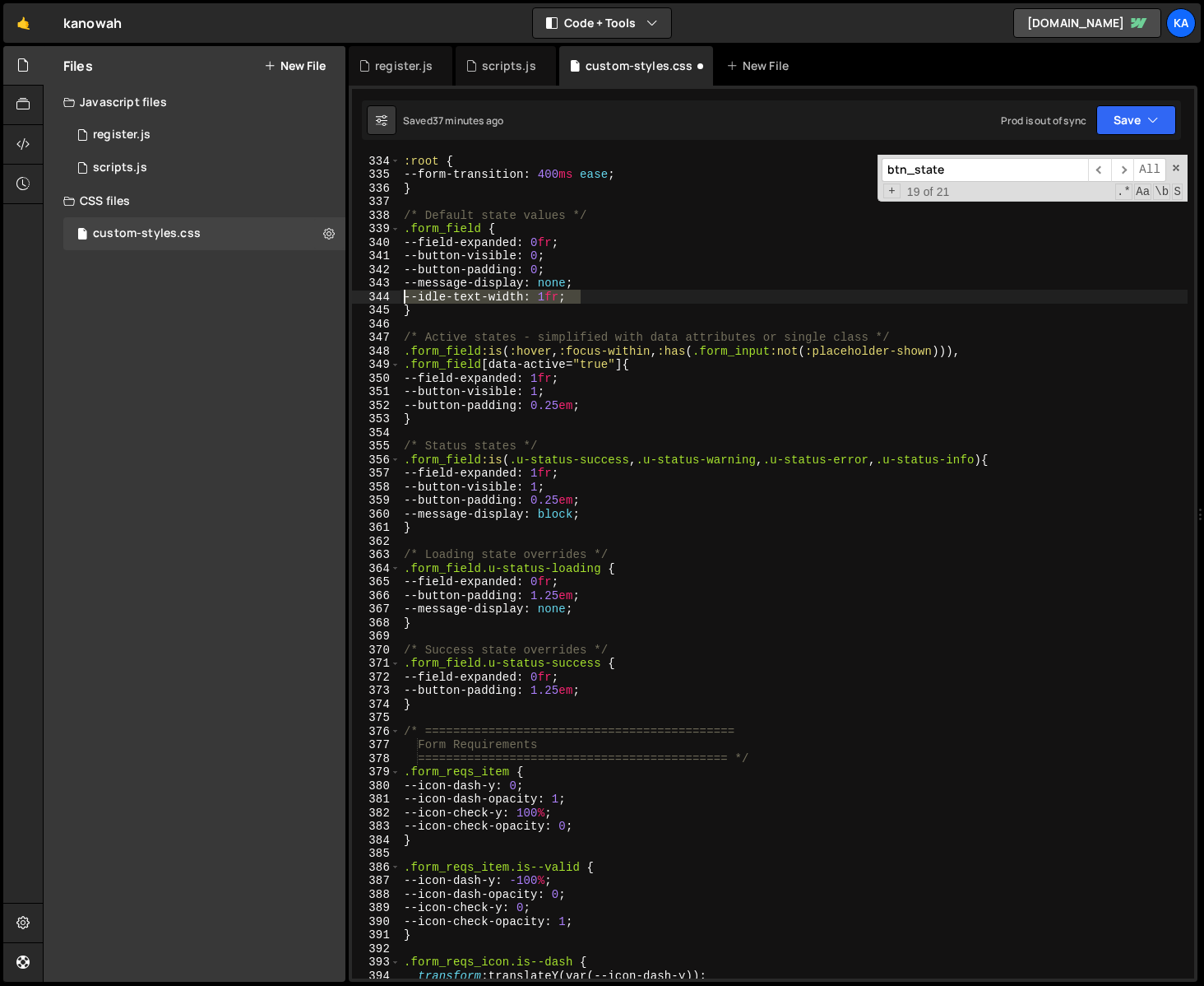
drag, startPoint x: 584, startPoint y: 296, endPoint x: 374, endPoint y: 296, distance: 210.0
click at [374, 296] on div "--button-padding: 0.25em; 334 335 336 337 338 339 340 341 342 343 344 345 346 3…" at bounding box center [772, 566] width 842 height 824
type textarea "--idle-text-width: 1fr;"
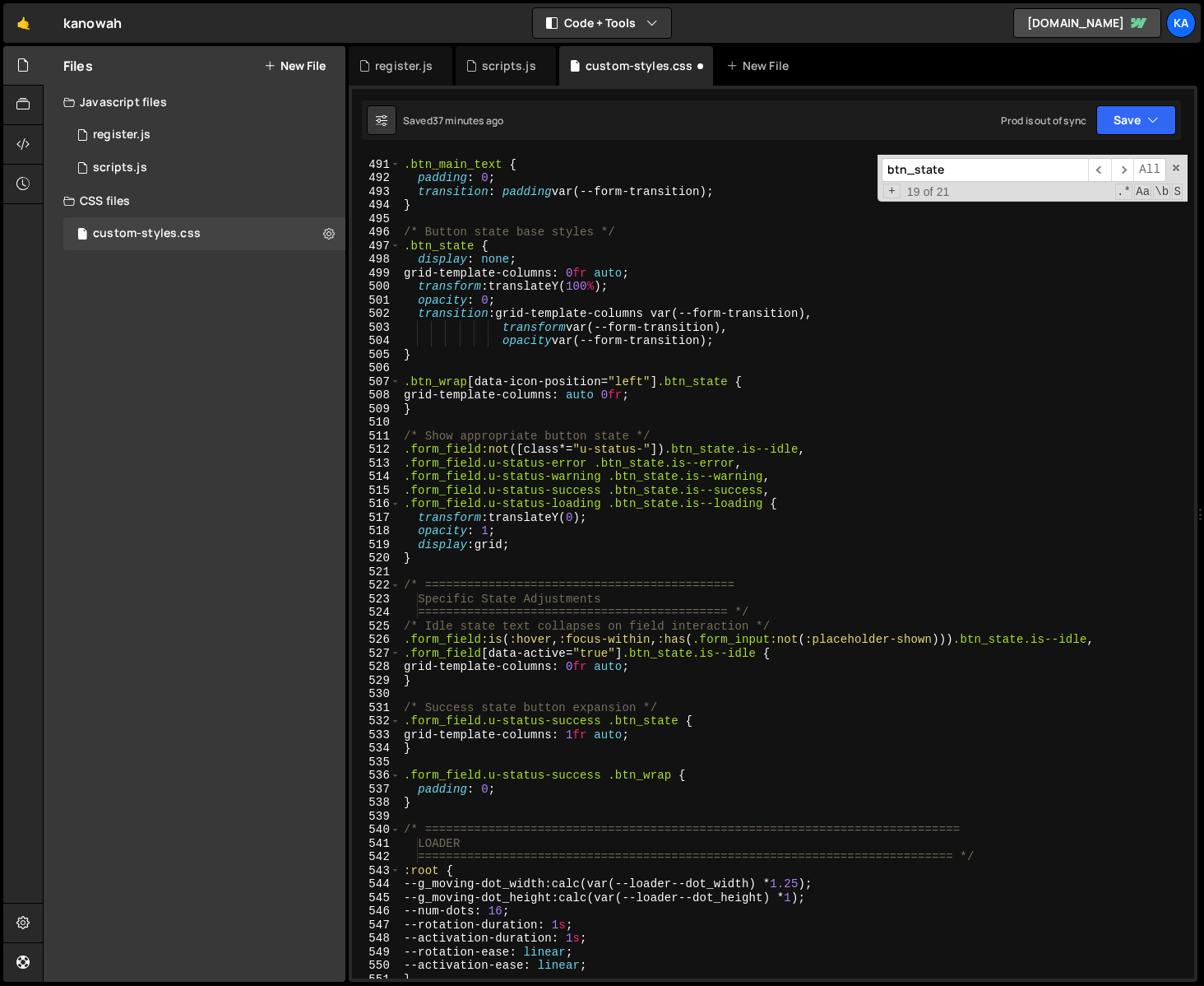
scroll to position [6722, 0]
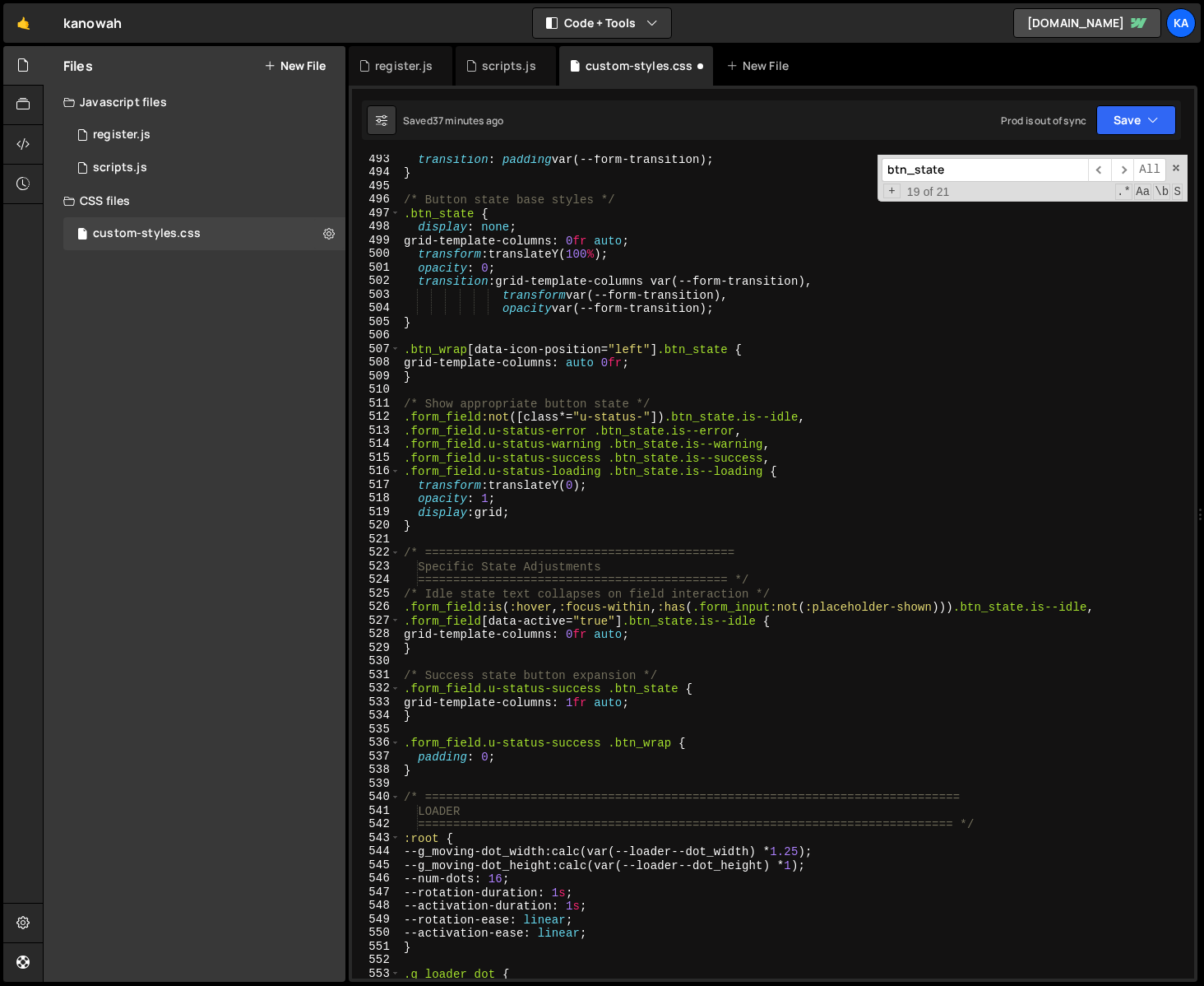
click at [902, 550] on div "transition : padding var(--form-transition) ; } /* Button state base styles */ …" at bounding box center [794, 577] width 788 height 851
click at [668, 638] on div "transition : padding var(--form-transition) ; } /* Button state base styles */ …" at bounding box center [794, 577] width 788 height 851
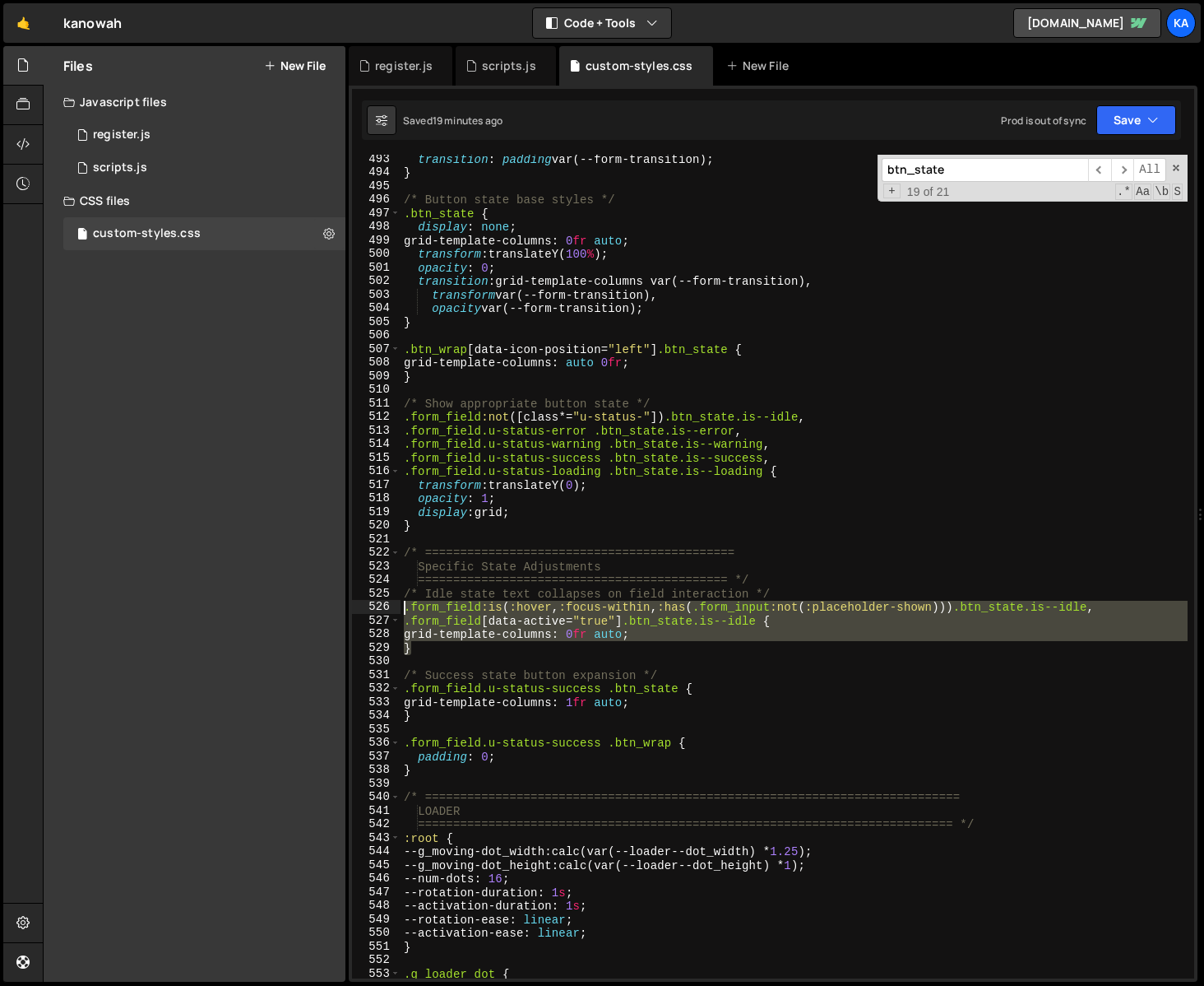
drag, startPoint x: 449, startPoint y: 653, endPoint x: 348, endPoint y: 608, distance: 110.6
click at [348, 608] on div "1 Type cmd + s to save your Javascript file. הההההההההההההההההההההההההההההההההה…" at bounding box center [772, 533] width 849 height 896
click at [673, 632] on div "transition : padding var(--form-transition) ; } /* Button state base styles */ …" at bounding box center [794, 566] width 788 height 824
type textarea "grid-template-columns: 0fr auto;"
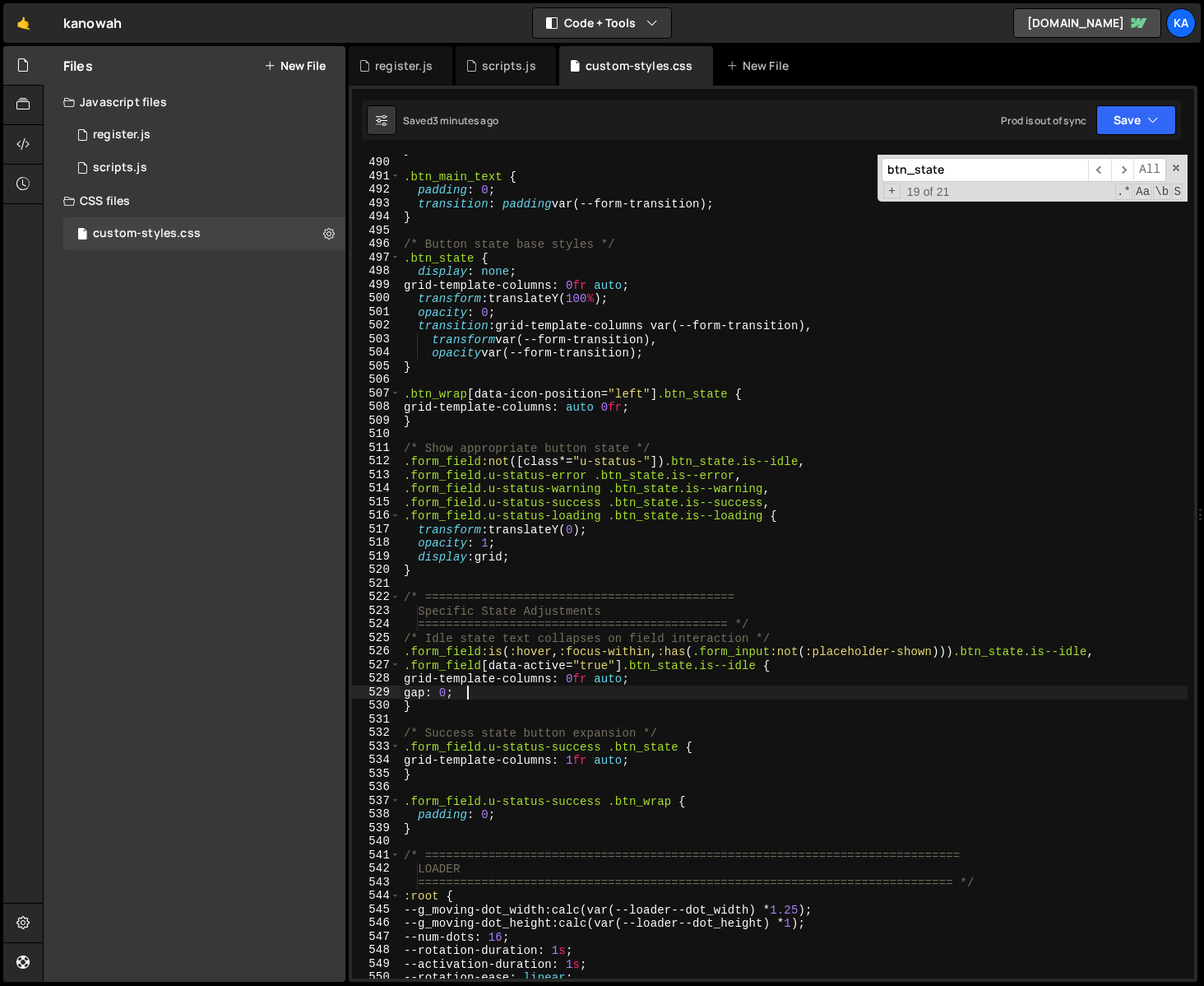
scroll to position [6673, 0]
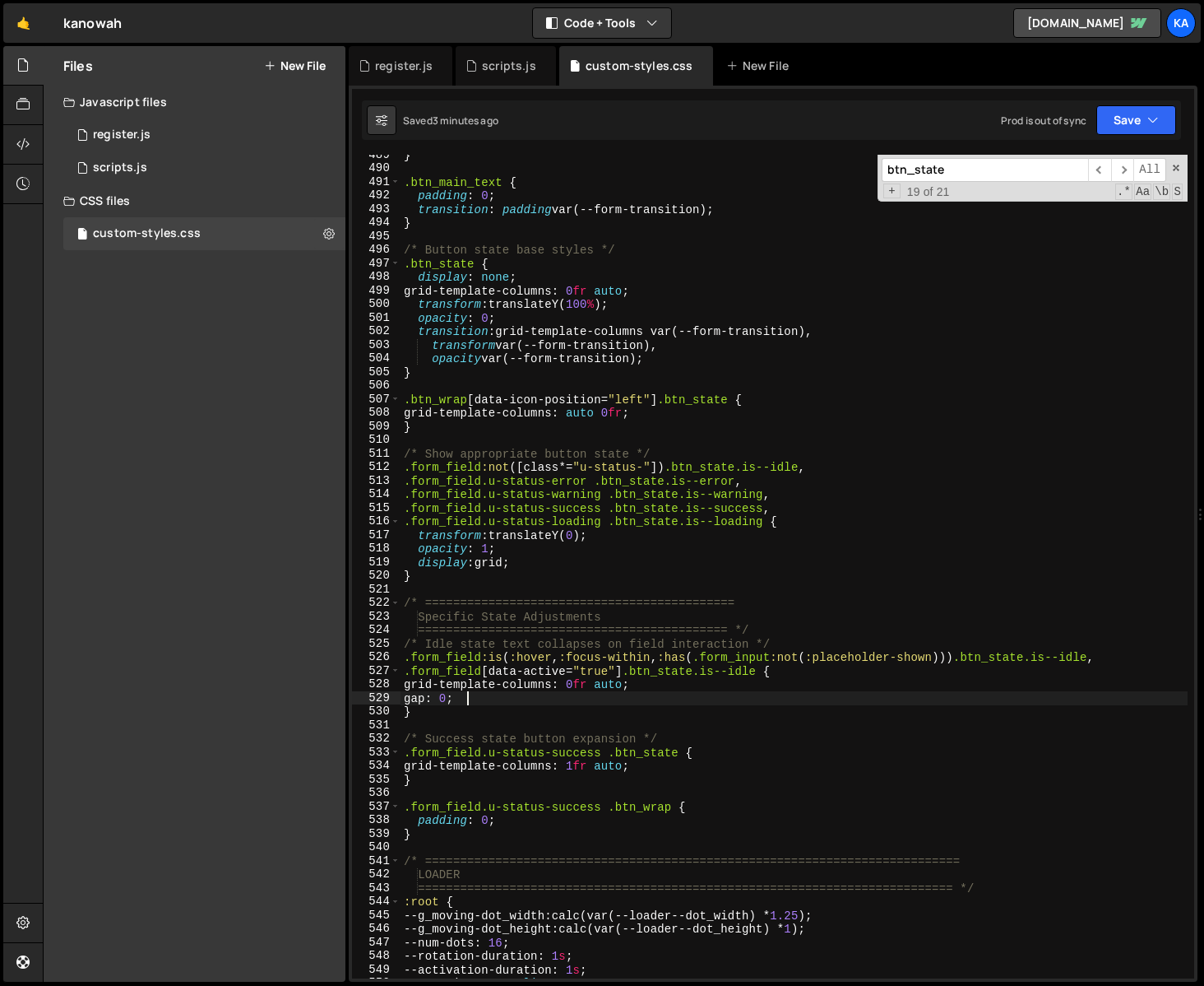
click at [616, 605] on div "} .btn_main_text { padding : 0 ; transition : padding var(--form-transition) ; …" at bounding box center [794, 573] width 788 height 851
type textarea "/* ============================================"
drag, startPoint x: 976, startPoint y: 167, endPoint x: 798, endPoint y: 164, distance: 178.0
click at [798, 164] on div "} .btn_main_text { padding : 0 ; transition : padding var(--form-transition) ; …" at bounding box center [794, 566] width 788 height 824
paste input "form_single_item_wrap .btn_wrap"
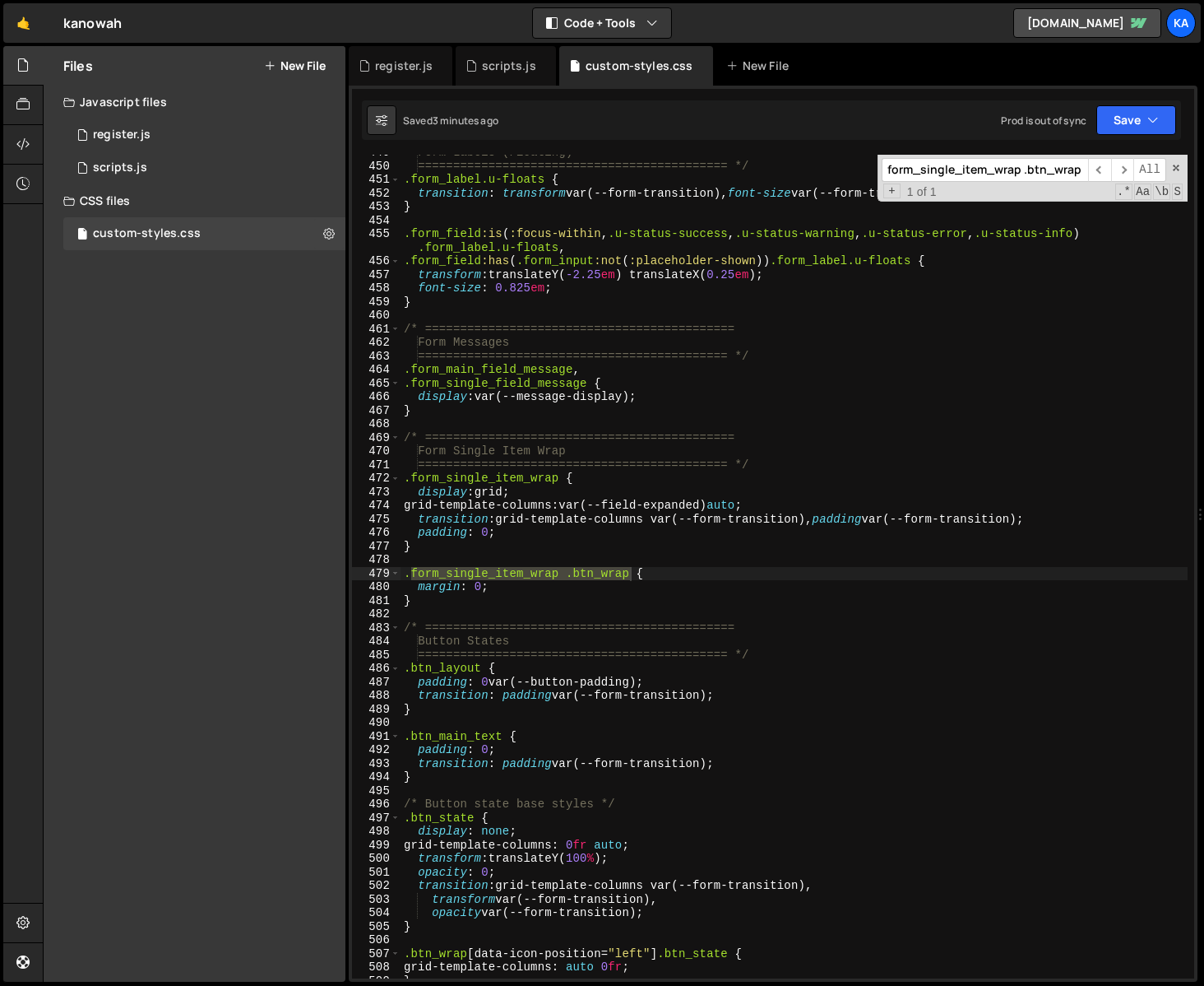
scroll to position [6118, 0]
type input "form_single_item_wrap .btn_wrap"
click at [495, 589] on div "Form Labels (Floating) ============================================ */ .form_la…" at bounding box center [794, 570] width 788 height 851
click at [479, 586] on div "Form Labels (Floating) ============================================ */ .form_la…" at bounding box center [794, 570] width 788 height 851
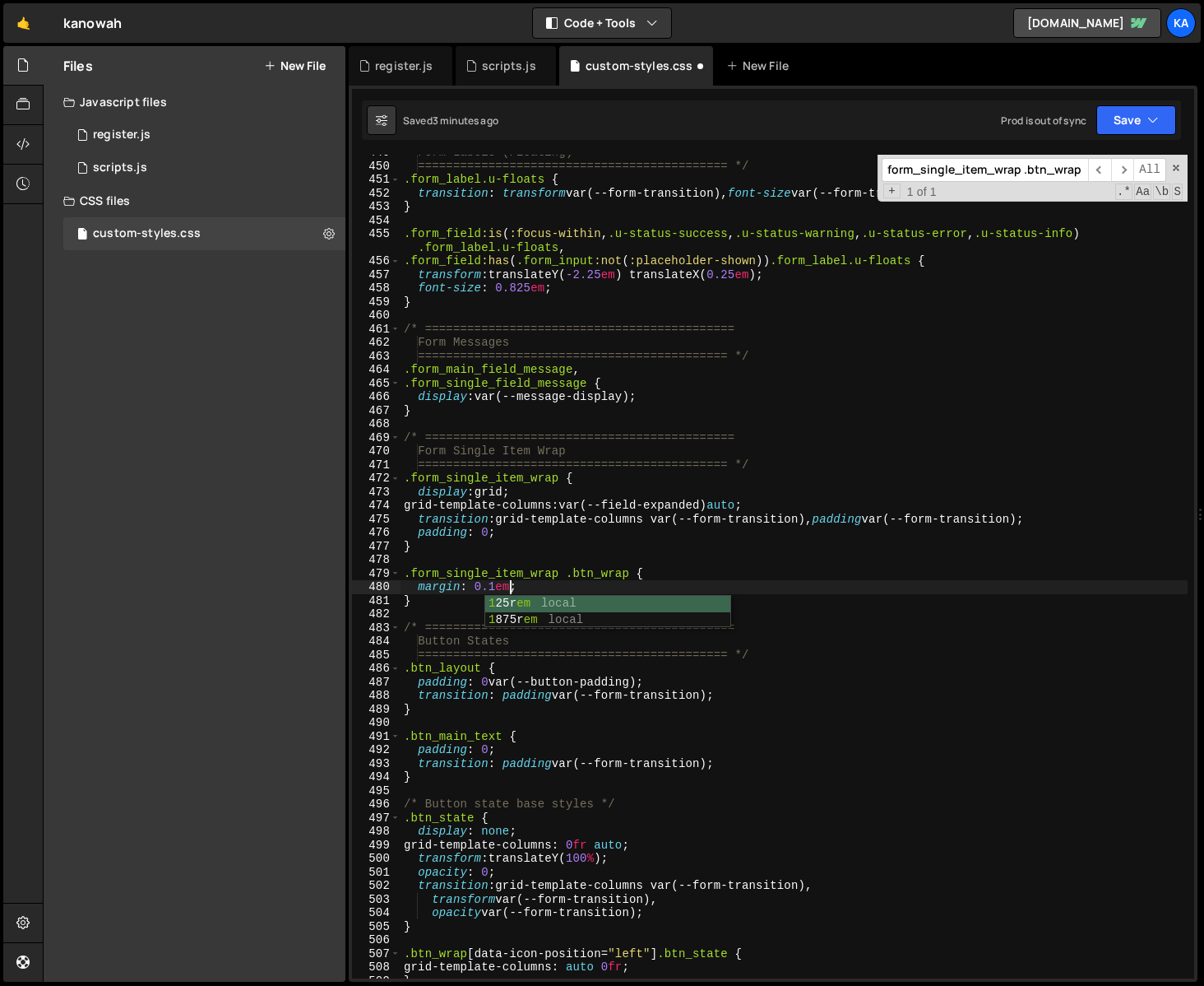
click at [506, 602] on div "1 25r em local 1 875r em local" at bounding box center [608, 627] width 245 height 64
click at [583, 594] on div "Form Labels (Floating) ============================================ */ .form_la…" at bounding box center [794, 570] width 788 height 851
click at [520, 588] on div "Form Labels (Floating) ============================================ */ .form_la…" at bounding box center [794, 570] width 788 height 851
click at [577, 585] on div "Form Labels (Floating) ============================================ */ .form_la…" at bounding box center [794, 570] width 788 height 851
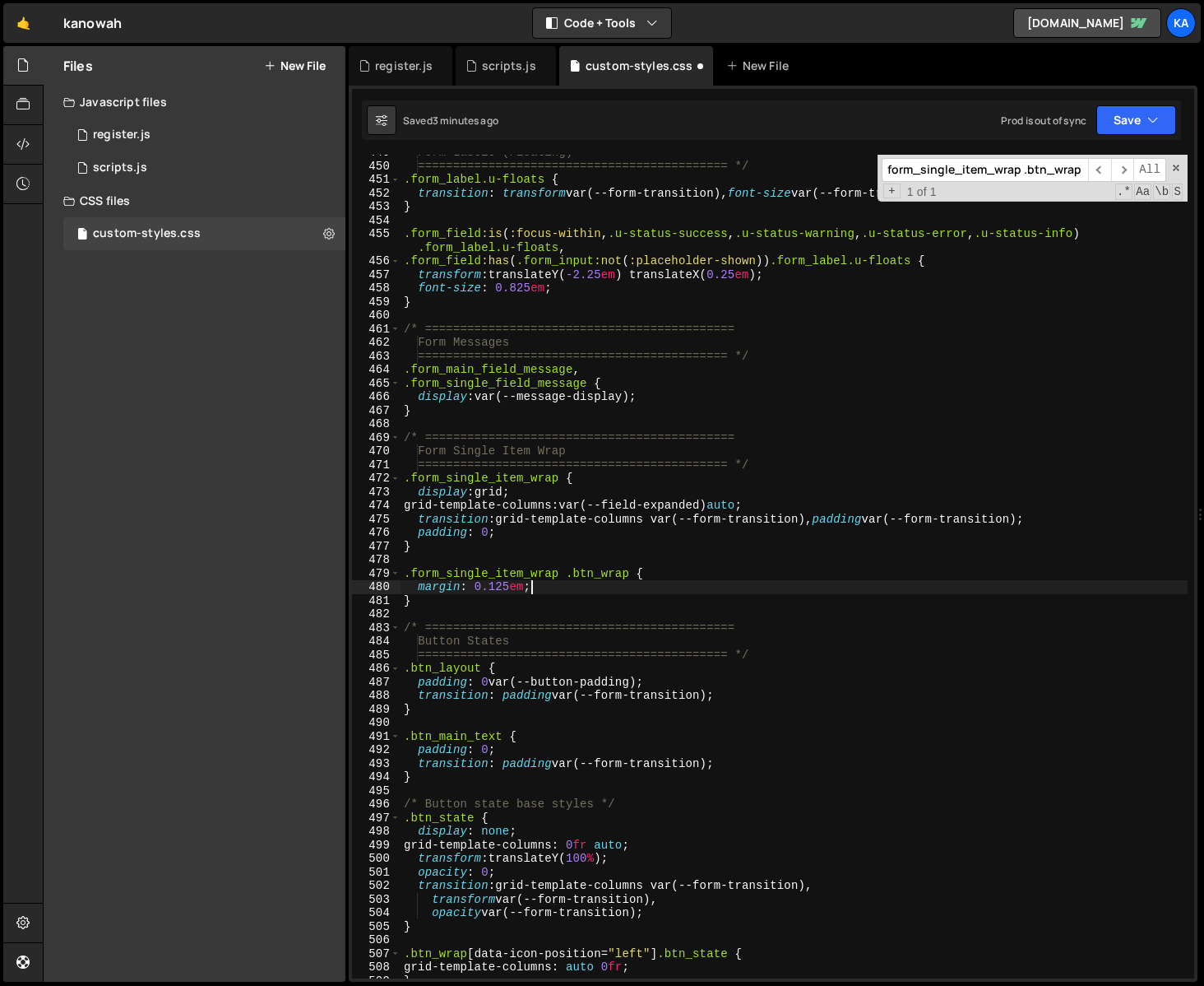
click at [598, 582] on div "Form Labels (Floating) ============================================ */ .form_la…" at bounding box center [794, 570] width 788 height 851
type textarea "margin: 0.125em;"
